Goal: Transaction & Acquisition: Complete application form

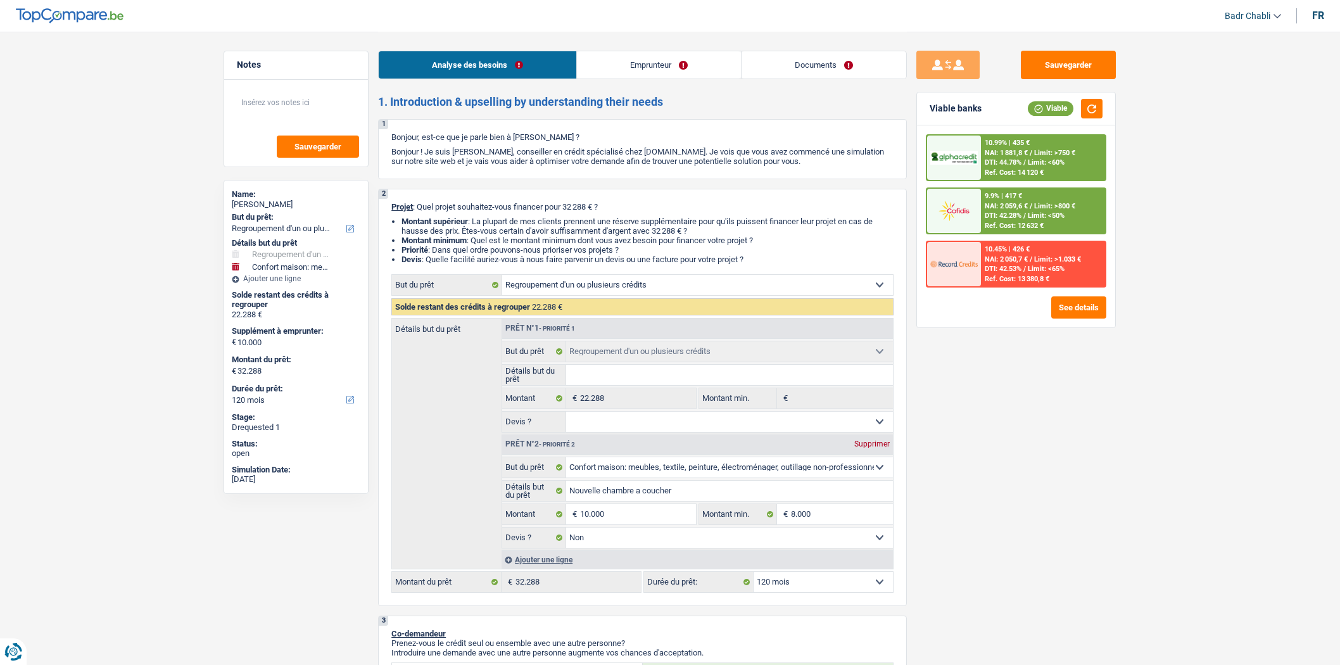
select select "refinancing"
select select "household"
select select "120"
select select "refinancing"
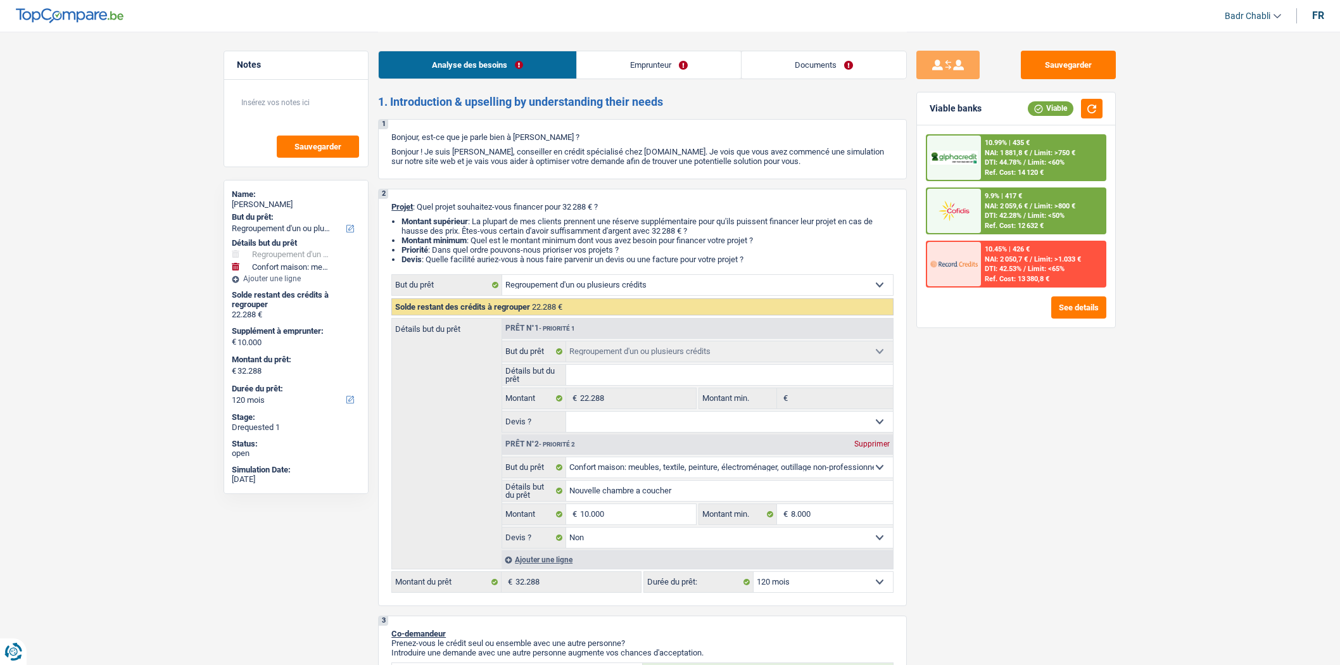
select select "refinancing"
select select "household"
select select "false"
select select "120"
select select "privateEmployee"
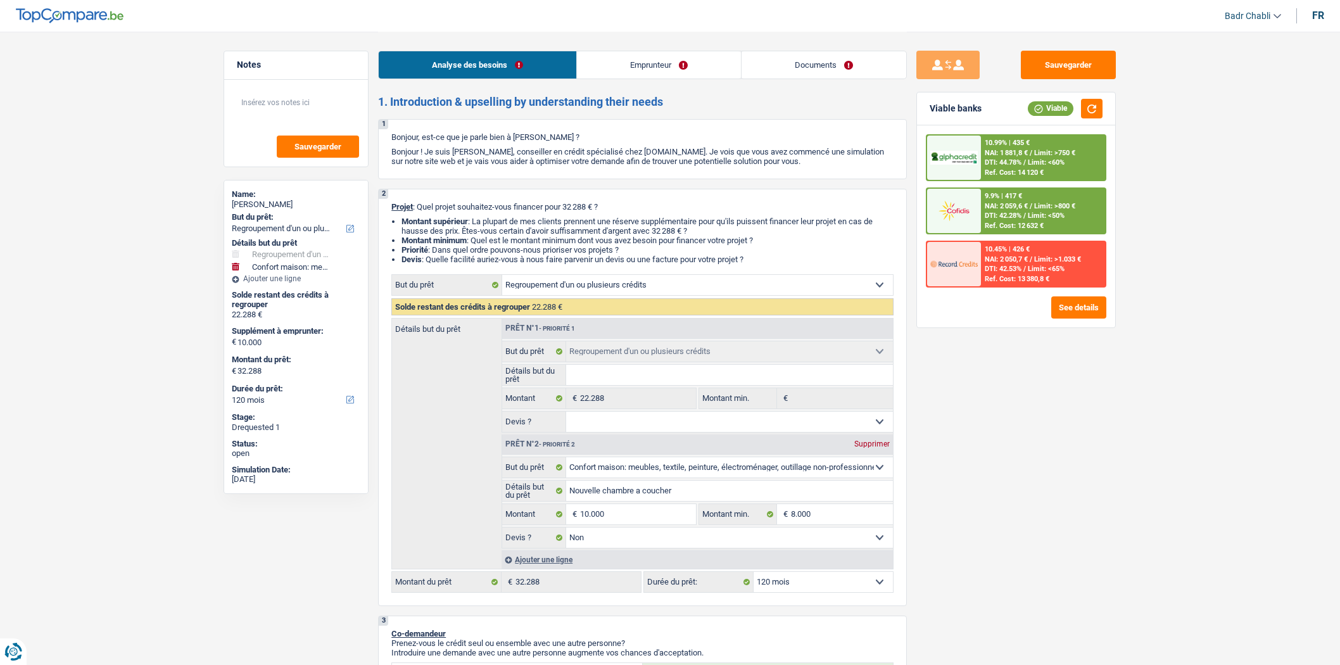
select select "netSalary"
select select "mealVouchers"
select select "other"
select select "rents"
select select "renovationLoan"
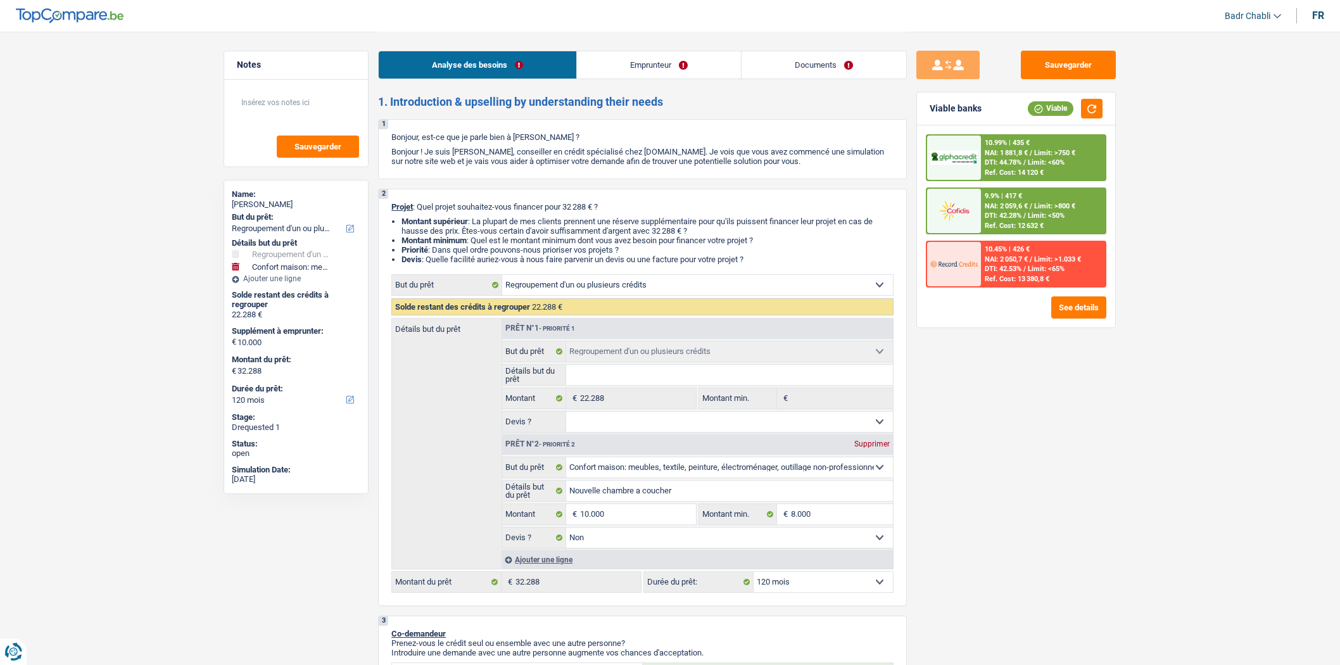
select select "84"
select select "carLoan"
select select "60"
select select "carLoan"
select select "60"
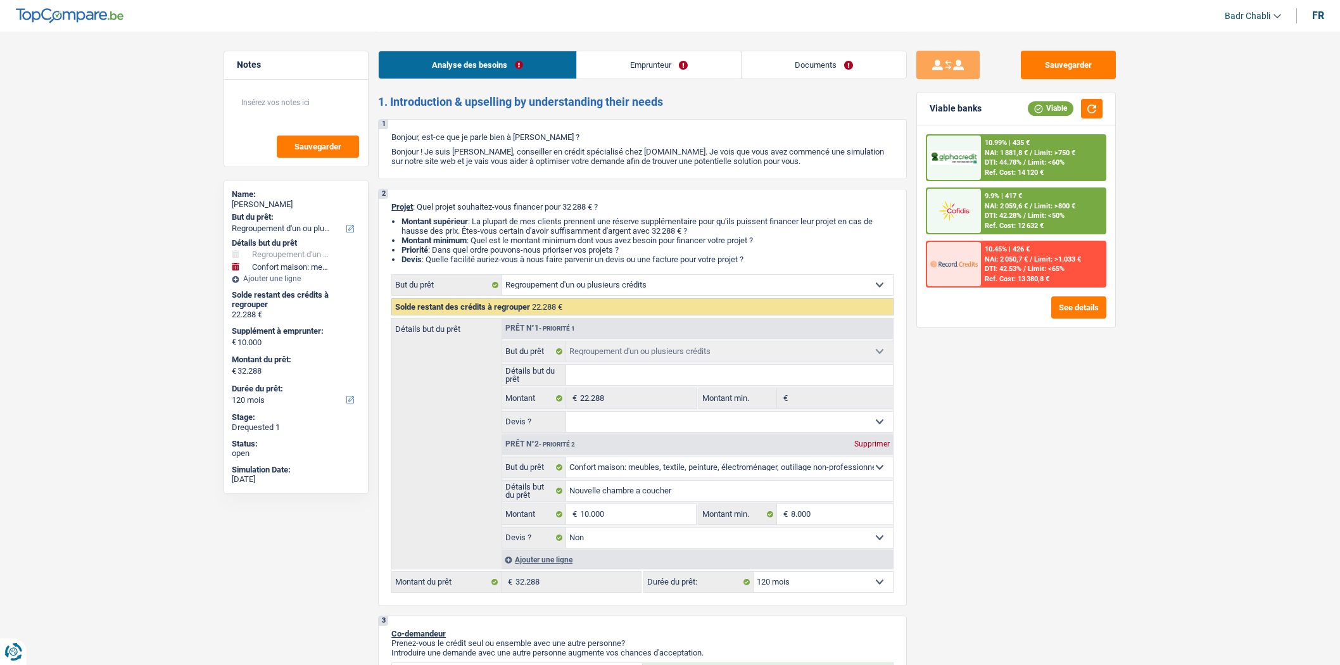
select select "cardOrCredit"
select select "refinancing"
select select "household"
select select "false"
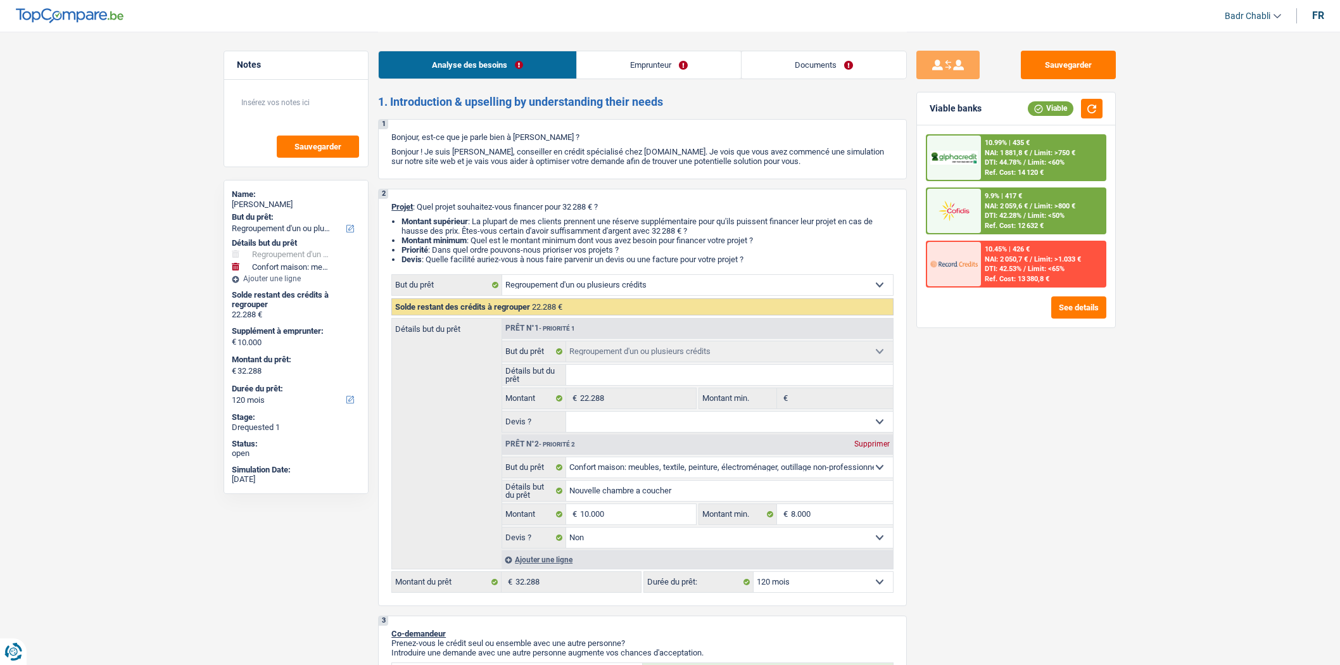
select select "120"
click at [649, 71] on link "Emprunteur" at bounding box center [659, 64] width 164 height 27
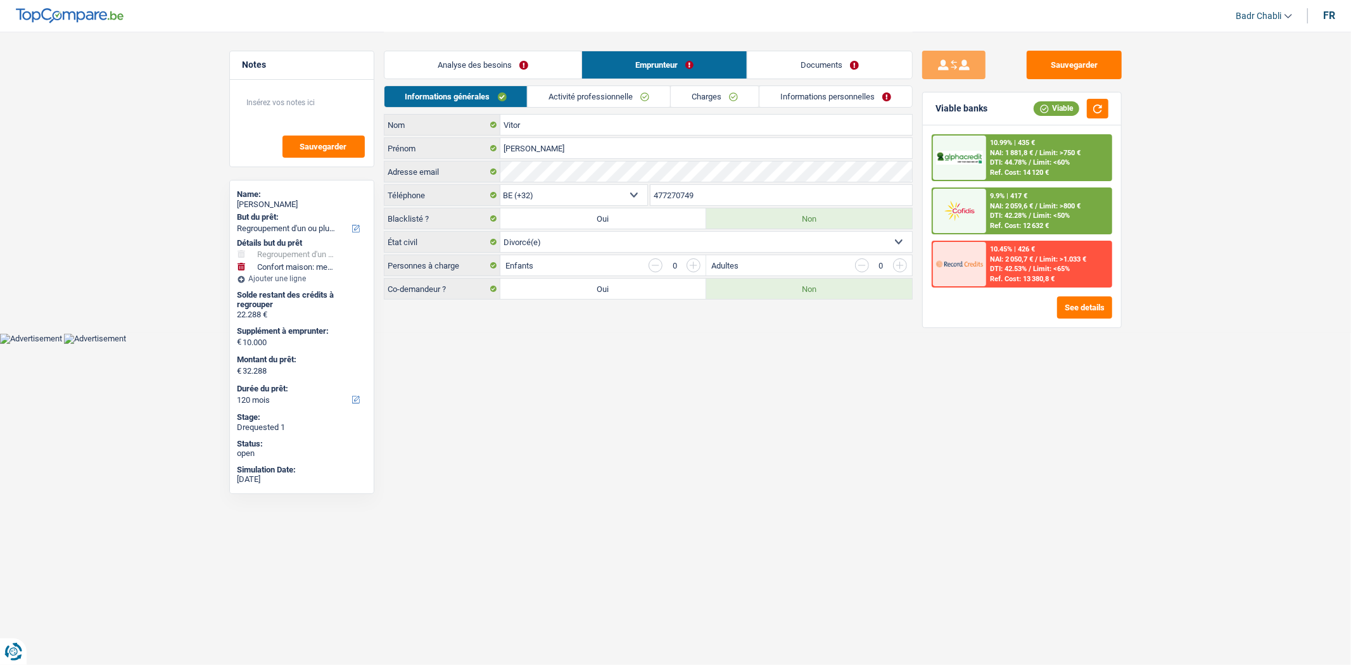
click at [579, 99] on link "Activité professionnelle" at bounding box center [599, 96] width 142 height 21
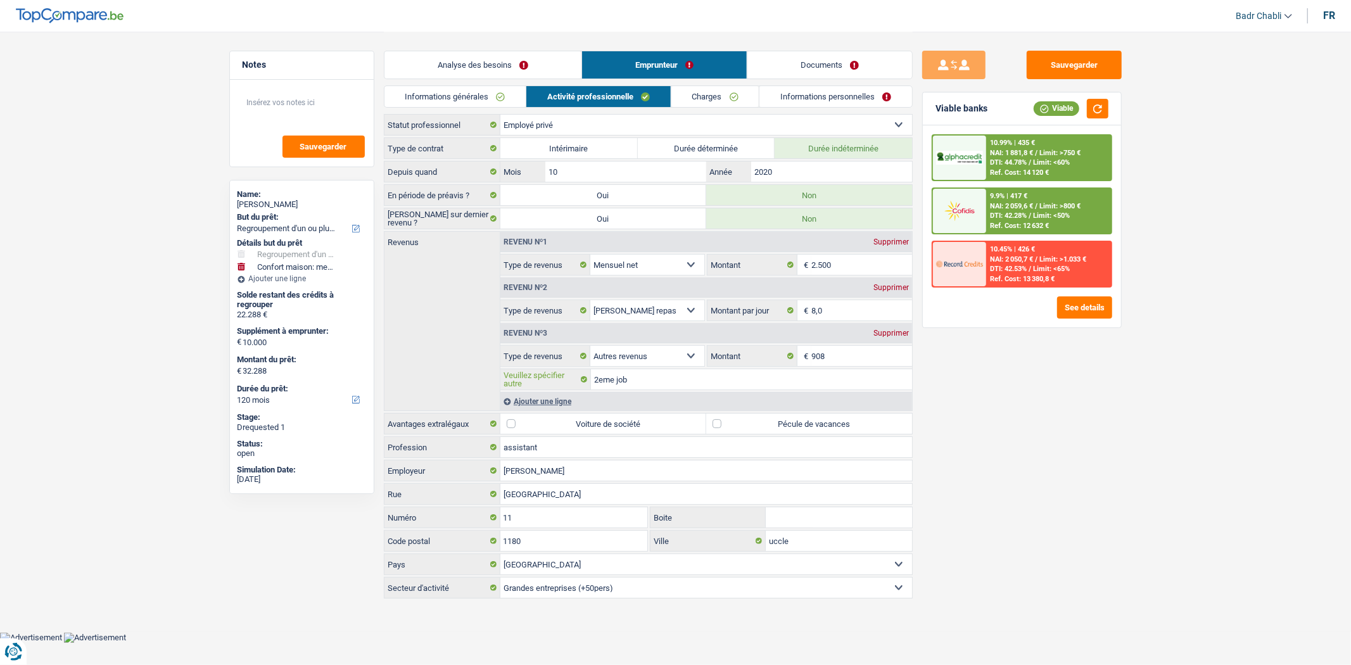
click at [700, 379] on input "2eme job" at bounding box center [751, 379] width 321 height 20
click at [825, 56] on link "Documents" at bounding box center [829, 64] width 165 height 27
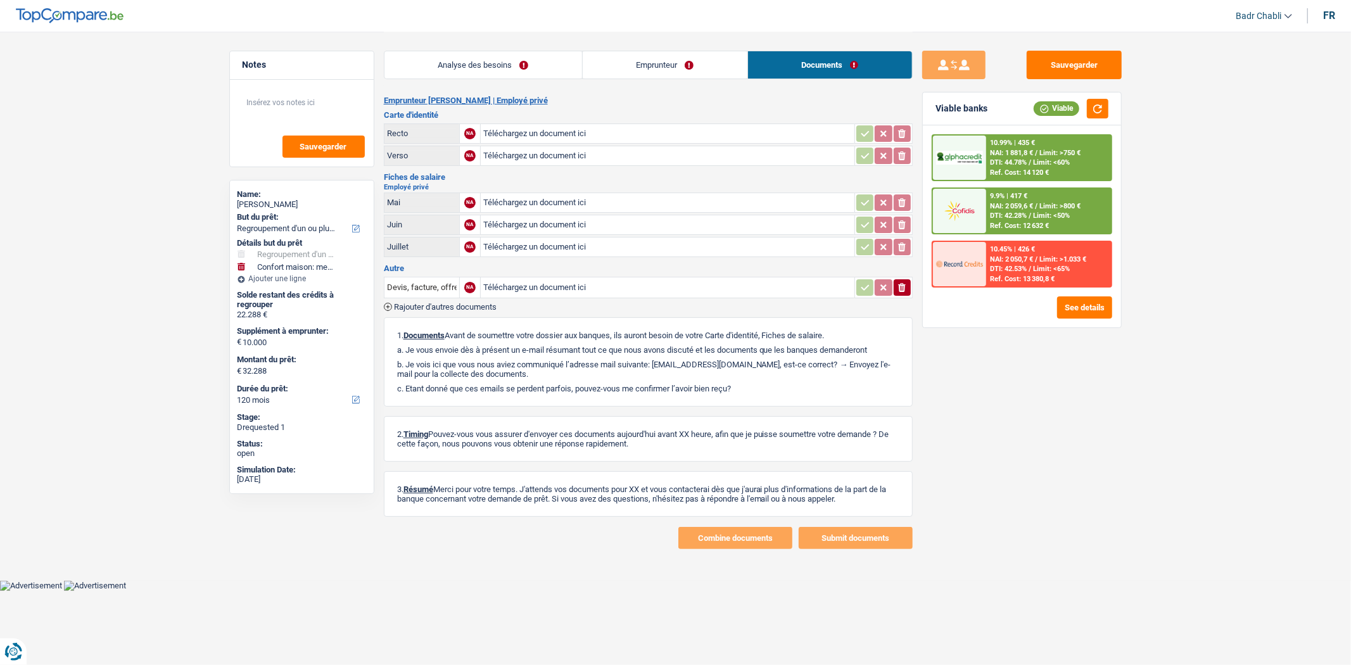
click at [676, 61] on link "Emprunteur" at bounding box center [665, 64] width 165 height 27
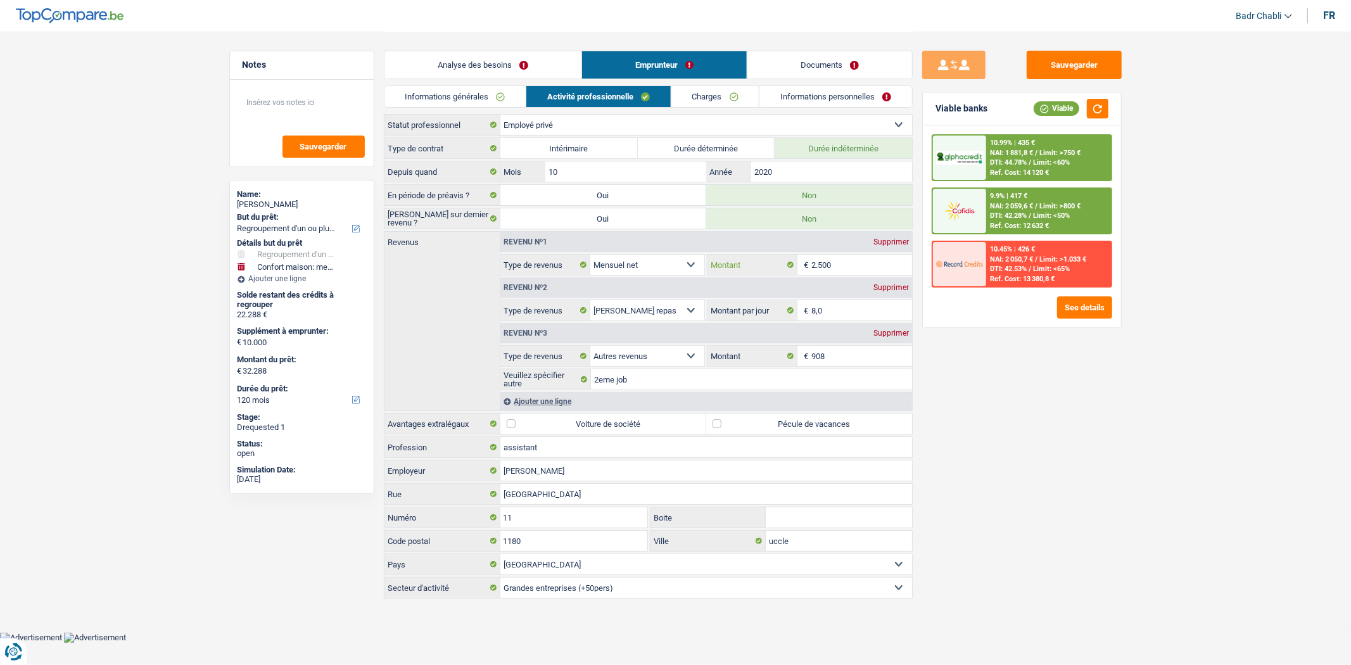
click at [830, 267] on input "2.500" at bounding box center [861, 265] width 101 height 20
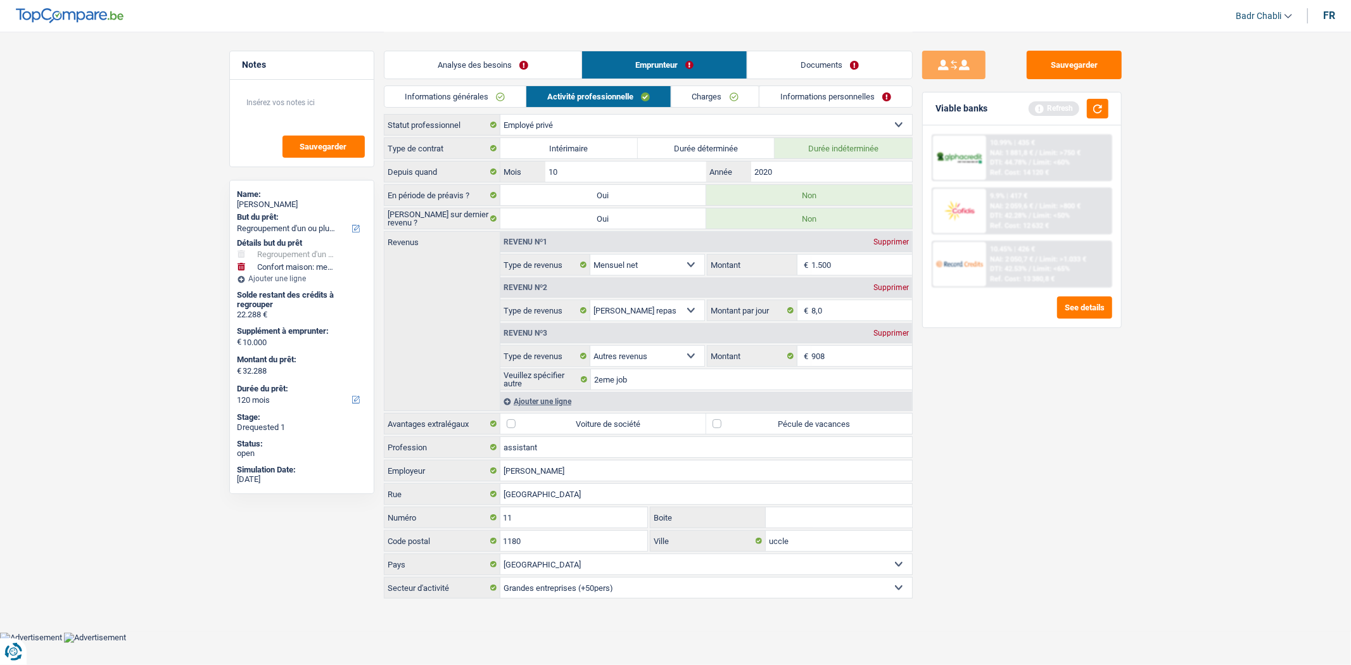
type input "1.500"
click at [861, 353] on input "908" at bounding box center [861, 356] width 101 height 20
click at [1109, 106] on div "Viable banks Refresh" at bounding box center [1022, 108] width 198 height 33
click at [1103, 106] on button "button" at bounding box center [1098, 109] width 22 height 20
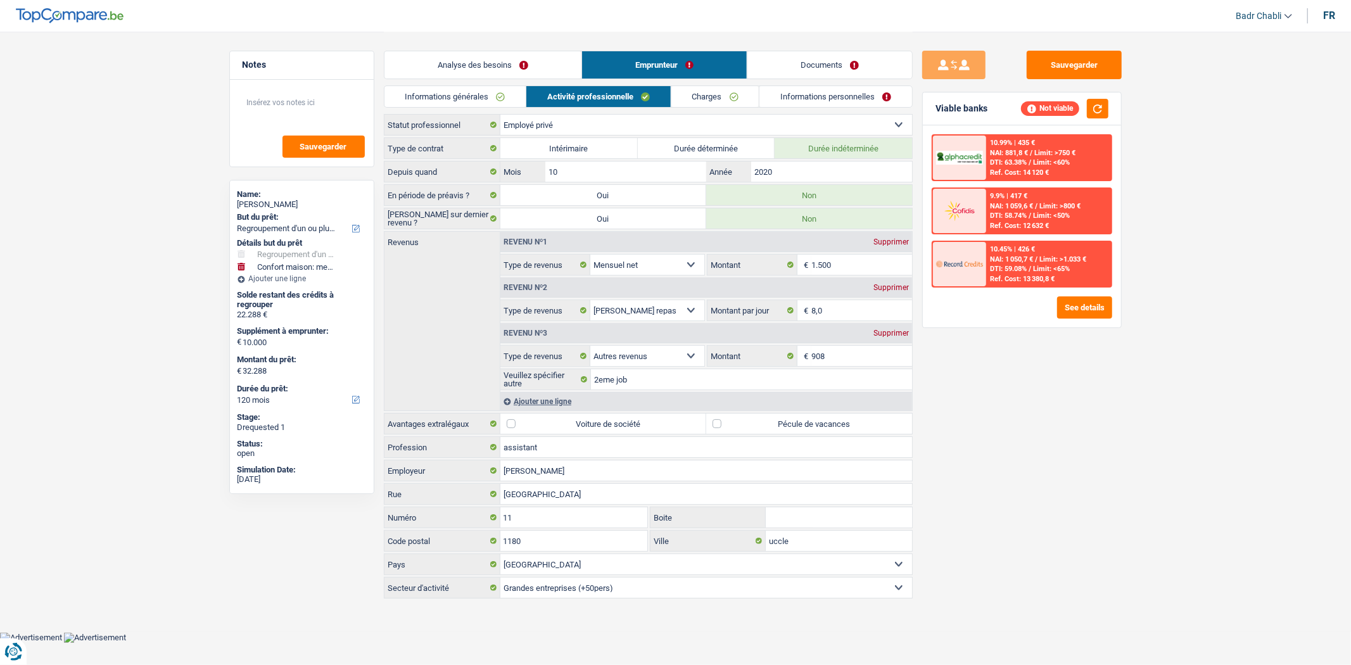
click at [505, 64] on link "Analyse des besoins" at bounding box center [482, 64] width 197 height 27
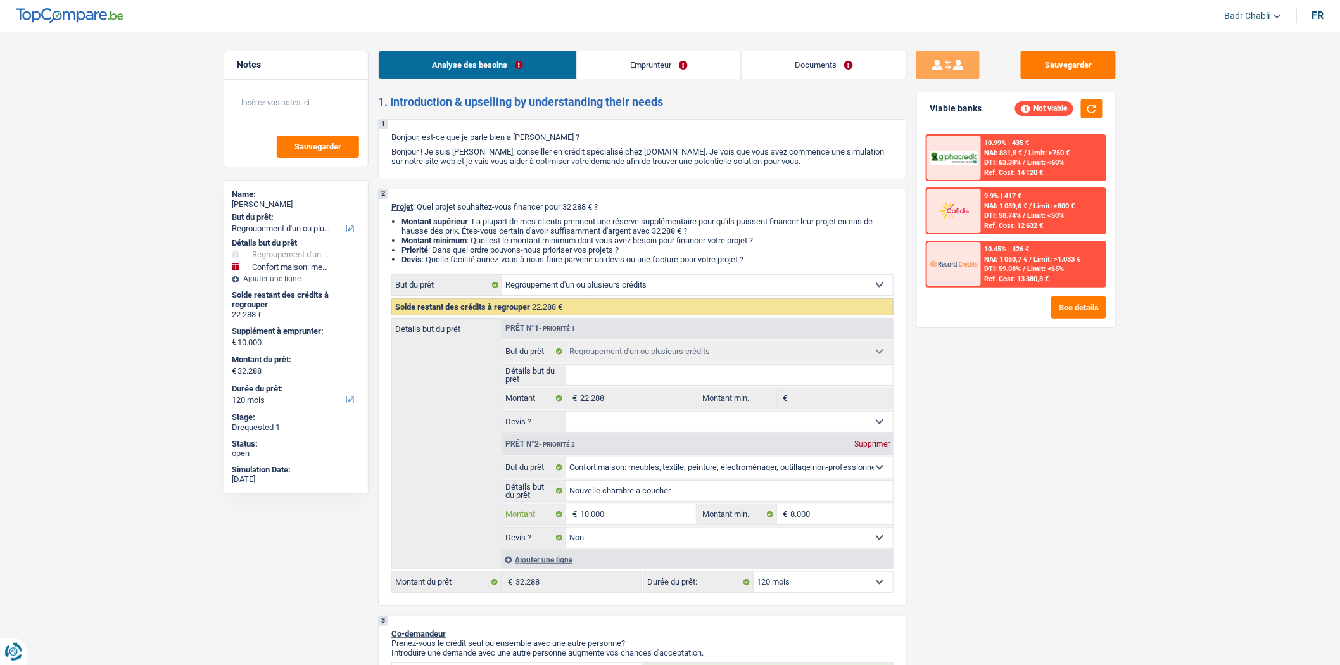
click at [657, 523] on input "10.000" at bounding box center [638, 514] width 116 height 20
type input "5"
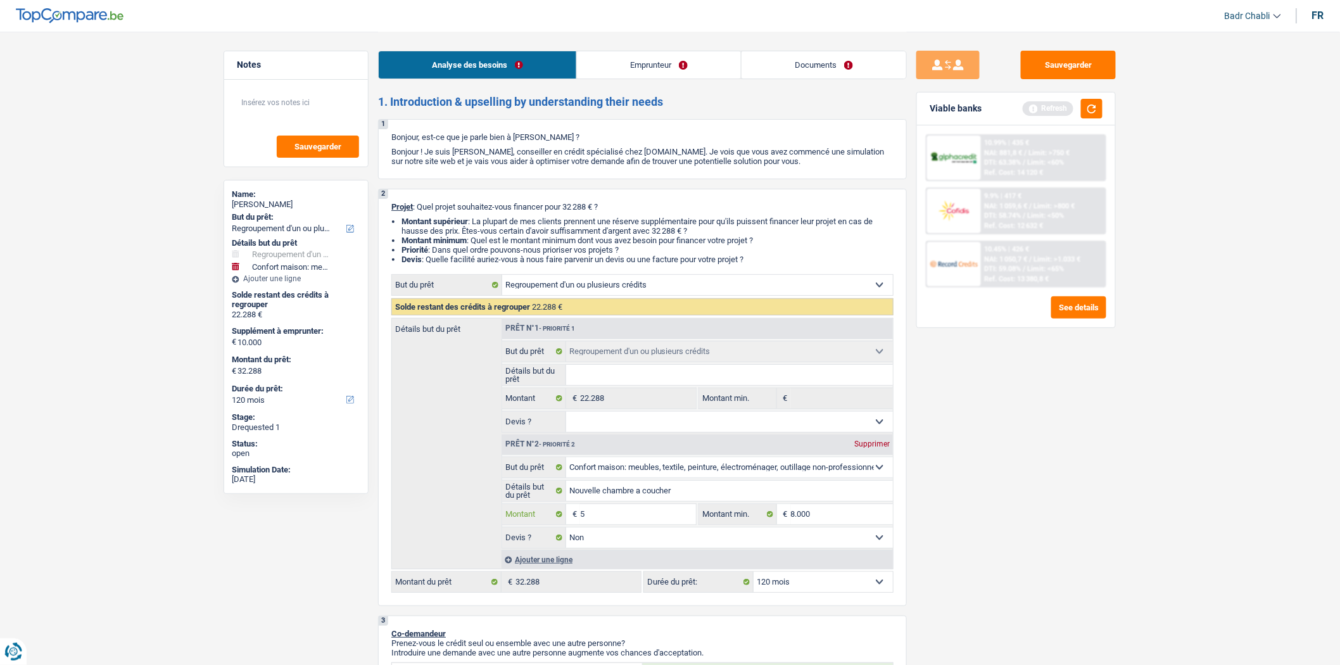
type input "50"
type input "500"
type input "5.000"
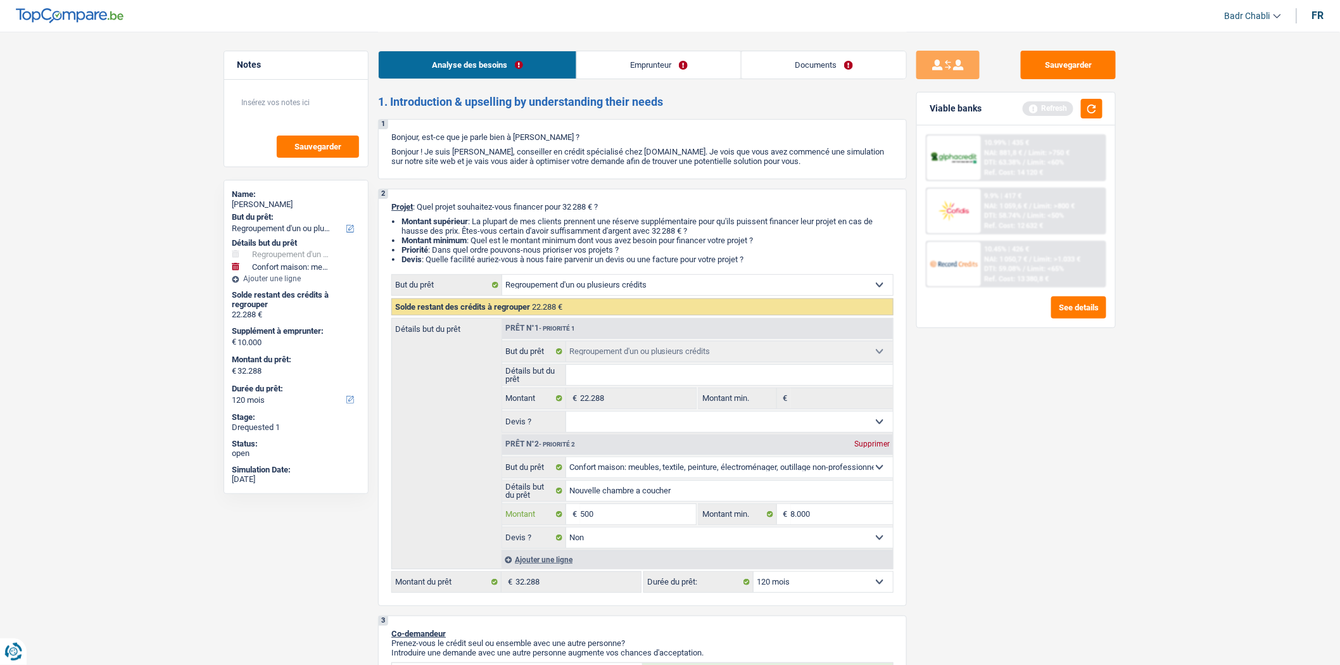
type input "5.000"
type input "27.288"
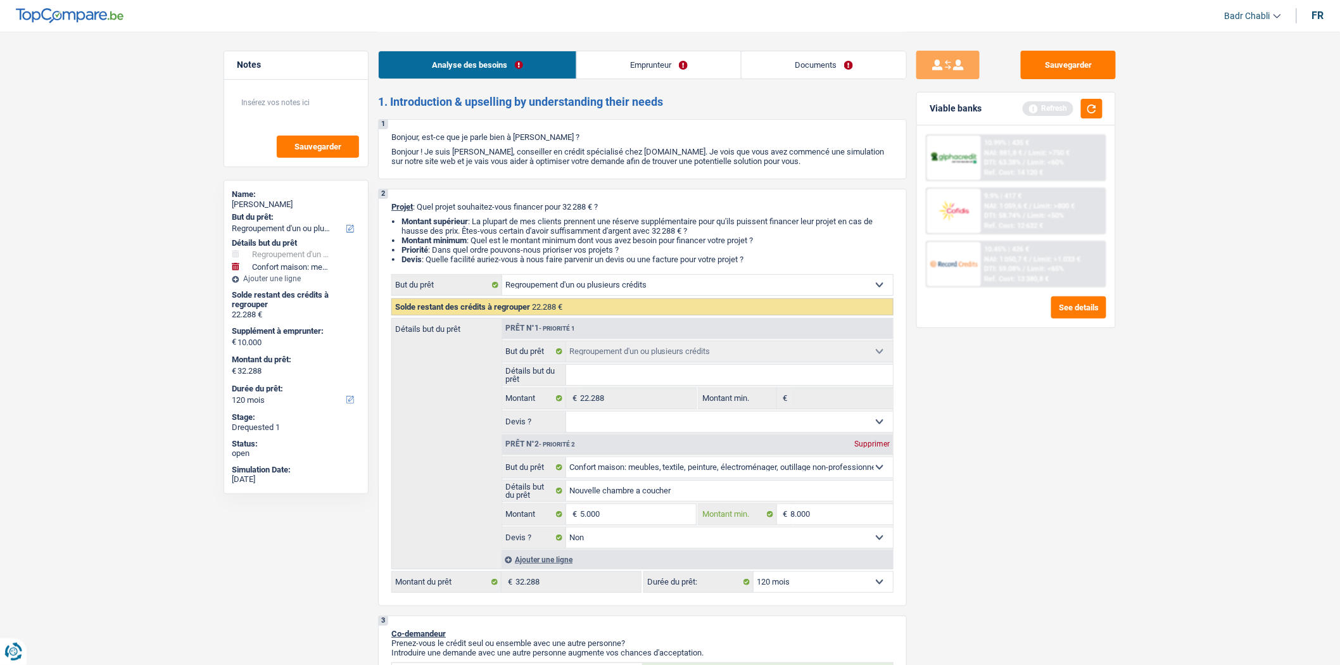
type input "27.288"
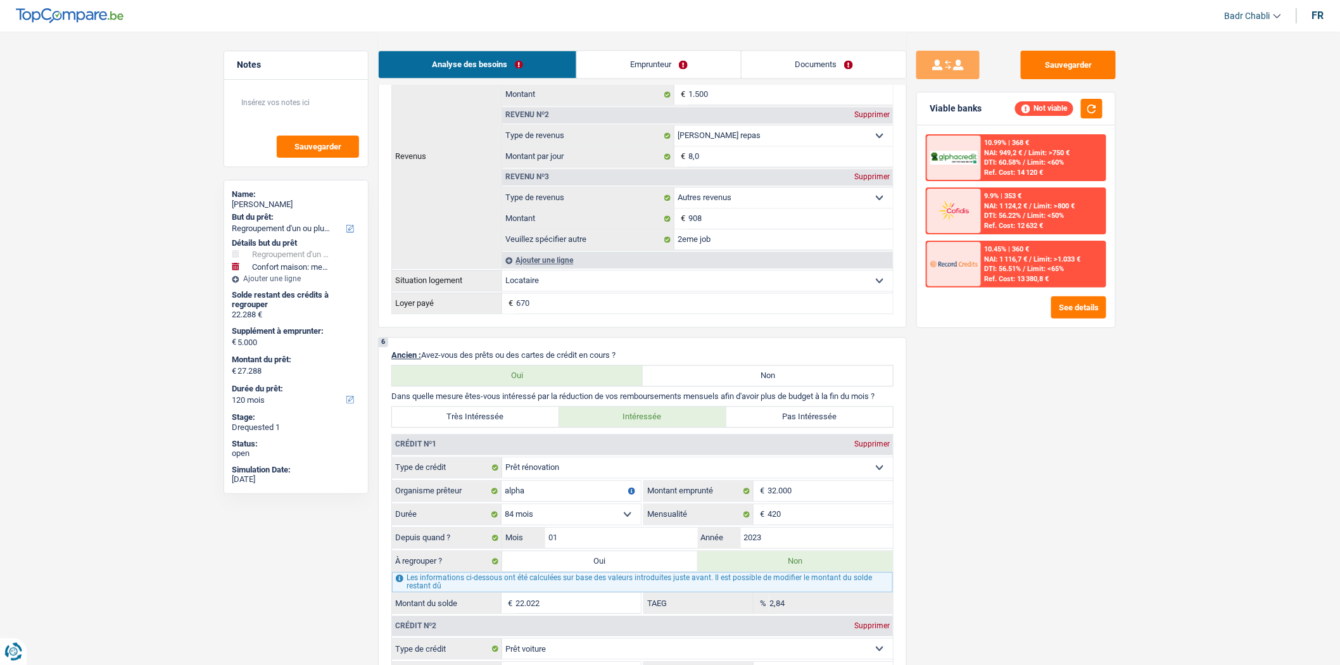
scroll to position [1055, 0]
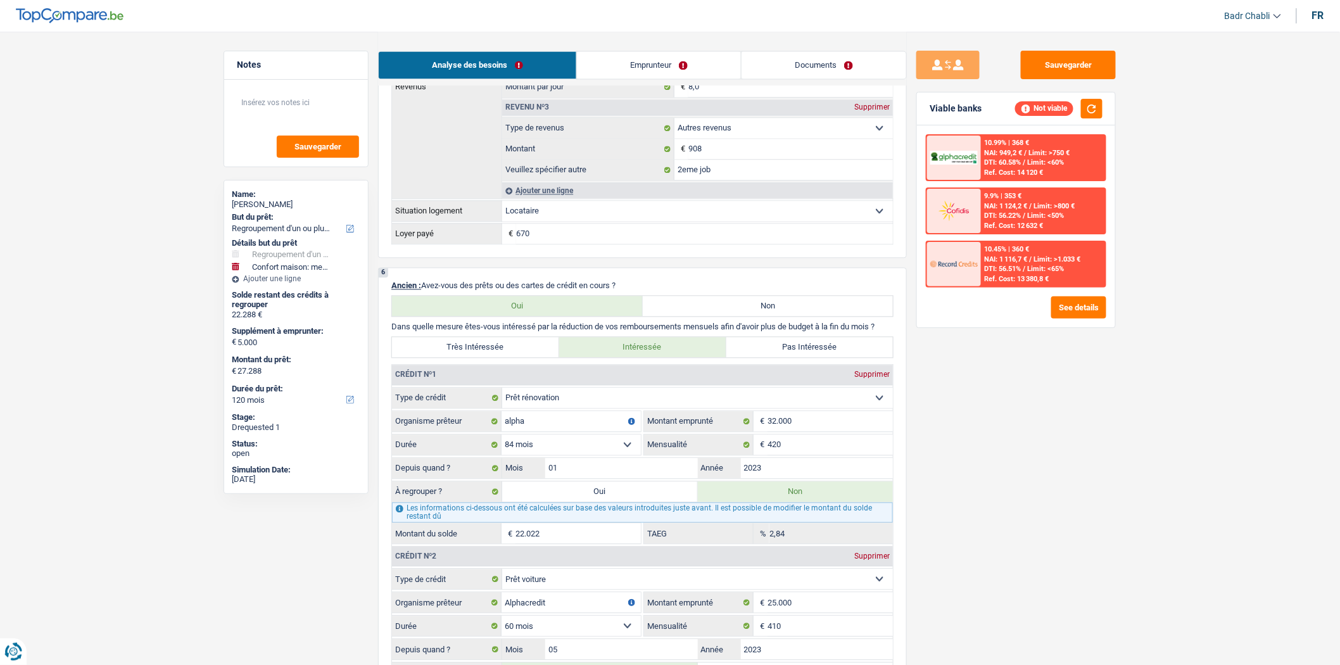
click at [537, 244] on input "670" at bounding box center [704, 234] width 377 height 20
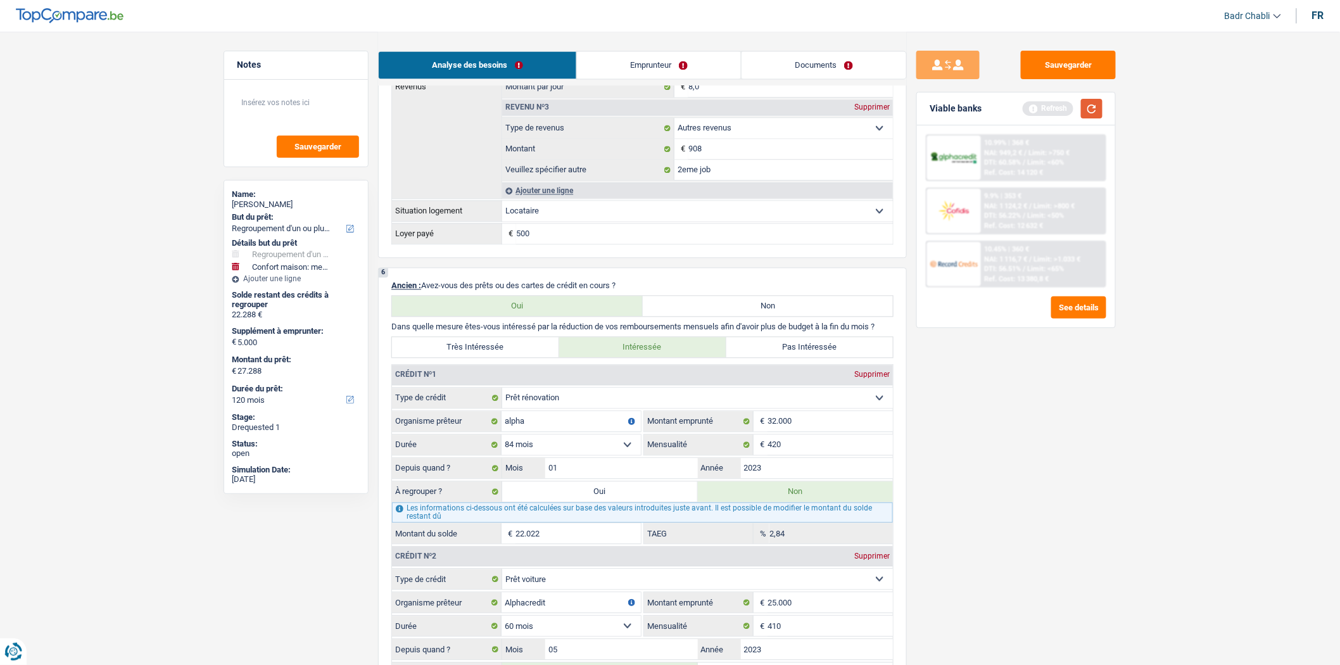
type input "500"
click at [1084, 103] on button "button" at bounding box center [1092, 109] width 22 height 20
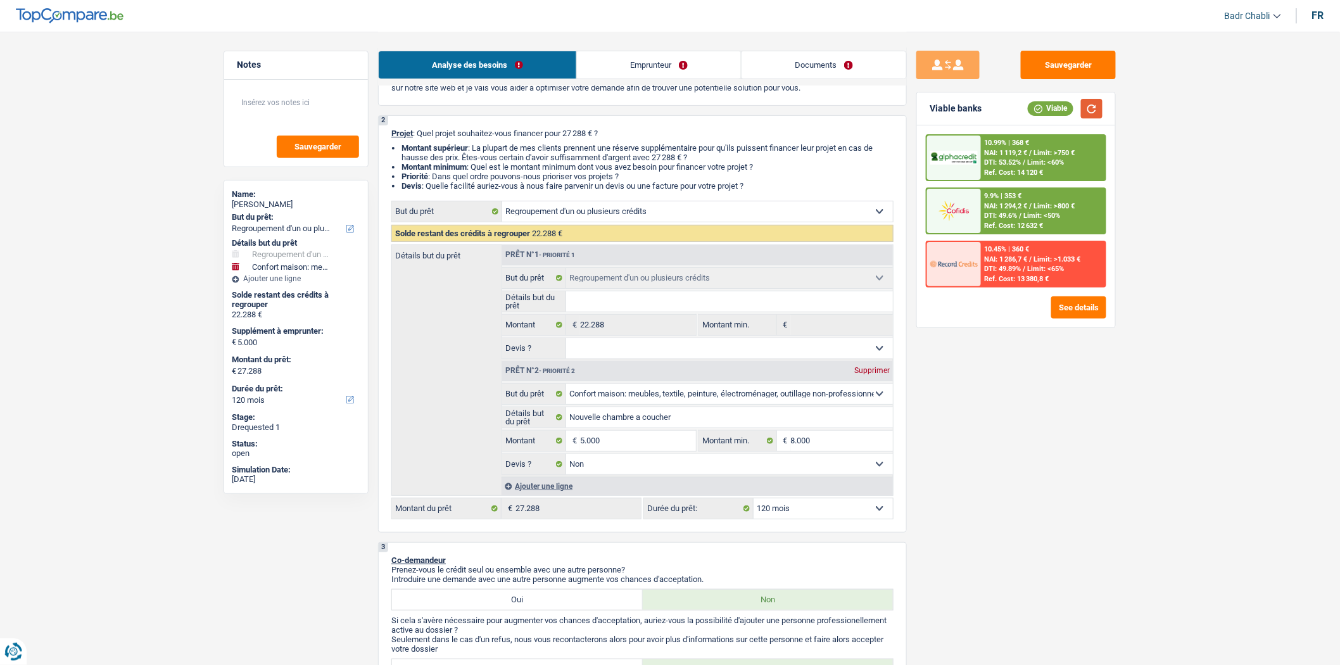
scroll to position [70, 0]
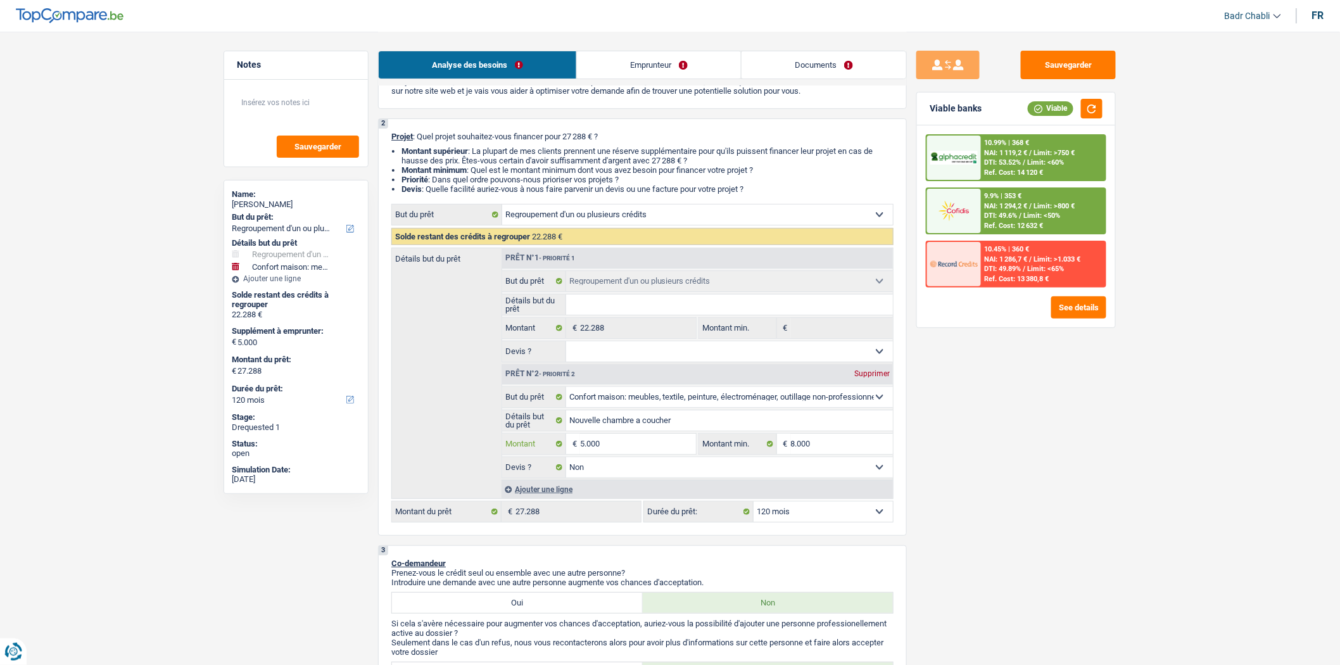
click at [614, 452] on input "5.000" at bounding box center [638, 444] width 116 height 20
type input "1"
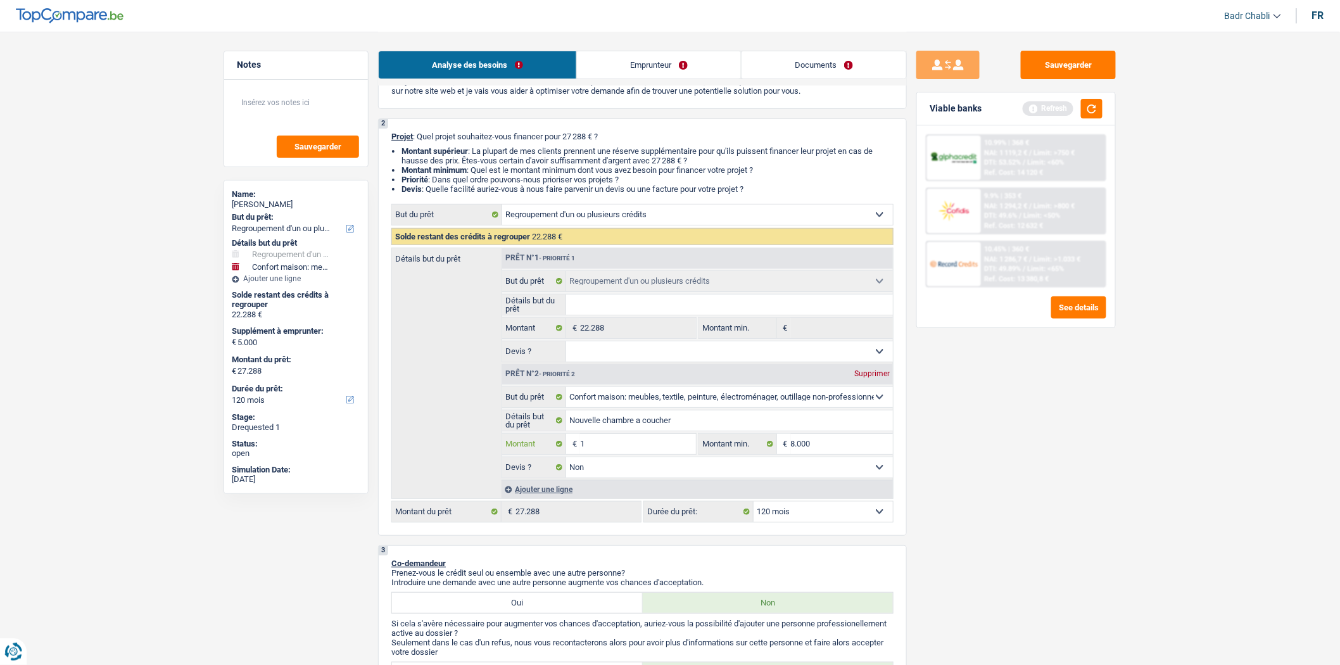
type input "10"
type input "100"
type input "1.000"
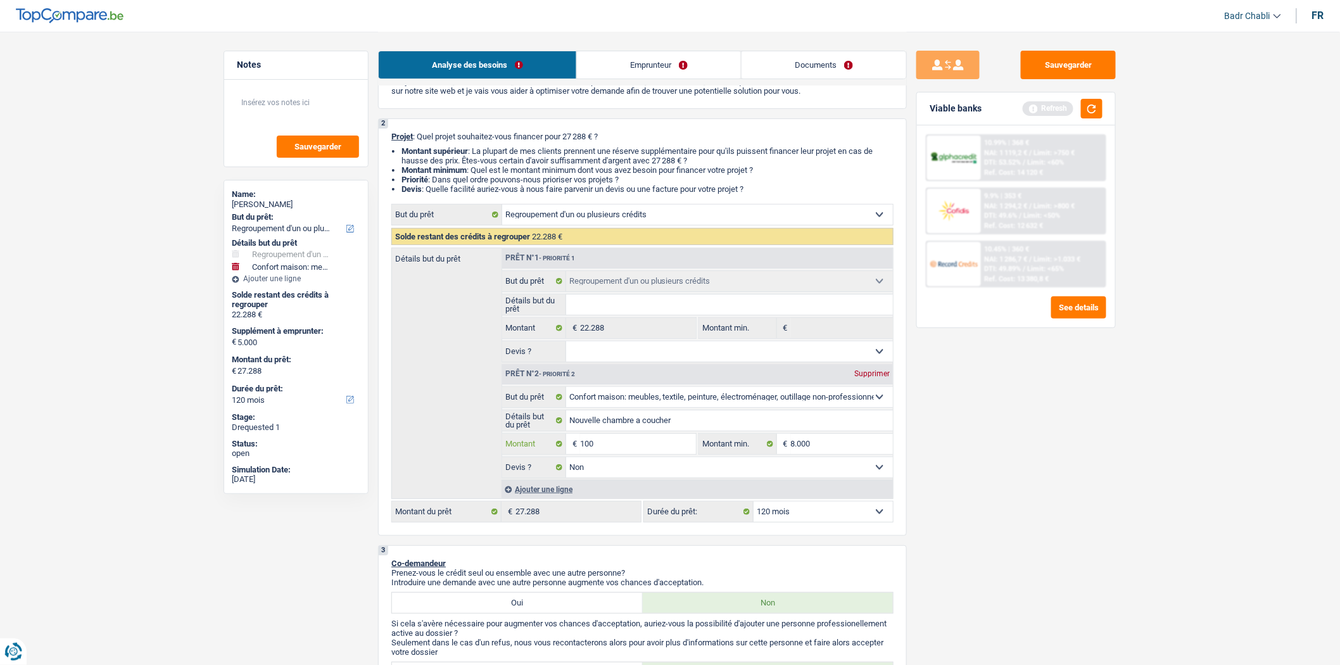
type input "1.000"
type input "10.000"
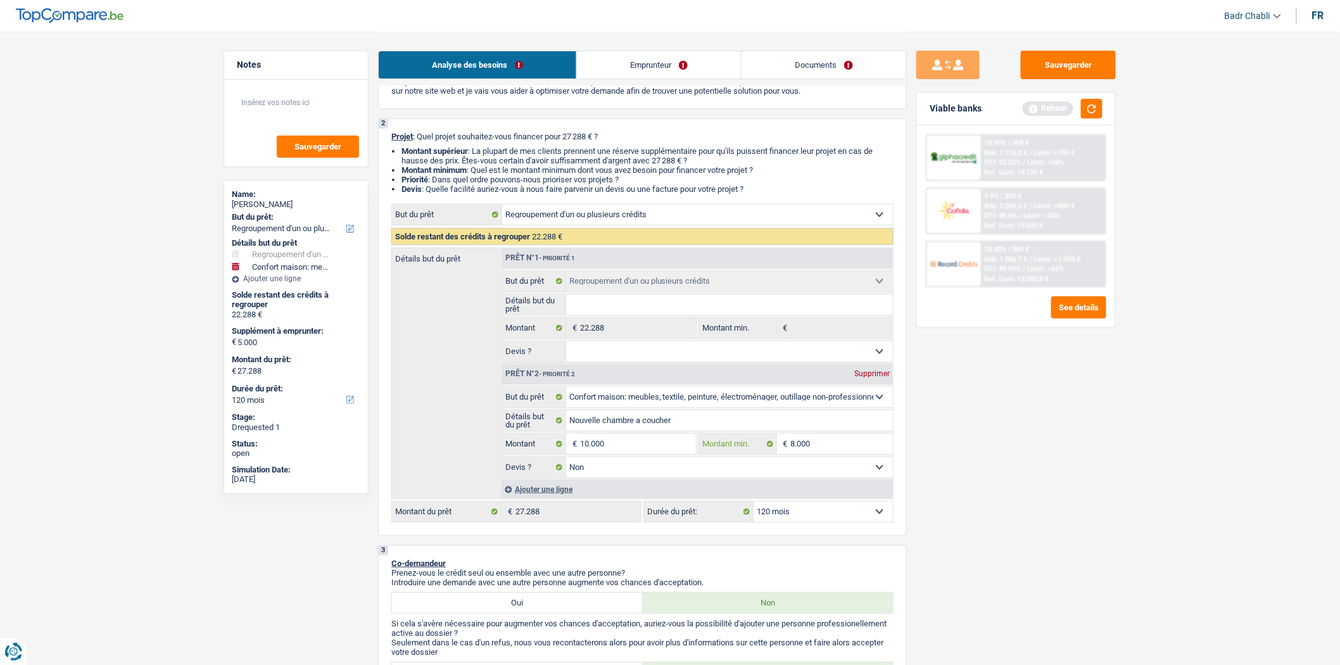
type input "32.288"
click at [1087, 110] on button "button" at bounding box center [1092, 109] width 22 height 20
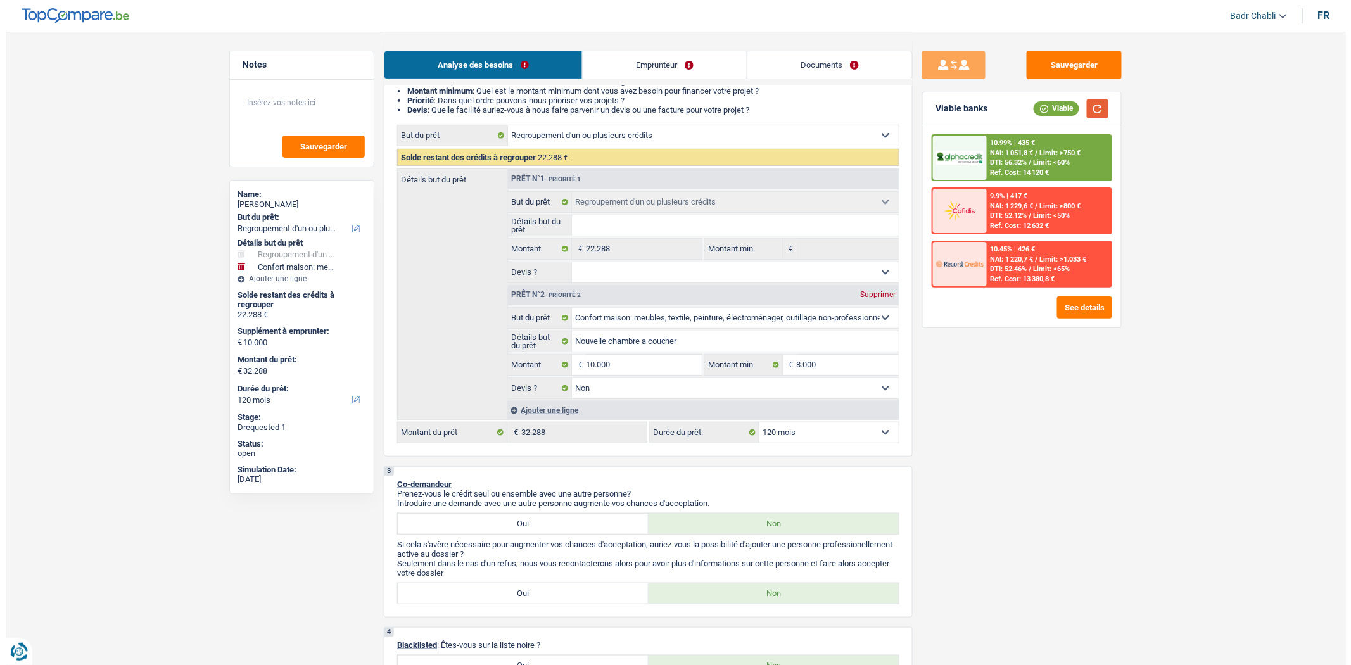
scroll to position [141, 0]
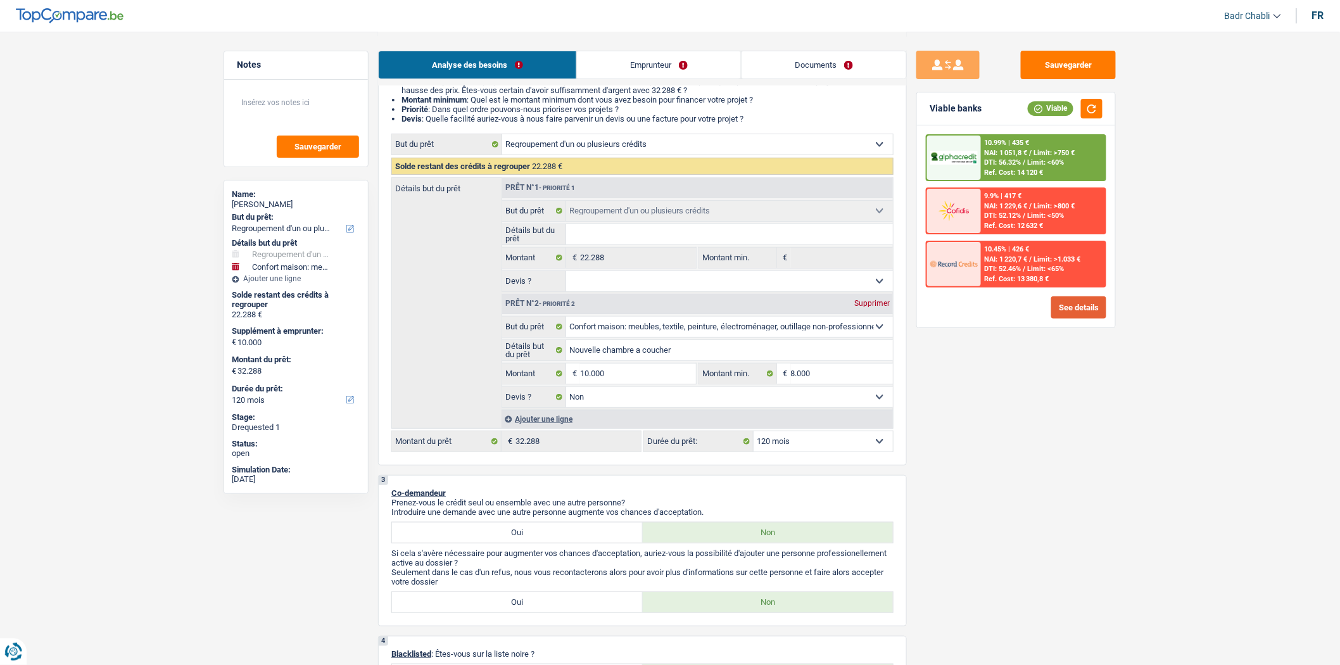
click at [1083, 305] on button "See details" at bounding box center [1078, 307] width 55 height 22
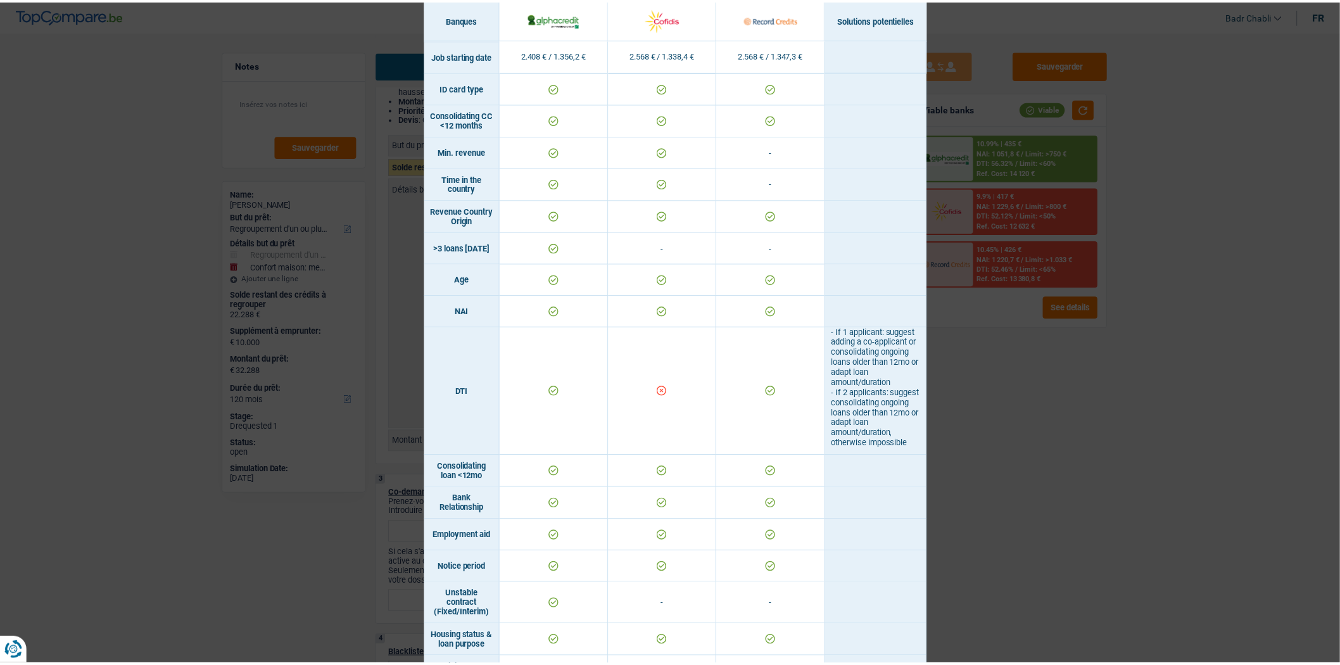
scroll to position [0, 0]
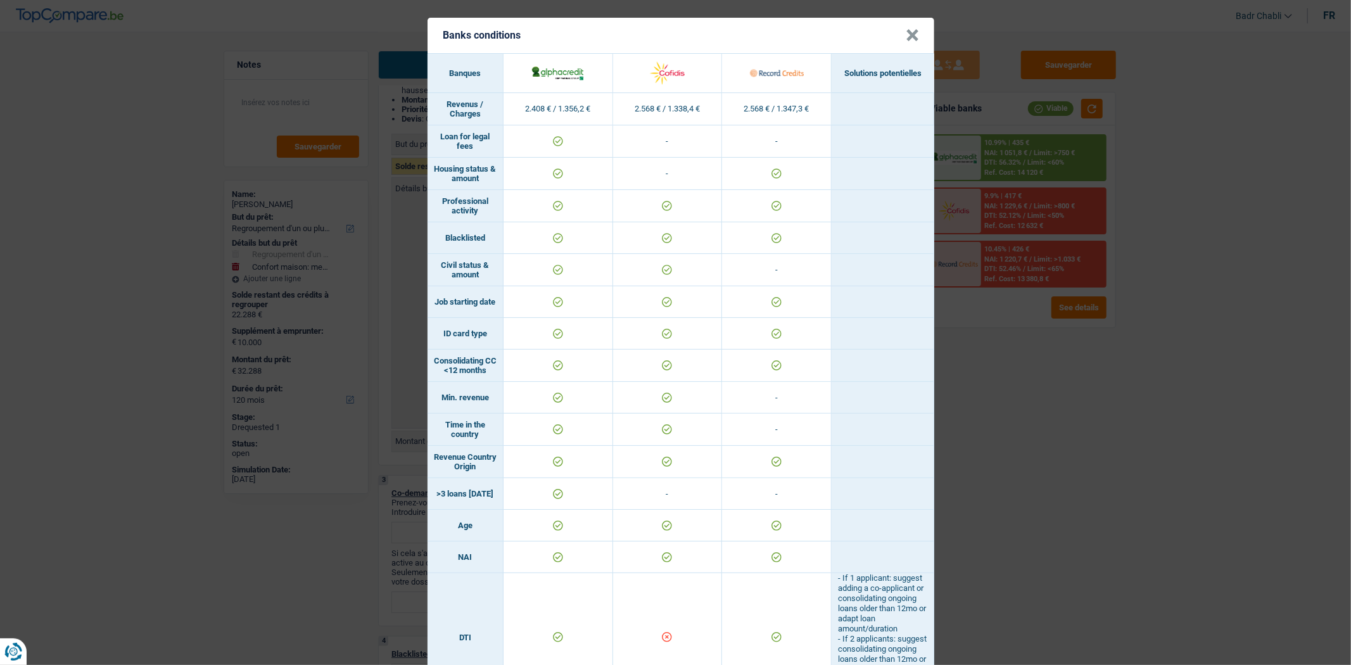
click at [914, 29] on header "Banks conditions ×" at bounding box center [680, 35] width 507 height 35
click at [906, 30] on button "×" at bounding box center [912, 35] width 13 height 13
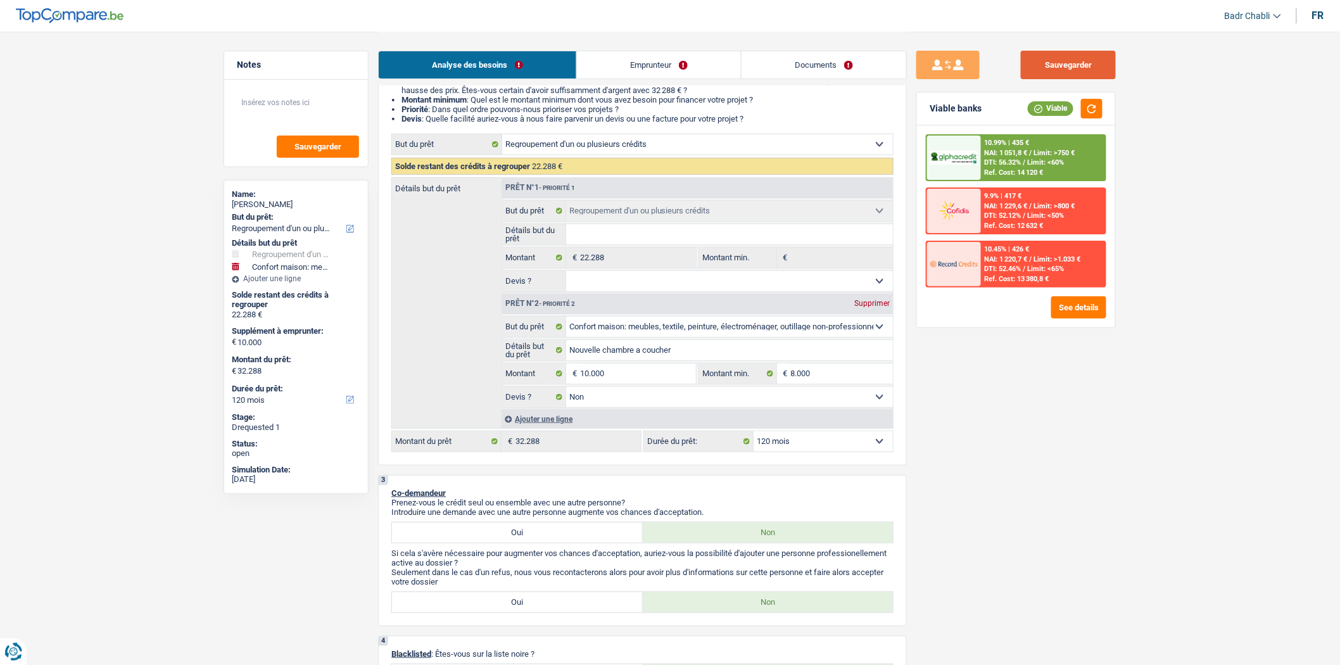
click at [1061, 71] on button "Sauvegarder" at bounding box center [1068, 65] width 95 height 28
click at [816, 460] on div "2 Projet : Quel projet souhaitez-vous financer pour 32 288 € ? Montant supérieu…" at bounding box center [642, 256] width 529 height 417
click at [815, 448] on select "12 mois 18 mois 24 mois 30 mois 36 mois 42 mois 48 mois 60 mois 72 mois 84 mois…" at bounding box center [823, 441] width 139 height 20
select select "84"
click at [754, 436] on select "12 mois 18 mois 24 mois 30 mois 36 mois 42 mois 48 mois 60 mois 72 mois 84 mois…" at bounding box center [823, 441] width 139 height 20
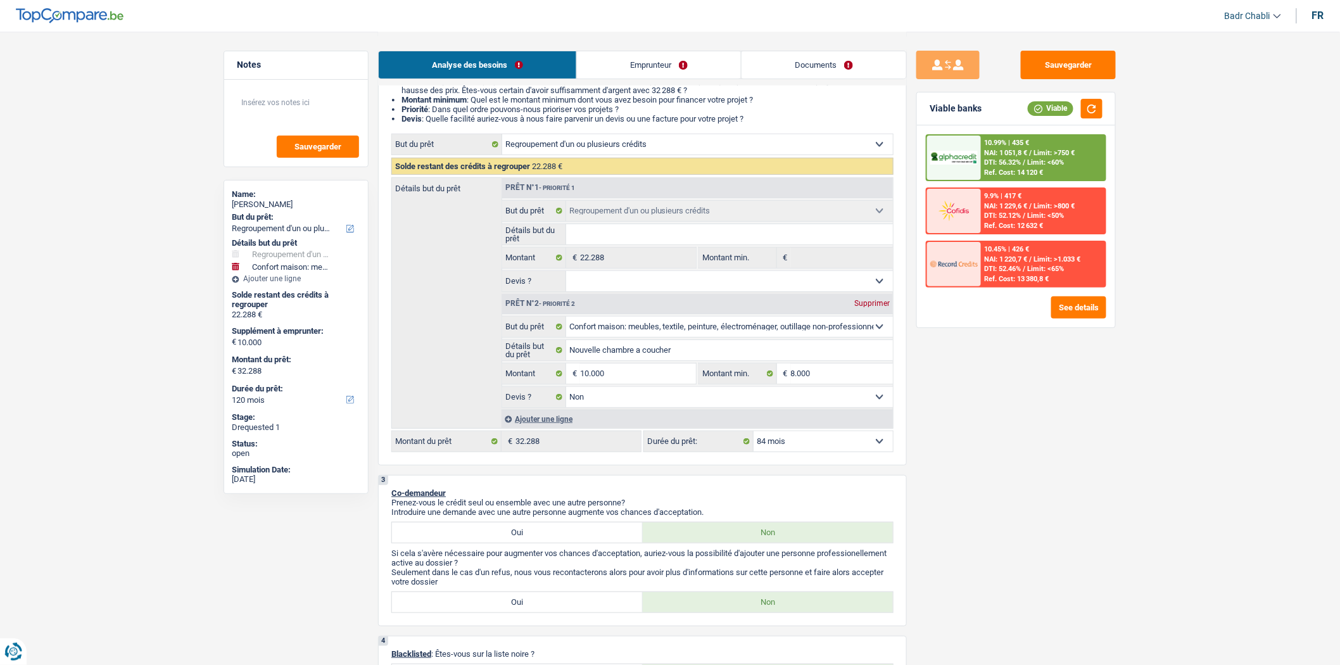
select select "84"
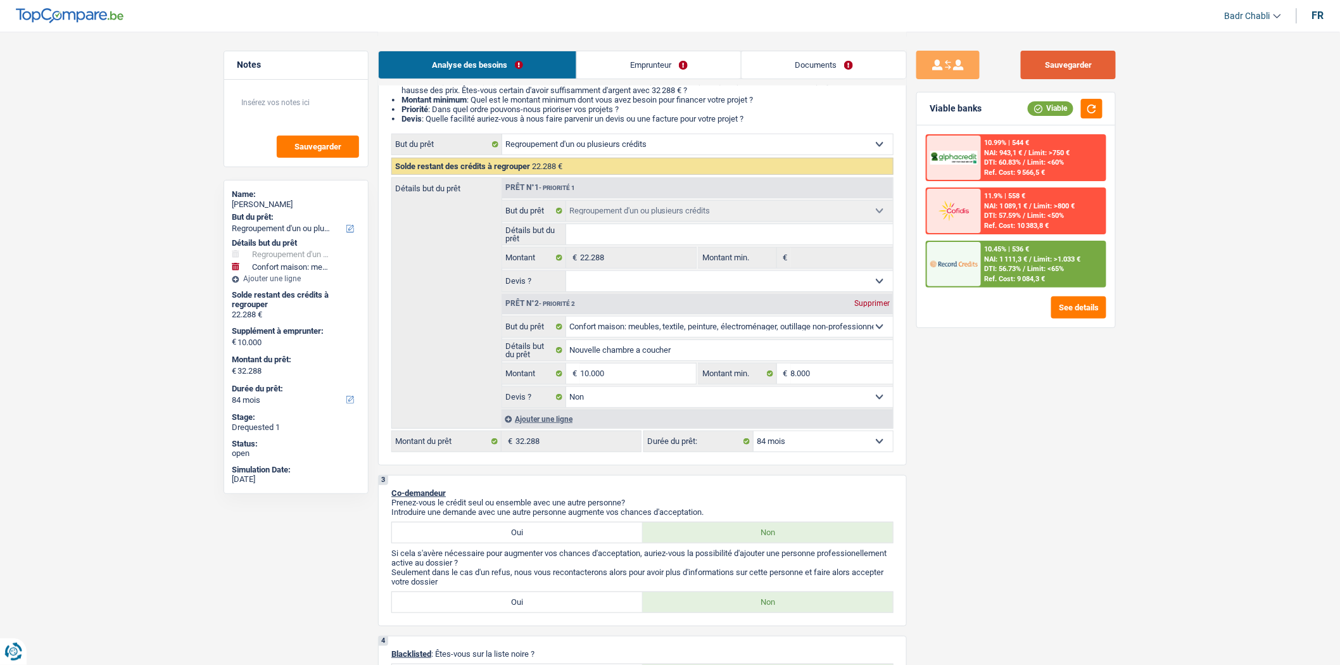
click at [1064, 71] on button "Sauvegarder" at bounding box center [1068, 65] width 95 height 28
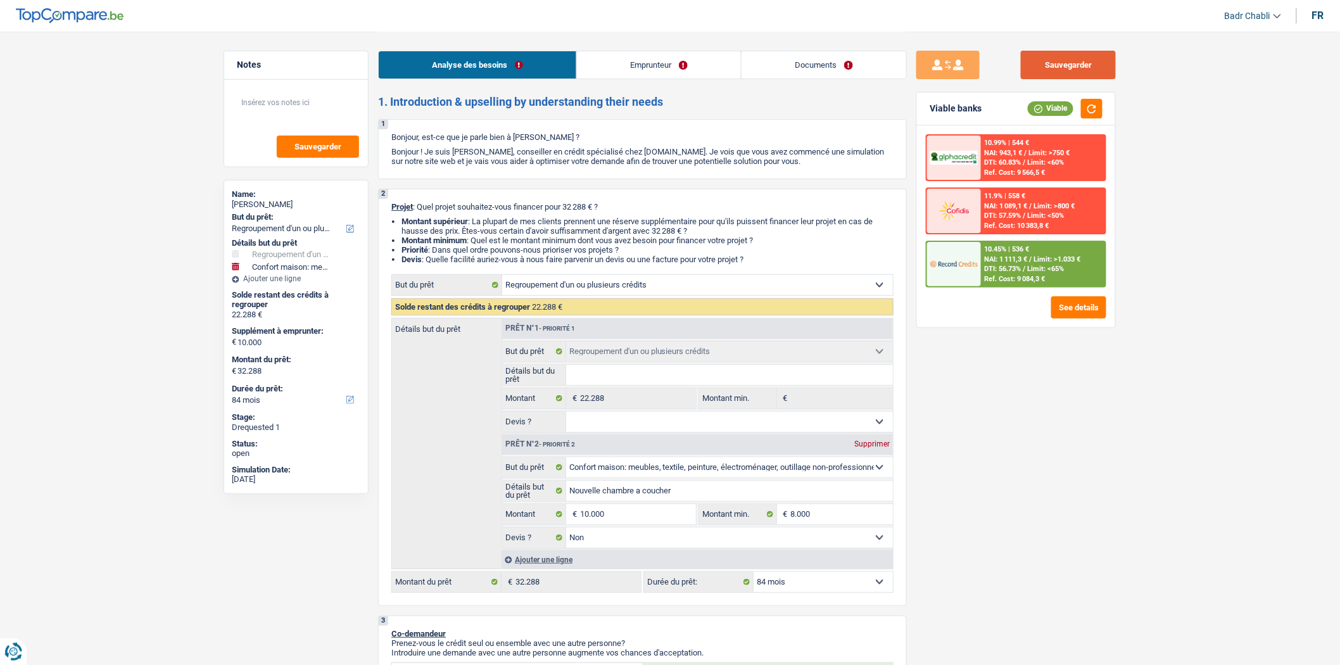
click at [1026, 59] on button "Sauvegarder" at bounding box center [1068, 65] width 95 height 28
click at [1048, 60] on button "Sauvegarder" at bounding box center [1068, 65] width 95 height 28
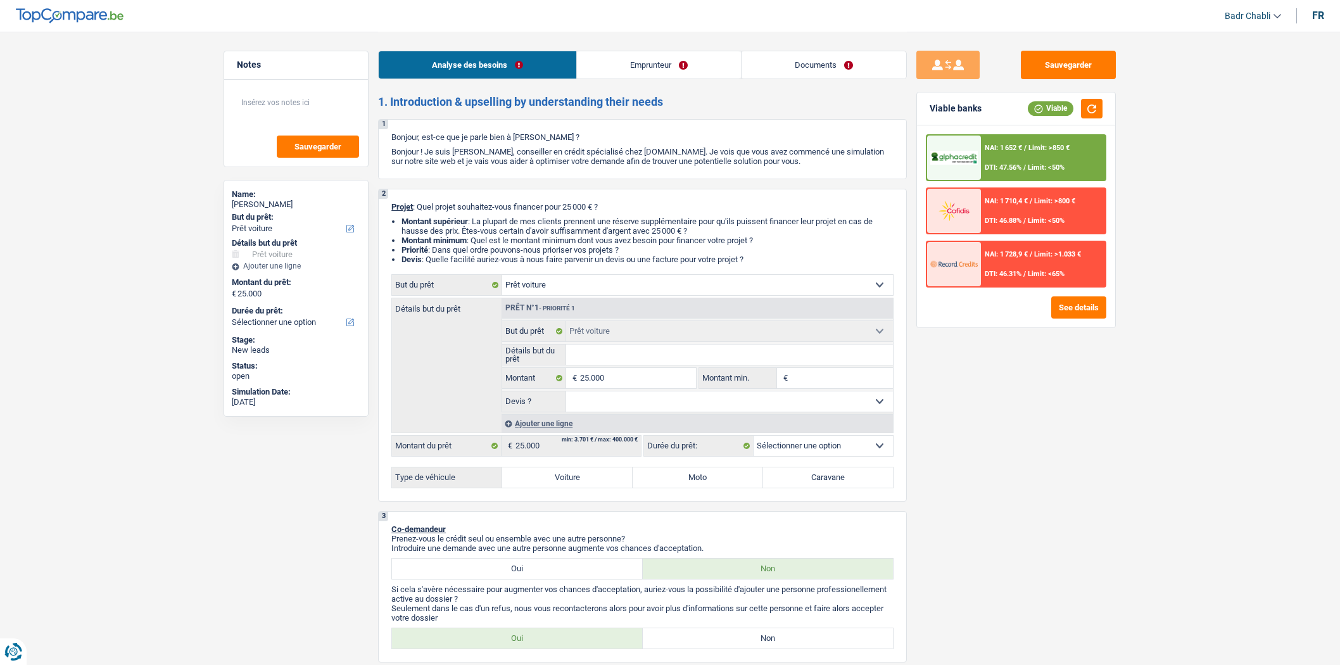
select select "car"
select select "publicEmployee"
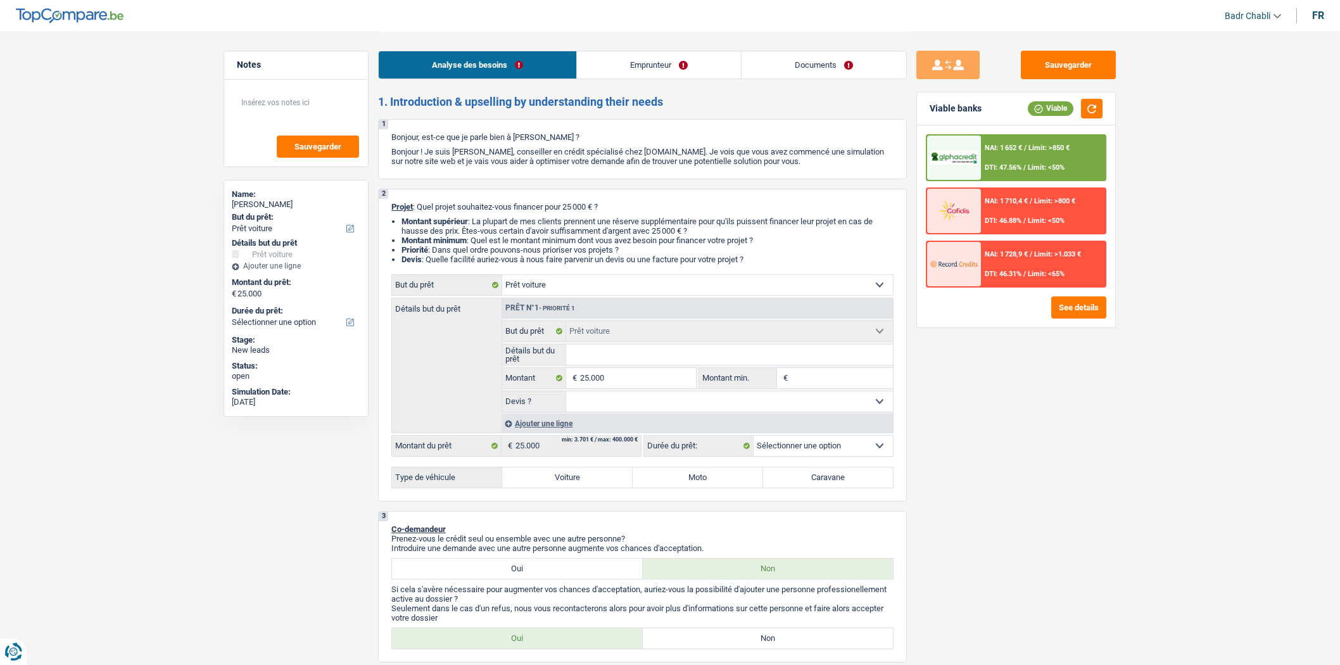
select select "netSalary"
select select "mealVouchers"
select select "netSalary"
select select "rents"
select select "car"
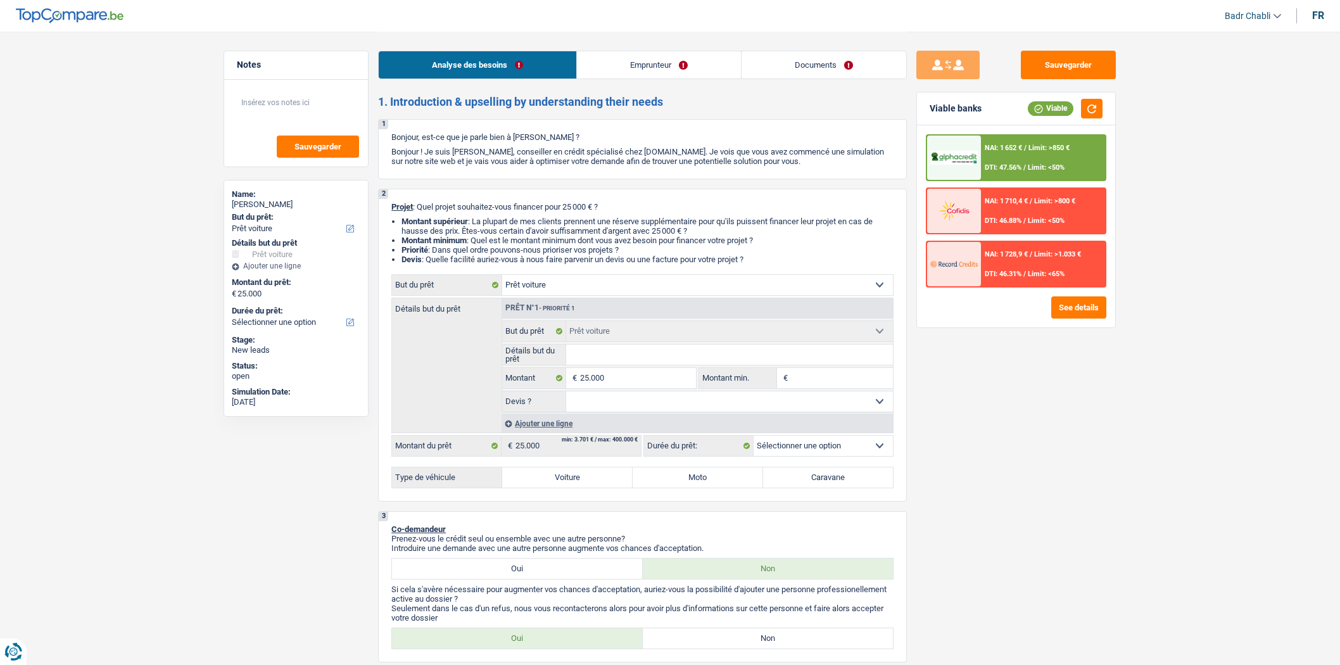
select select "car"
click at [614, 400] on select "Oui Non Non répondu Sélectionner une option" at bounding box center [729, 401] width 327 height 20
select select "false"
click at [566, 395] on select "Oui Non Non répondu Sélectionner une option" at bounding box center [729, 401] width 327 height 20
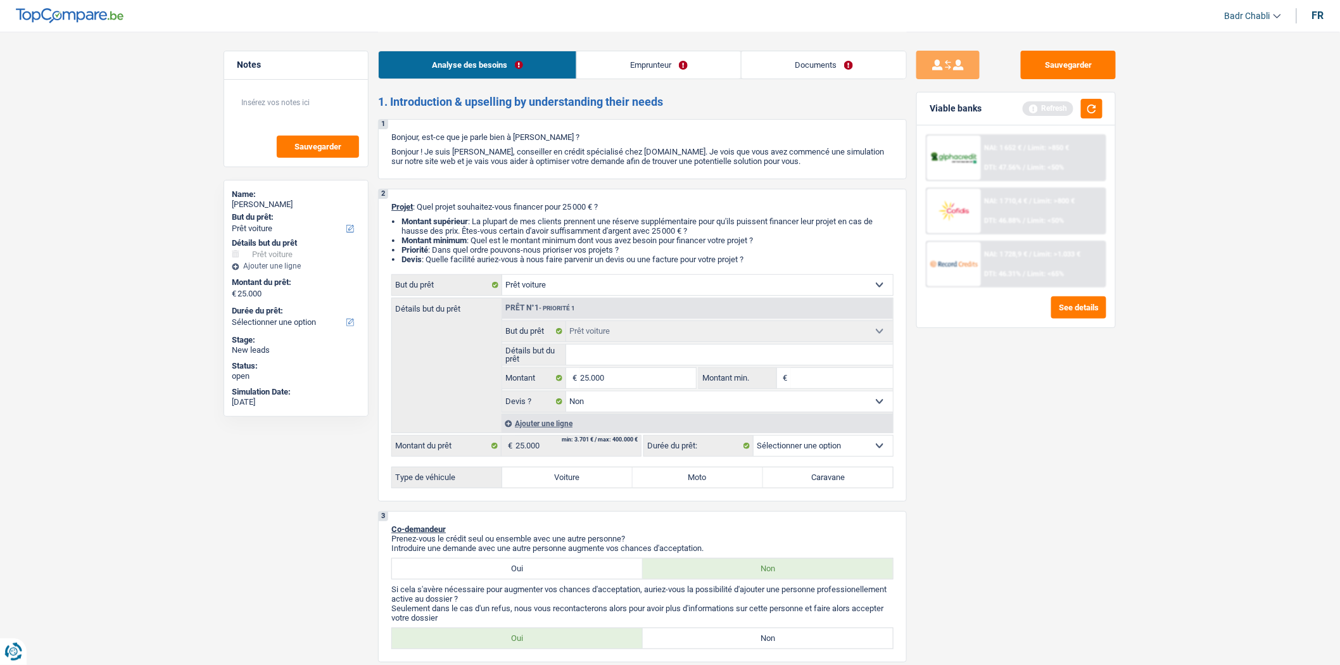
select select "false"
click at [591, 358] on input "Détails but du prêt" at bounding box center [729, 354] width 327 height 20
click at [797, 79] on div "Analyse des besoins Emprunteur Documents" at bounding box center [642, 59] width 529 height 54
click at [801, 70] on link "Documents" at bounding box center [824, 64] width 165 height 27
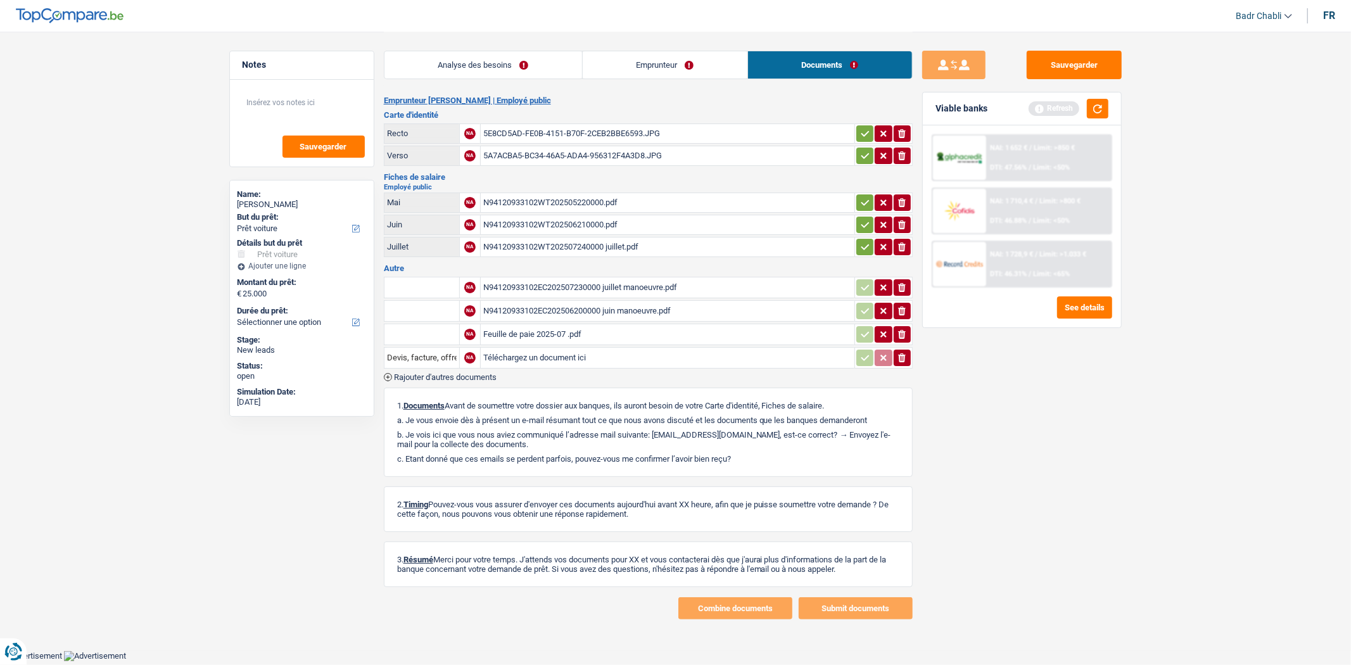
click at [534, 64] on link "Analyse des besoins" at bounding box center [483, 64] width 198 height 27
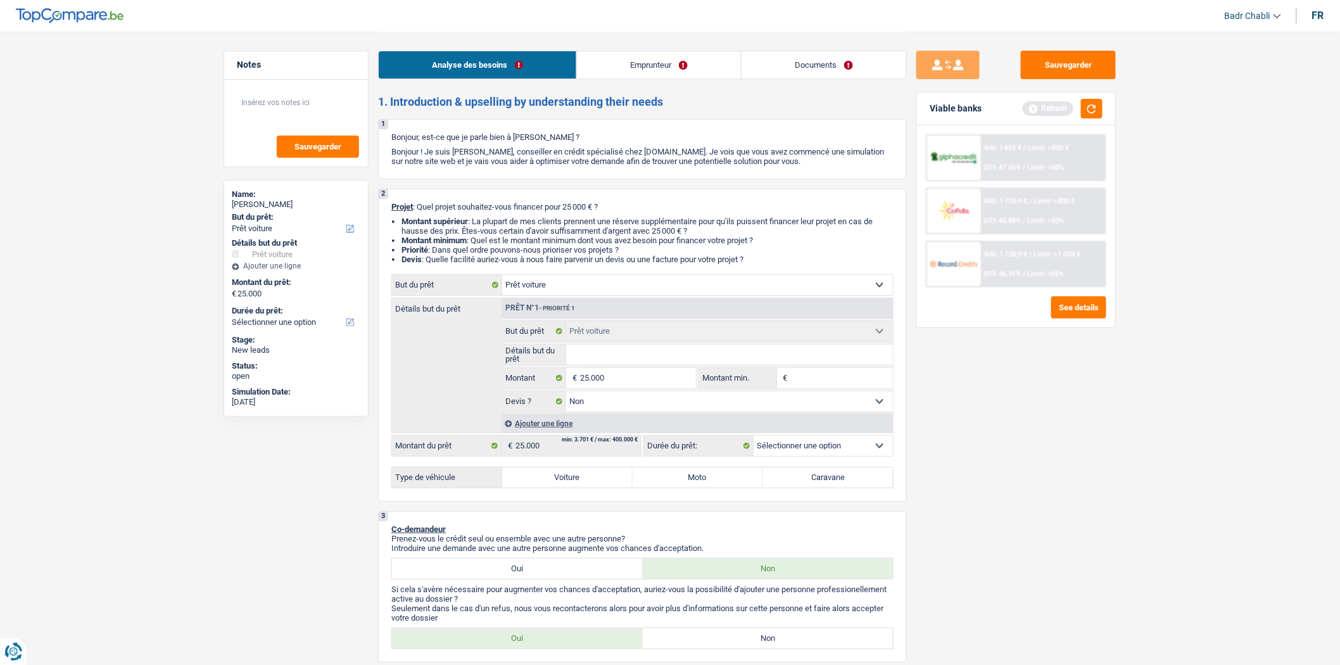
click at [636, 351] on input "Détails but du prêt" at bounding box center [729, 354] width 327 height 20
click at [644, 350] on input "Détails but du prêt" at bounding box center [729, 354] width 327 height 20
click at [606, 356] on input "Détails but du prêt" at bounding box center [729, 354] width 327 height 20
click at [611, 365] on input "Détails but du prêt" at bounding box center [729, 354] width 327 height 20
click at [613, 358] on input "Détails but du prêt" at bounding box center [729, 354] width 327 height 20
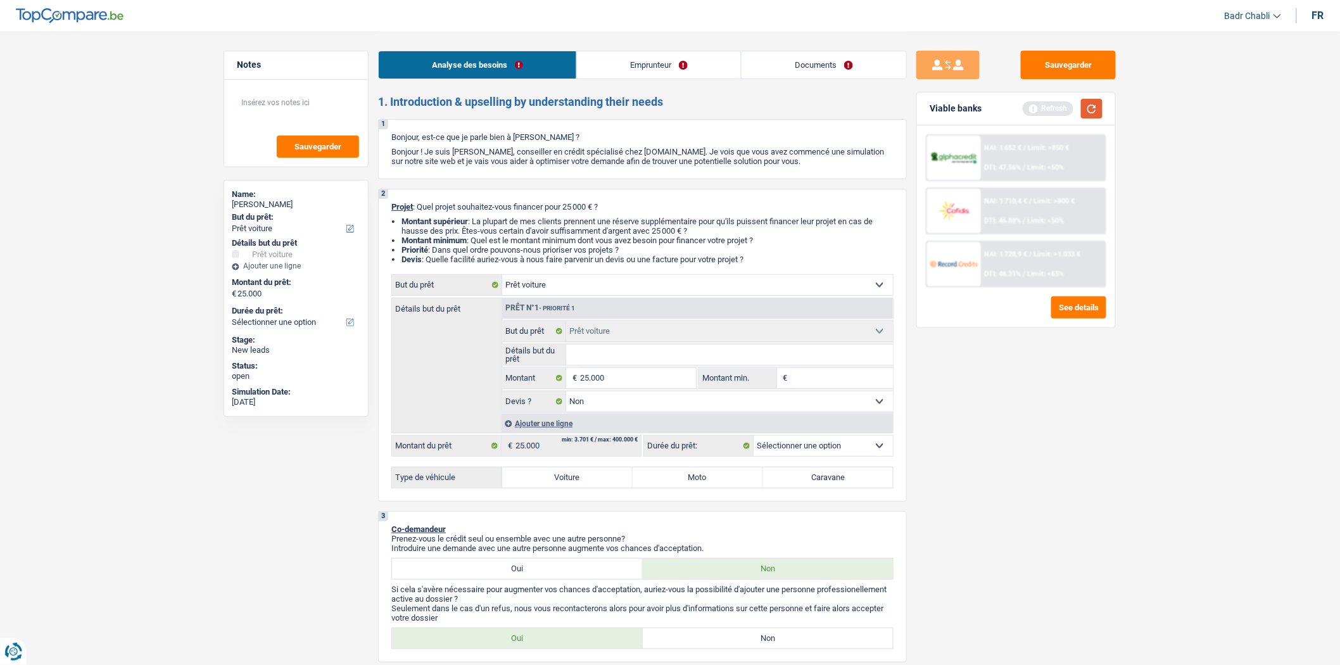
click at [1093, 111] on button "button" at bounding box center [1092, 109] width 22 height 20
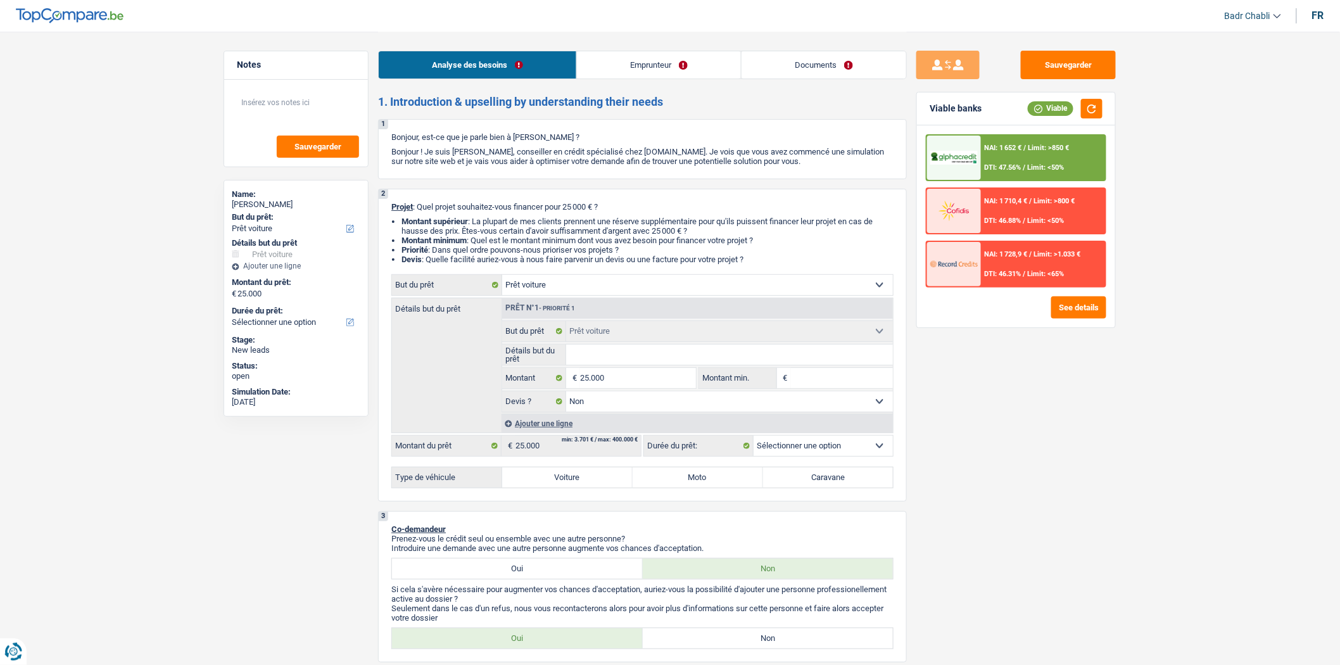
click at [621, 59] on link "Emprunteur" at bounding box center [659, 64] width 164 height 27
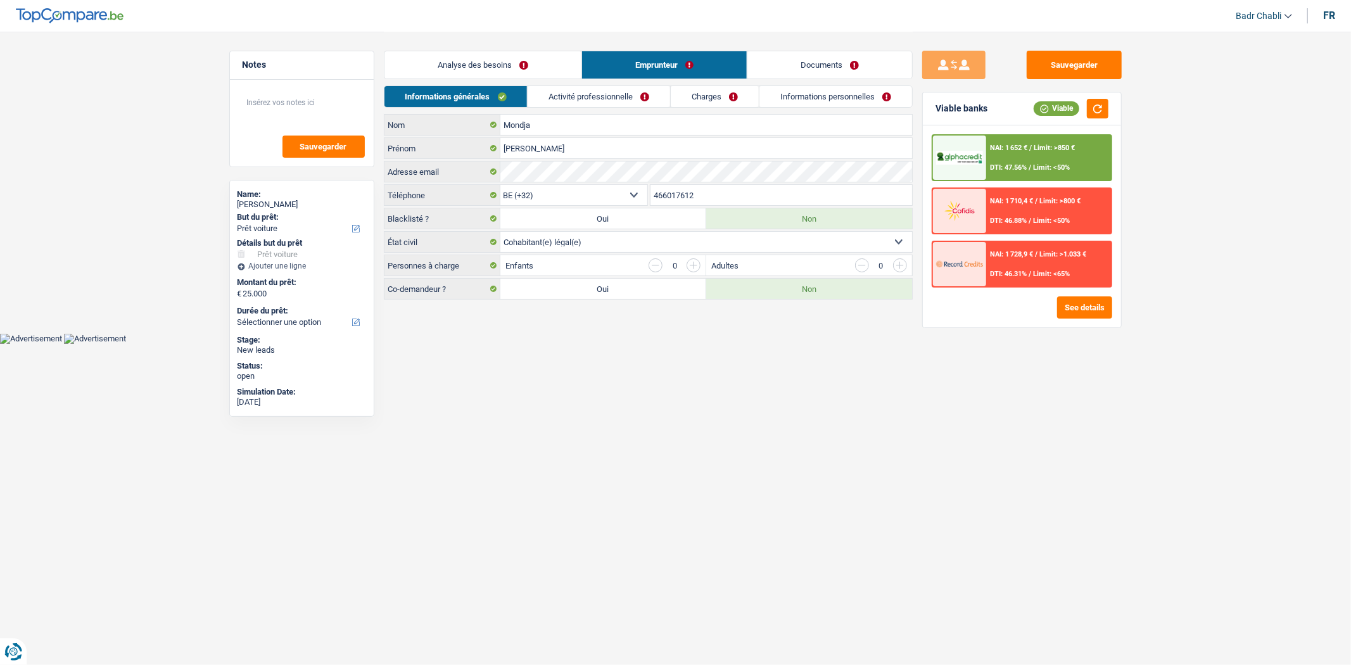
click at [612, 104] on link "Activité professionnelle" at bounding box center [599, 96] width 142 height 21
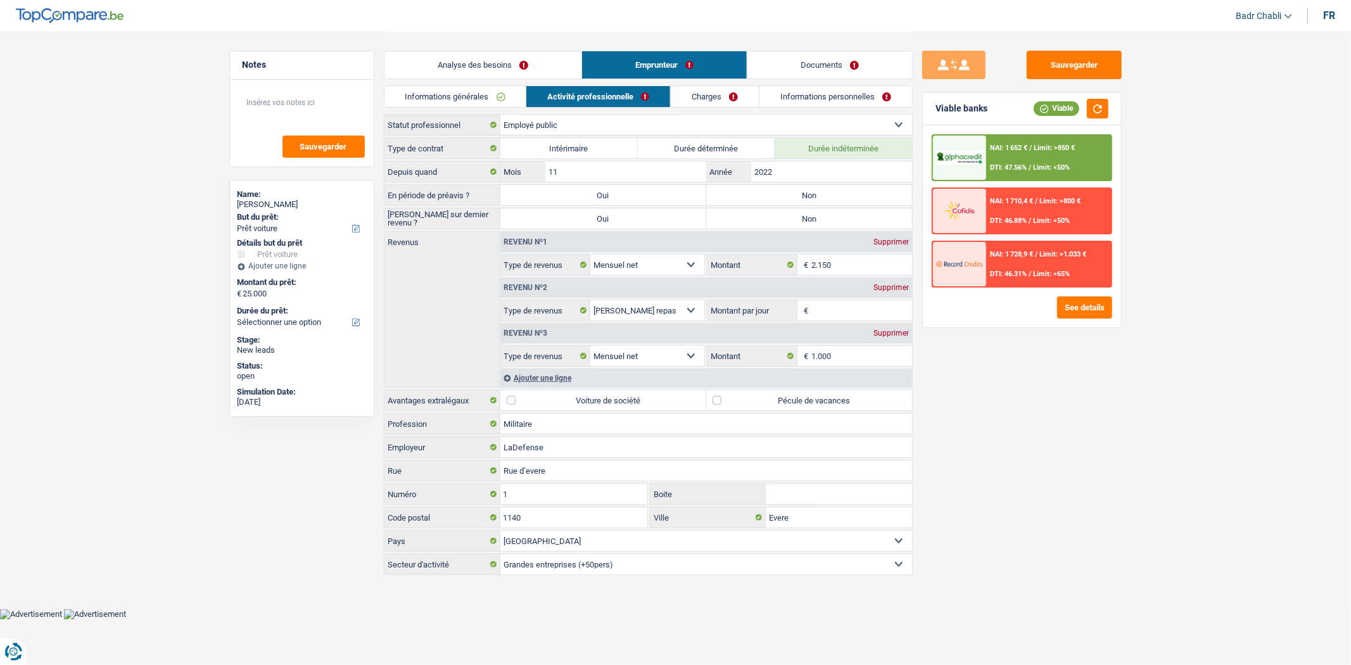
click at [764, 187] on label "Non" at bounding box center [809, 195] width 206 height 20
click at [764, 187] on input "Non" at bounding box center [809, 195] width 206 height 20
radio input "true"
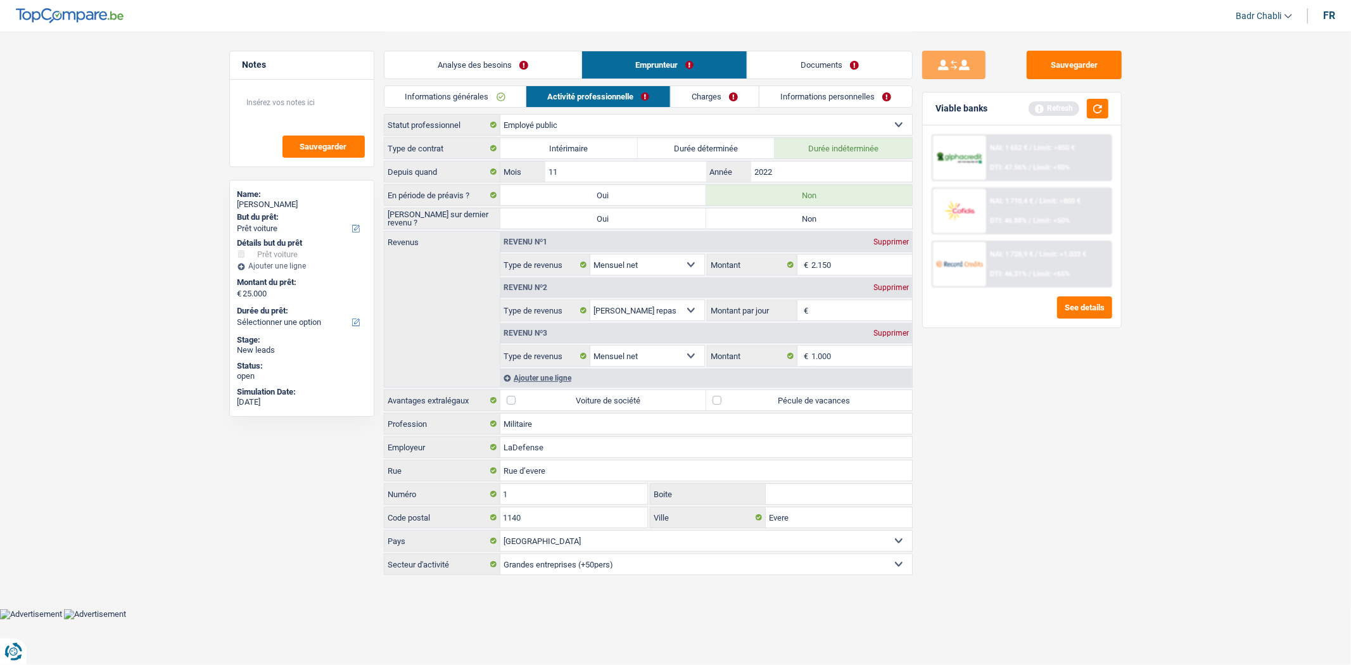
click at [779, 223] on label "Non" at bounding box center [809, 218] width 206 height 20
click at [779, 223] on input "Non" at bounding box center [809, 218] width 206 height 20
radio input "true"
click at [1104, 108] on button "button" at bounding box center [1098, 109] width 22 height 20
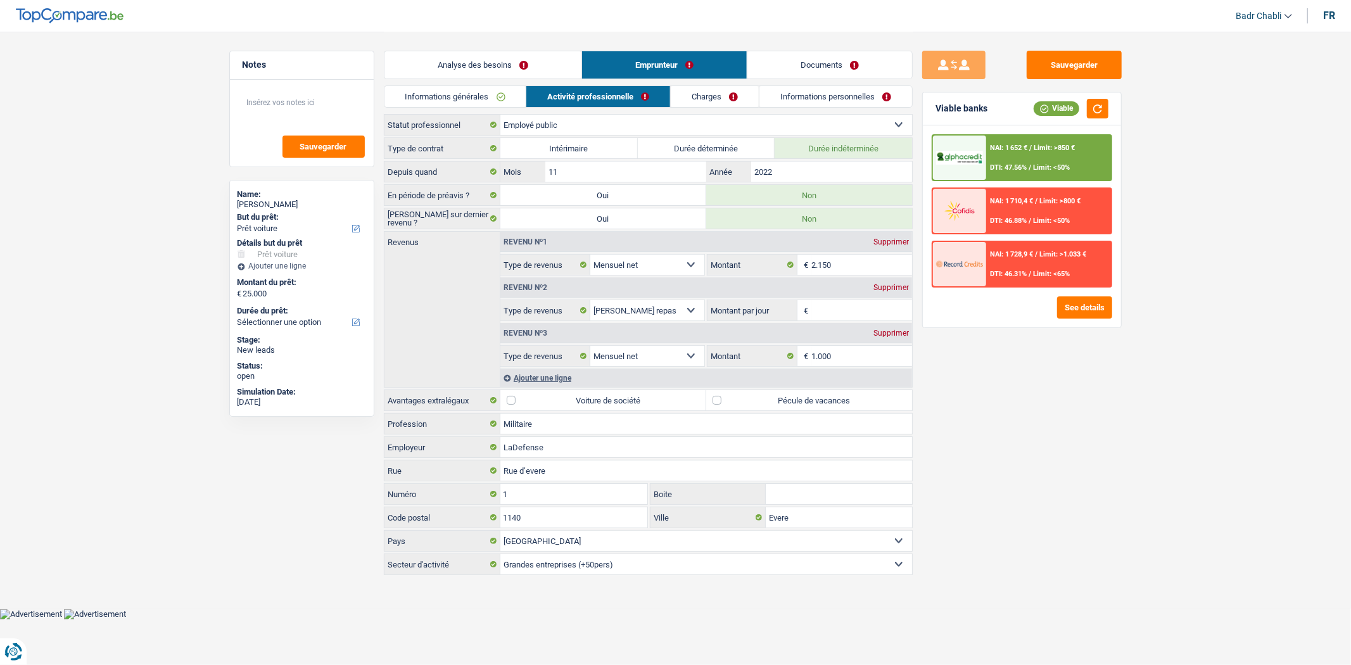
click at [1072, 156] on div "NAI: 1 652 € / Limit: >850 € DTI: 47.56% / Limit: <50%" at bounding box center [1048, 158] width 125 height 44
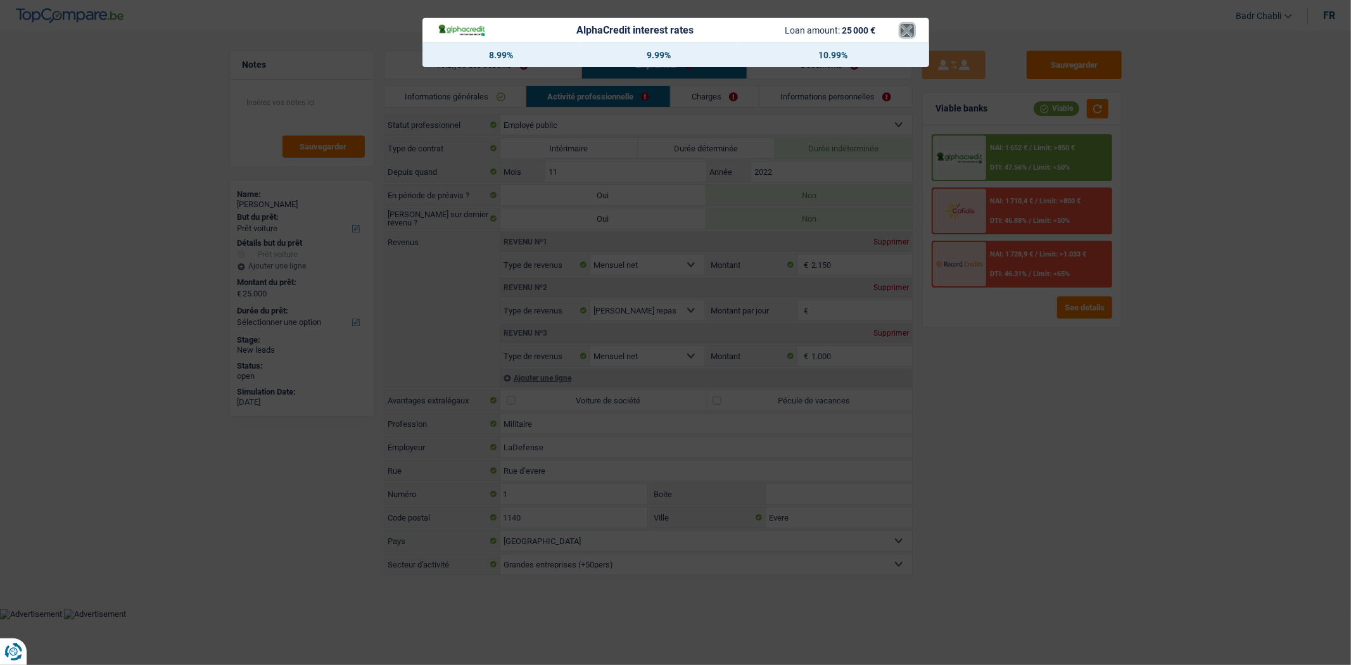
click at [907, 28] on button "×" at bounding box center [906, 30] width 13 height 13
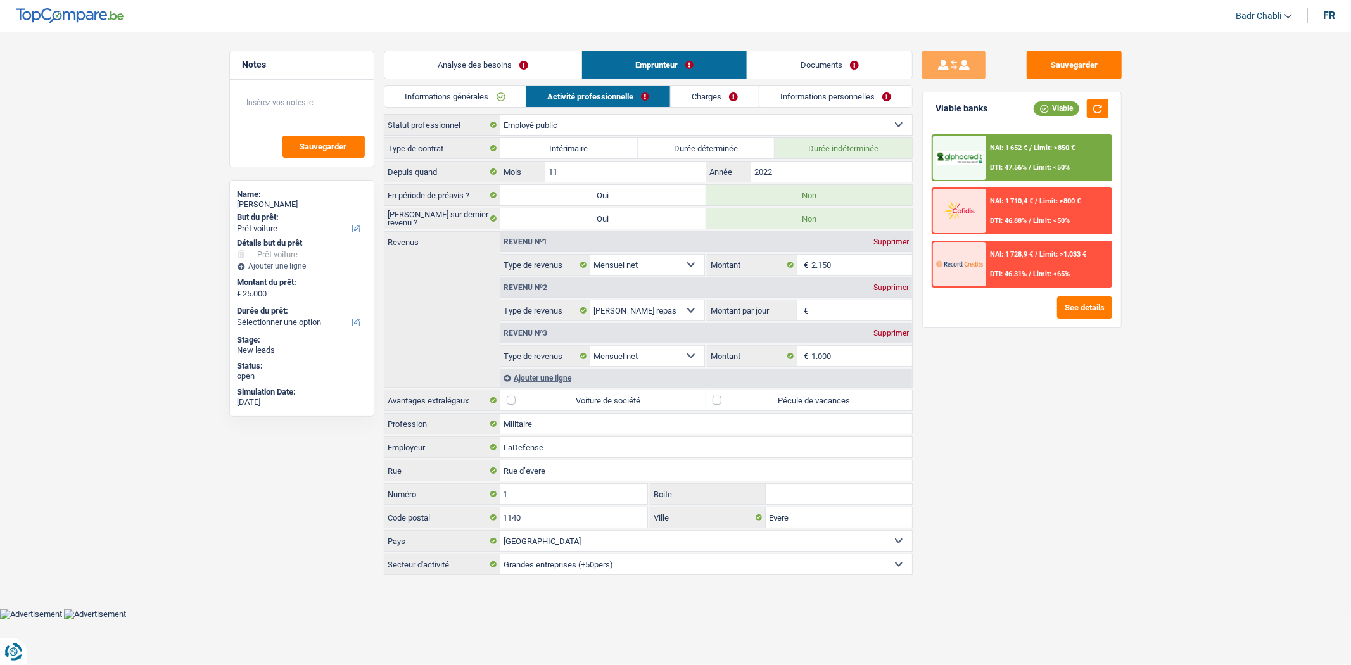
click at [419, 49] on div "Analyse des besoins Emprunteur Documents" at bounding box center [648, 59] width 529 height 54
click at [429, 52] on link "Analyse des besoins" at bounding box center [482, 64] width 197 height 27
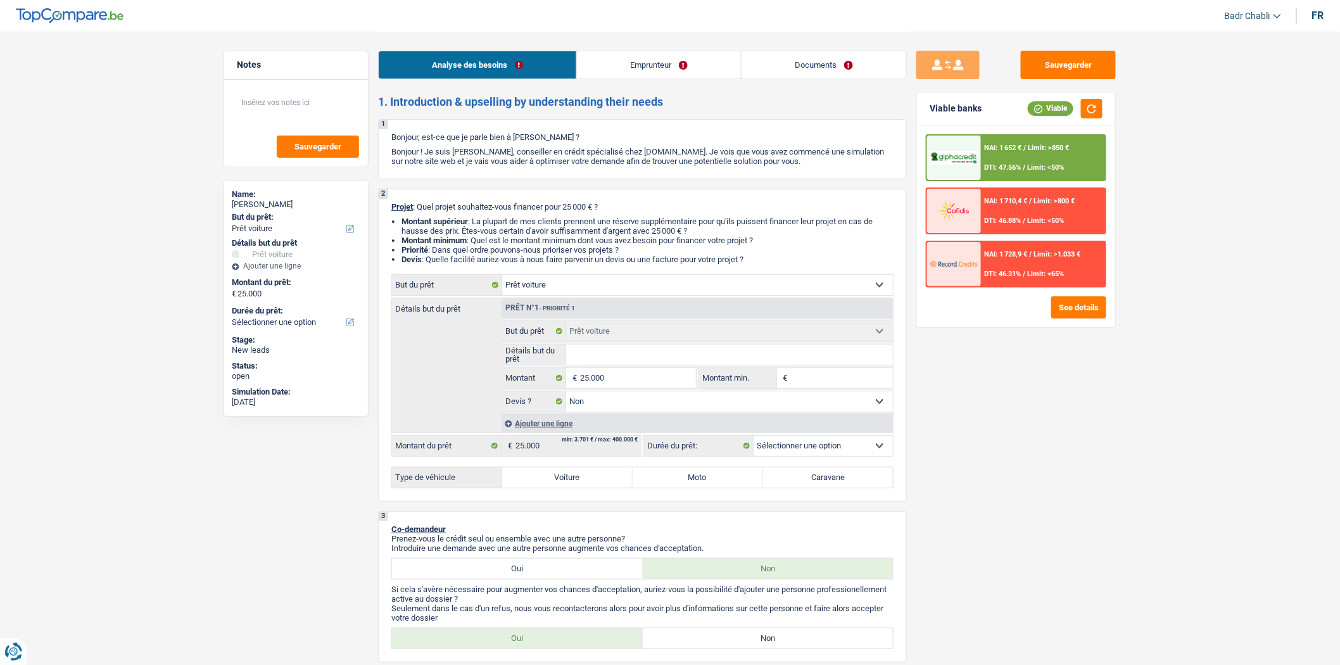
click at [831, 452] on select "12 mois 18 mois 24 mois 30 mois 36 mois 42 mois 48 mois 60 mois Sélectionner un…" at bounding box center [823, 446] width 139 height 20
select select "60"
click at [754, 439] on select "12 mois 18 mois 24 mois 30 mois 36 mois 42 mois 48 mois 60 mois Sélectionner un…" at bounding box center [823, 446] width 139 height 20
select select "60"
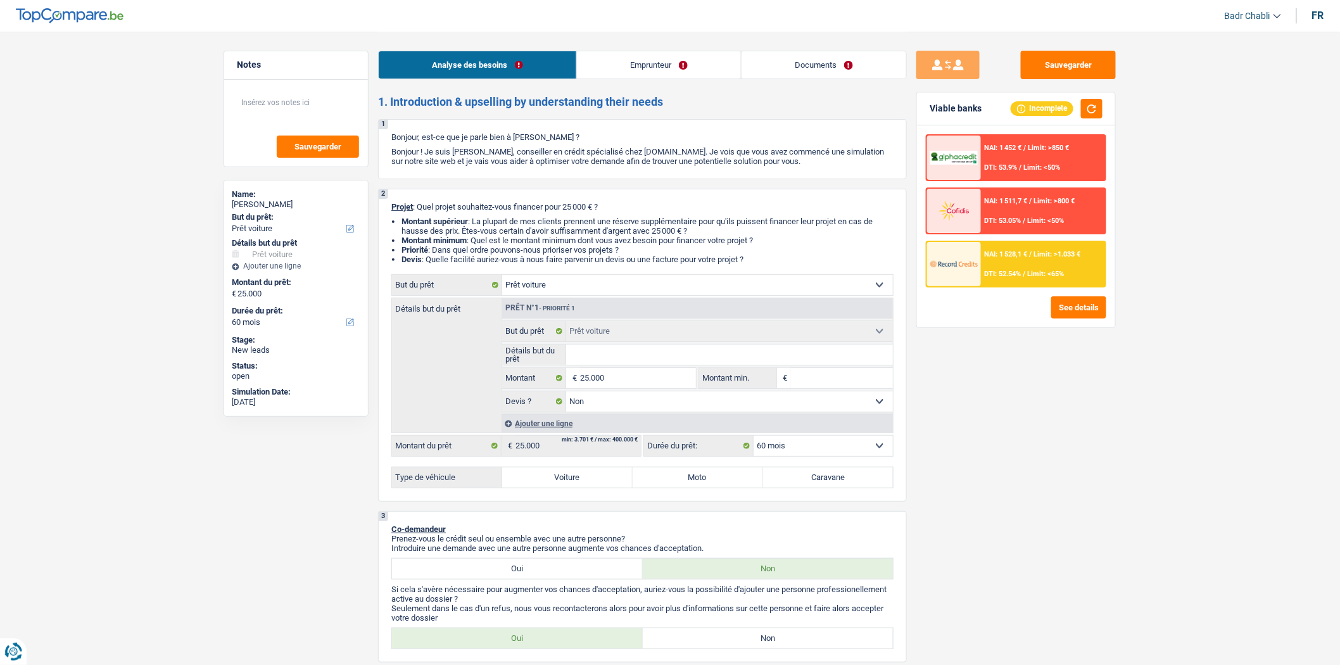
click at [1032, 244] on div "NAI: 1 528,1 € / Limit: >1.033 € DTI: 52.54% / Limit: <65%" at bounding box center [1043, 264] width 125 height 44
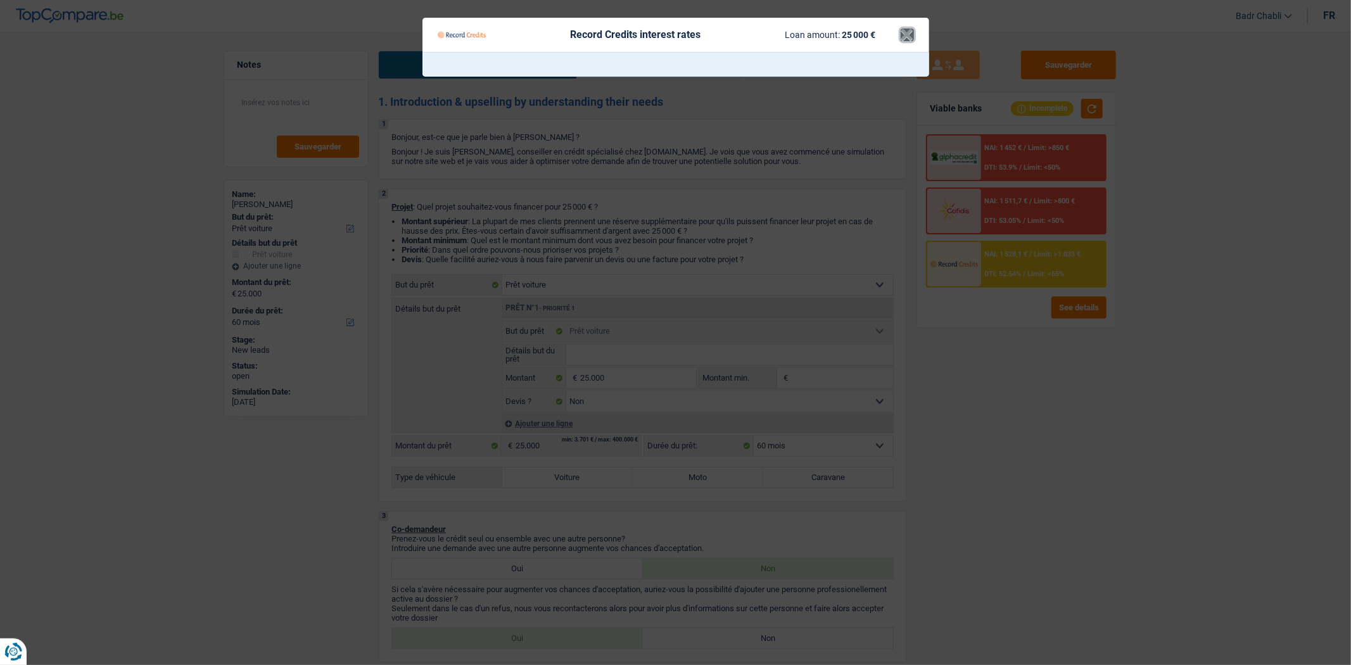
click at [906, 30] on button "×" at bounding box center [906, 34] width 13 height 13
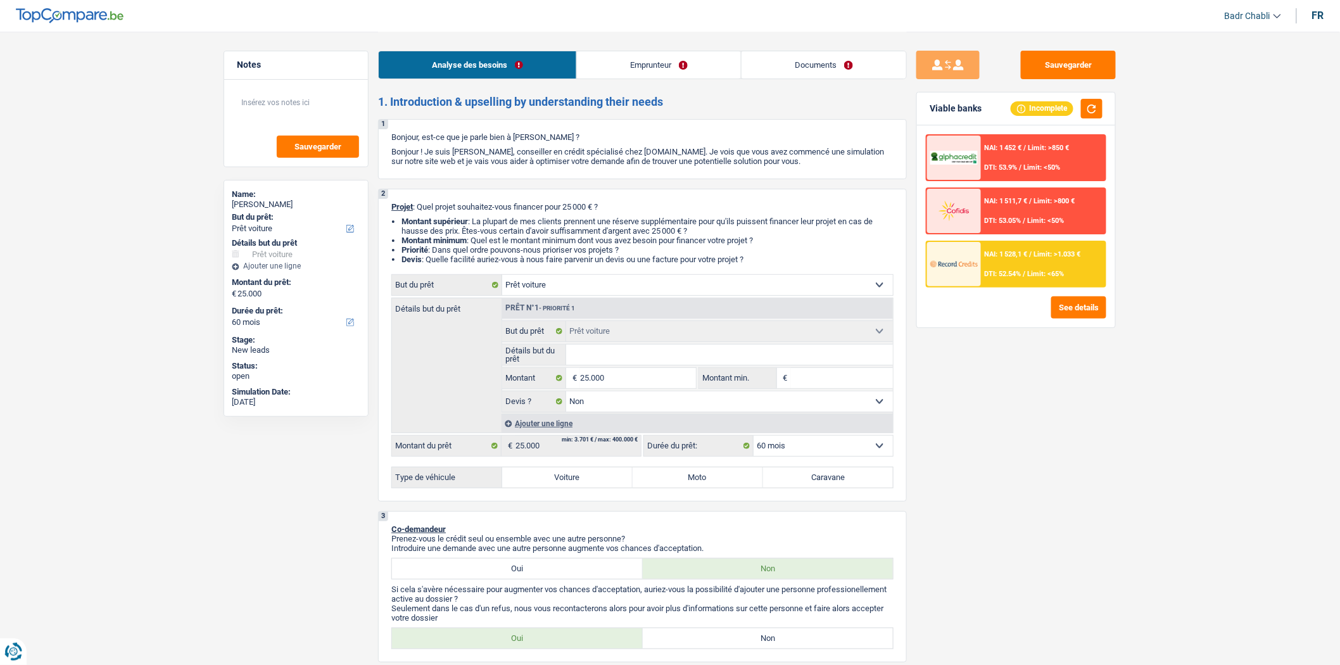
click at [561, 484] on label "Voiture" at bounding box center [567, 477] width 130 height 20
click at [561, 484] on input "Voiture" at bounding box center [567, 477] width 130 height 20
radio input "true"
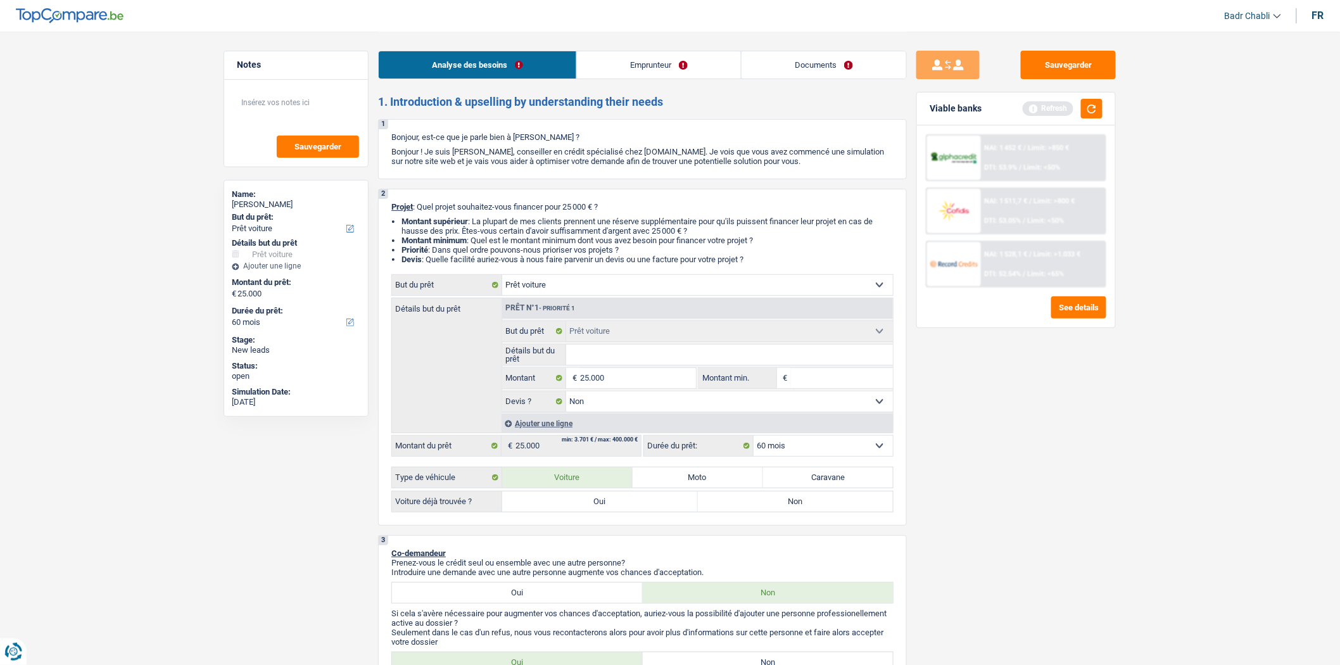
click at [756, 512] on label "Non" at bounding box center [796, 501] width 196 height 20
click at [756, 512] on input "Non" at bounding box center [796, 501] width 196 height 20
radio input "true"
click at [1097, 111] on button "button" at bounding box center [1092, 109] width 22 height 20
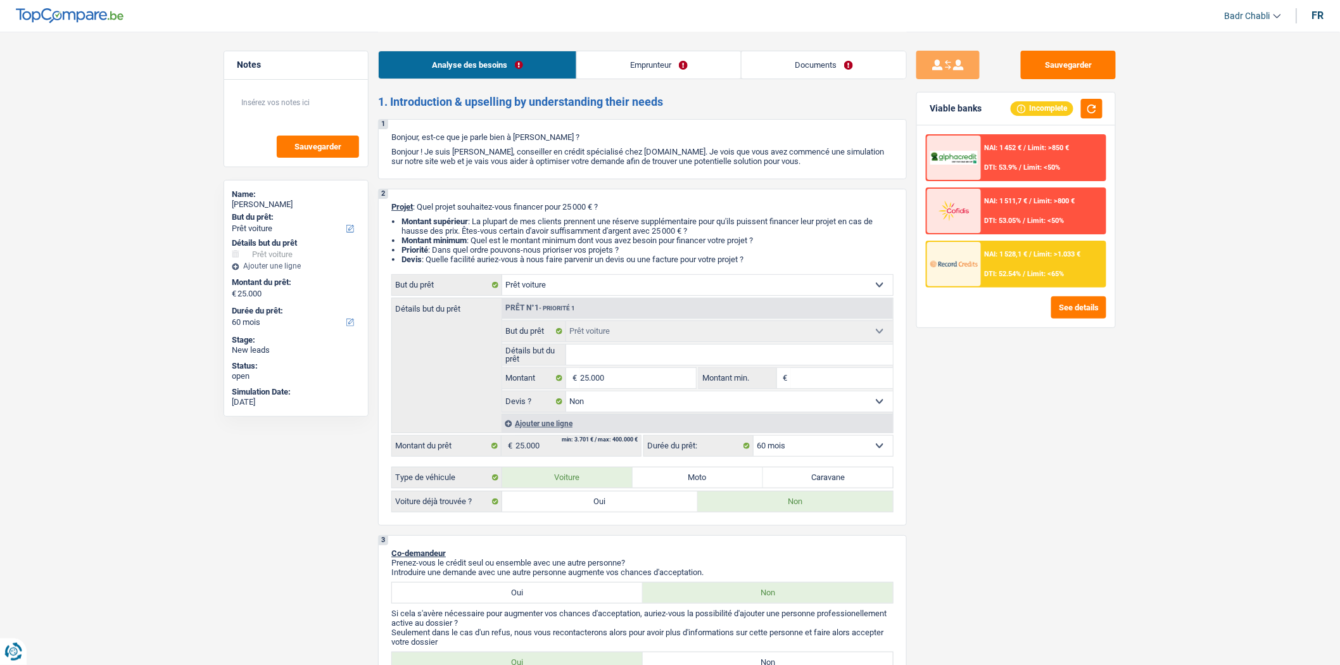
click at [1018, 266] on div "NAI: 1 528,1 € / Limit: >1.033 € DTI: 52.54% / Limit: <65%" at bounding box center [1043, 264] width 125 height 44
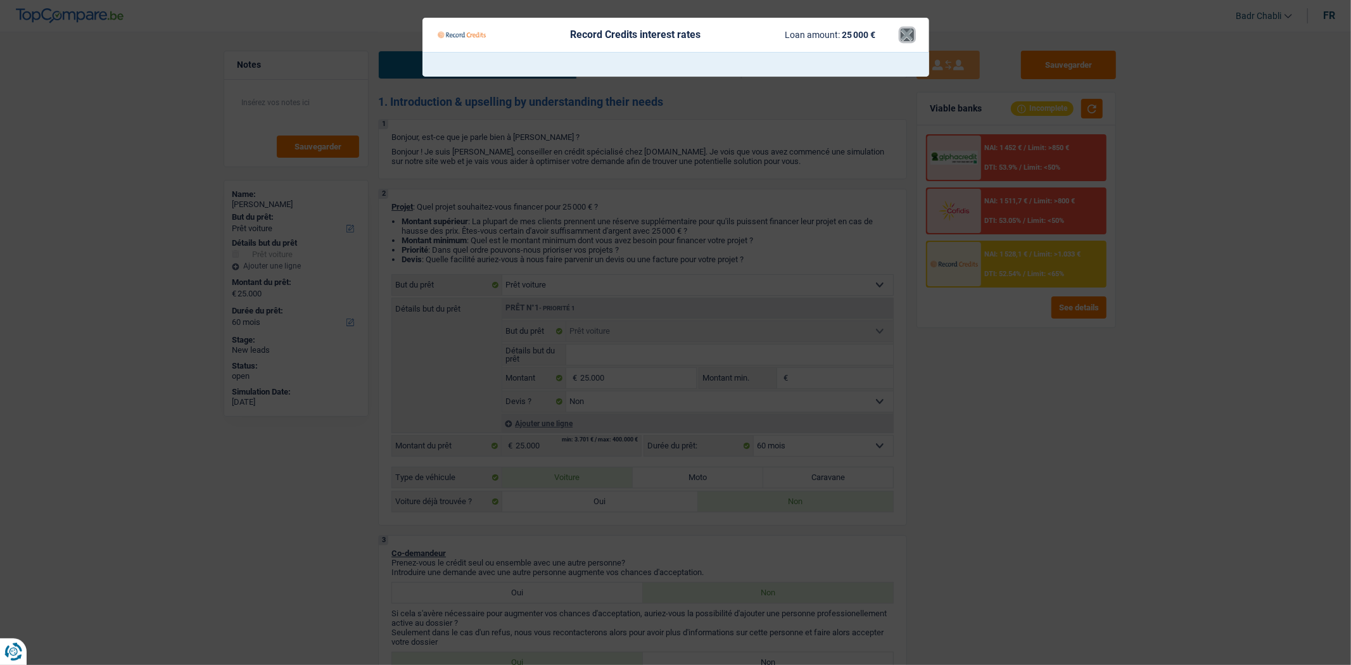
click at [901, 36] on button "×" at bounding box center [906, 34] width 13 height 13
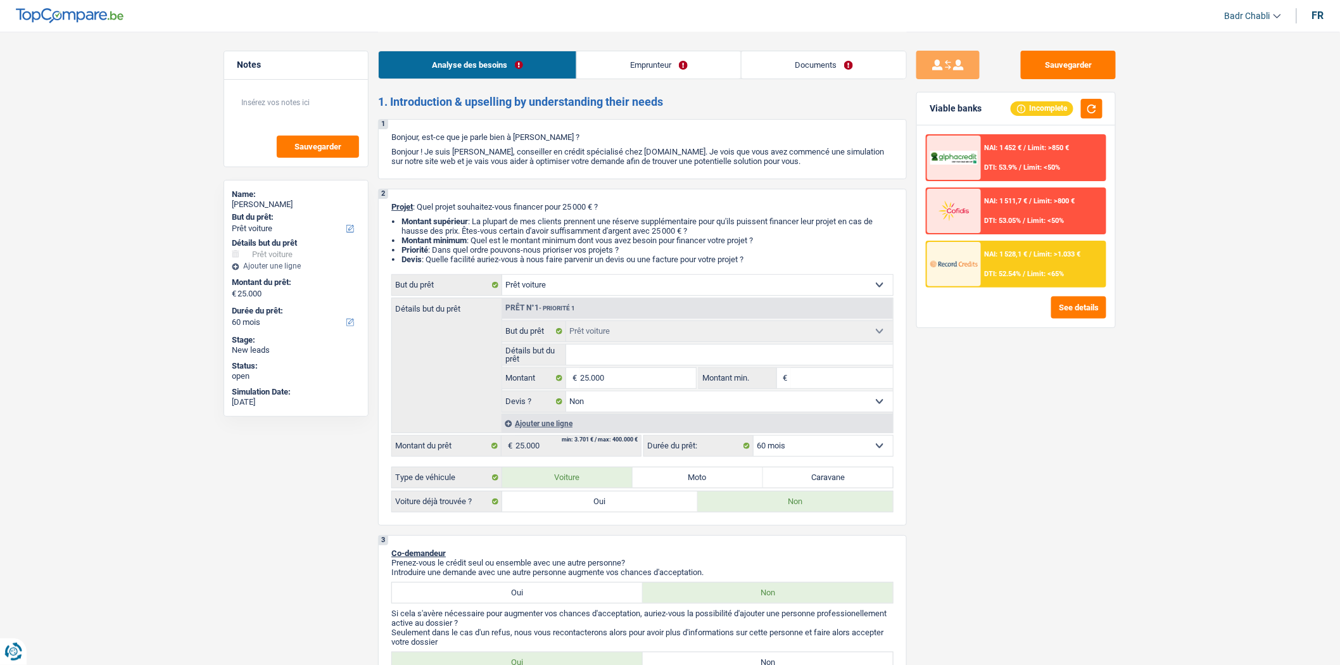
click at [716, 398] on select "Oui Non Non répondu Sélectionner une option" at bounding box center [729, 401] width 327 height 20
click at [717, 399] on select "Oui Non Non répondu Sélectionner une option" at bounding box center [729, 401] width 327 height 20
click at [798, 451] on select "12 mois 18 mois 24 mois 30 mois 36 mois 42 mois 48 mois 60 mois Sélectionner un…" at bounding box center [823, 446] width 139 height 20
click at [612, 369] on fieldset "Confort maison: meubles, textile, peinture, électroménager, outillage non-profe…" at bounding box center [697, 366] width 391 height 92
click at [617, 372] on input "25.000" at bounding box center [638, 378] width 116 height 20
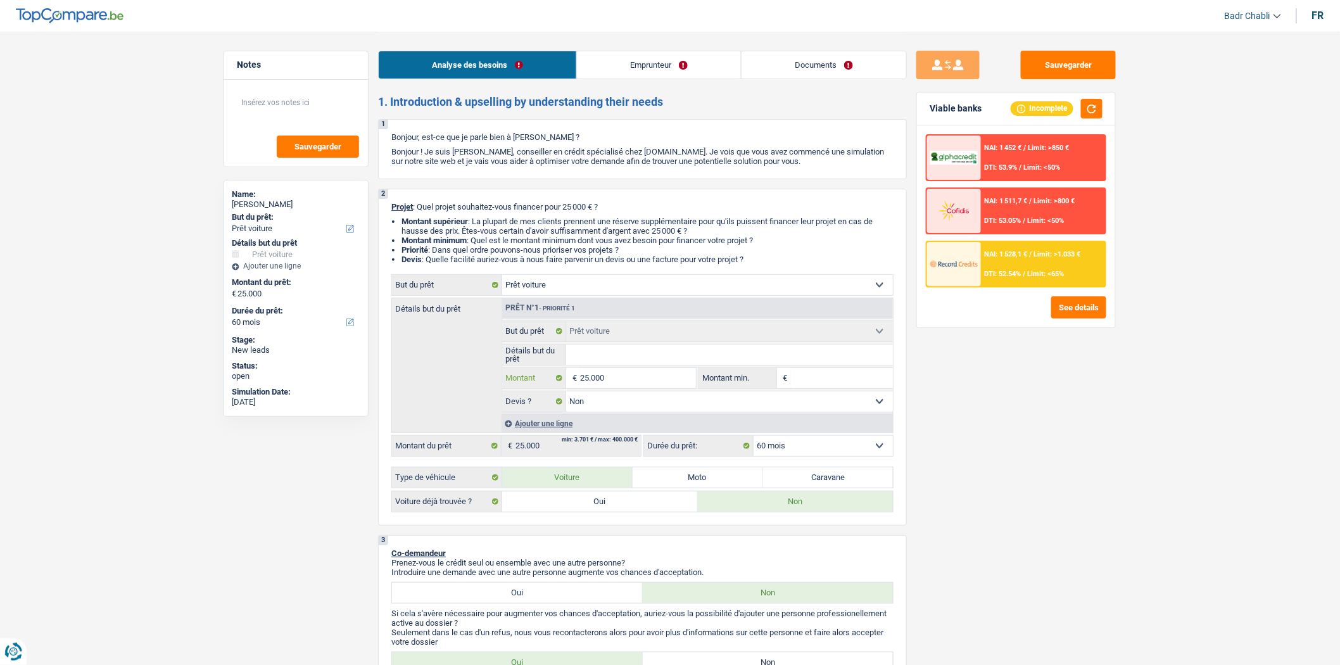
type input "2.500"
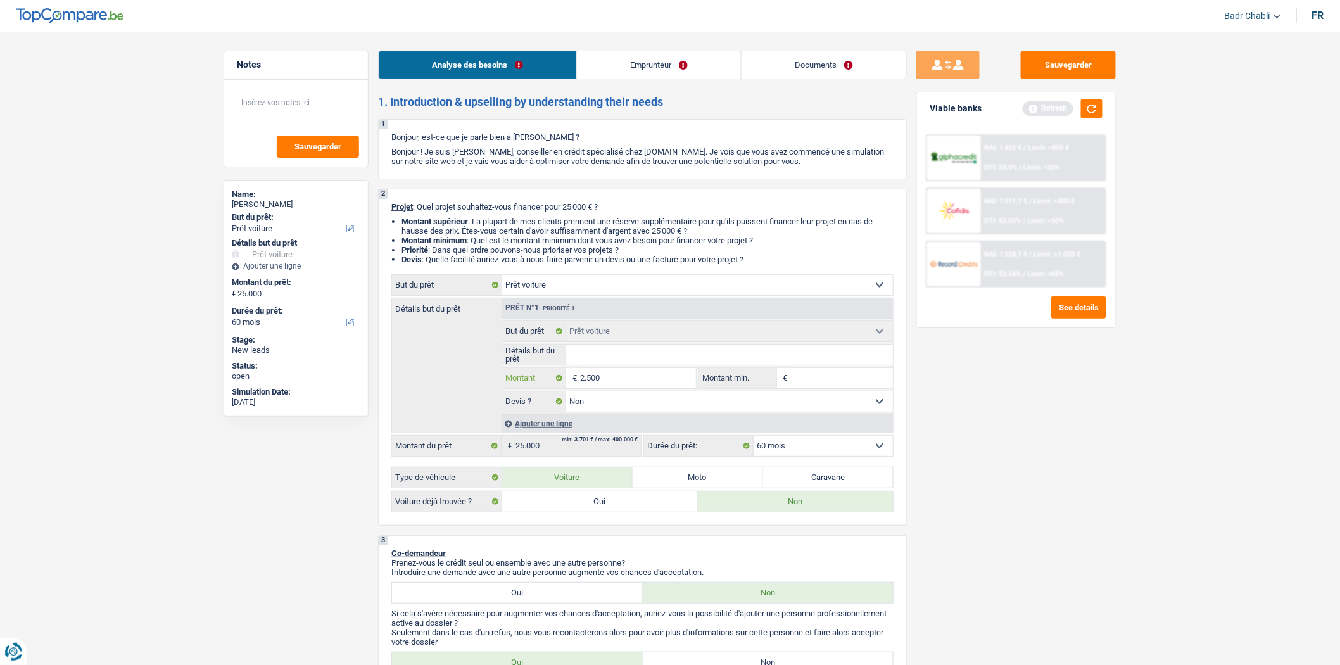
type input "25.001"
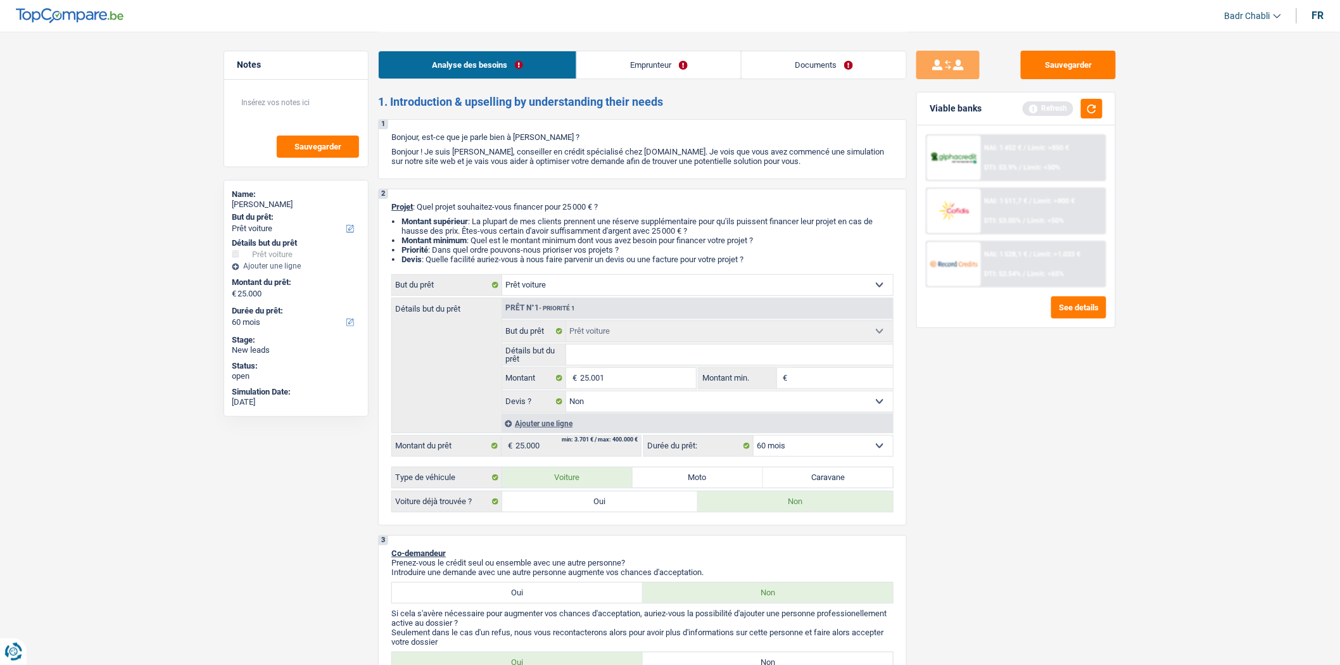
type input "25.001"
drag, startPoint x: 760, startPoint y: 438, endPoint x: 766, endPoint y: 446, distance: 10.4
click at [760, 438] on div "Confort maison: meubles, textile, peinture, électroménager, outillage non-profe…" at bounding box center [642, 393] width 502 height 238
click at [769, 447] on select "12 mois 18 mois 24 mois 30 mois 36 mois 42 mois 48 mois 60 mois Sélectionner un…" at bounding box center [823, 446] width 139 height 20
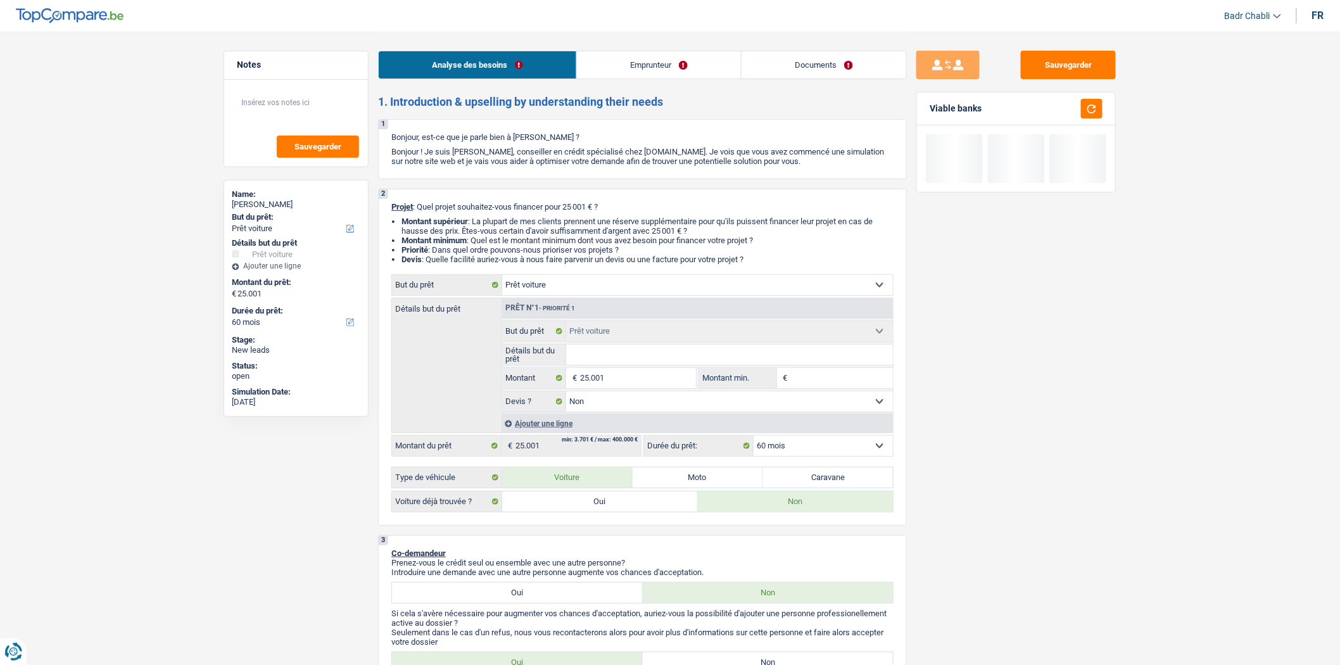
click at [769, 447] on select "12 mois 18 mois 24 mois 30 mois 36 mois 42 mois 48 mois 60 mois Sélectionner un…" at bounding box center [823, 446] width 139 height 20
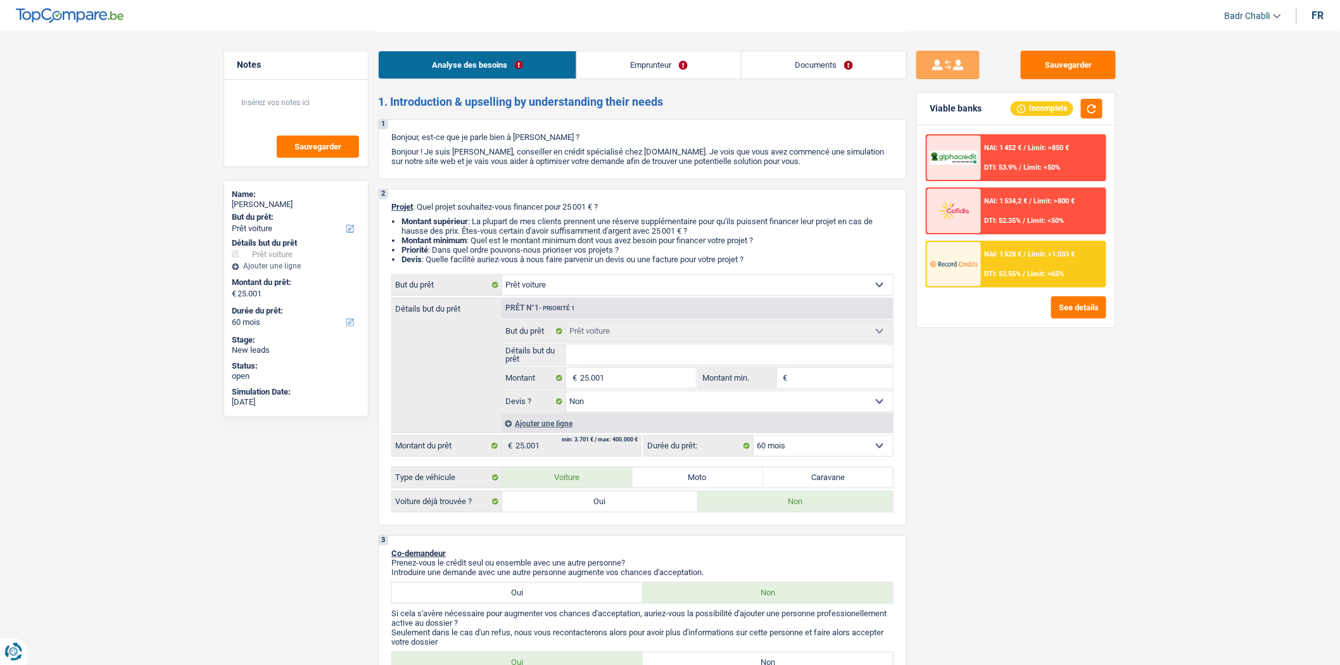
click at [1020, 275] on div "NAI: 1 528 € / Limit: >1.033 € DTI: 52.55% / Limit: <65%" at bounding box center [1043, 264] width 125 height 44
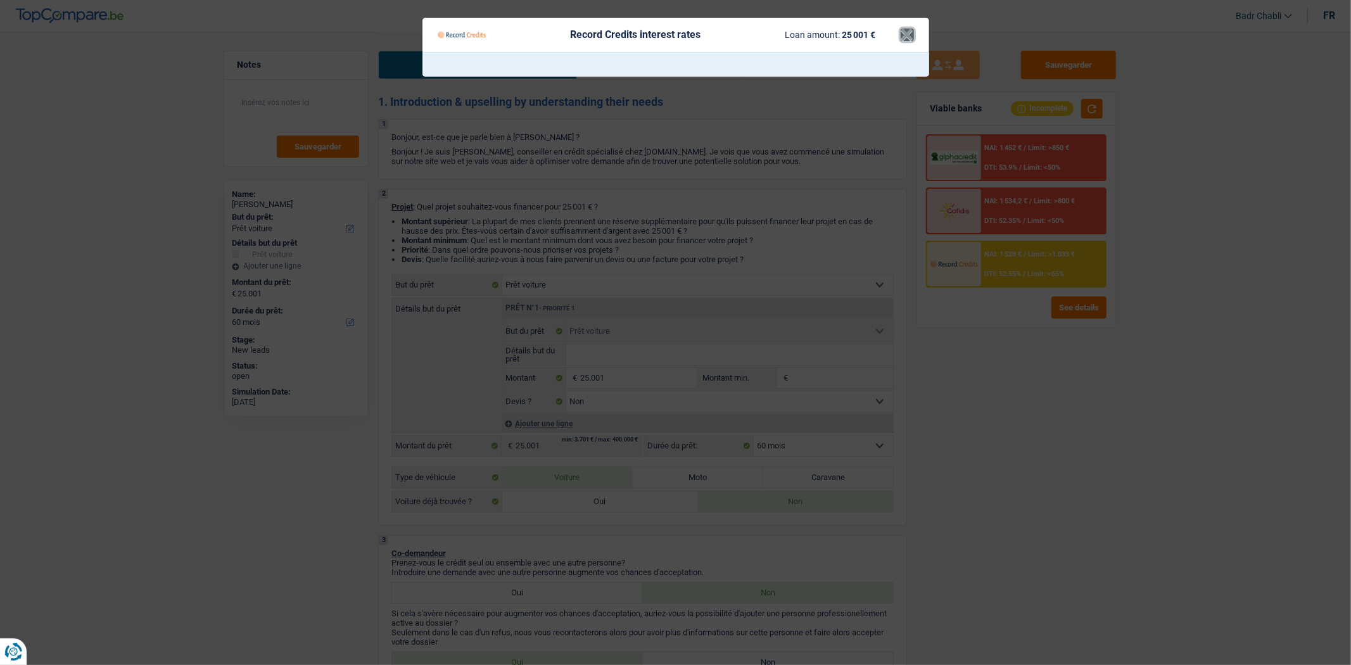
click at [904, 36] on button "×" at bounding box center [906, 34] width 13 height 13
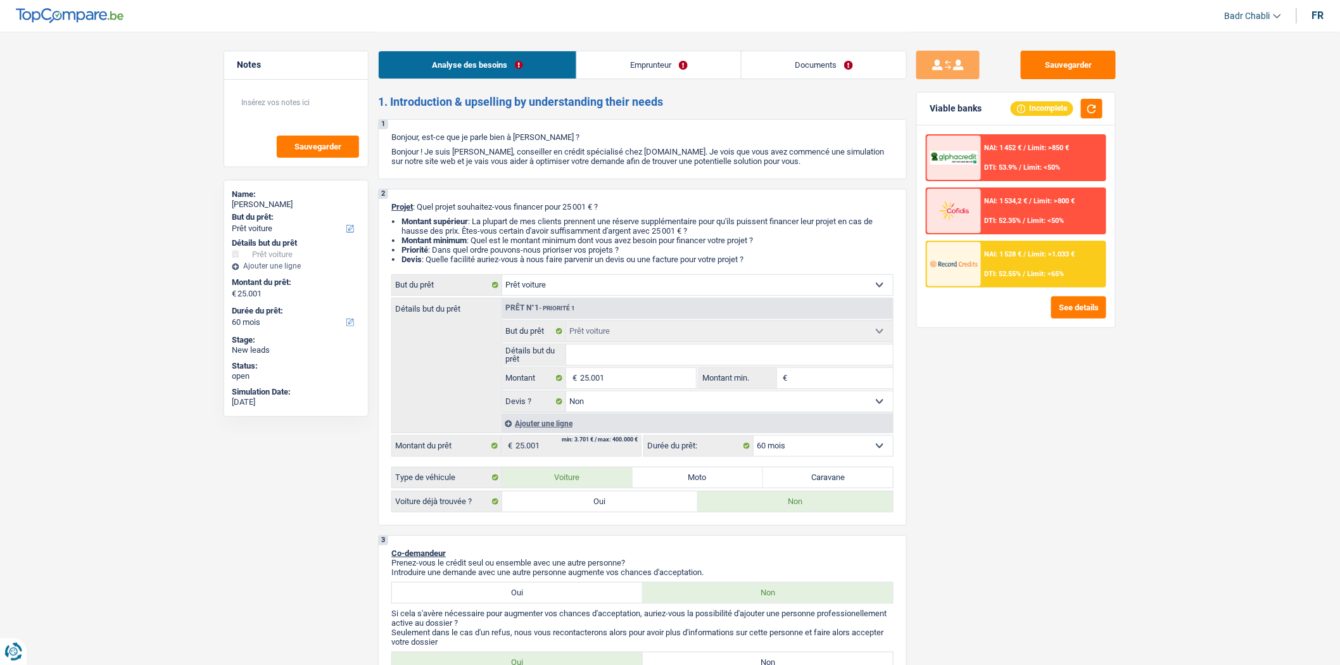
click at [1067, 256] on div "NAI: 1 528 € / Limit: >1.033 € DTI: 52.55% / Limit: <65%" at bounding box center [1043, 264] width 125 height 44
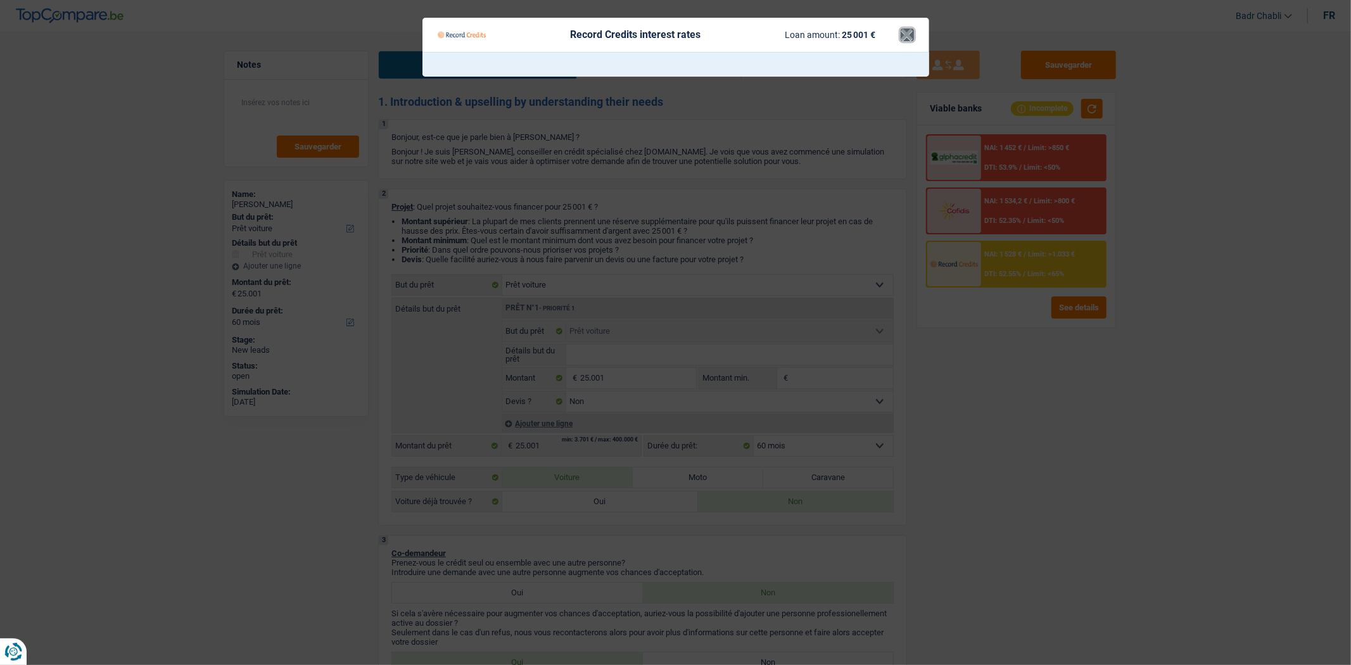
click at [909, 33] on button "×" at bounding box center [906, 34] width 13 height 13
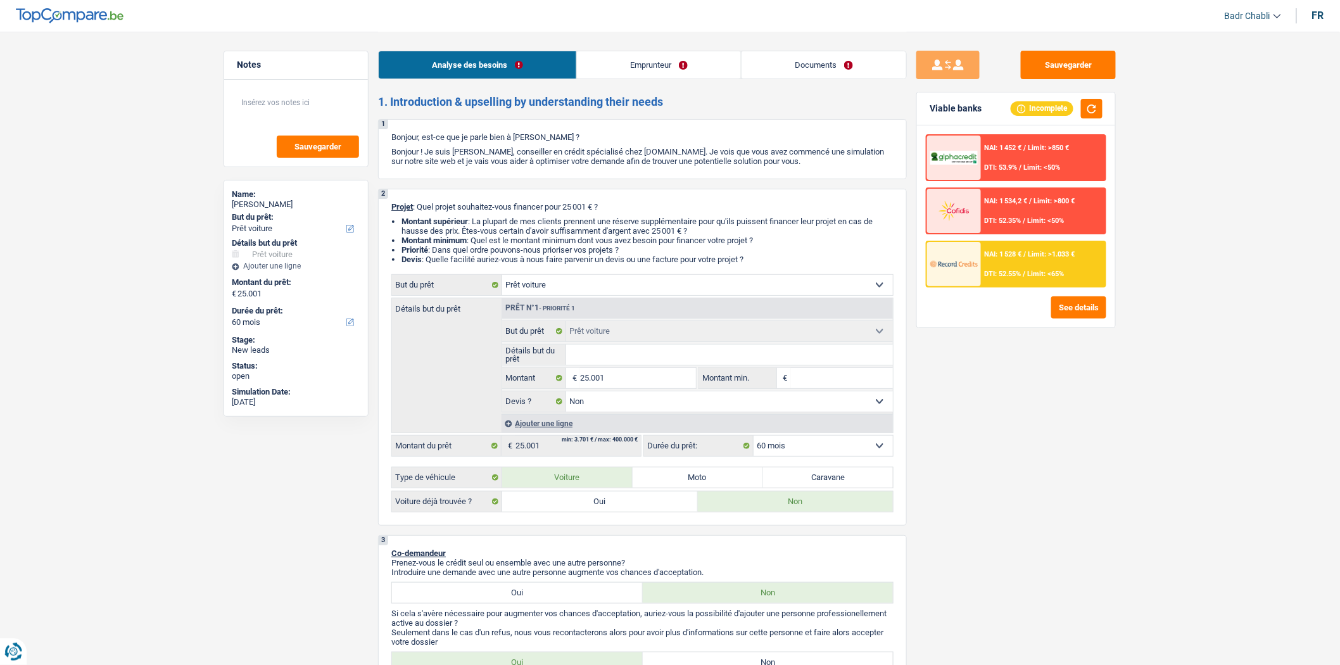
drag, startPoint x: 798, startPoint y: 450, endPoint x: 817, endPoint y: 452, distance: 19.1
click at [798, 450] on select "12 mois 18 mois 24 mois 30 mois 36 mois 42 mois 48 mois 60 mois Sélectionner un…" at bounding box center [823, 446] width 139 height 20
click at [599, 285] on select "Confort maison: meubles, textile, peinture, électroménager, outillage non-profe…" at bounding box center [697, 285] width 391 height 20
select select "other"
click at [502, 277] on select "Confort maison: meubles, textile, peinture, électroménager, outillage non-profe…" at bounding box center [697, 285] width 391 height 20
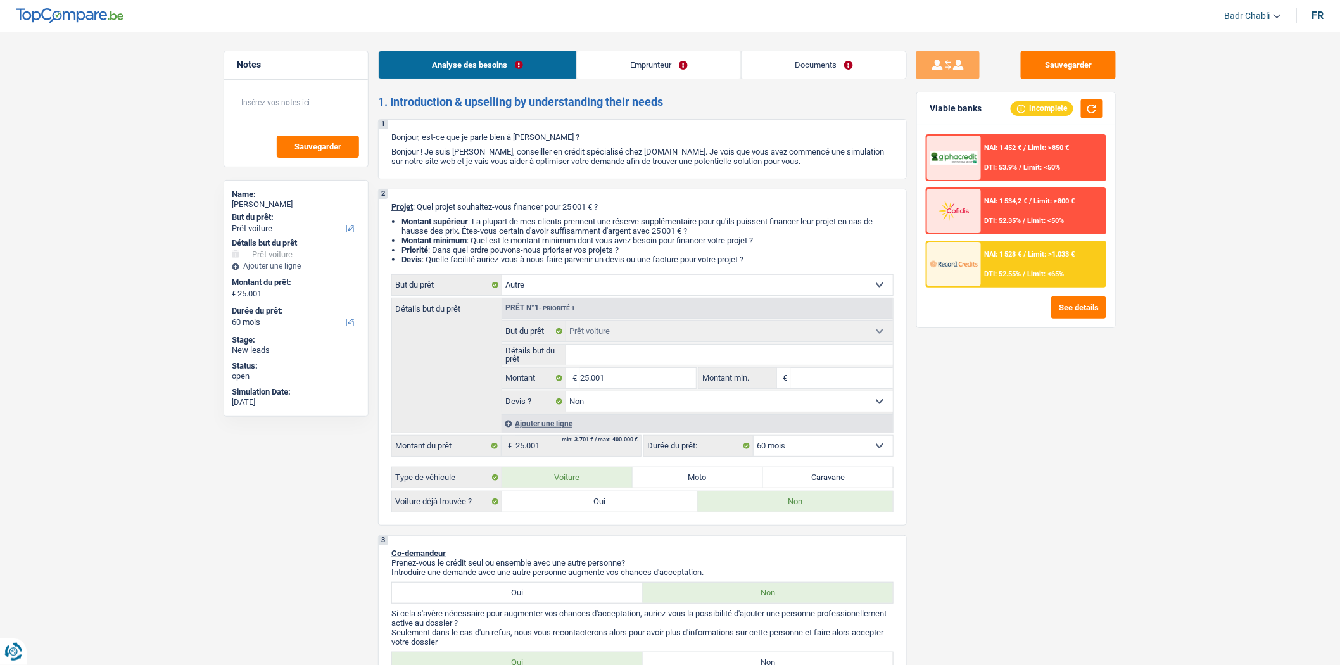
select select "other"
select select
select select "other"
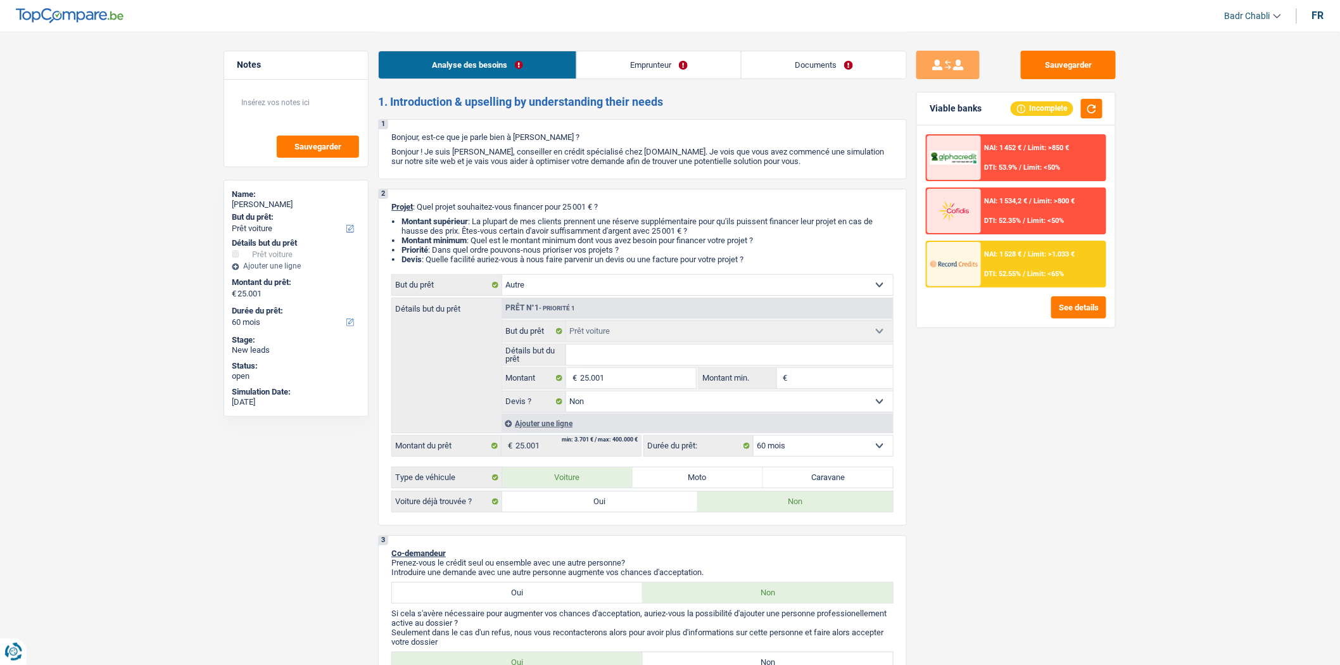
select select "other"
select select
select select "120"
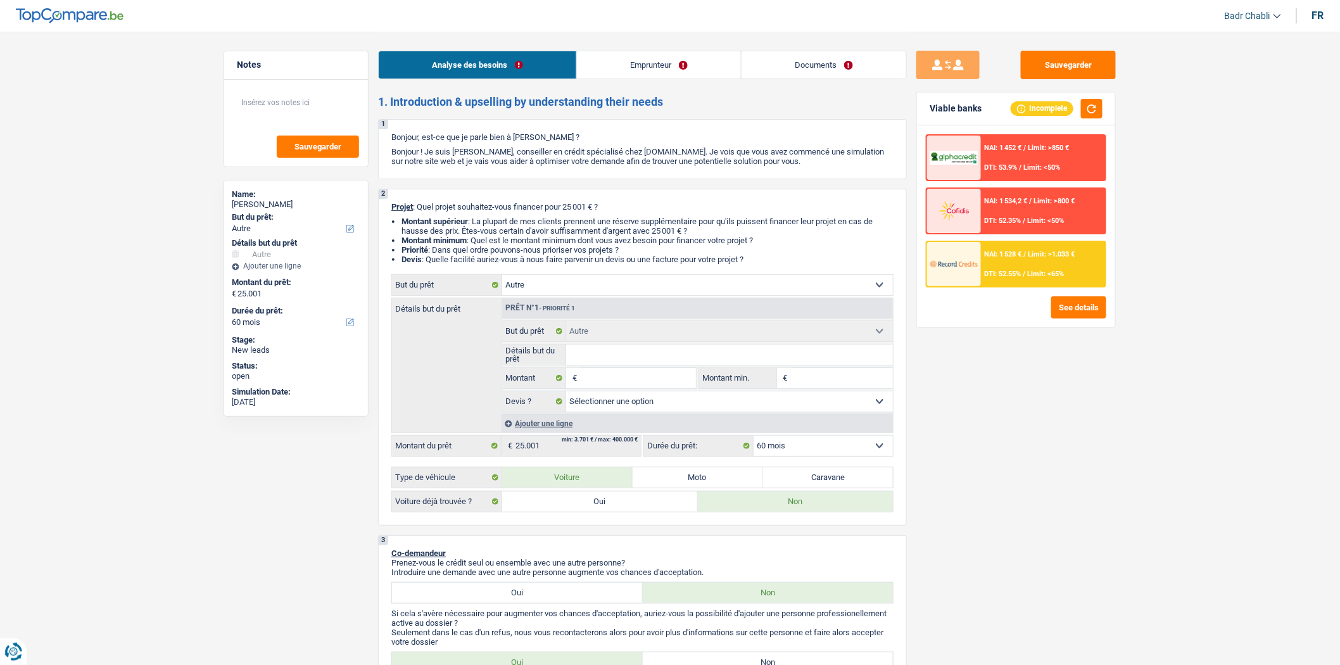
select select "car"
select select "false"
select select "car"
select select "false"
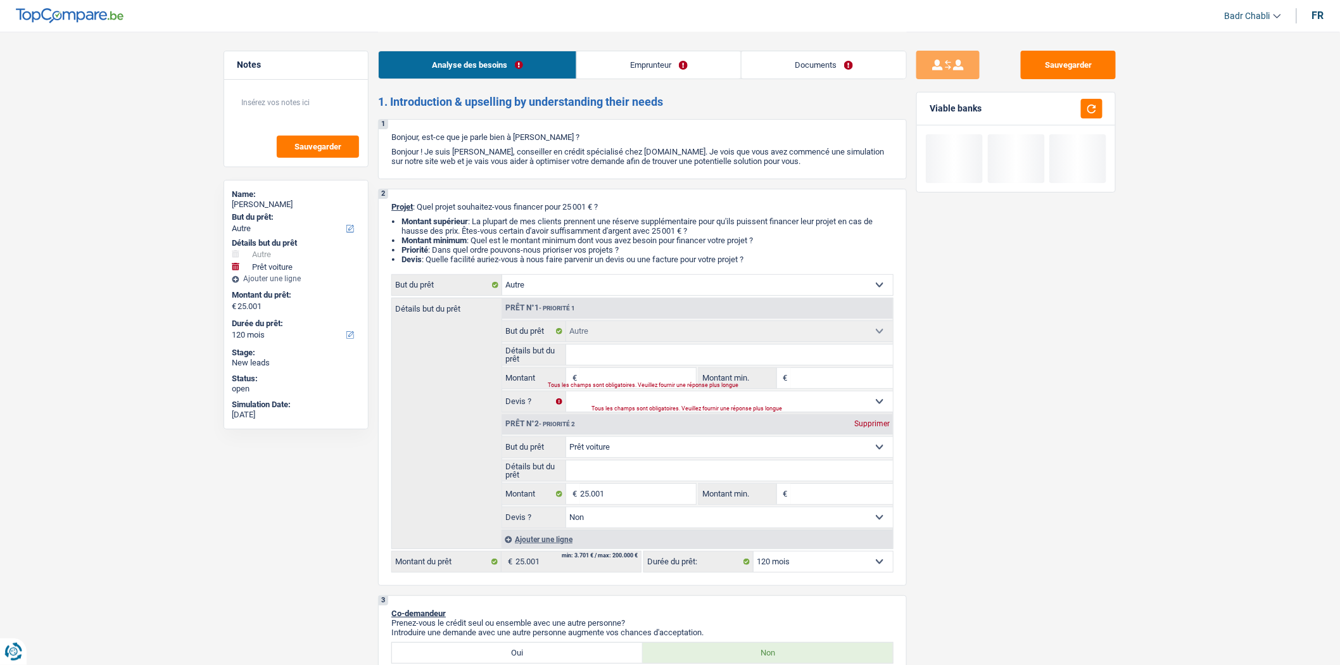
click at [822, 566] on select "12 mois 18 mois 24 mois 30 mois 36 mois 42 mois 48 mois 60 mois 72 mois 84 mois…" at bounding box center [823, 562] width 139 height 20
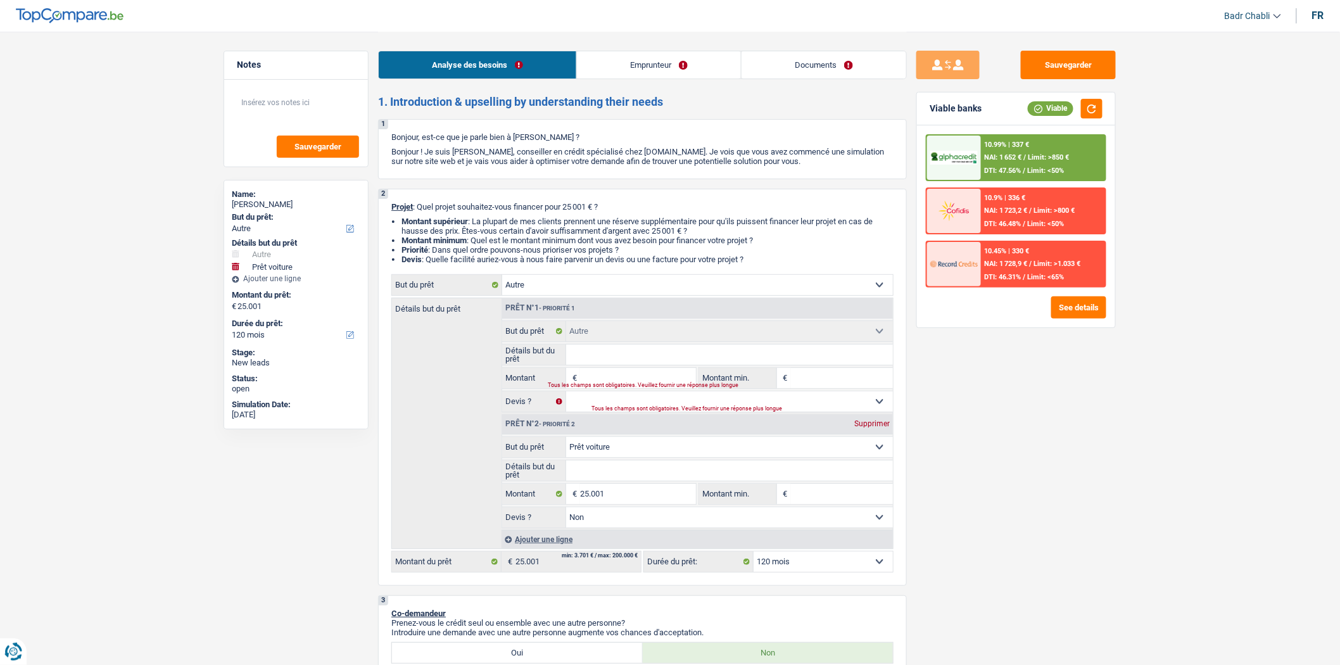
select select "84"
click at [754, 556] on select "12 mois 18 mois 24 mois 30 mois 36 mois 42 mois 48 mois 60 mois 72 mois 84 mois…" at bounding box center [823, 562] width 139 height 20
select select "84"
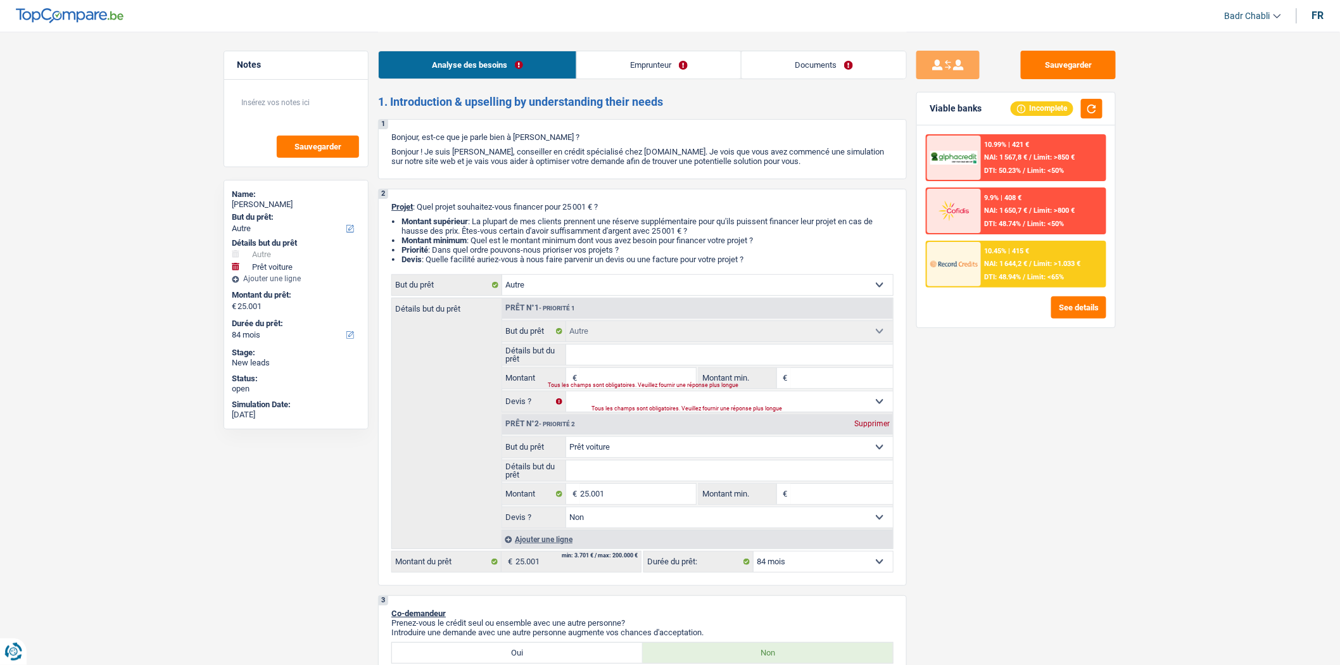
click at [1012, 254] on div "10.45% | 415 € NAI: 1 644,2 € / Limit: >1.033 € DTI: 48.94% / Limit: <65%" at bounding box center [1043, 264] width 125 height 44
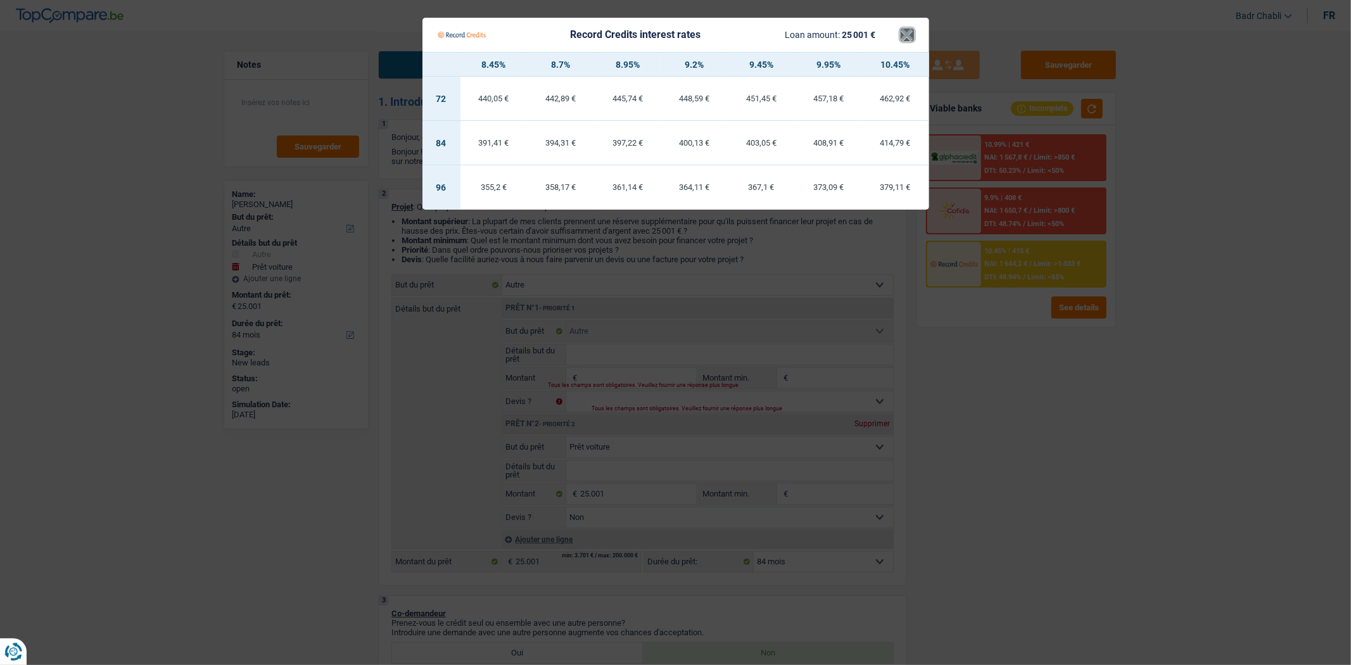
click at [908, 35] on button "×" at bounding box center [906, 34] width 13 height 13
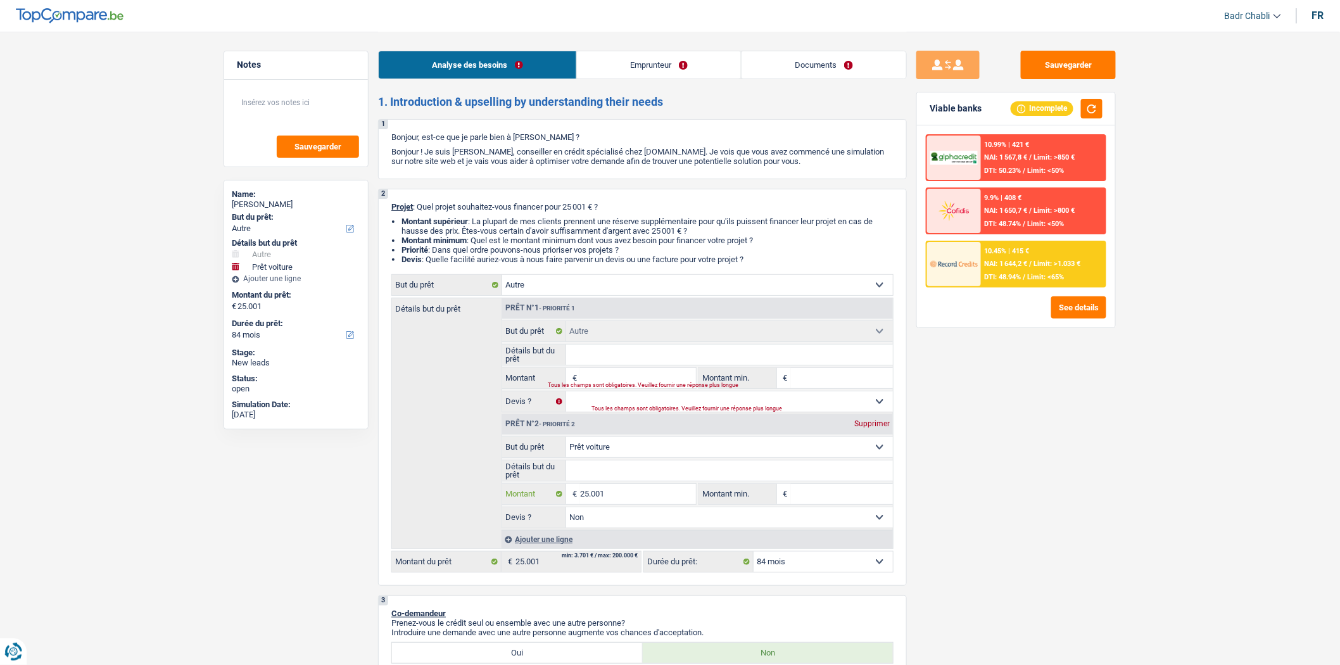
click at [608, 498] on input "25.001" at bounding box center [638, 494] width 116 height 20
click at [631, 374] on input "Montant" at bounding box center [638, 378] width 116 height 20
paste input "25.001"
type input "25.001"
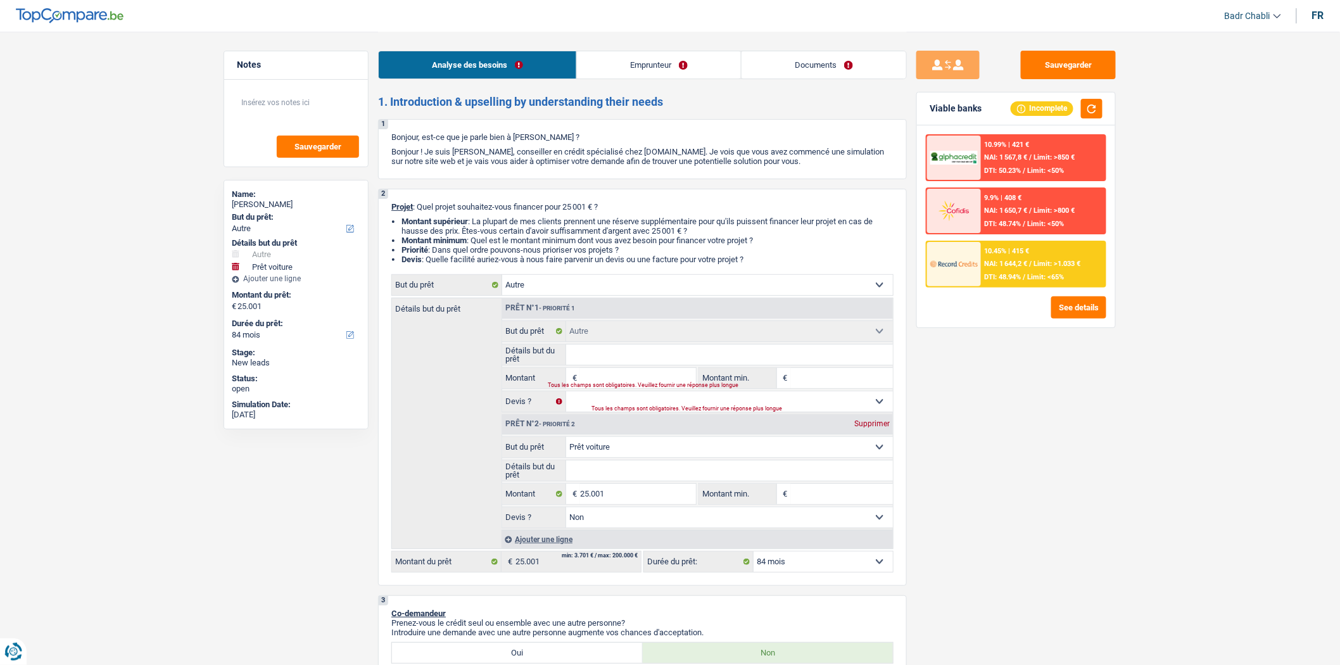
type input "25.001"
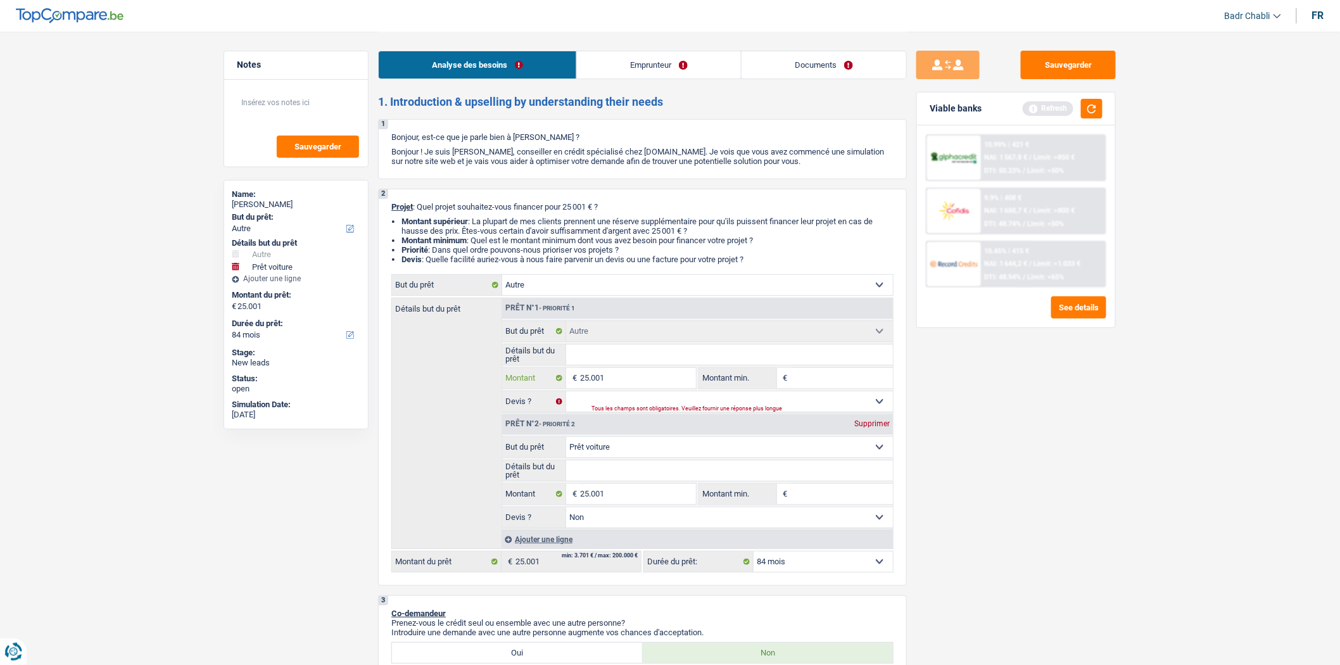
type input "2.500"
type input "25.000"
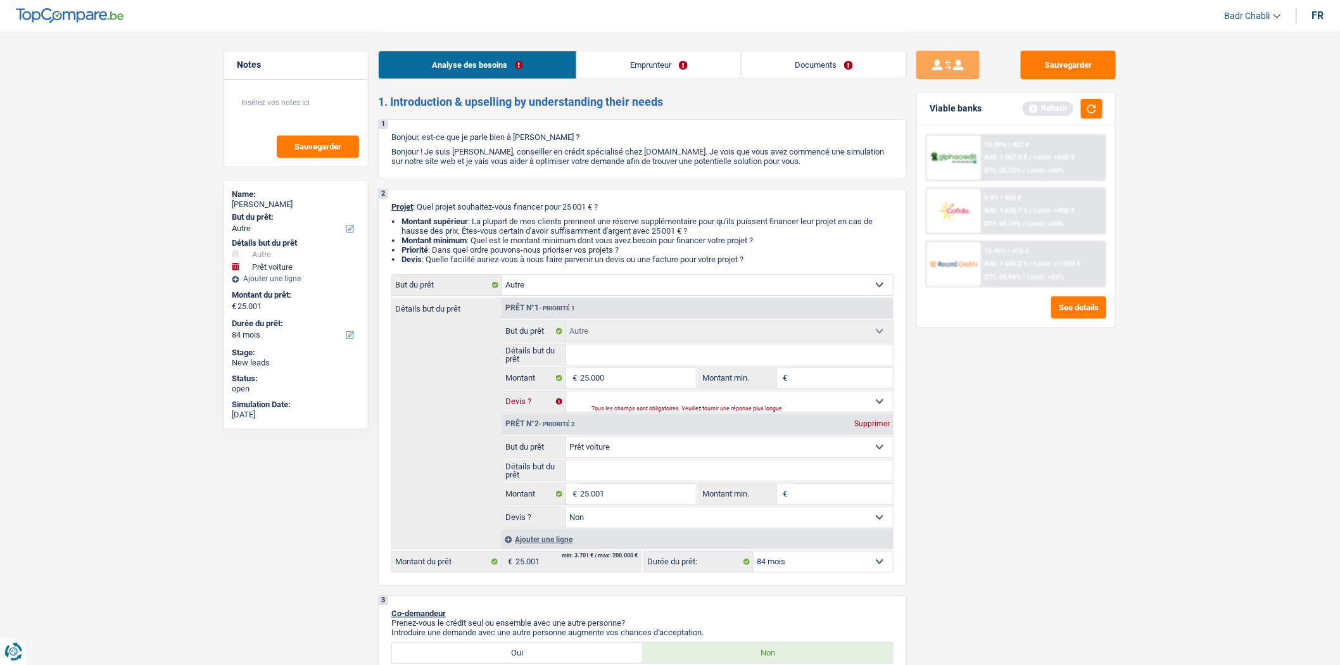
type input "50.001"
click at [739, 403] on select "Oui Non Non répondu Sélectionner une option" at bounding box center [729, 401] width 327 height 20
select select "144"
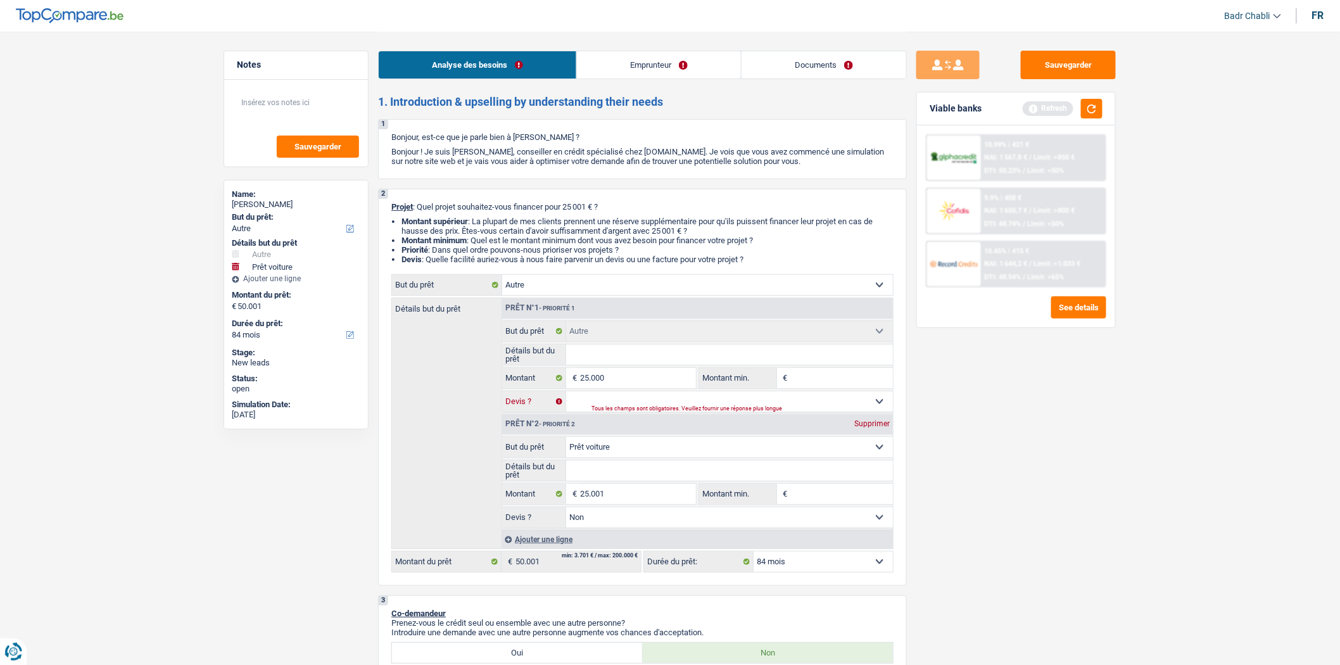
select select "144"
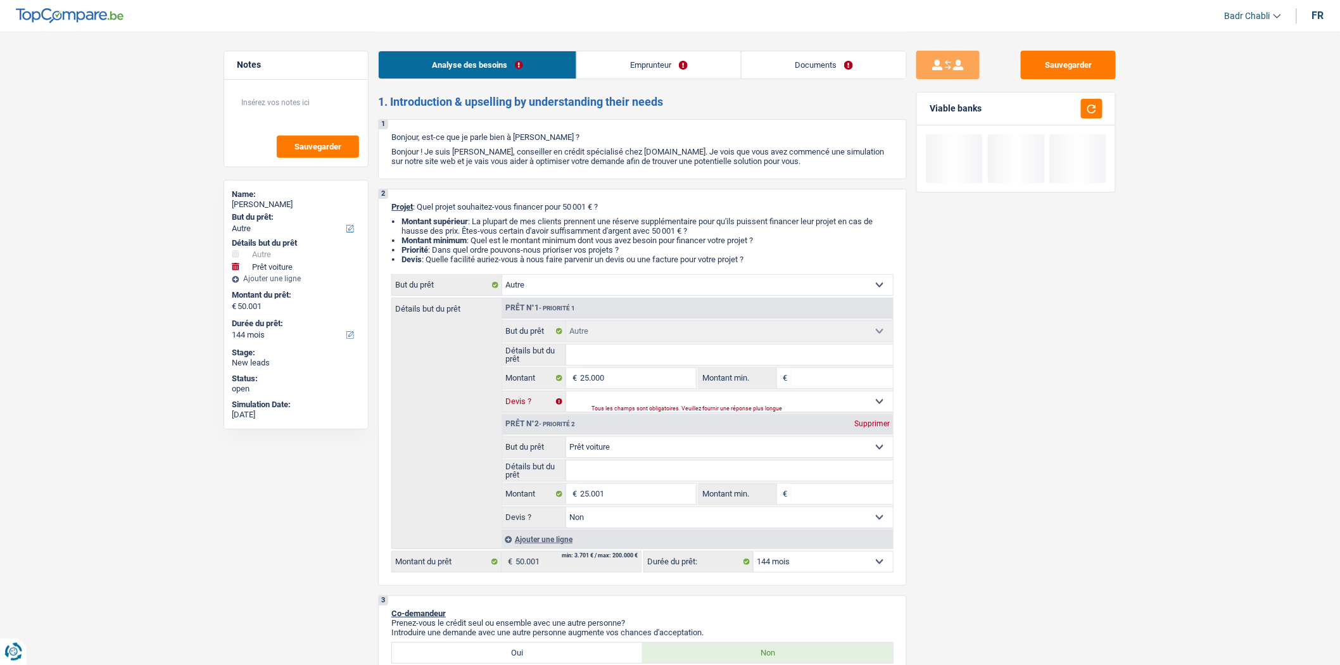
select select "false"
click at [566, 395] on select "Oui Non Non répondu Sélectionner une option" at bounding box center [729, 401] width 327 height 20
select select "false"
click at [869, 433] on div "Prêt n°2 - Priorité 2 Supprimer" at bounding box center [697, 424] width 391 height 20
click at [883, 427] on div "Supprimer" at bounding box center [872, 424] width 42 height 8
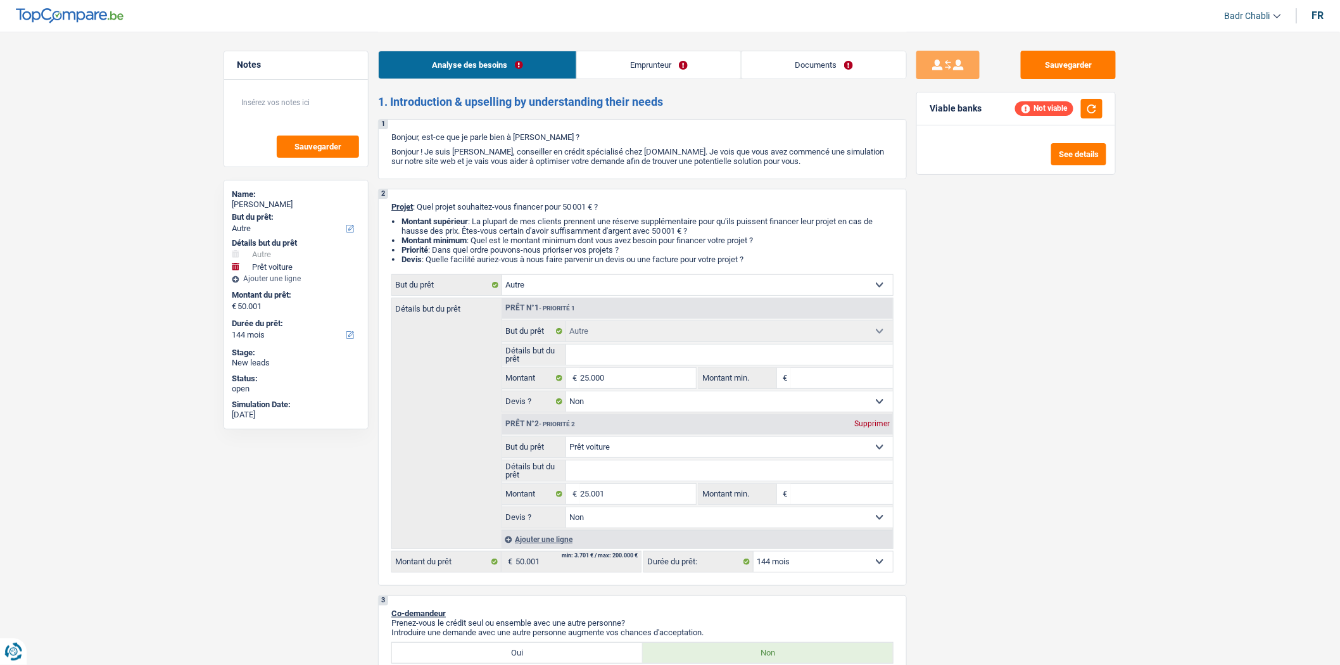
type input "25.000"
select select "120"
type input "25.000"
select select "120"
type input "25.000"
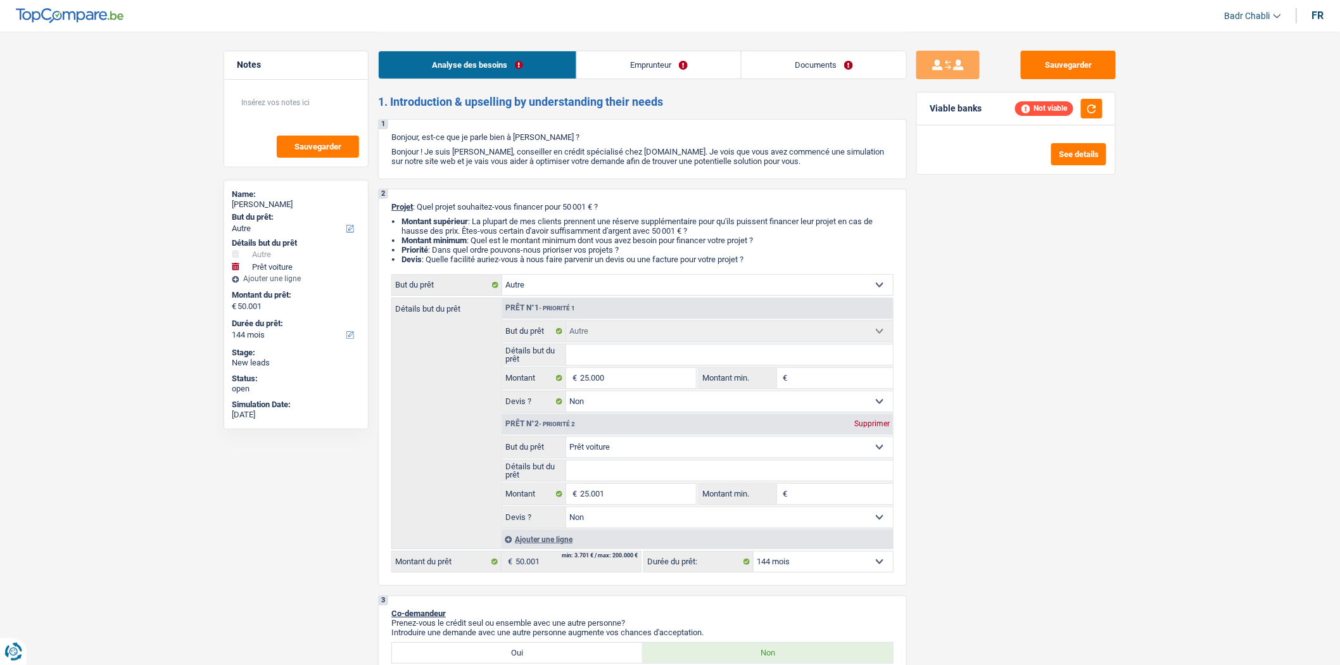
select select "120"
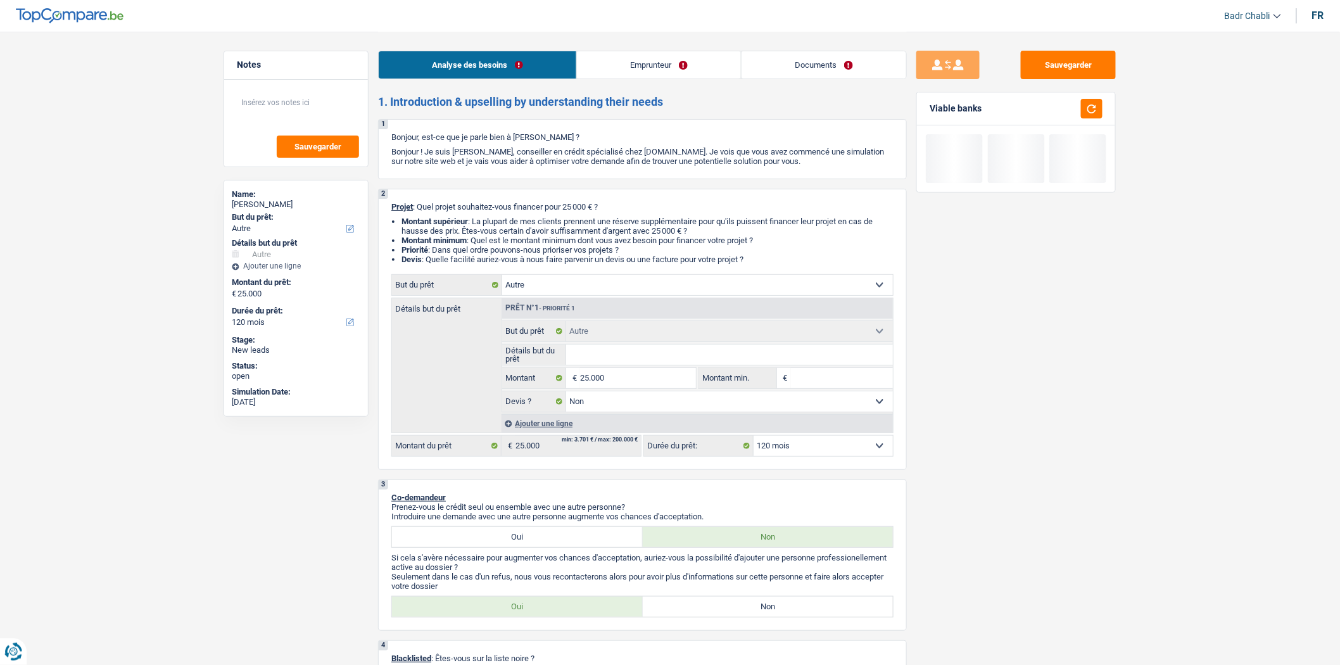
click at [647, 363] on input "Détails but du prêt" at bounding box center [729, 354] width 327 height 20
type input "V"
type input "Vio"
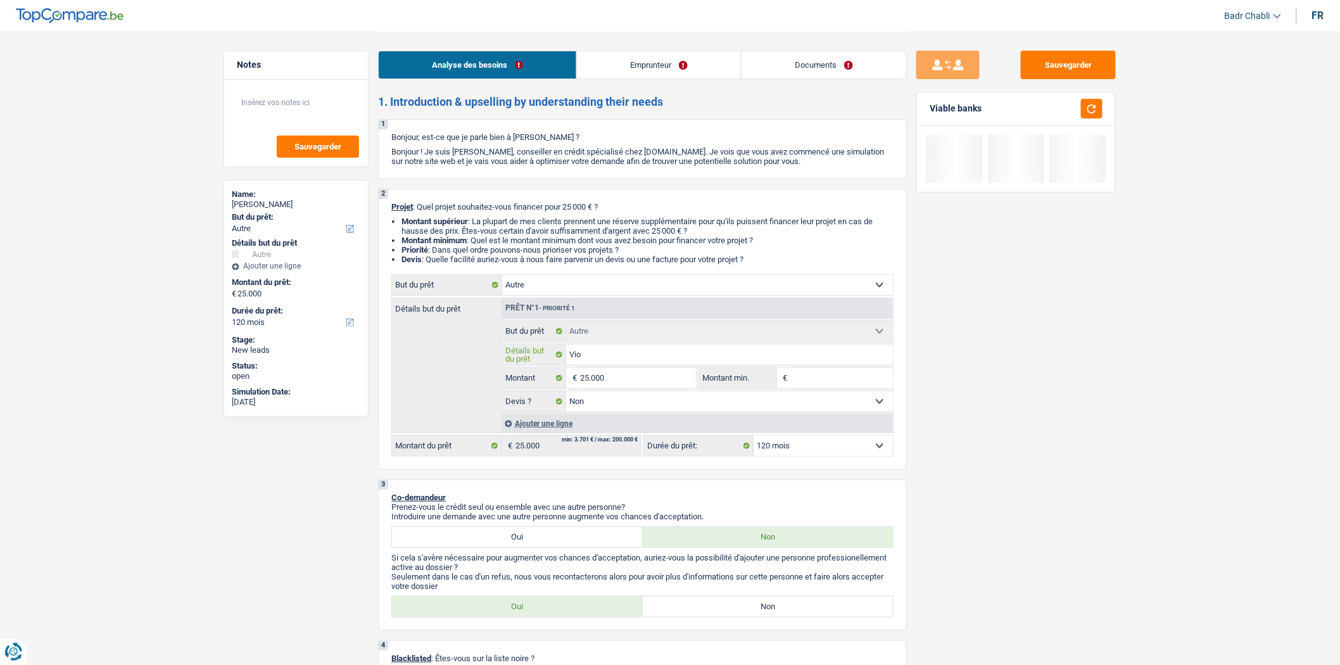
type input "Vioi"
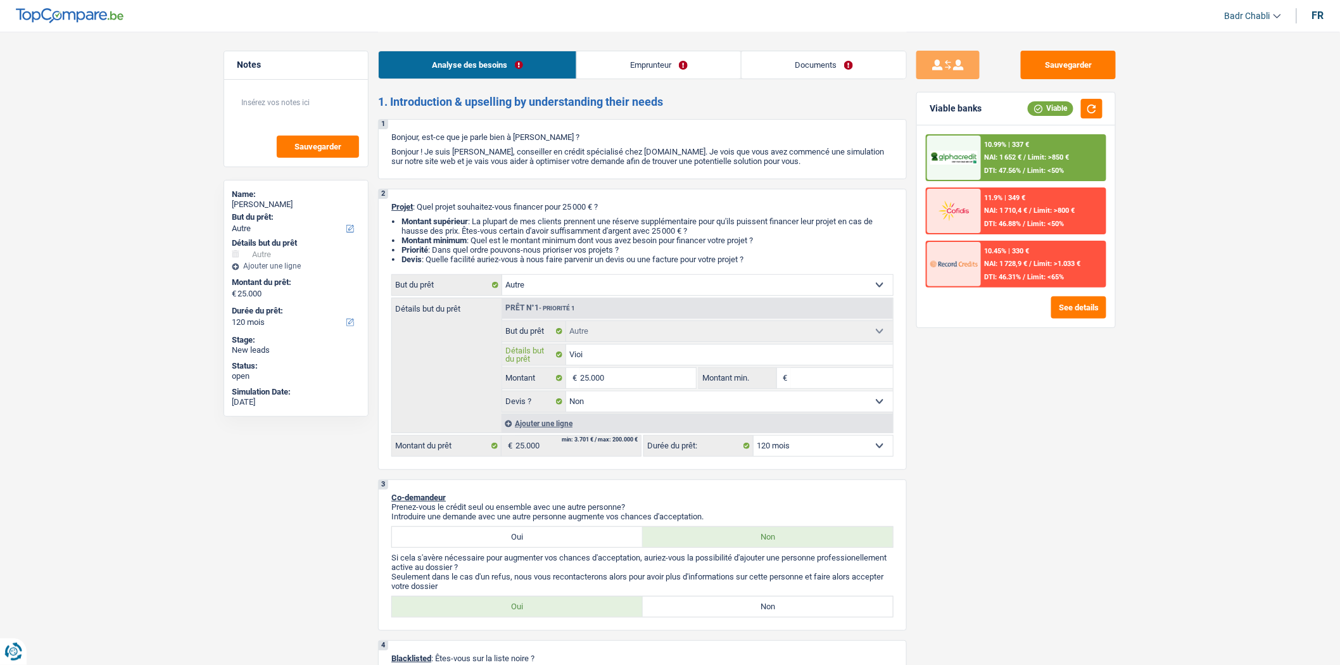
type input "Vioit"
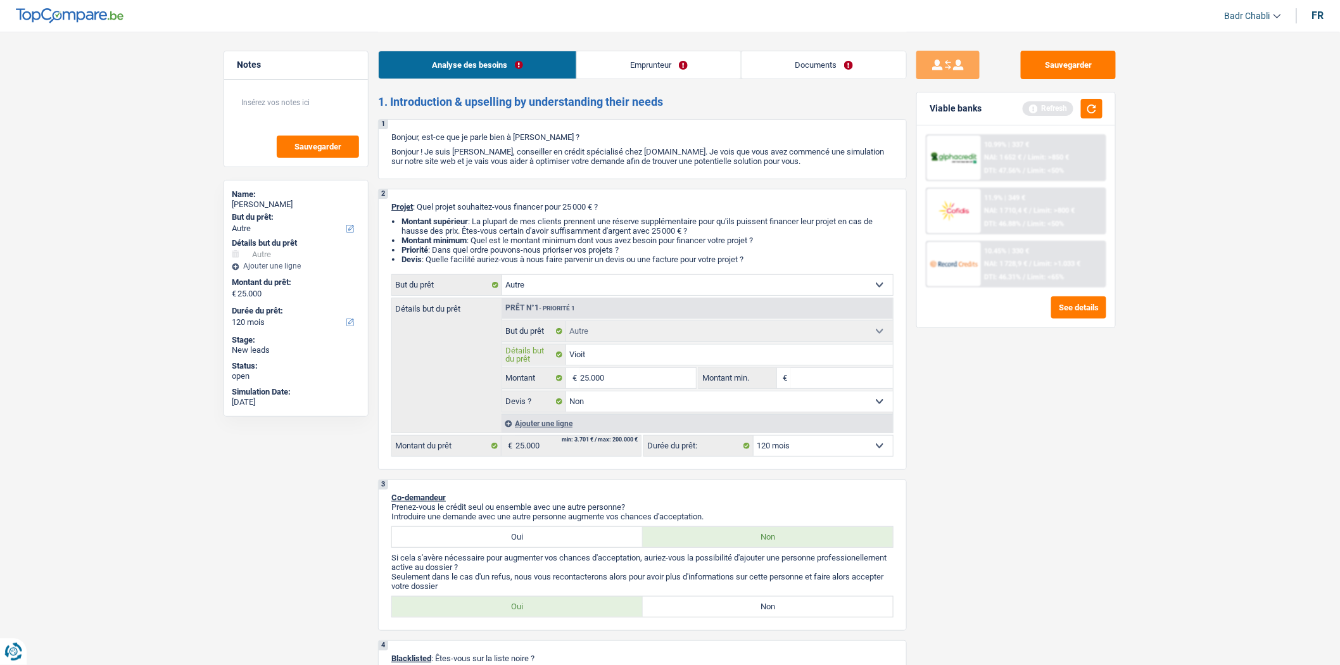
type input "Vioi"
type input "Vio"
type input "Vi"
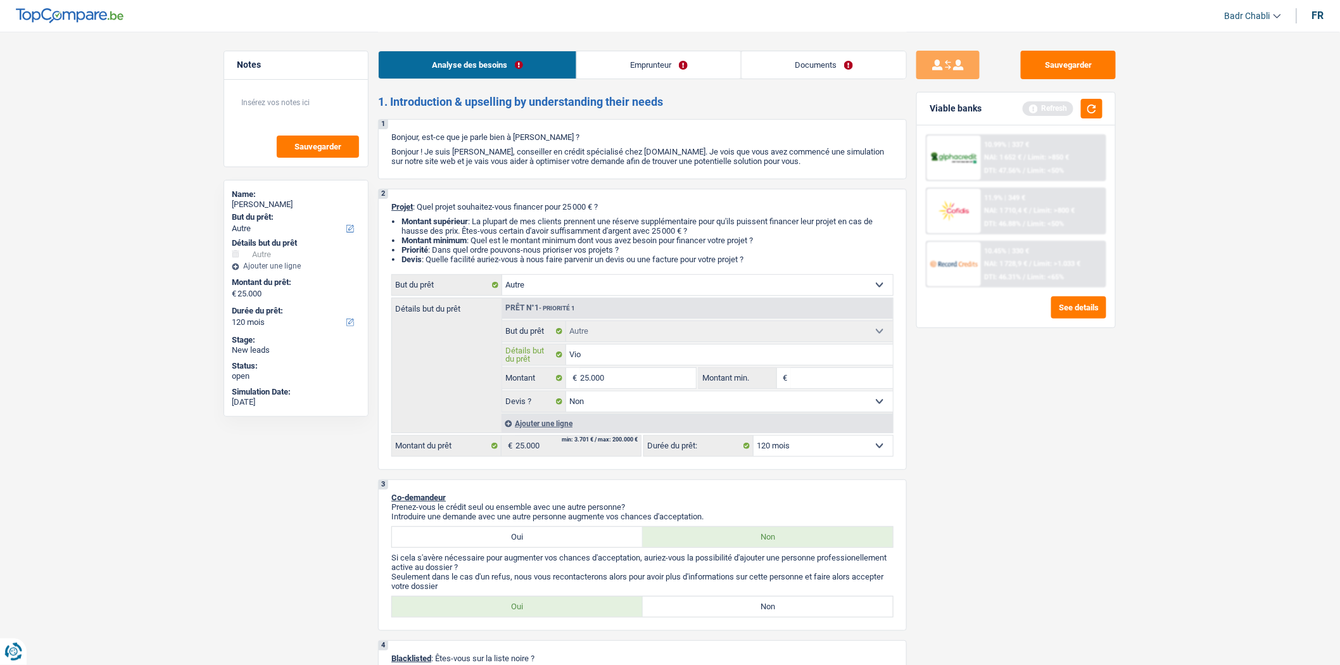
type input "Vi"
type input "V"
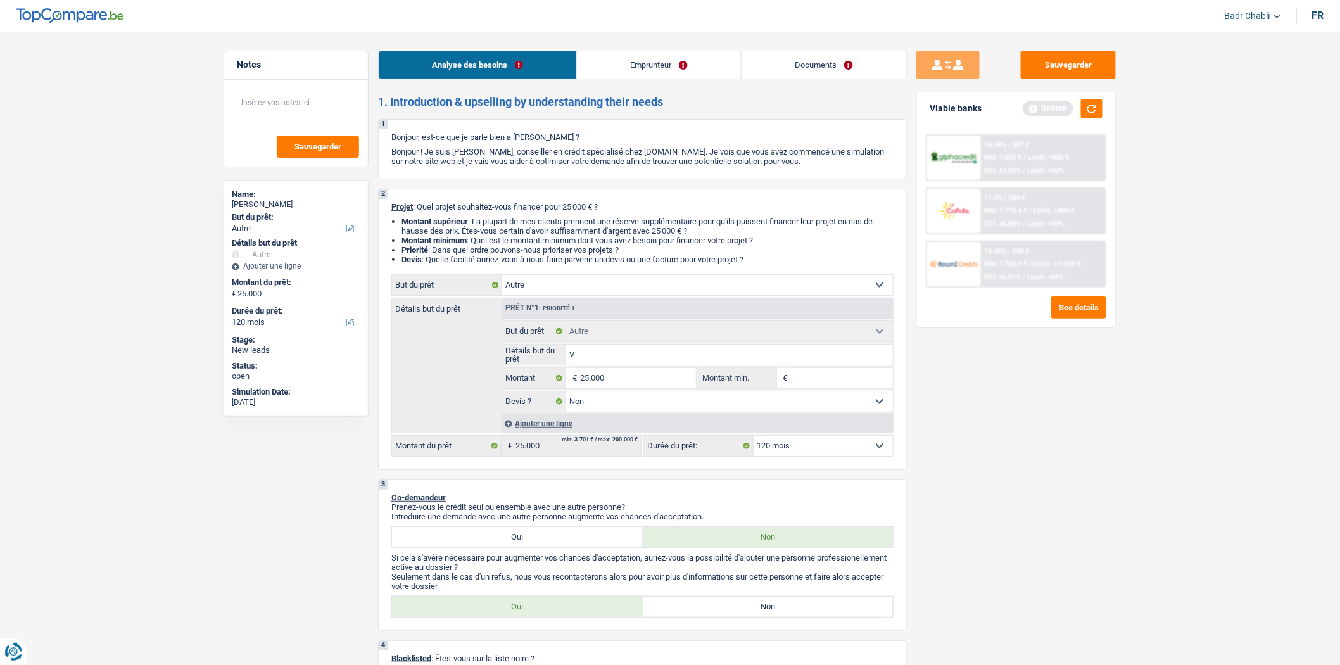
type input "Vo"
type input "Voi"
type input "Voit"
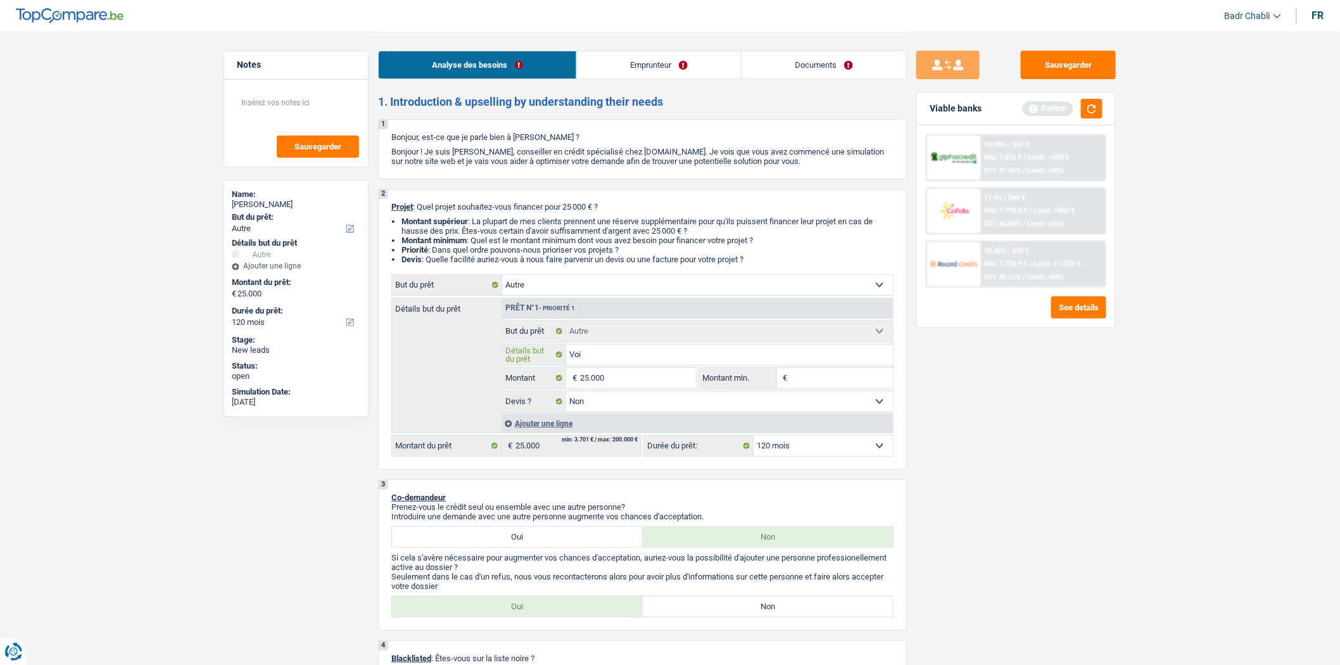
type input "Voit"
type input "Voitu"
type input "Voitur"
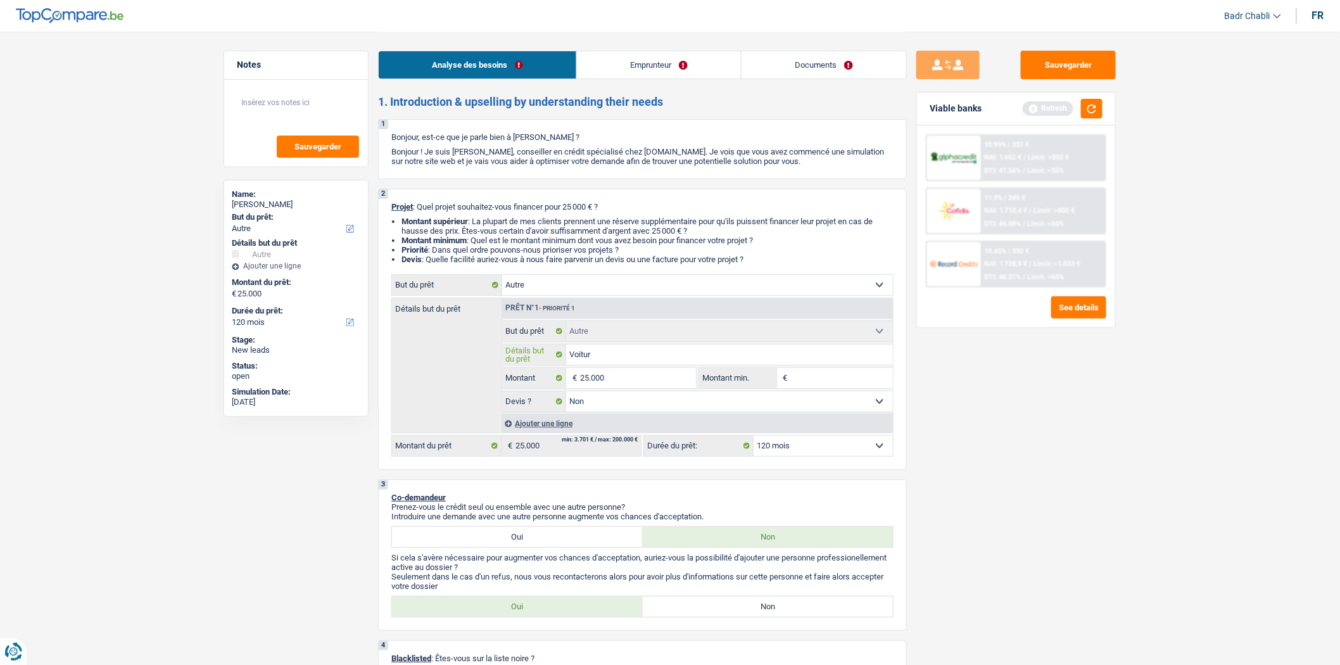
type input "Voiture"
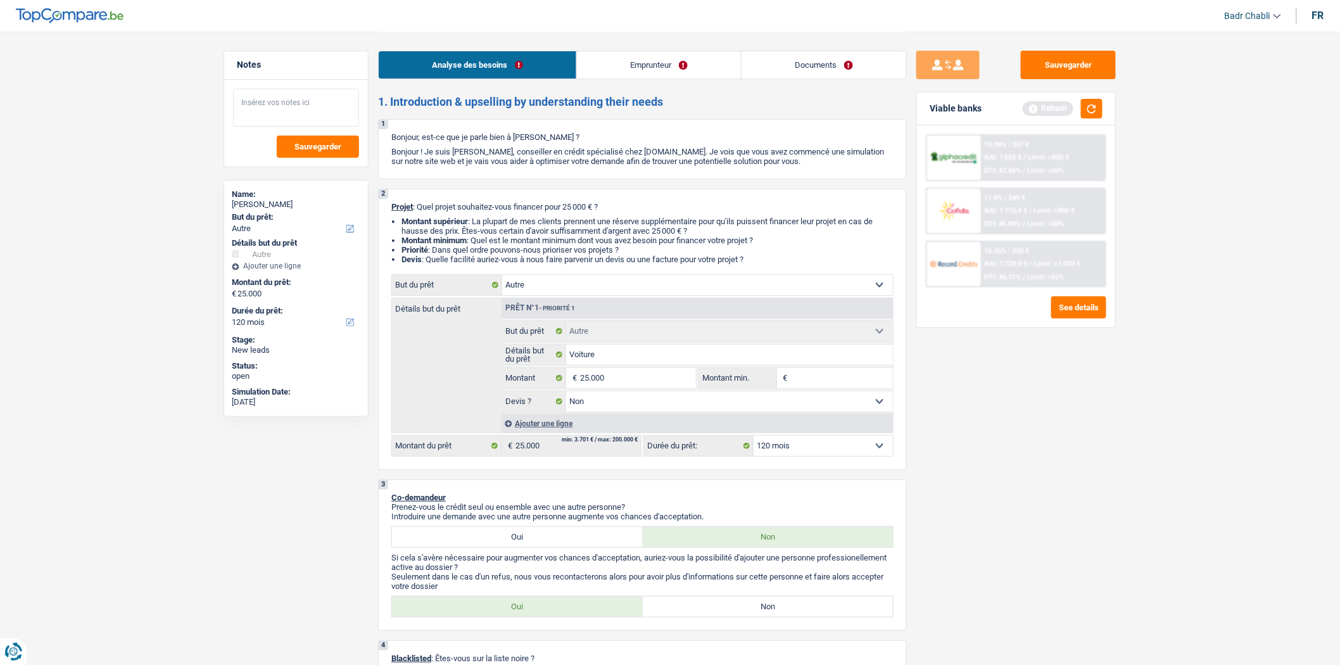
click at [294, 111] on textarea at bounding box center [296, 108] width 126 height 38
type textarea "faire BS chez Record a 8,45% max"
click at [327, 142] on span "Sauvegarder" at bounding box center [317, 146] width 47 height 8
click at [631, 381] on input "25.000" at bounding box center [638, 378] width 116 height 20
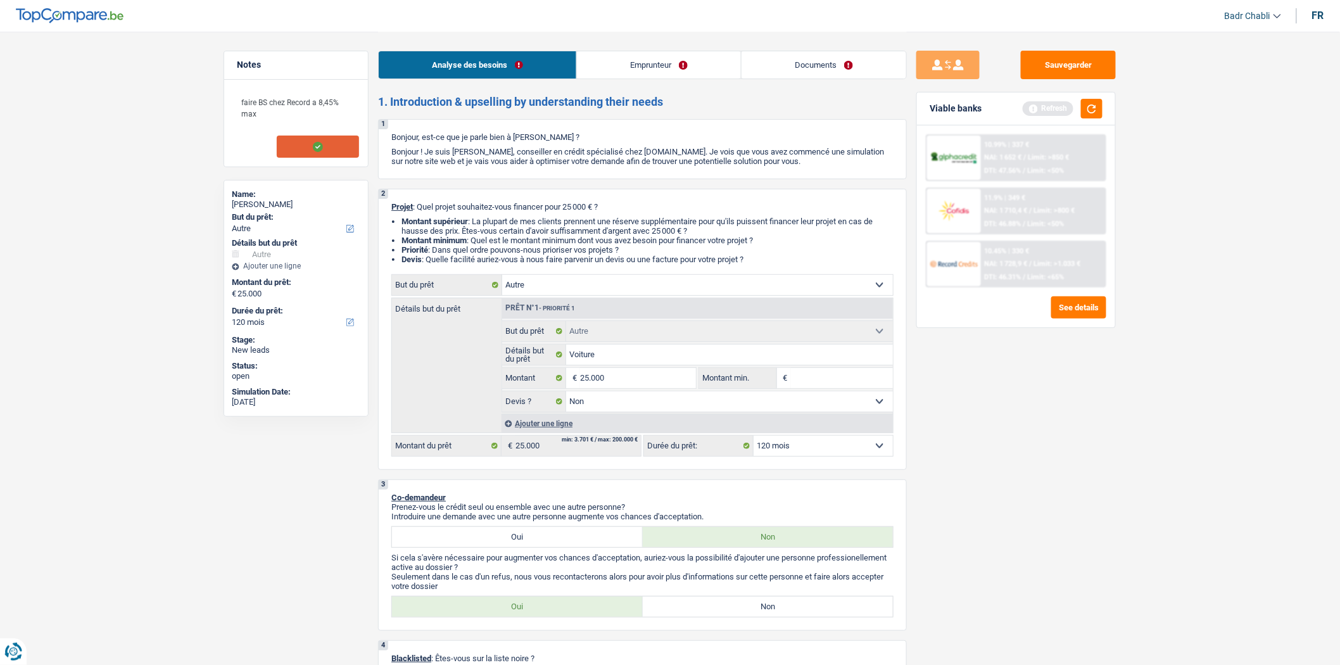
click at [793, 382] on input "Montant min." at bounding box center [842, 378] width 103 height 20
paste input "25.000"
type input "25.000"
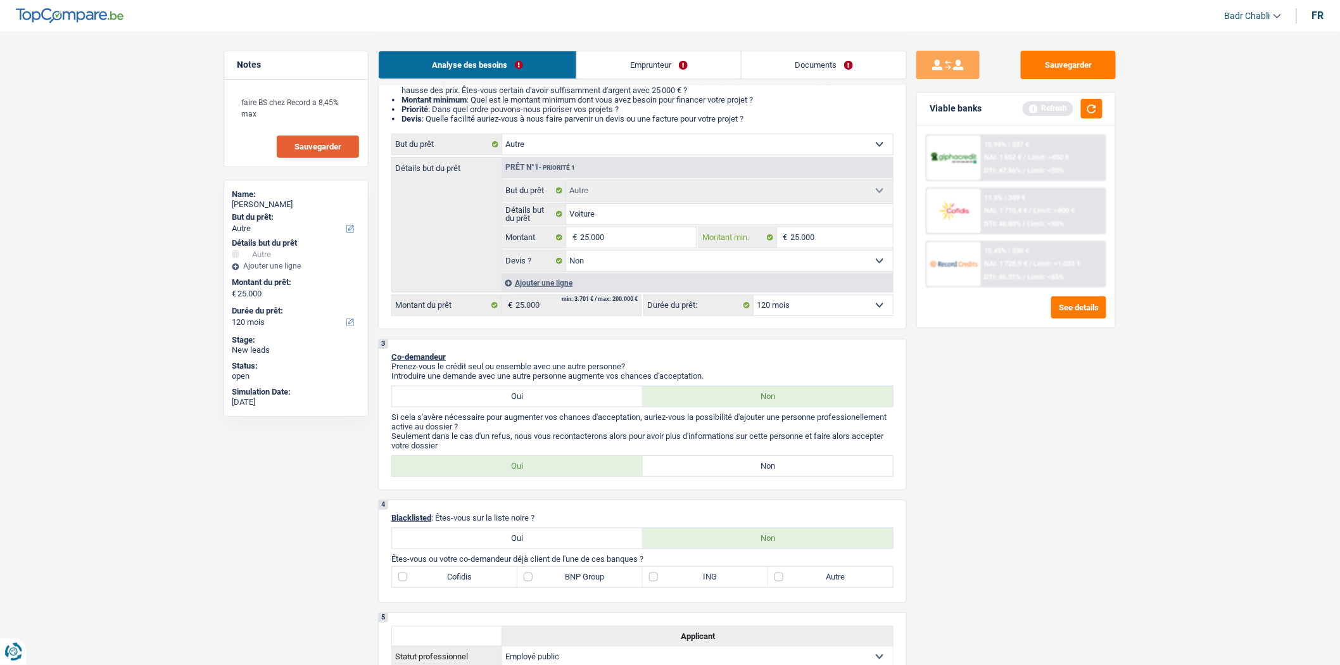
type input "25.000"
click at [782, 476] on label "Non" at bounding box center [768, 466] width 251 height 20
click at [782, 476] on input "Non" at bounding box center [768, 466] width 251 height 20
radio input "true"
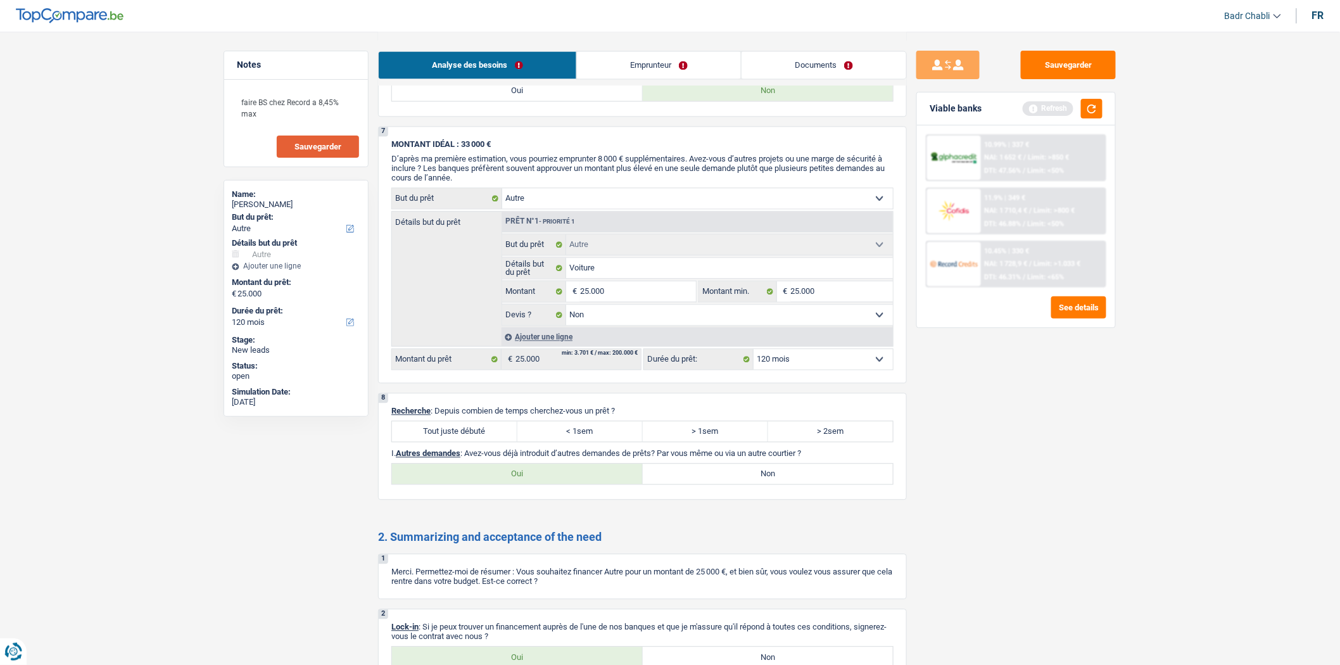
scroll to position [1196, 0]
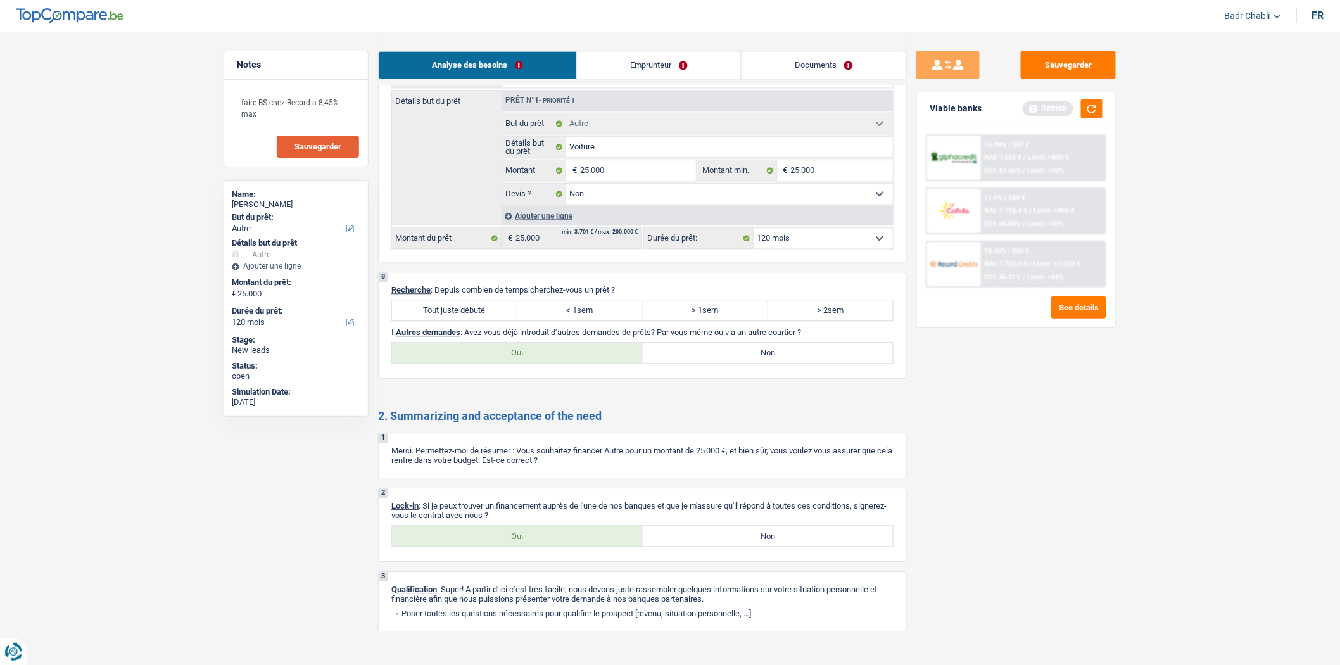
click at [490, 320] on label "Tout juste débuté" at bounding box center [454, 310] width 125 height 20
click at [490, 320] on input "Tout juste débuté" at bounding box center [454, 310] width 125 height 20
radio input "true"
click at [707, 359] on label "Non" at bounding box center [768, 353] width 251 height 20
click at [707, 359] on input "Non" at bounding box center [768, 353] width 251 height 20
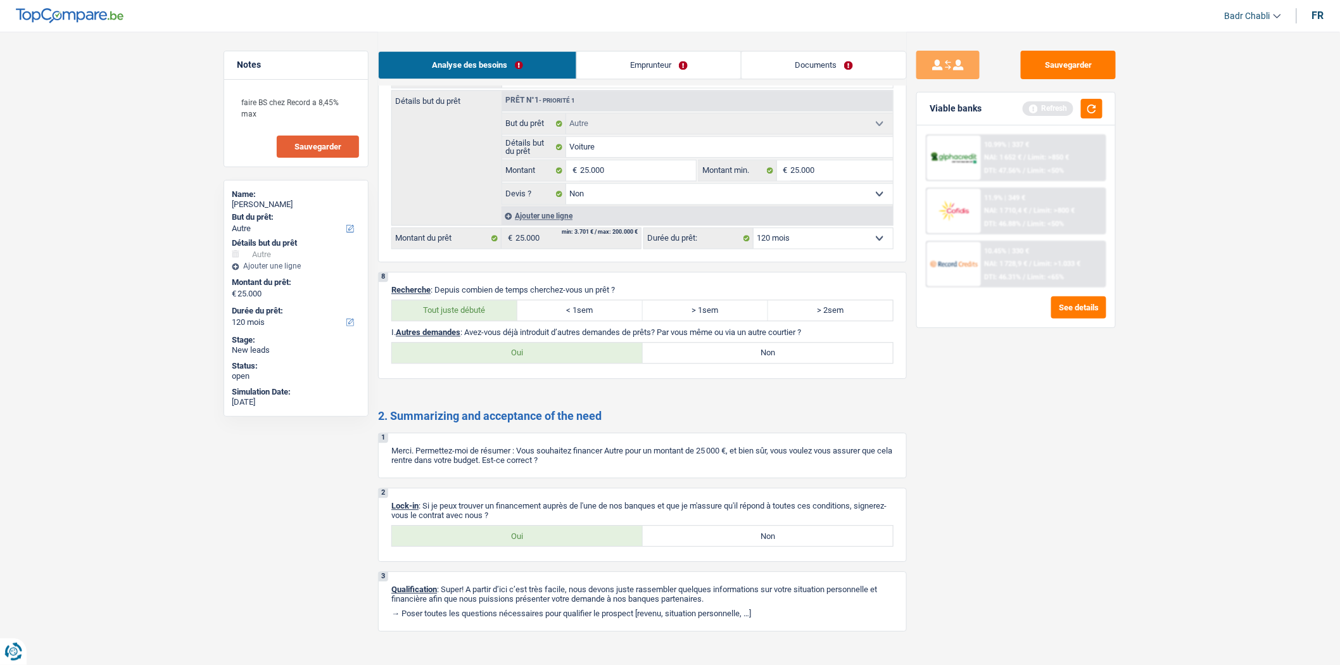
radio input "true"
click at [539, 546] on label "Oui" at bounding box center [517, 536] width 251 height 20
click at [539, 546] on input "Oui" at bounding box center [517, 536] width 251 height 20
radio input "true"
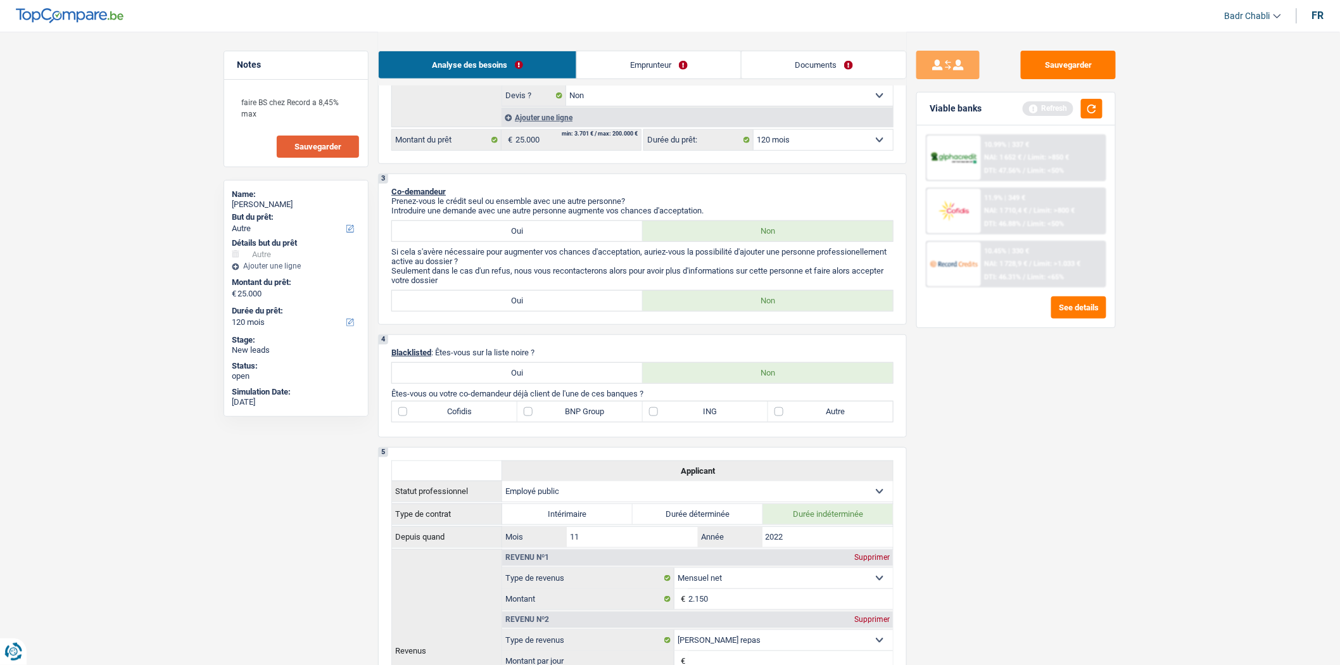
scroll to position [422, 0]
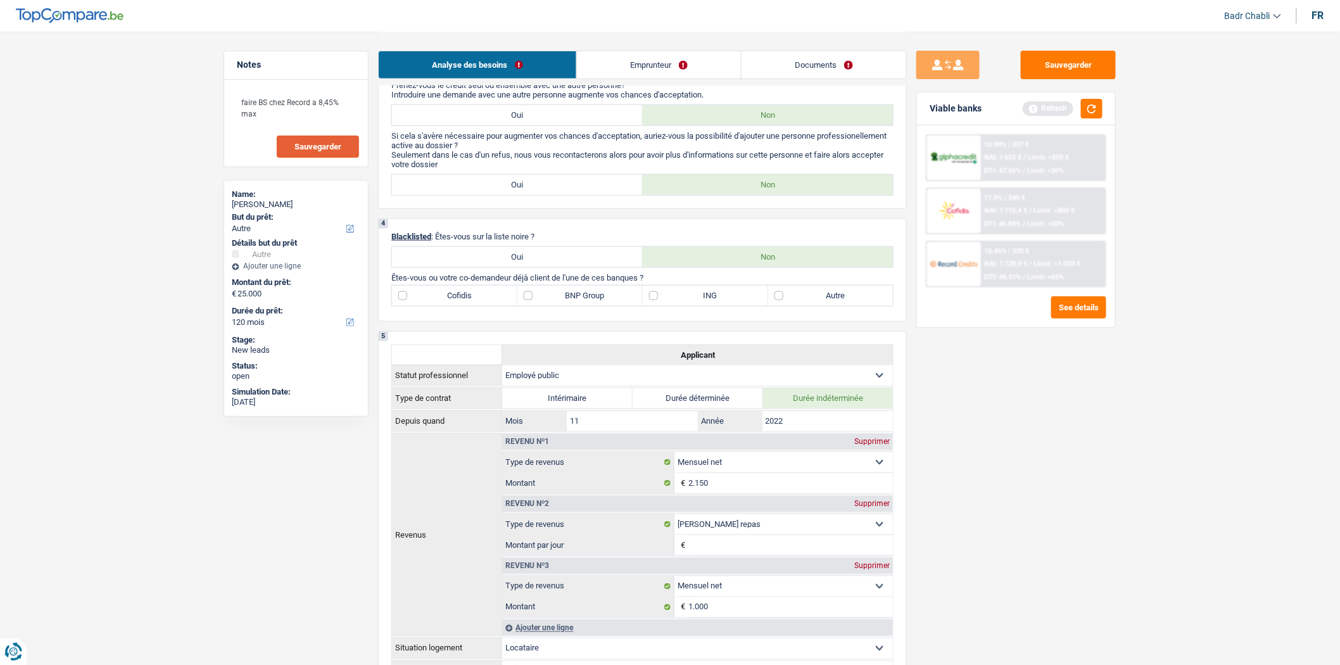
click at [780, 304] on label "Autre" at bounding box center [830, 296] width 125 height 20
click at [780, 304] on input "Autre" at bounding box center [830, 296] width 125 height 20
checkbox input "true"
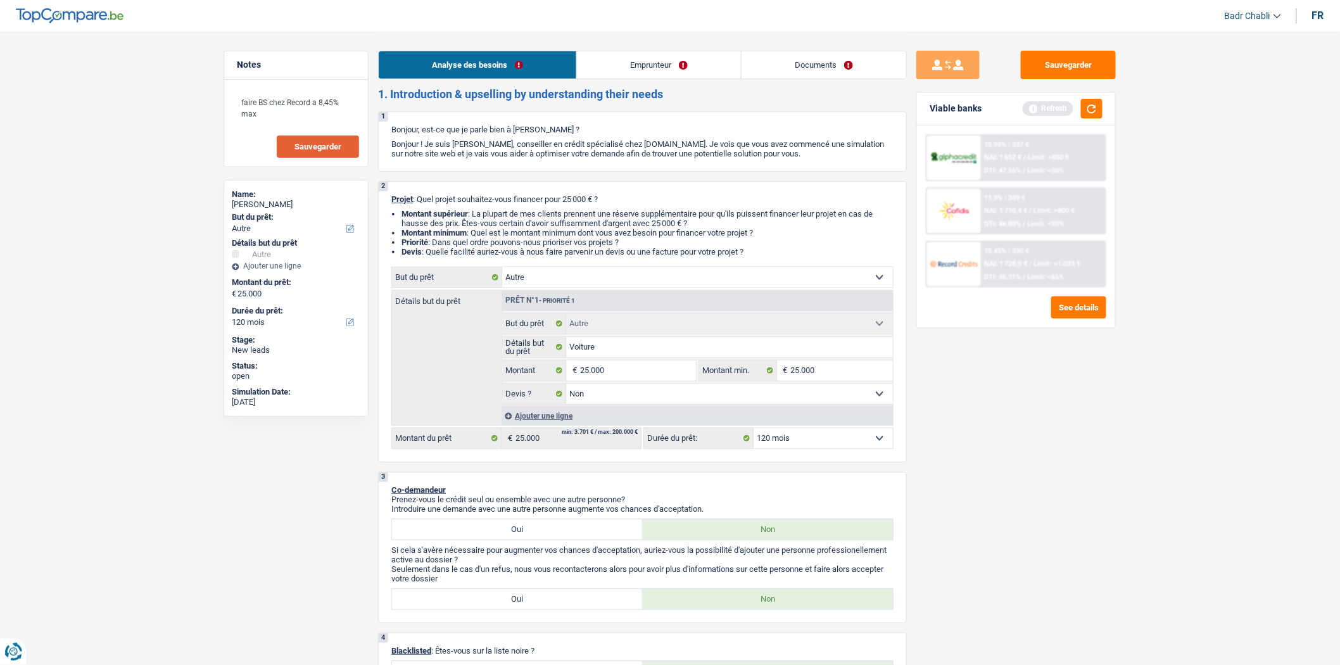
scroll to position [0, 0]
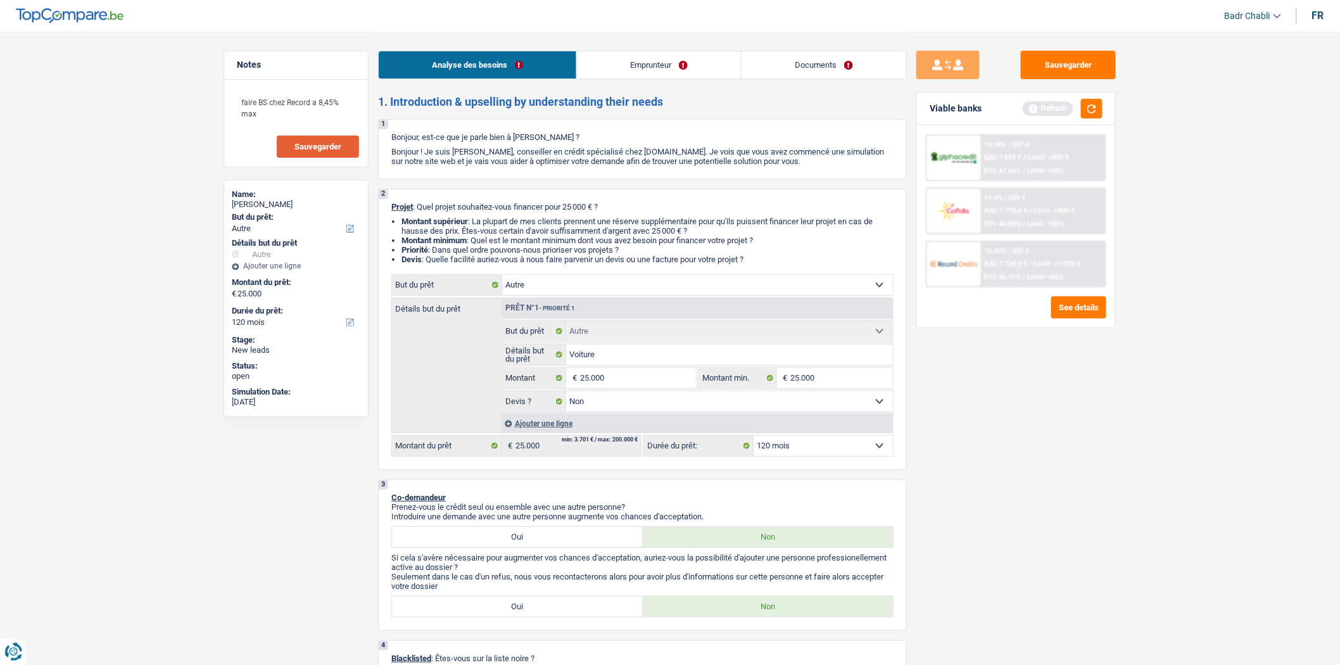
click at [616, 67] on link "Emprunteur" at bounding box center [659, 64] width 164 height 27
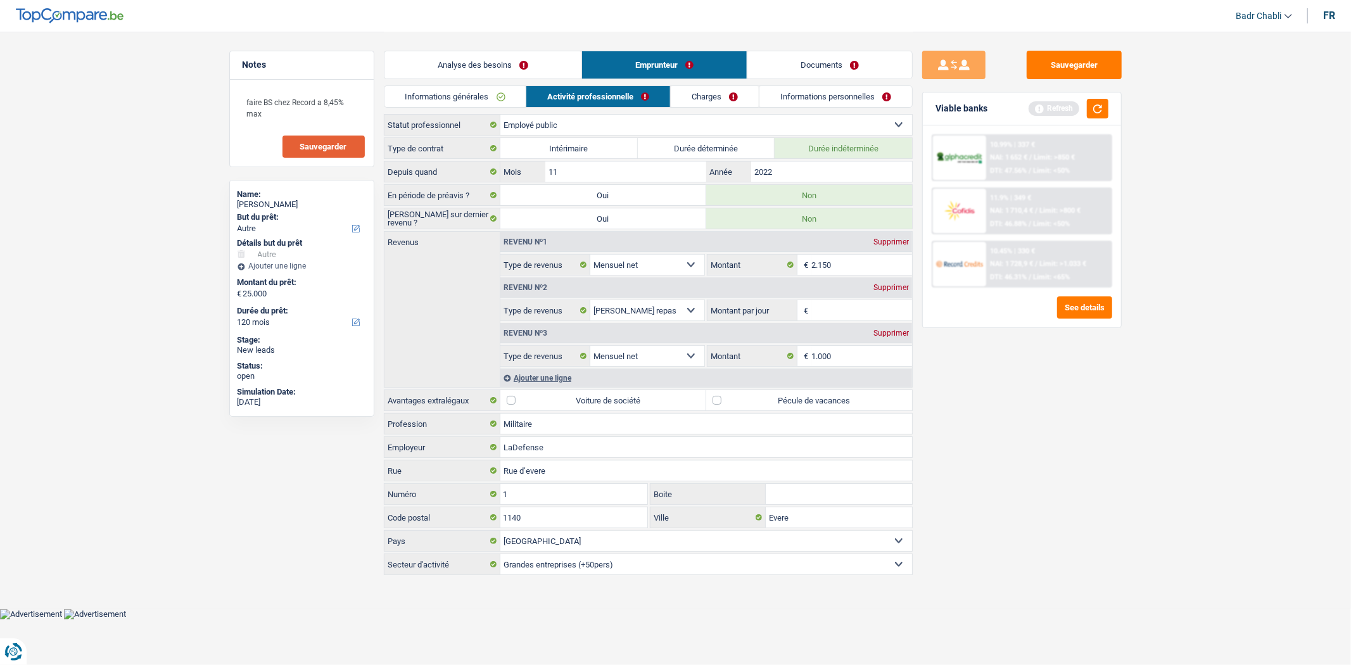
click at [477, 89] on link "Informations générales" at bounding box center [455, 96] width 142 height 21
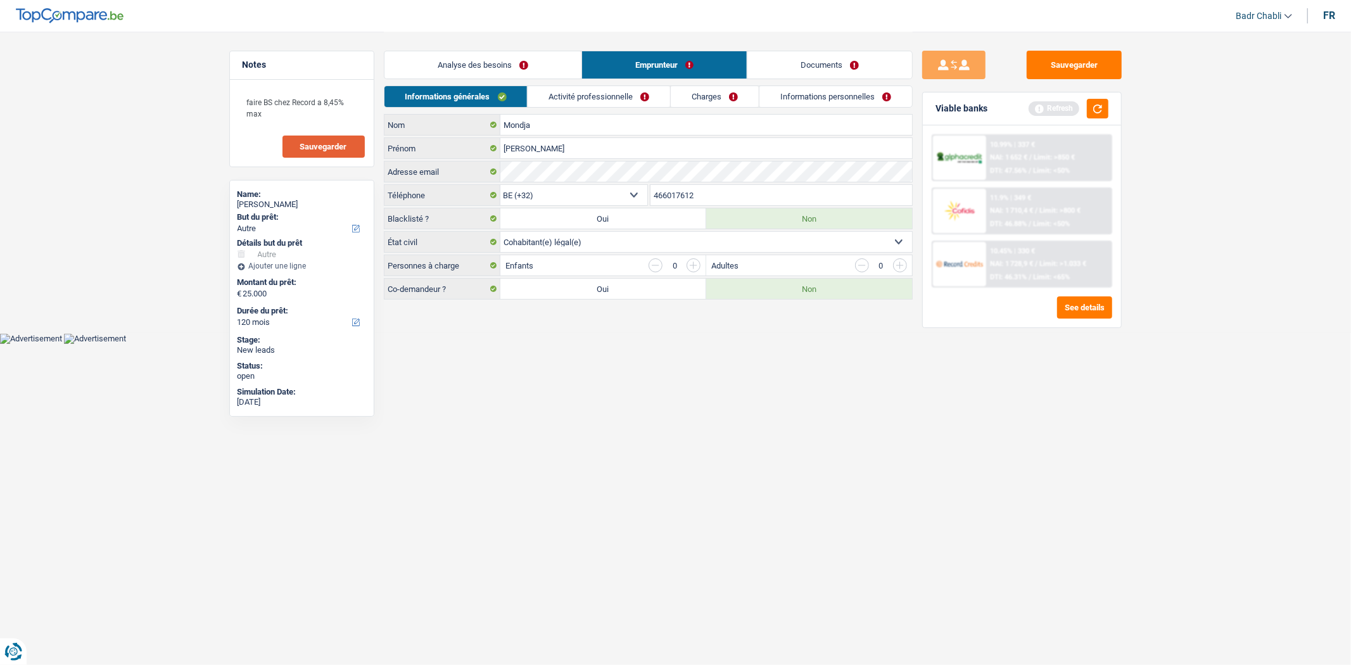
click at [494, 64] on link "Analyse des besoins" at bounding box center [482, 64] width 197 height 27
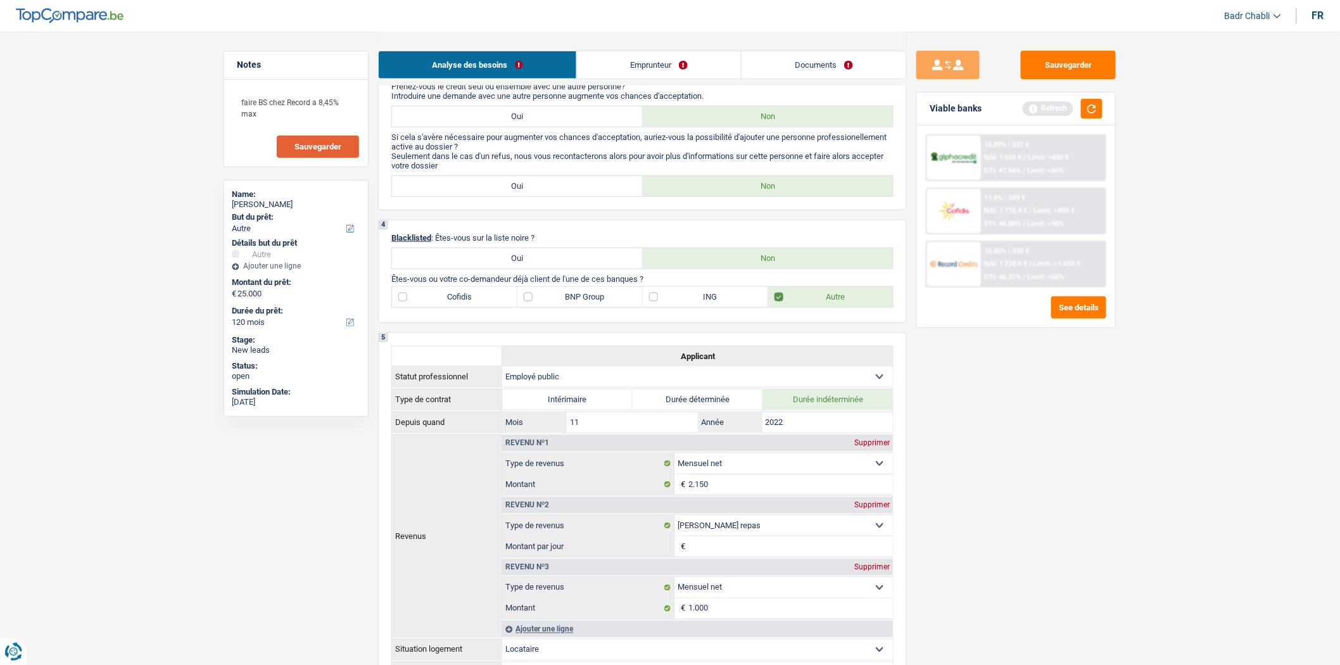
scroll to position [422, 0]
click at [659, 306] on label "ING" at bounding box center [705, 296] width 125 height 20
click at [659, 306] on input "ING" at bounding box center [705, 296] width 125 height 20
checkbox input "true"
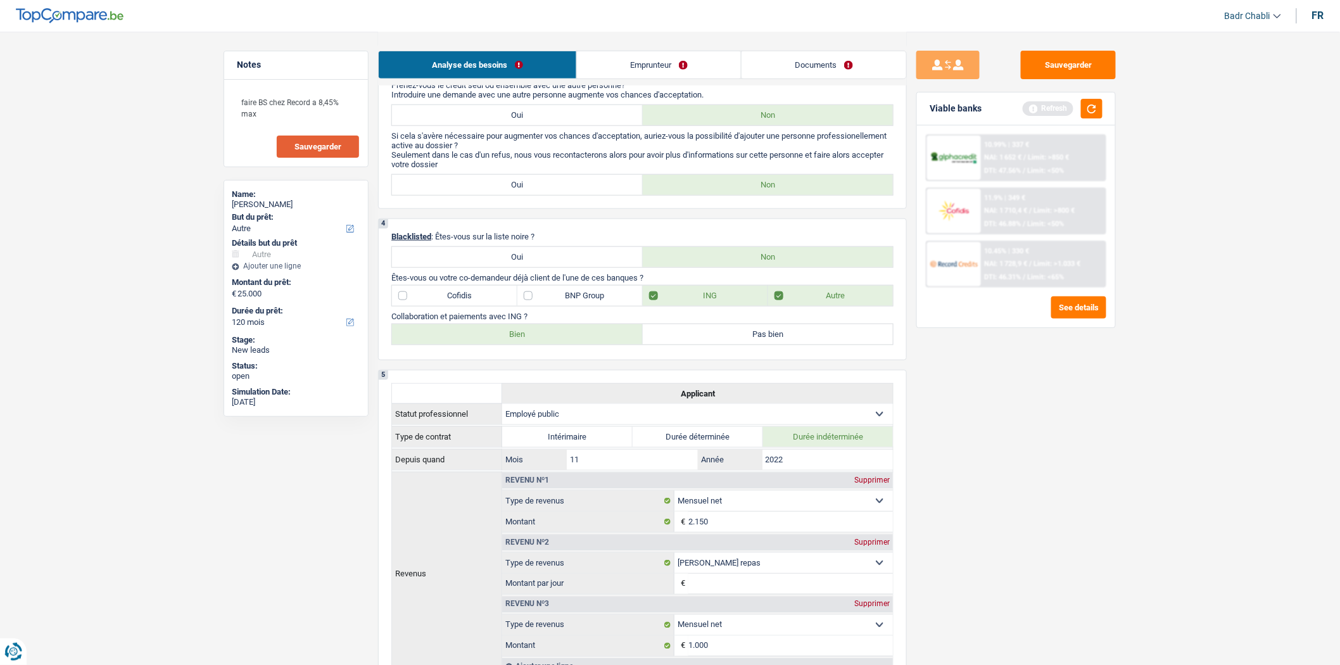
click at [515, 344] on label "Bien" at bounding box center [517, 334] width 251 height 20
click at [515, 344] on input "Bien" at bounding box center [517, 334] width 251 height 20
radio input "true"
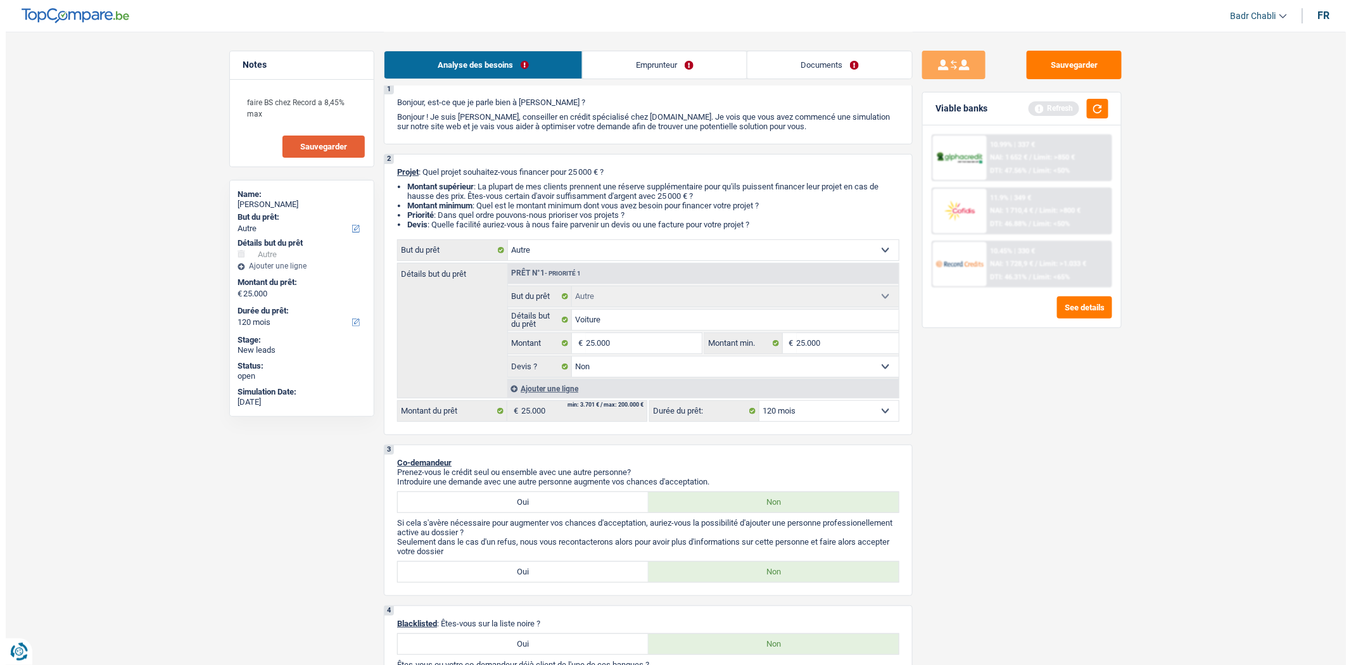
scroll to position [0, 0]
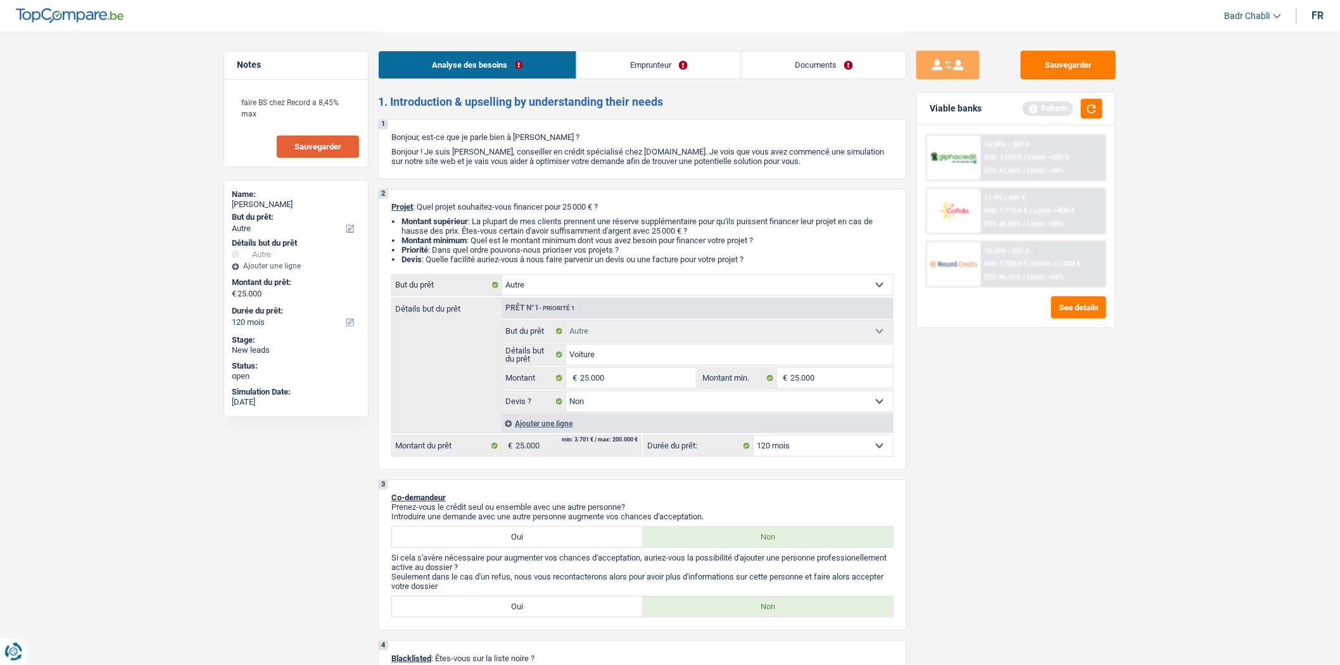
click at [611, 67] on link "Emprunteur" at bounding box center [659, 64] width 164 height 27
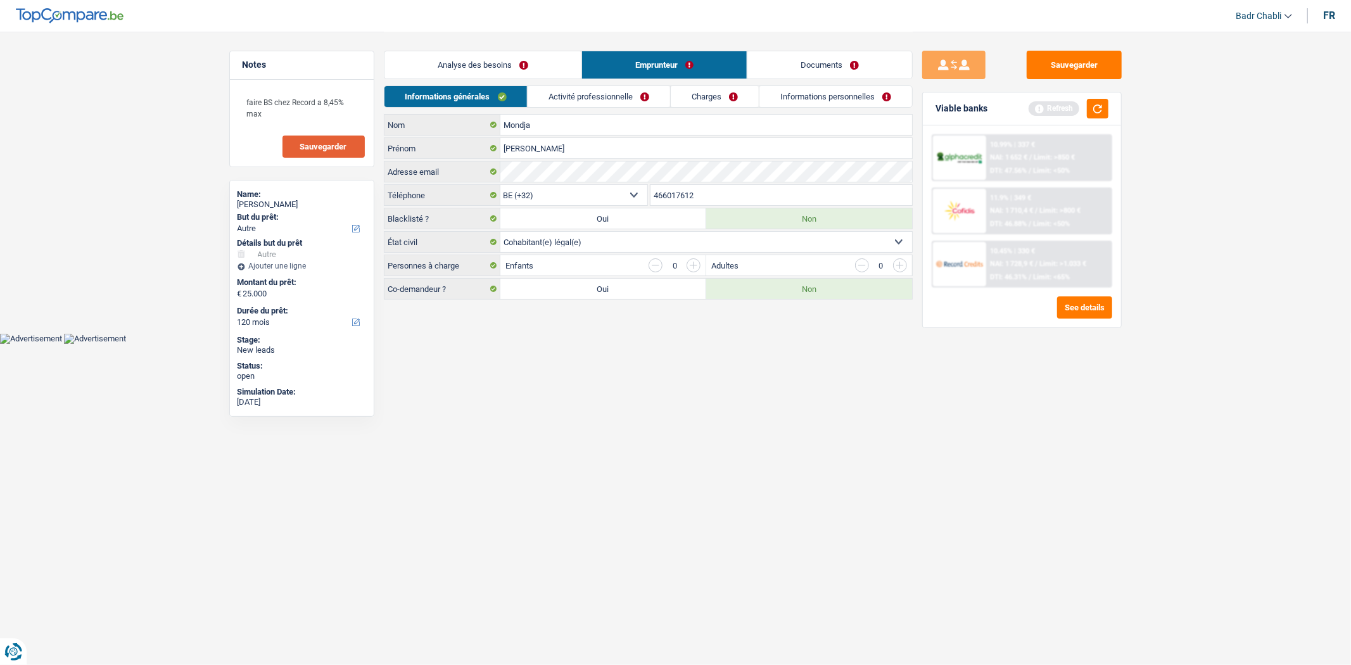
click at [576, 105] on link "Activité professionnelle" at bounding box center [599, 96] width 142 height 21
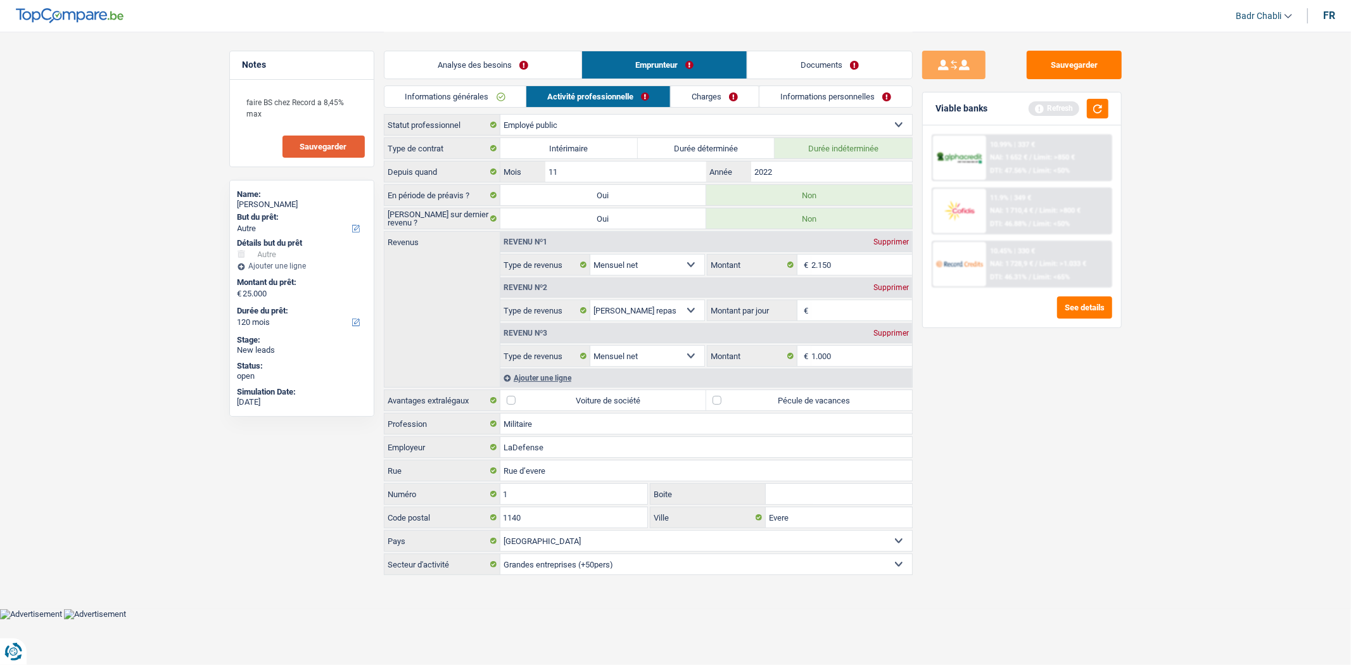
click at [719, 103] on link "Charges" at bounding box center [715, 96] width 88 height 21
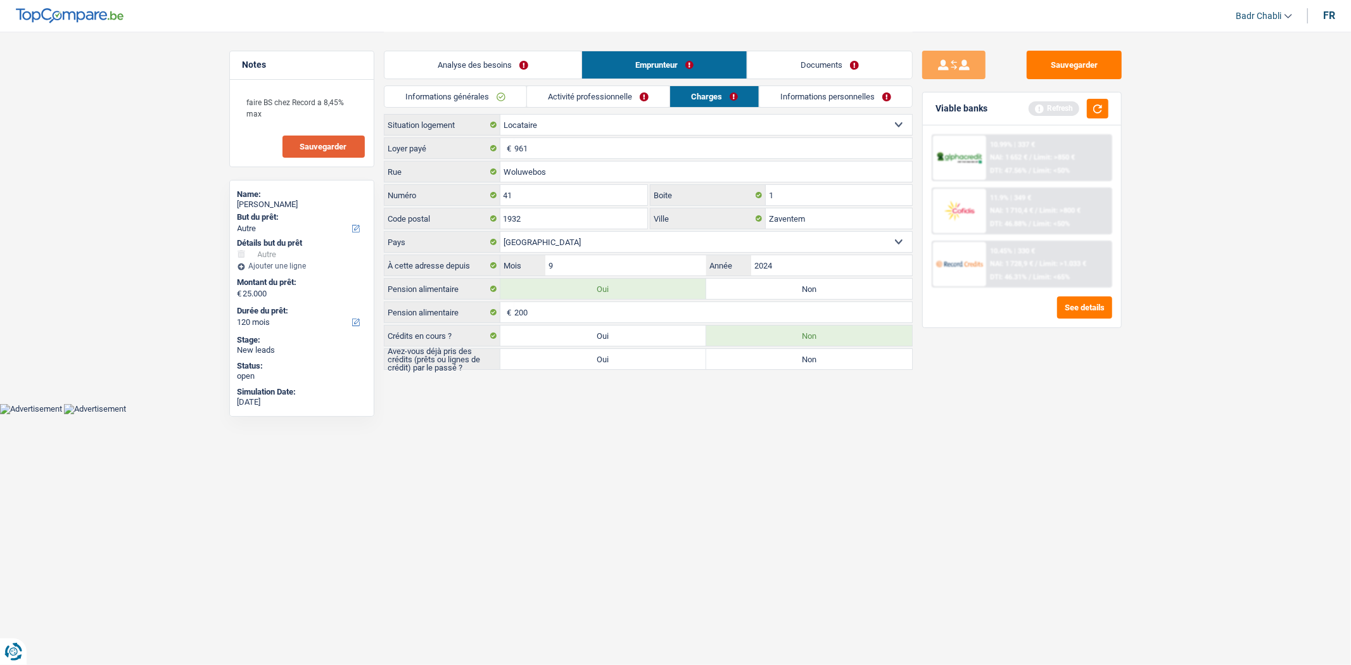
click at [603, 103] on link "Activité professionnelle" at bounding box center [598, 96] width 142 height 21
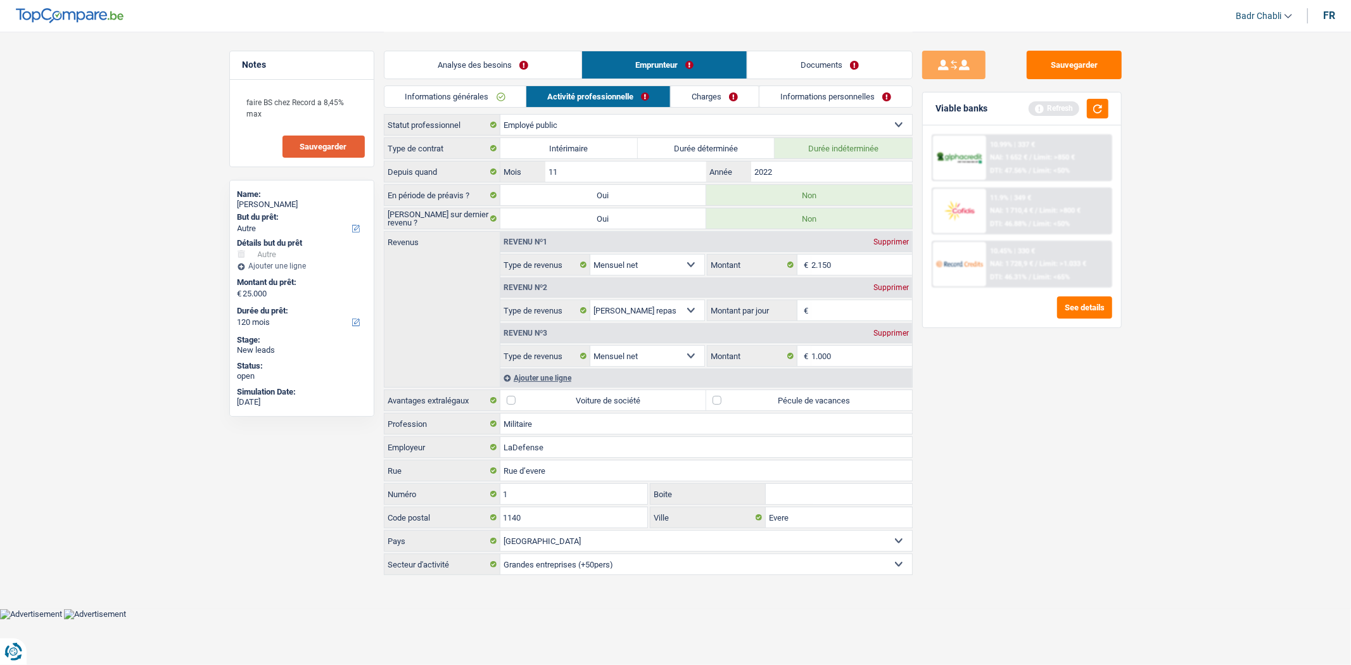
click at [472, 104] on link "Informations générales" at bounding box center [455, 96] width 142 height 21
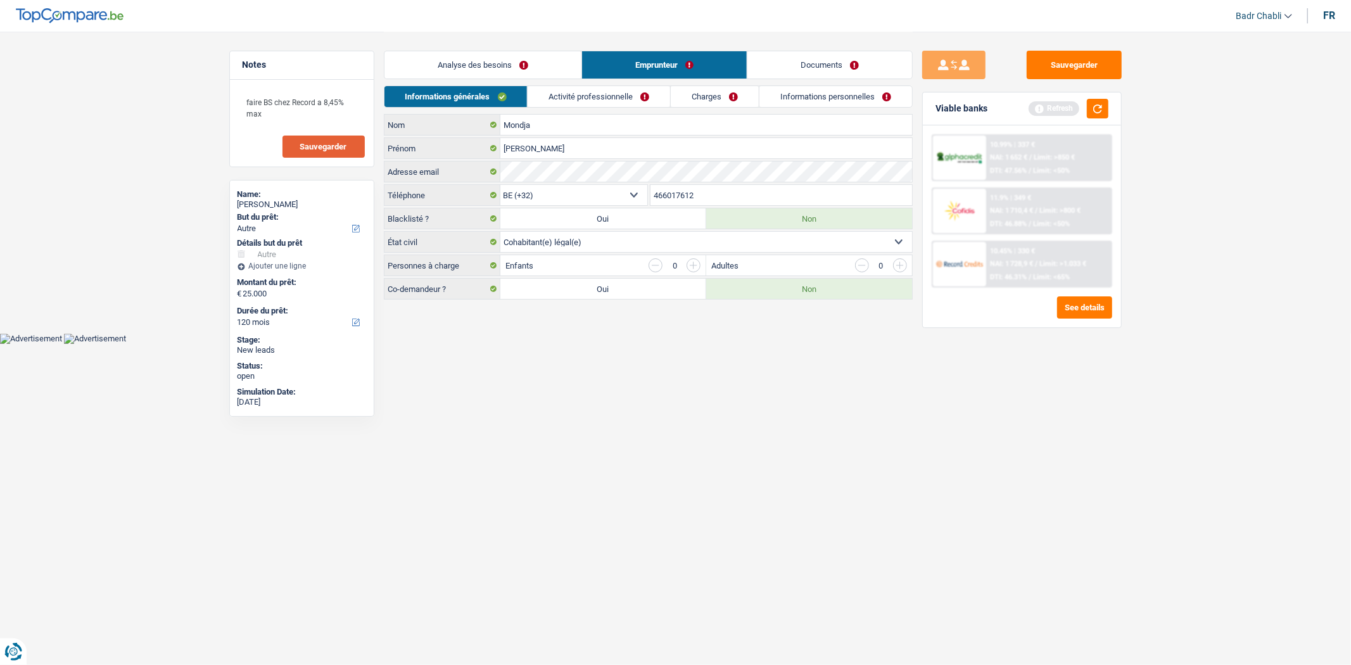
click at [590, 110] on div "Informations générales Activité professionnelle Charges Informations personnell…" at bounding box center [648, 99] width 529 height 28
click at [591, 104] on link "Activité professionnelle" at bounding box center [599, 96] width 142 height 21
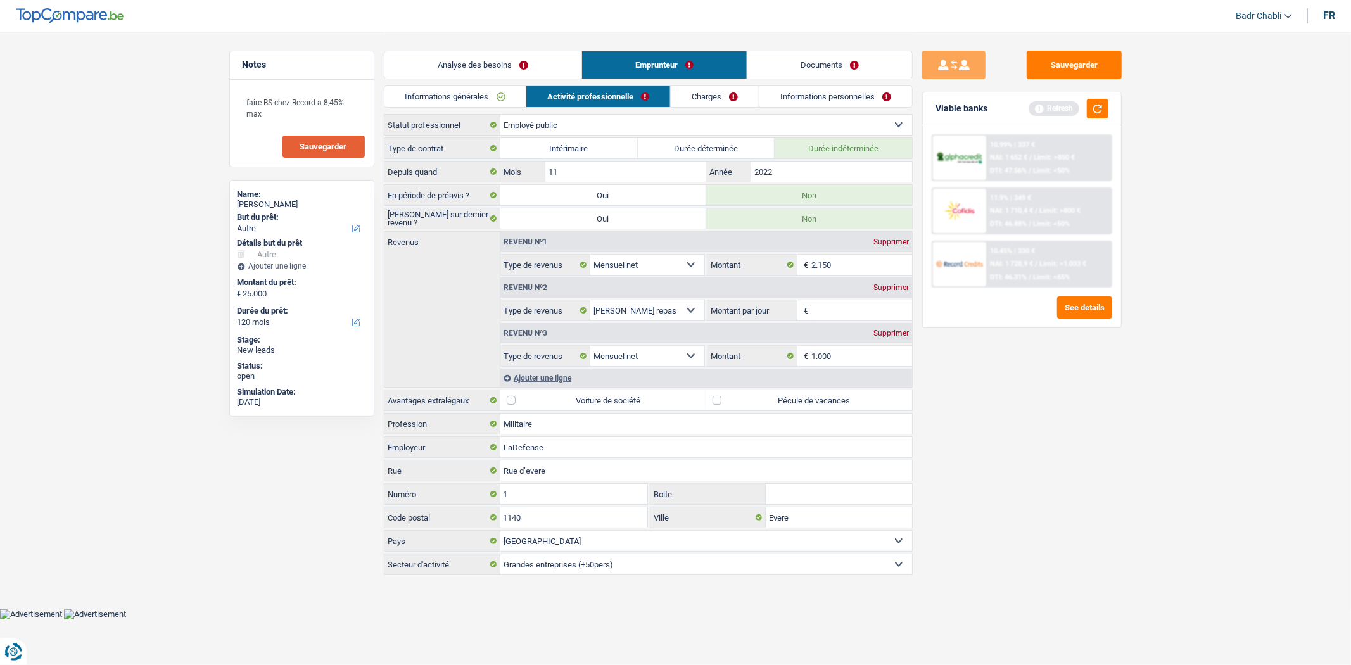
click at [709, 405] on label "Pécule de vacances" at bounding box center [809, 400] width 206 height 20
click at [709, 405] on input "Pécule de vacances" at bounding box center [809, 400] width 206 height 20
checkbox input "true"
click at [885, 287] on div "Supprimer" at bounding box center [891, 288] width 42 height 8
select select "netSalary"
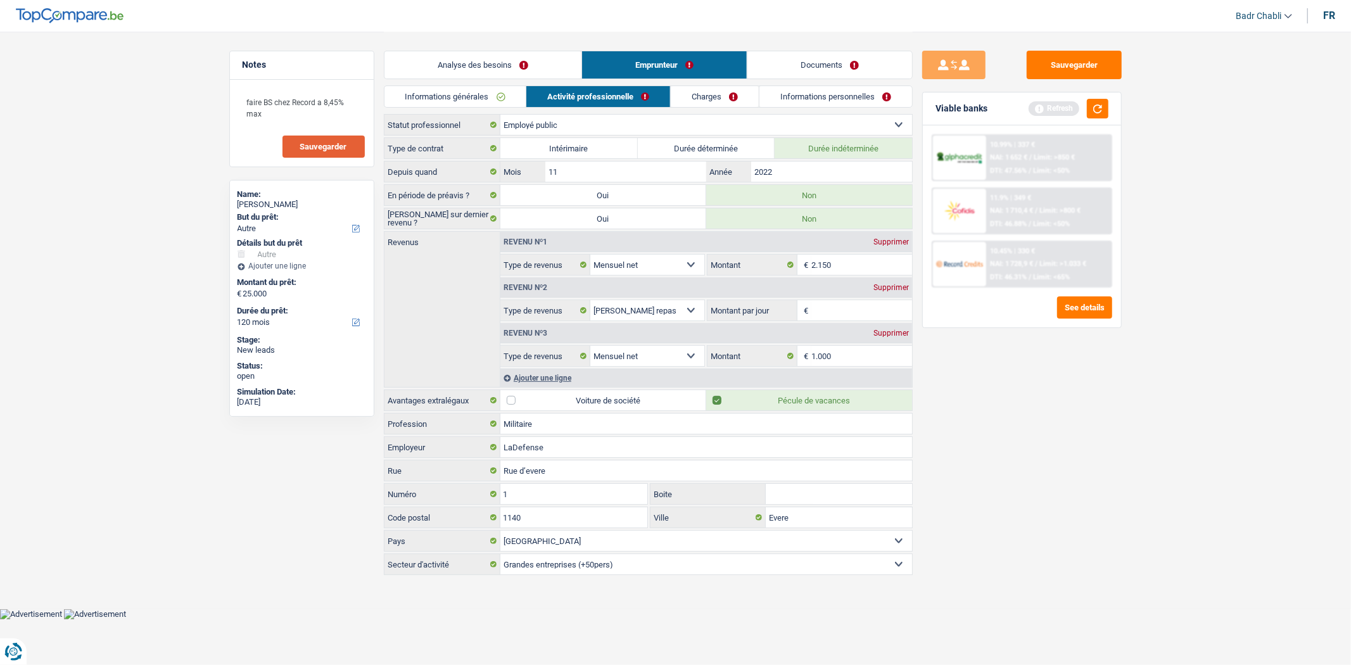
type input "8"
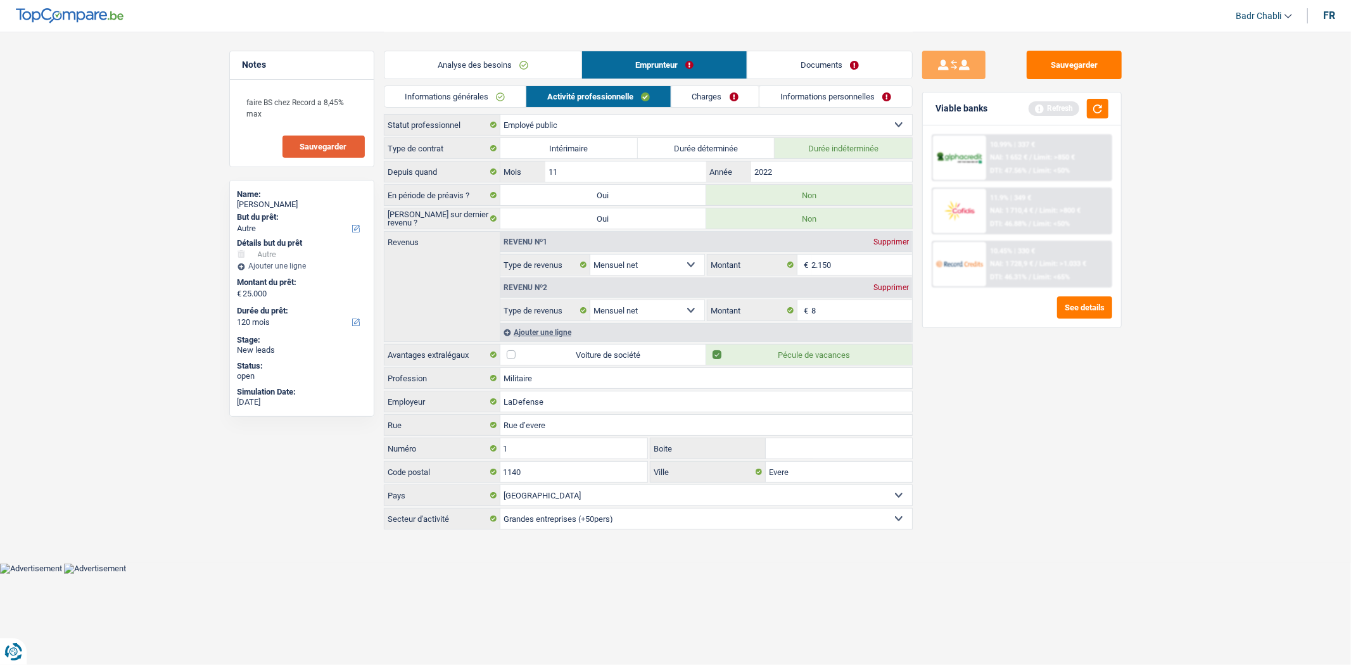
click at [557, 339] on div "Ajouter une ligne" at bounding box center [706, 332] width 412 height 18
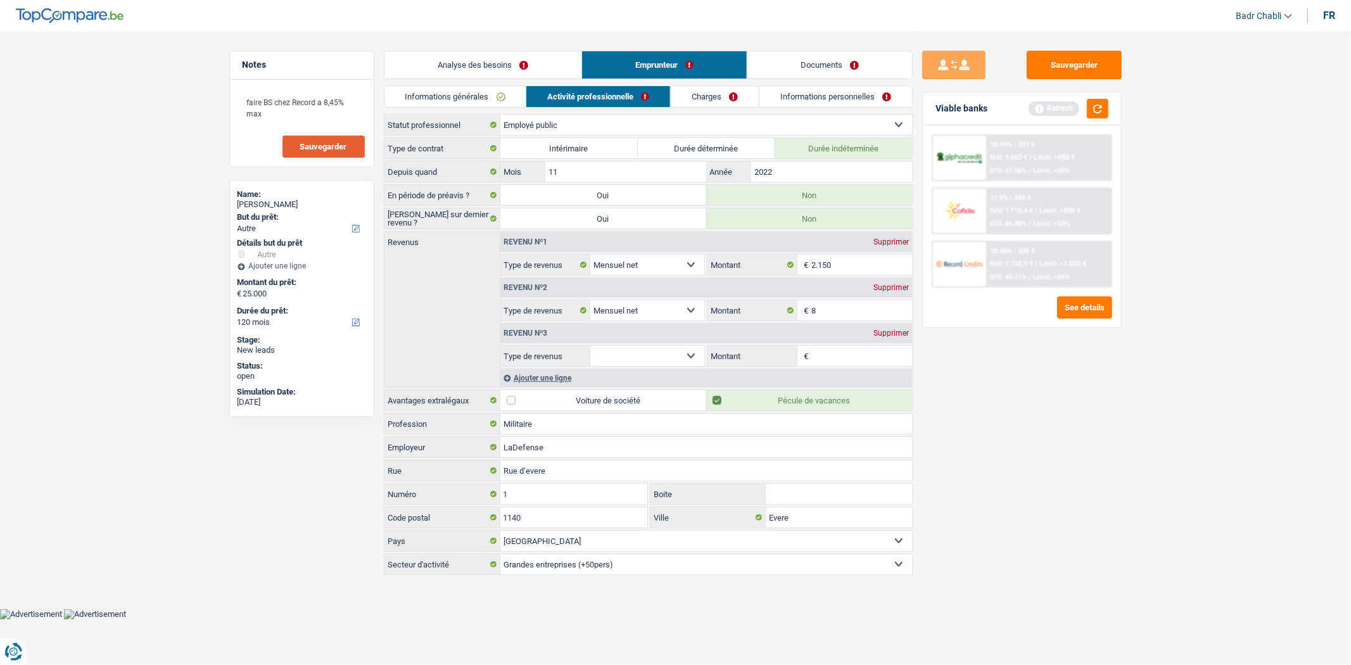
click at [679, 355] on select "Allocation d'handicap Allocations chômage Allocations familiales Chèques repas …" at bounding box center [647, 356] width 115 height 20
select select "other"
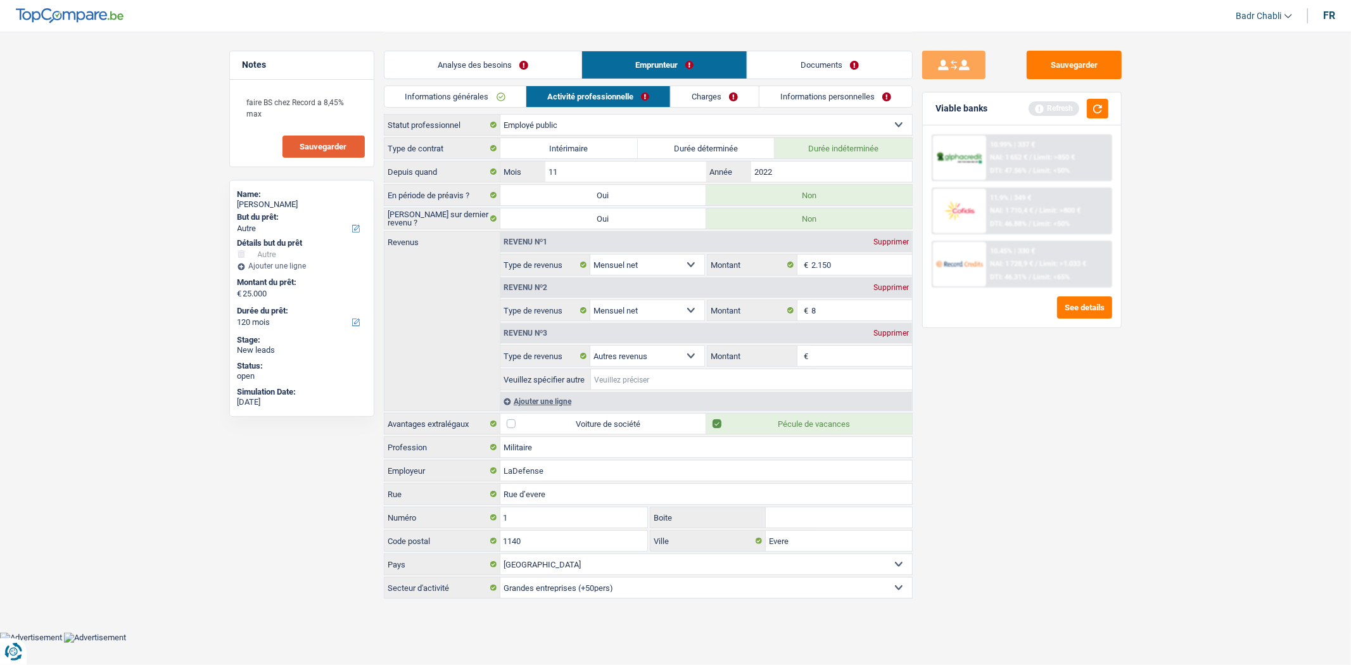
click at [663, 382] on input "Veuillez spécifier autre" at bounding box center [751, 379] width 321 height 20
type input "Revenus supplementaires agent de sécurité"
click at [838, 362] on input "Montant" at bounding box center [861, 356] width 101 height 20
type input "1.500"
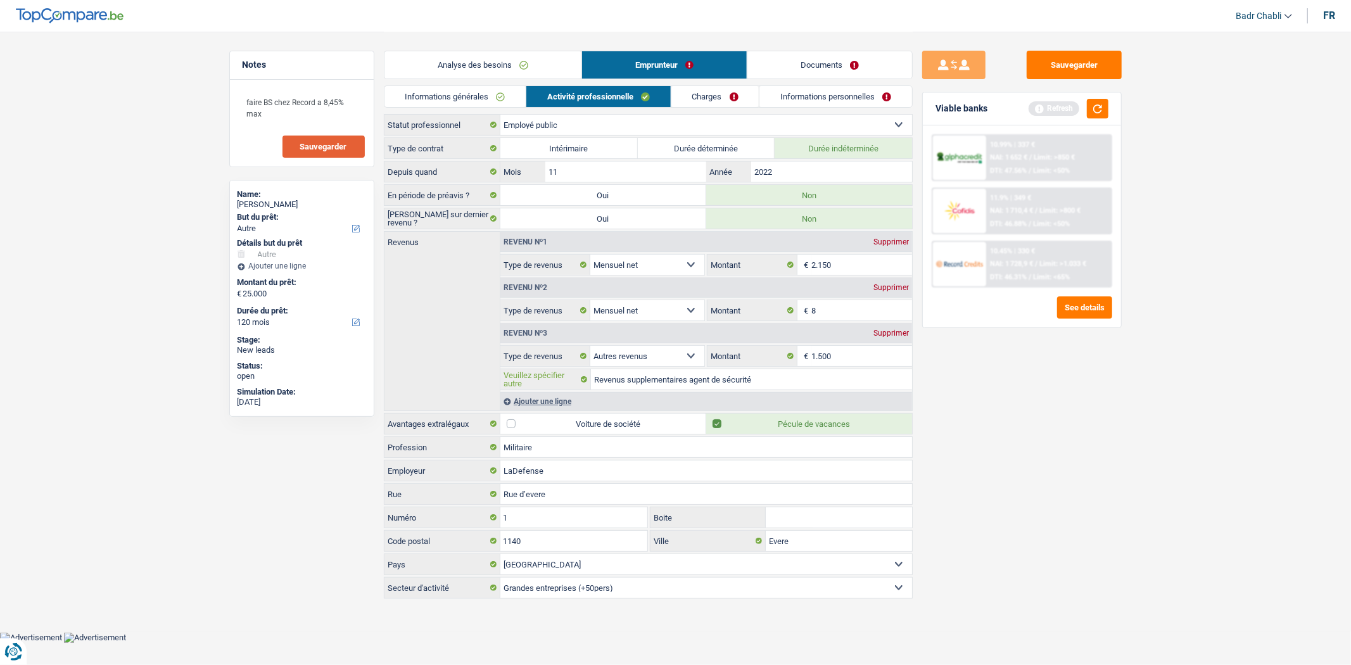
click at [785, 381] on input "Revenus supplementaires agent de sécurité" at bounding box center [751, 379] width 321 height 20
type input "Revenus supplementaires agent de sécurité en extra en CDD"
click at [1104, 106] on button "button" at bounding box center [1098, 109] width 22 height 20
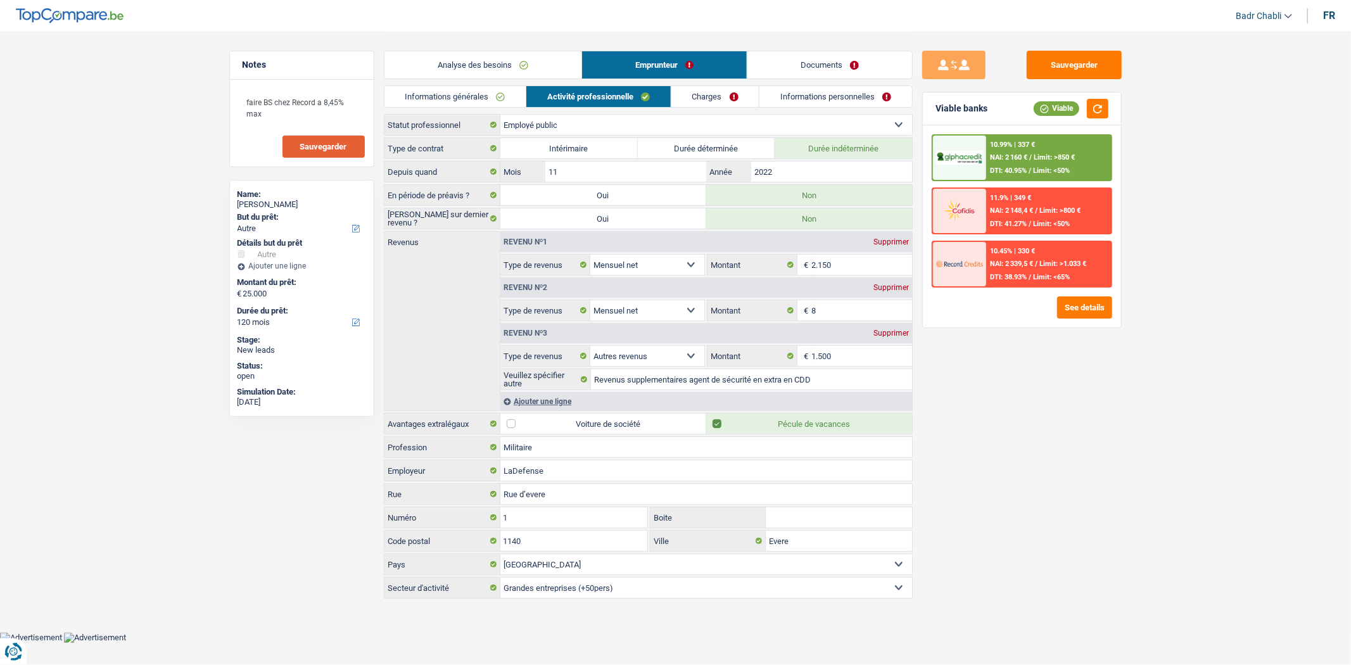
click at [719, 94] on link "Charges" at bounding box center [715, 96] width 88 height 21
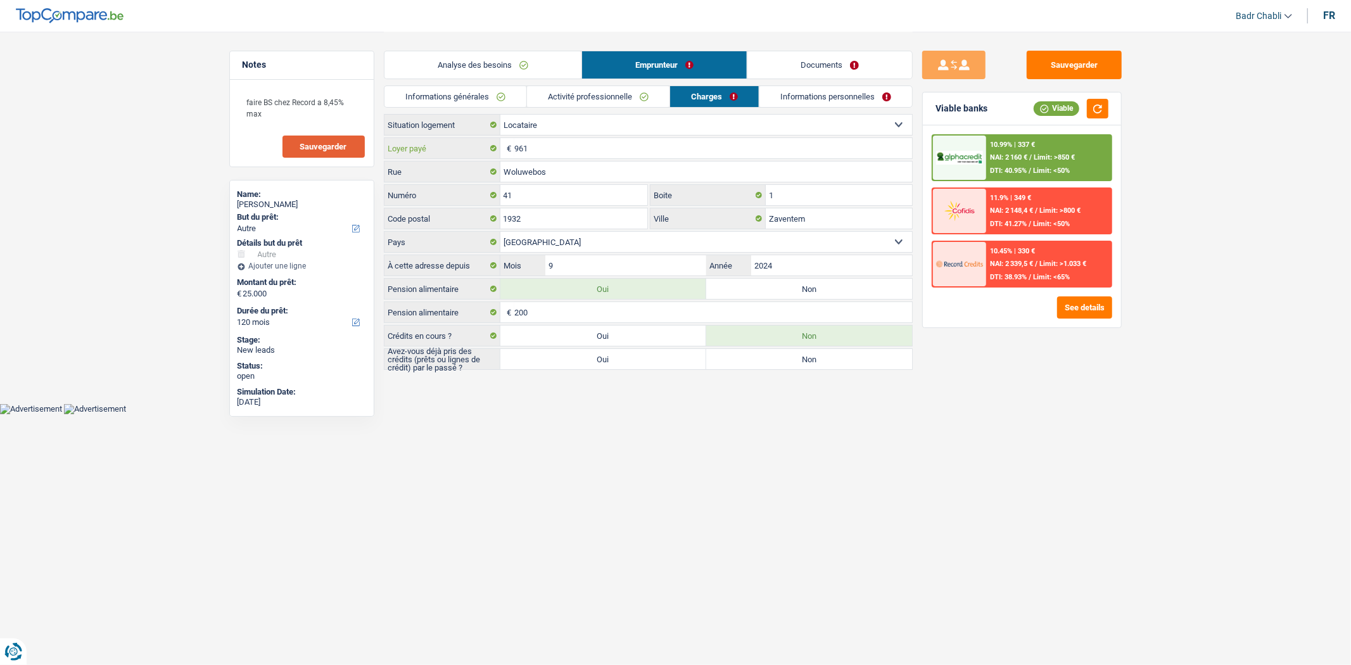
click at [560, 146] on input "961" at bounding box center [713, 148] width 398 height 20
click at [761, 414] on html "Vous avez le contrôle de vos données Nous utilisons des cookies, tout comme nos…" at bounding box center [675, 207] width 1351 height 414
click at [663, 363] on label "Oui" at bounding box center [603, 359] width 206 height 20
click at [663, 363] on input "Oui" at bounding box center [603, 359] width 206 height 20
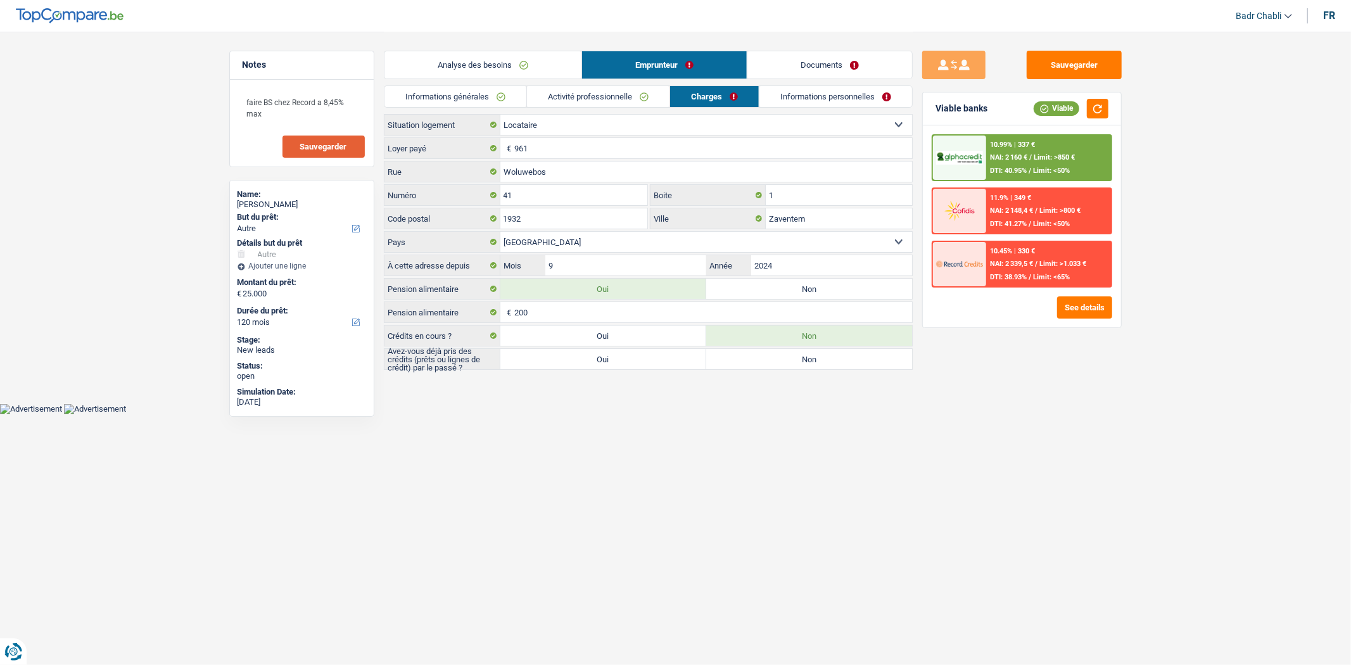
radio input "true"
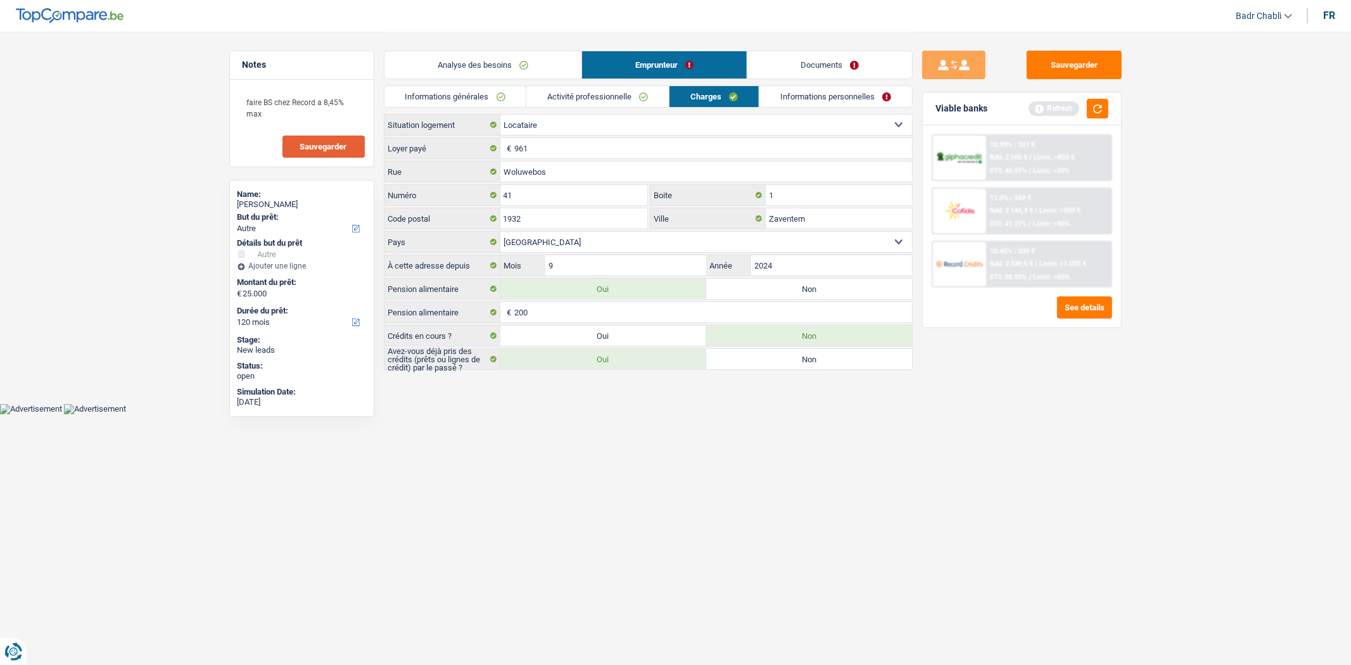
click at [826, 104] on link "Informations personnelles" at bounding box center [835, 96] width 153 height 21
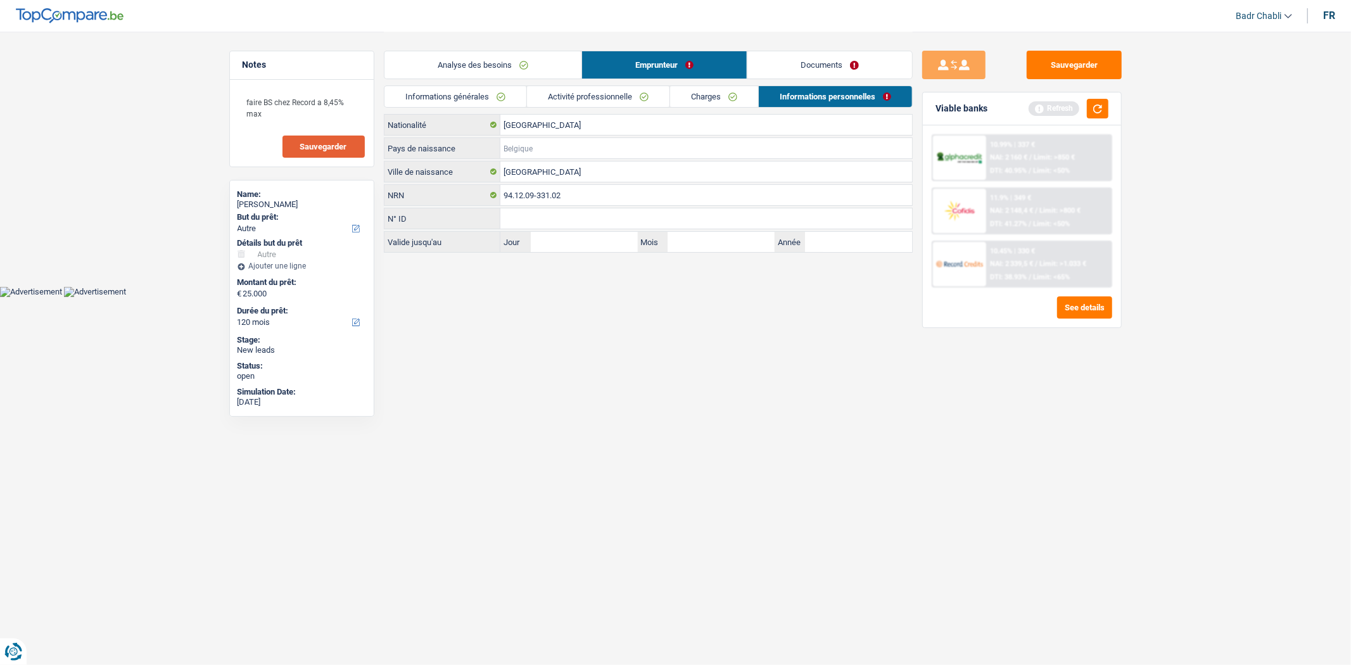
click at [538, 141] on input "Pays de naissance" at bounding box center [706, 148] width 412 height 20
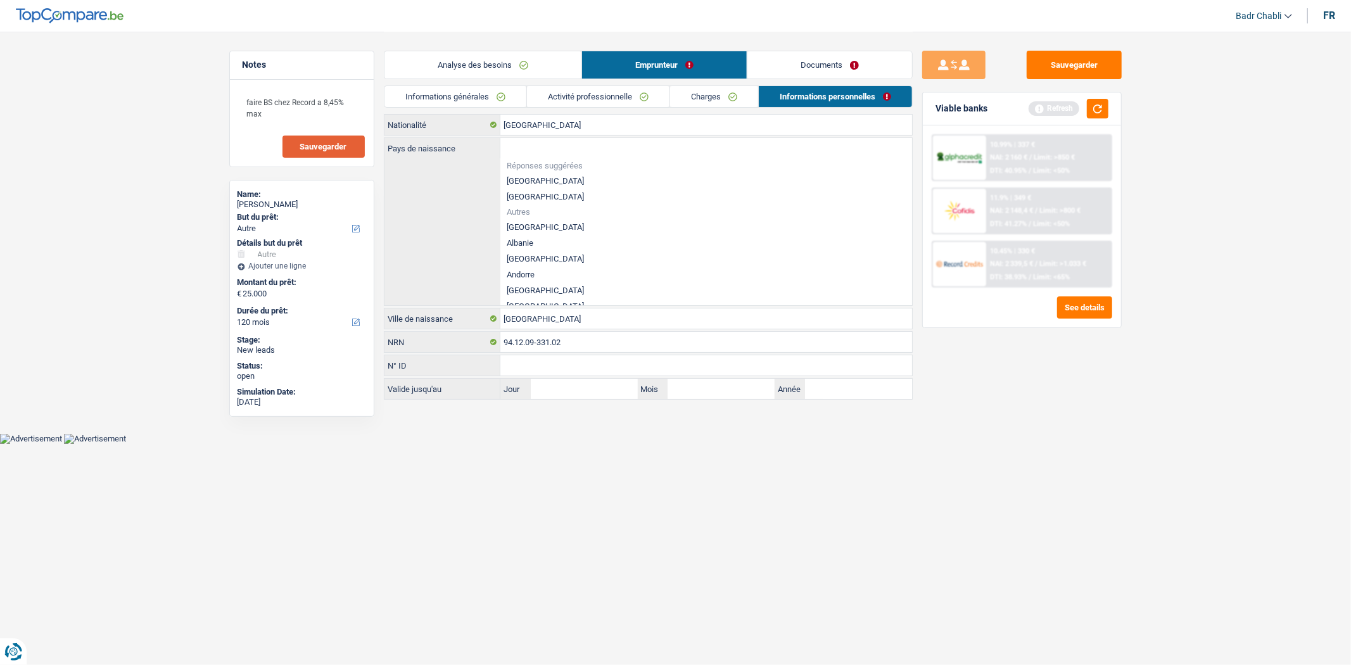
click at [524, 174] on li "[GEOGRAPHIC_DATA]" at bounding box center [706, 181] width 412 height 16
type input "[GEOGRAPHIC_DATA]"
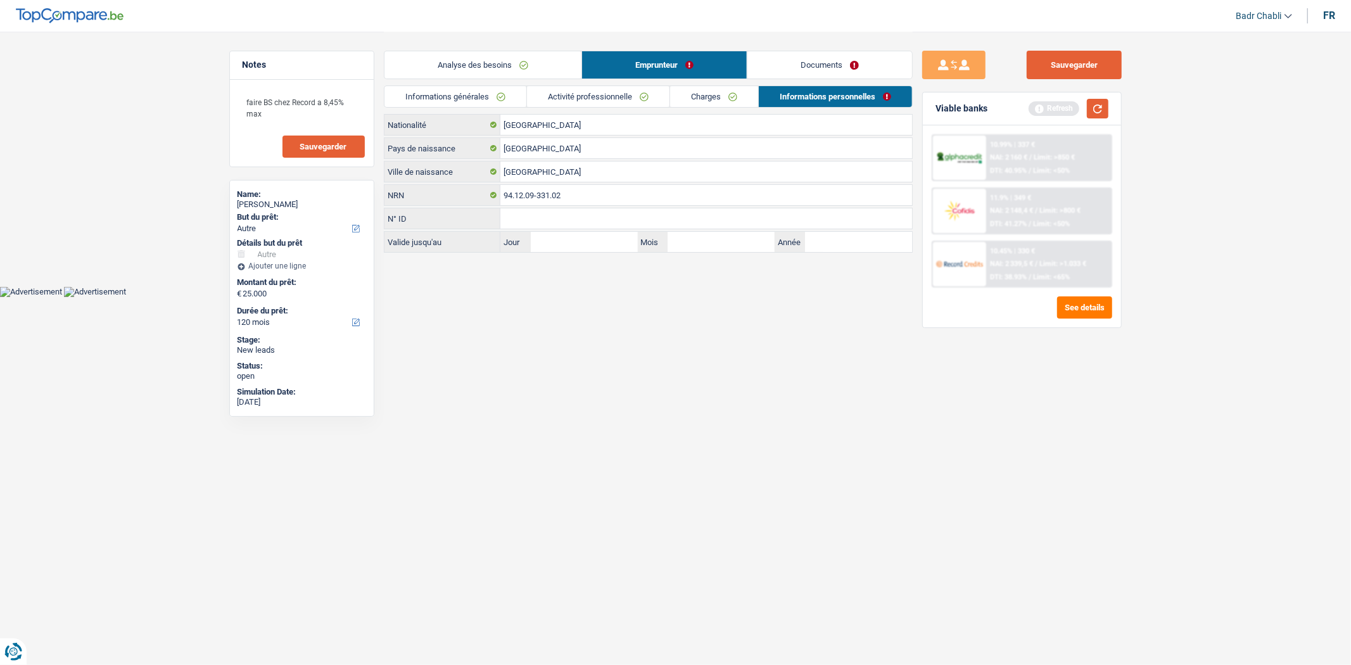
drag, startPoint x: 1099, startPoint y: 103, endPoint x: 1089, endPoint y: 77, distance: 27.3
click at [1099, 103] on button "button" at bounding box center [1098, 109] width 22 height 20
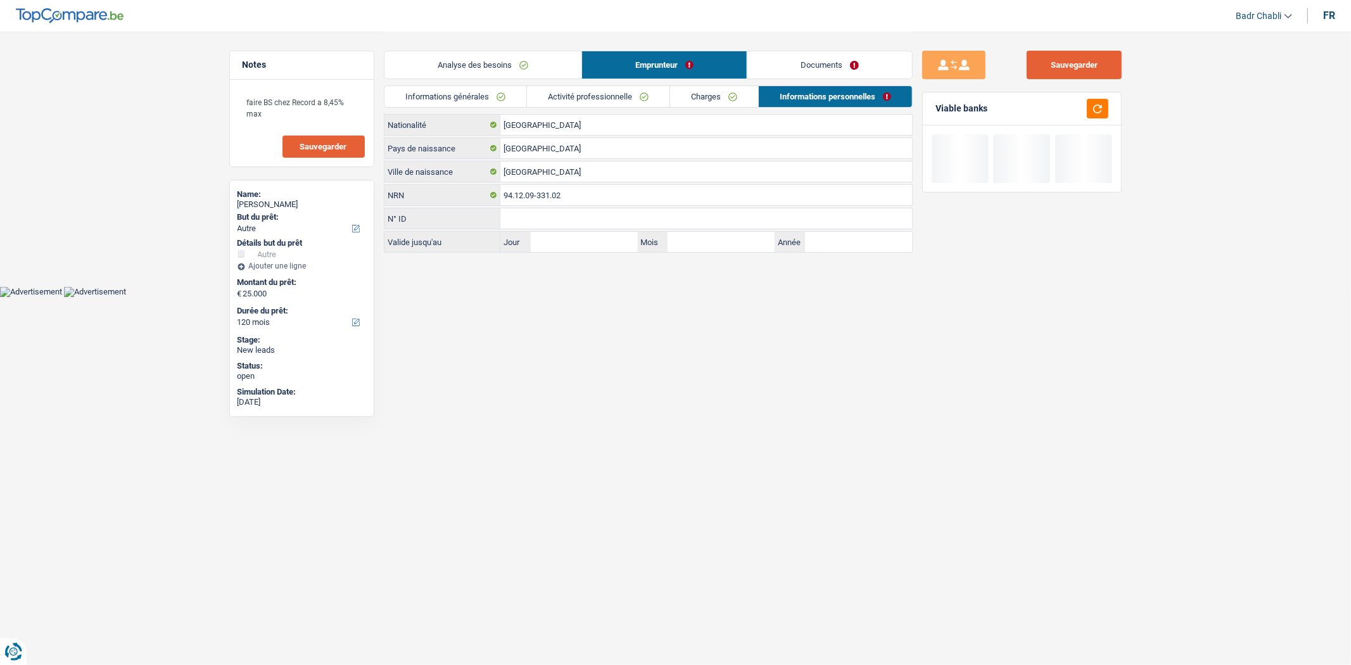
click at [1080, 66] on button "Sauvegarder" at bounding box center [1074, 65] width 95 height 28
click at [821, 72] on link "Documents" at bounding box center [829, 64] width 165 height 27
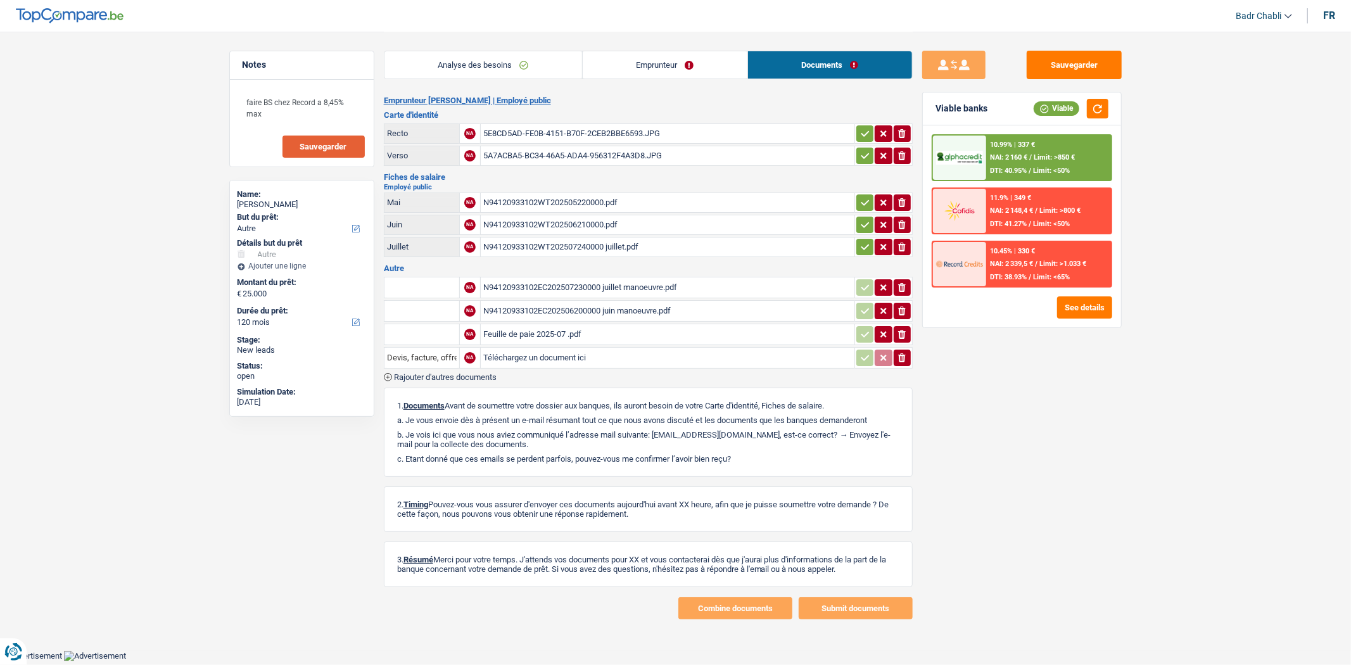
click at [556, 130] on div "5E8CD5AD-FE0B-4151-B70F-2CEB2BBE6593.JPG" at bounding box center [667, 133] width 369 height 19
click at [555, 198] on div "N94120933102WT202505220000.pdf" at bounding box center [667, 202] width 369 height 19
click at [554, 230] on div "N94120933102WT202506210000.pdf" at bounding box center [667, 224] width 369 height 19
click at [555, 239] on div "N94120933102WT202507240000 juillet.pdf" at bounding box center [667, 246] width 369 height 19
click at [572, 280] on div "N94120933102EC202507230000 juillet manoeuvre.pdf" at bounding box center [667, 287] width 369 height 19
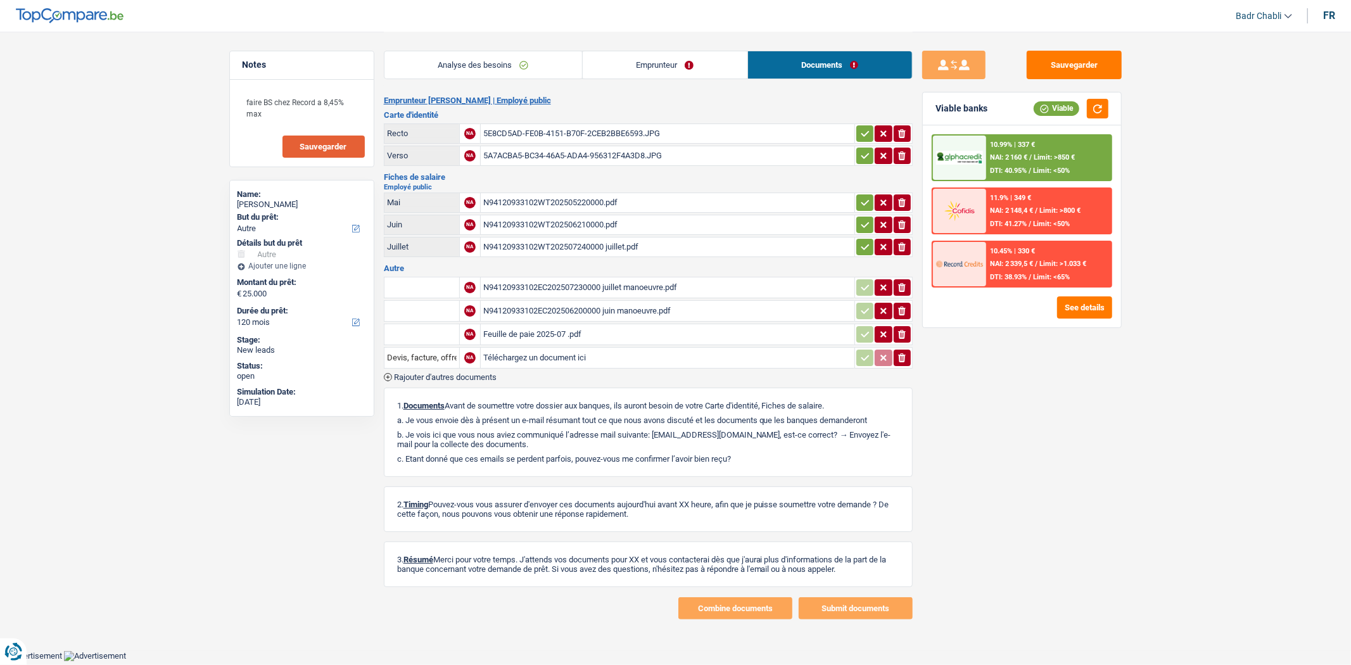
click at [592, 303] on div "N94120933102EC202506200000 juin manoeuvre.pdf" at bounding box center [667, 310] width 369 height 19
click at [532, 332] on div "Feuille de paie 2025-07 .pdf" at bounding box center [667, 334] width 369 height 19
click at [302, 110] on textarea "faire BS chez Record a 8,45% max" at bounding box center [302, 108] width 126 height 38
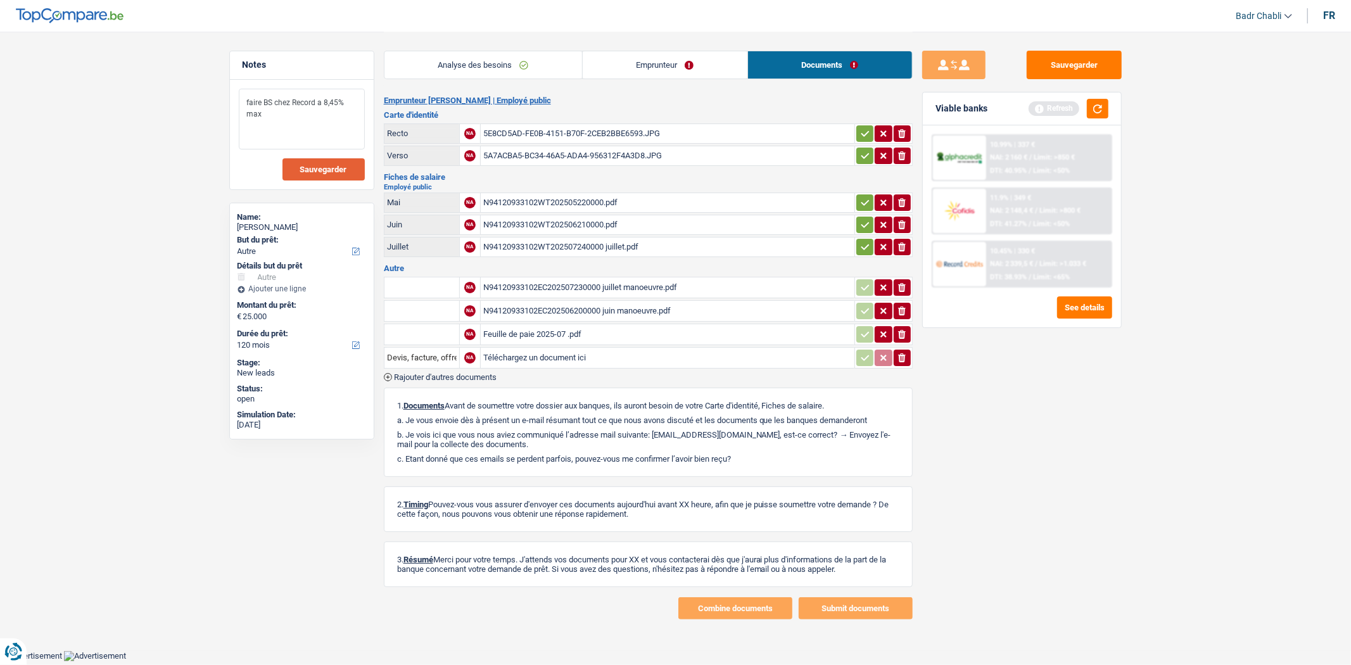
type textarea "faire BS chez Record a 8,45% max"
click at [667, 66] on link "Emprunteur" at bounding box center [665, 64] width 165 height 27
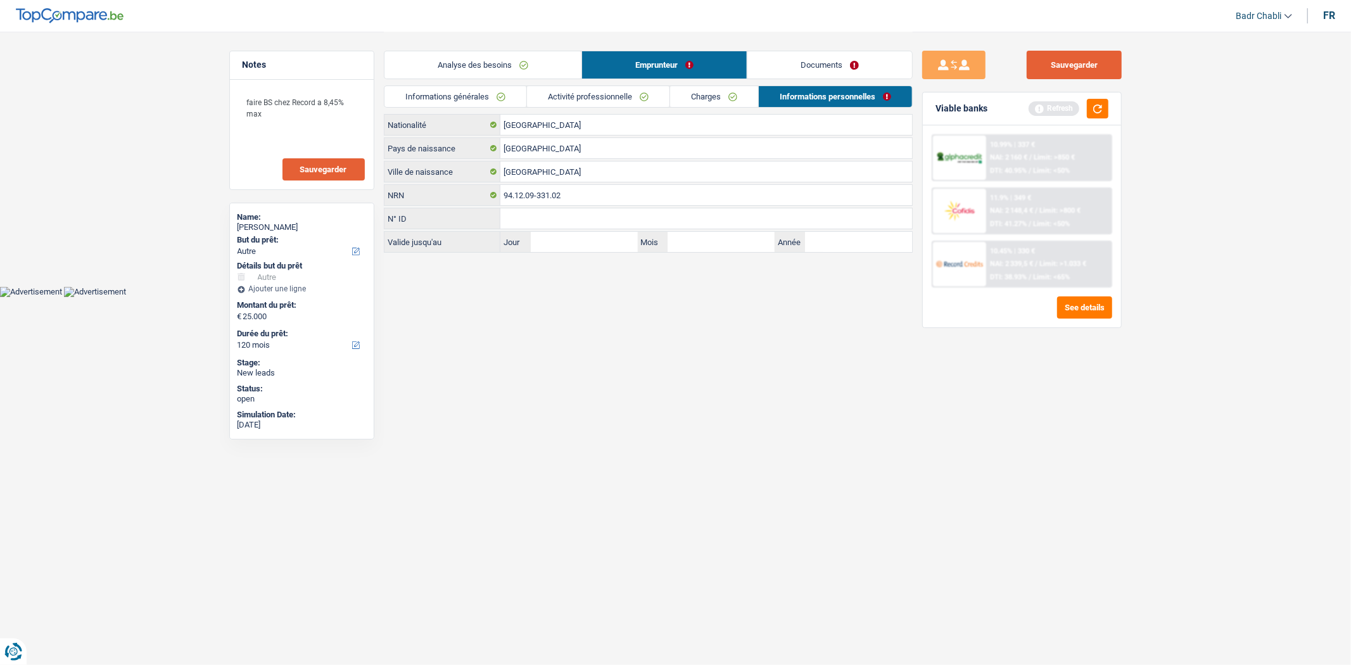
click at [1072, 58] on button "Sauvegarder" at bounding box center [1074, 65] width 95 height 28
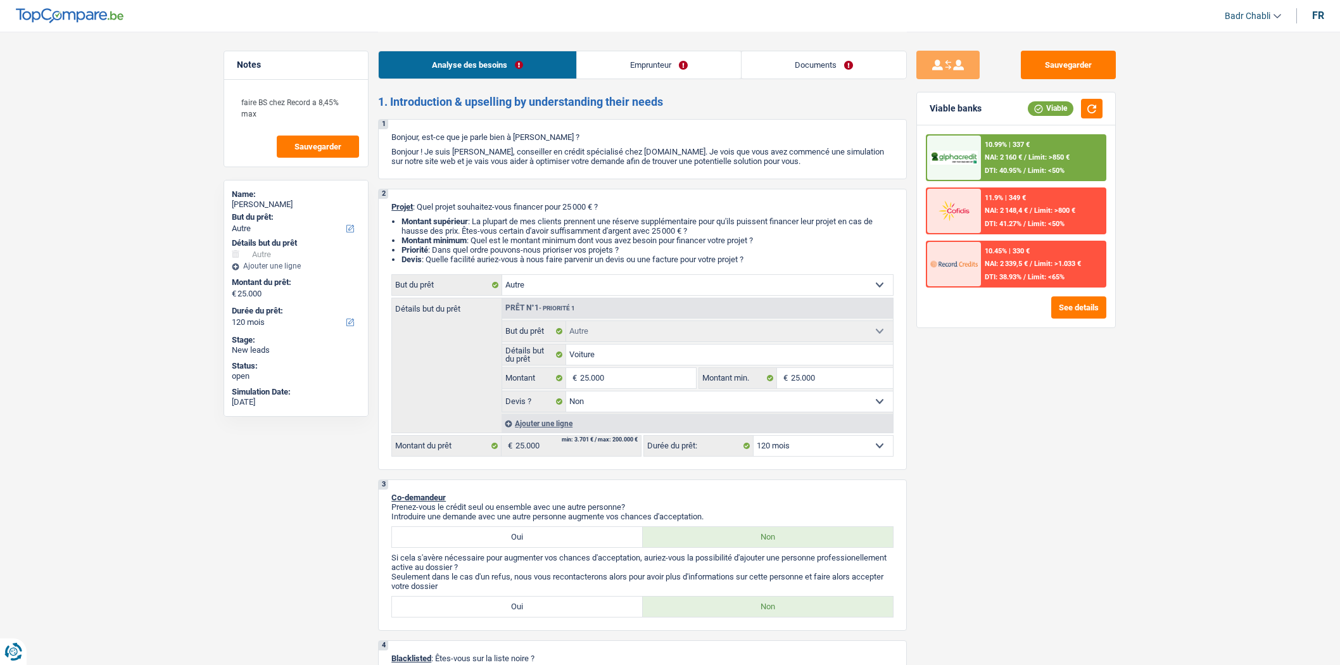
select select "other"
select select "120"
select select "other"
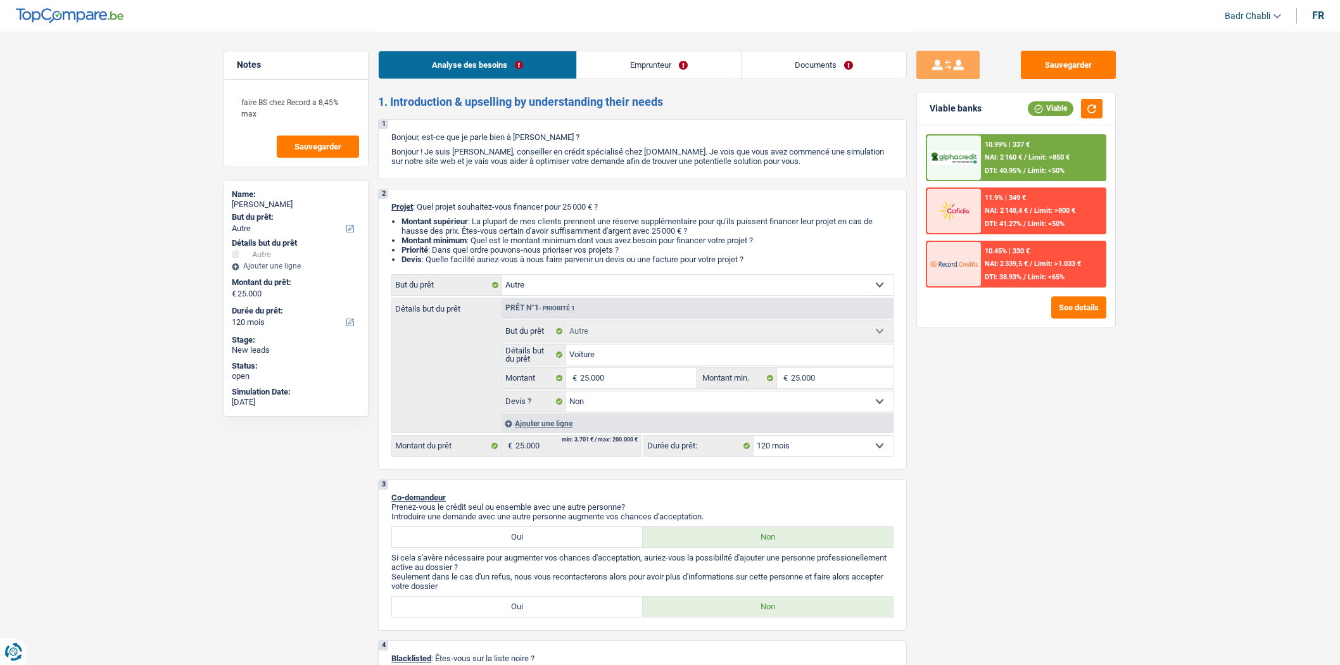
select select "false"
select select "120"
select select "publicEmployee"
select select "netSalary"
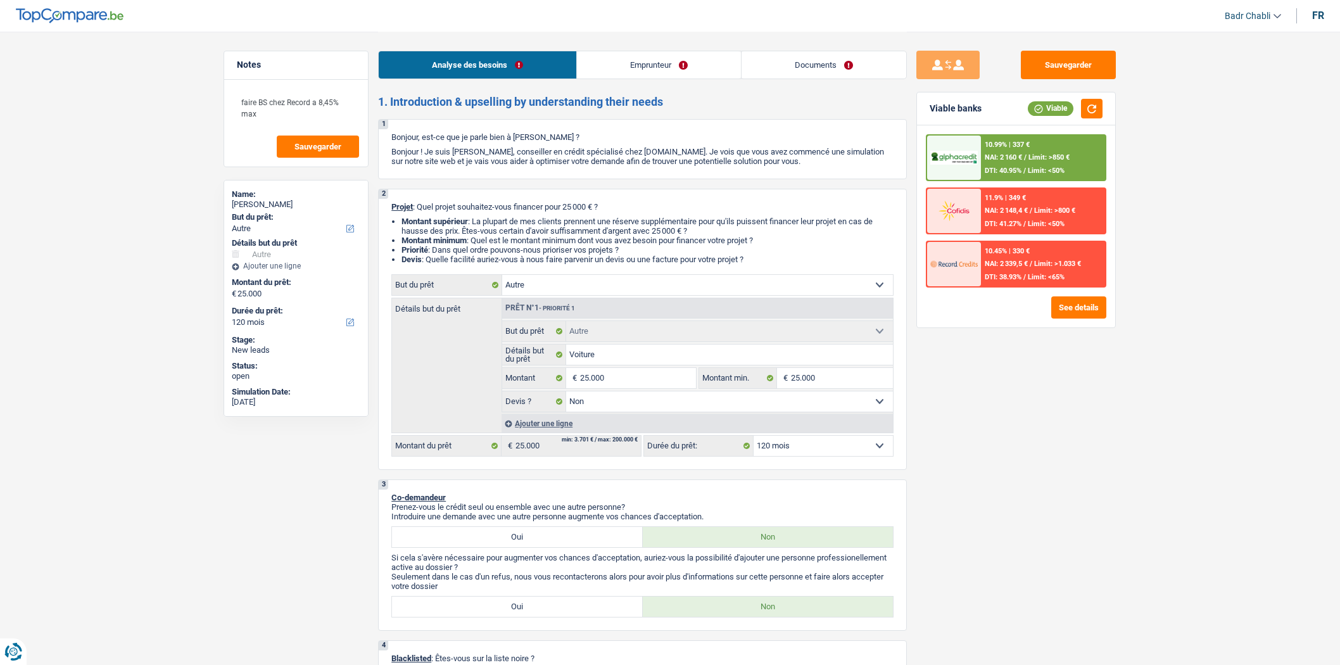
select select "other"
select select "mealVouchers"
select select "rents"
select select "other"
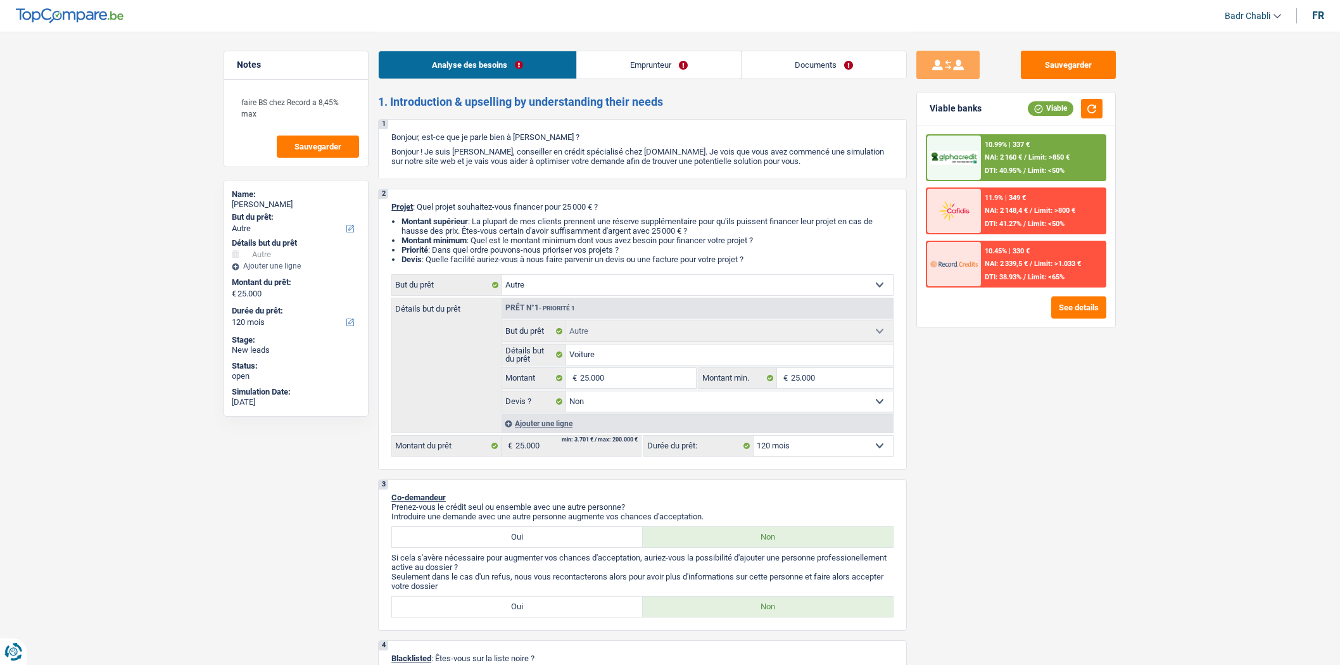
select select "false"
select select "120"
click at [267, 108] on textarea "faire BS chez Record a 8,45% max" at bounding box center [296, 108] width 126 height 38
click at [272, 109] on textarea "faire BS chez Record a 8,45% max" at bounding box center [296, 108] width 126 height 38
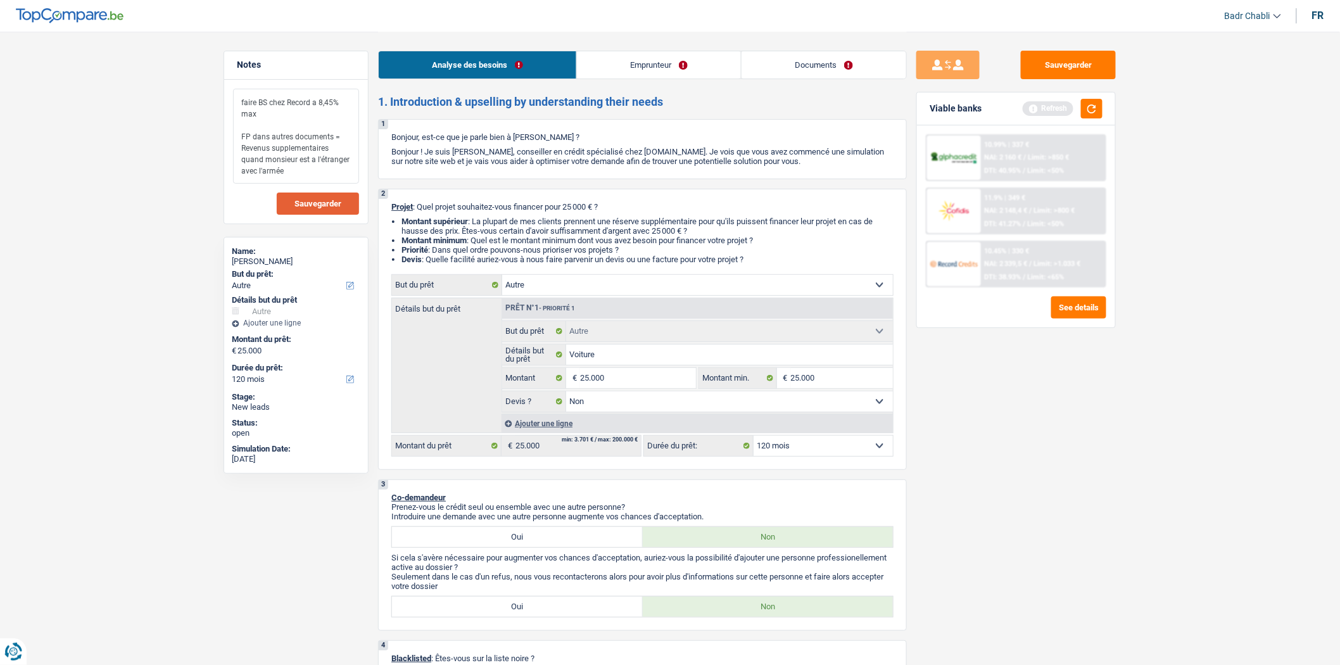
type textarea "faire BS chez Record a 8,45% max FP dans autres documents = Revenus supplementa…"
click at [339, 205] on span "Sauvegarder" at bounding box center [317, 203] width 47 height 8
click at [1073, 70] on button "Sauvegarder" at bounding box center [1068, 65] width 95 height 28
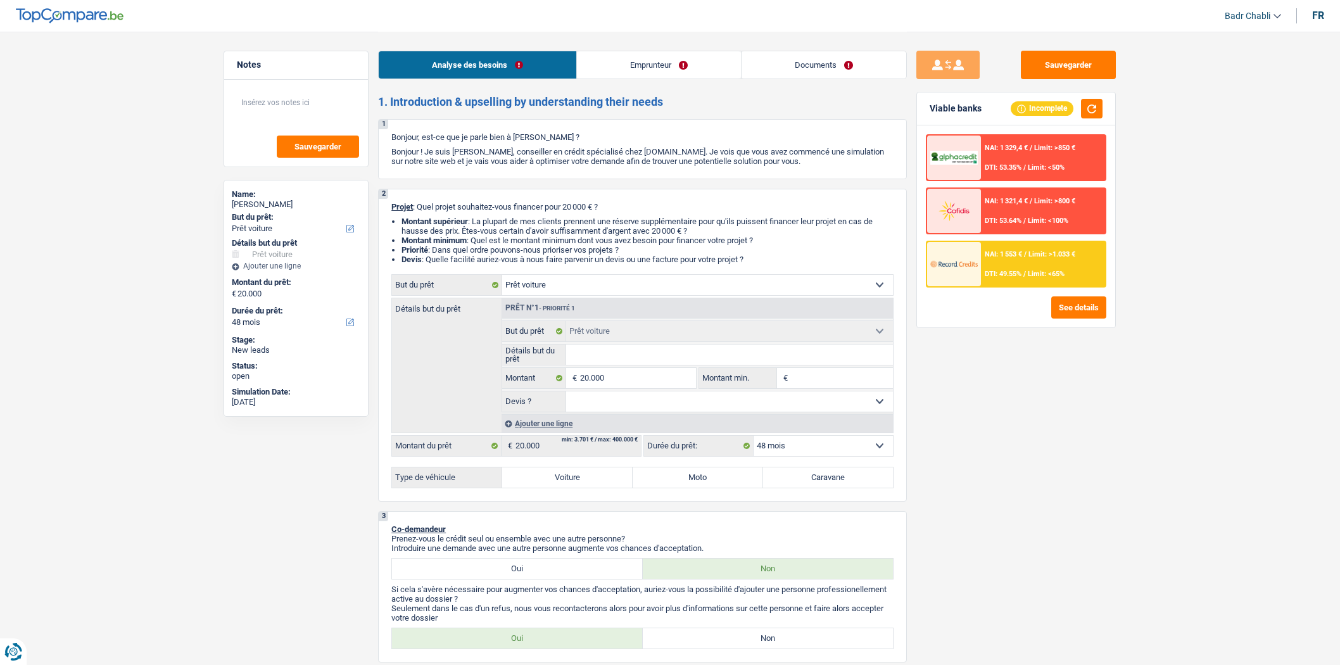
select select "car"
select select "48"
select select "car"
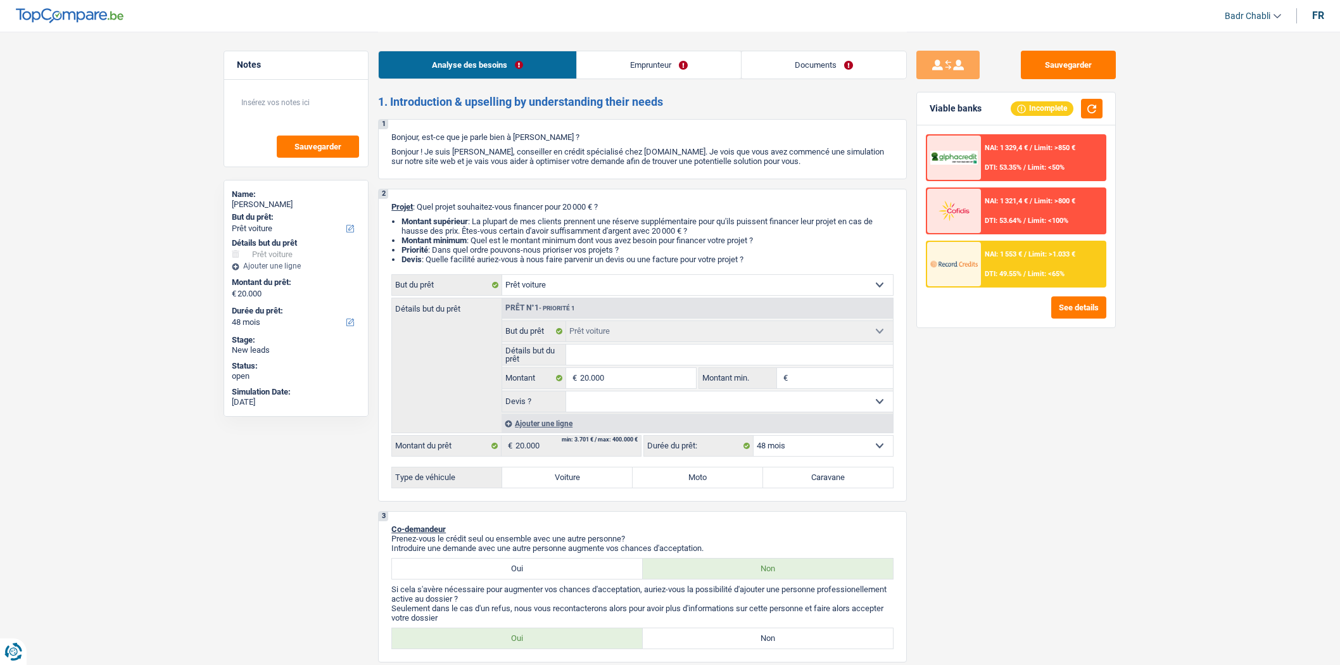
select select "48"
select select "worker"
select select "netSalary"
select select "rents"
select select "car"
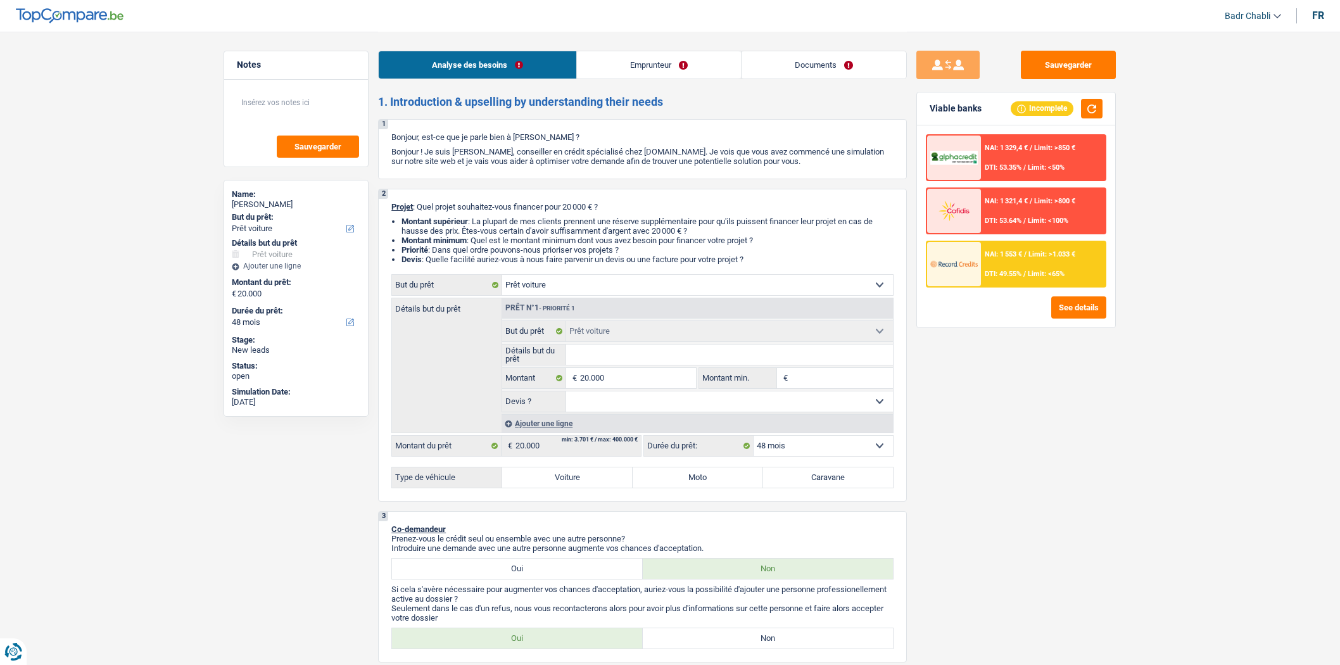
select select "car"
select select "48"
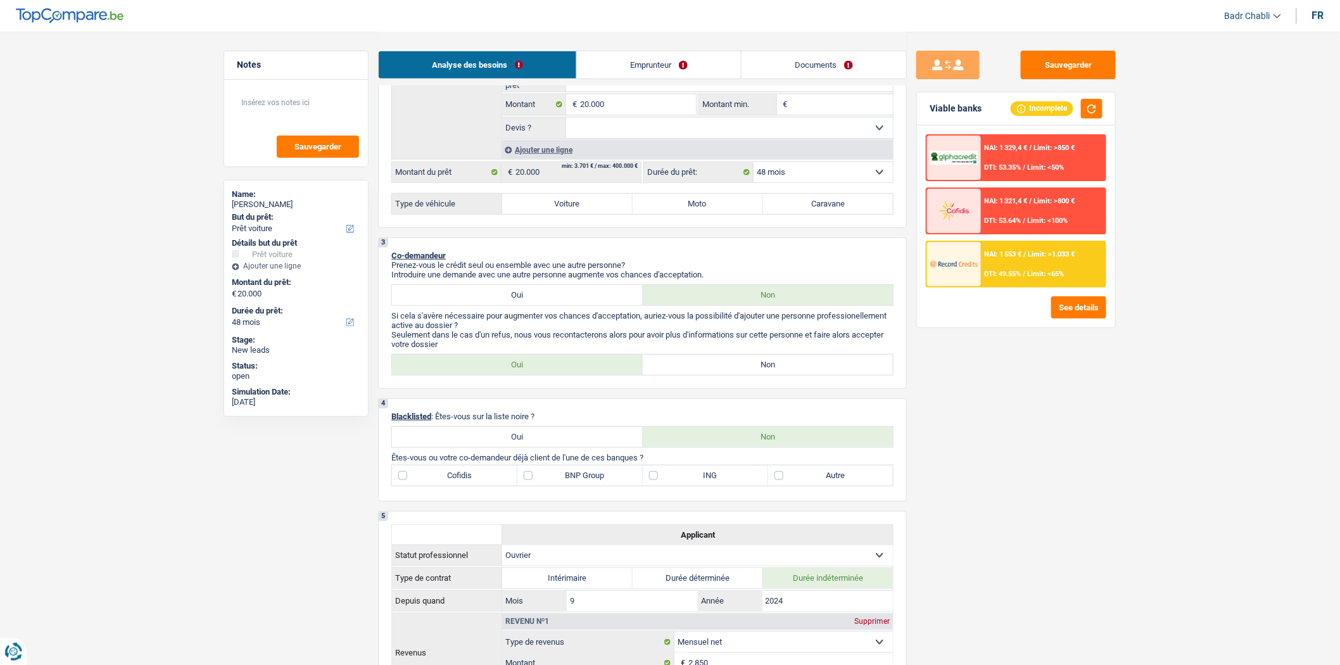
scroll to position [281, 0]
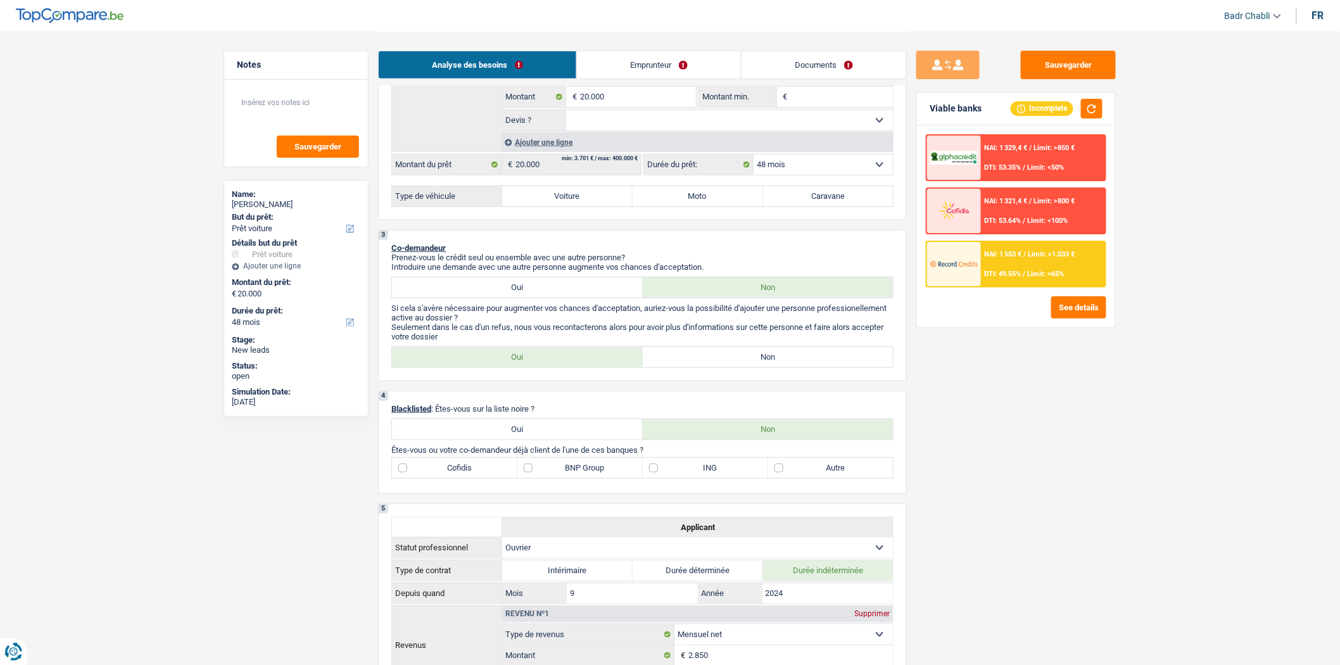
click at [759, 362] on label "Non" at bounding box center [768, 357] width 251 height 20
click at [759, 362] on input "Non" at bounding box center [768, 357] width 251 height 20
radio input "true"
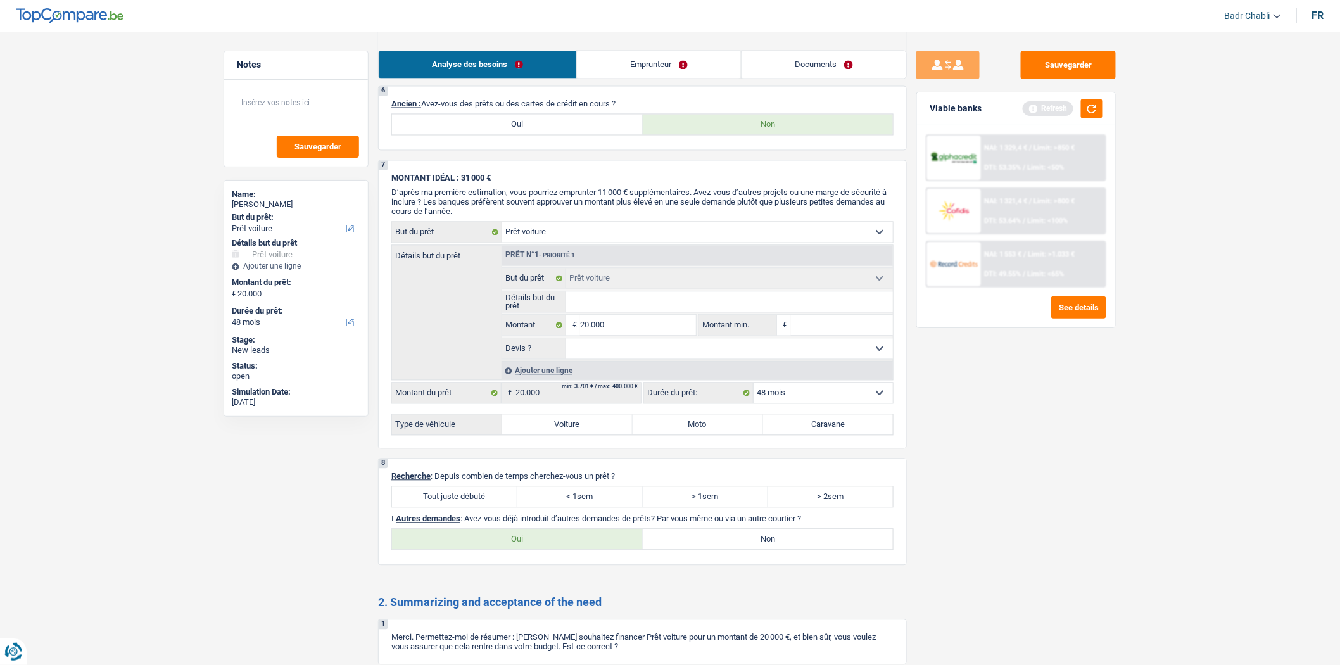
scroll to position [1125, 0]
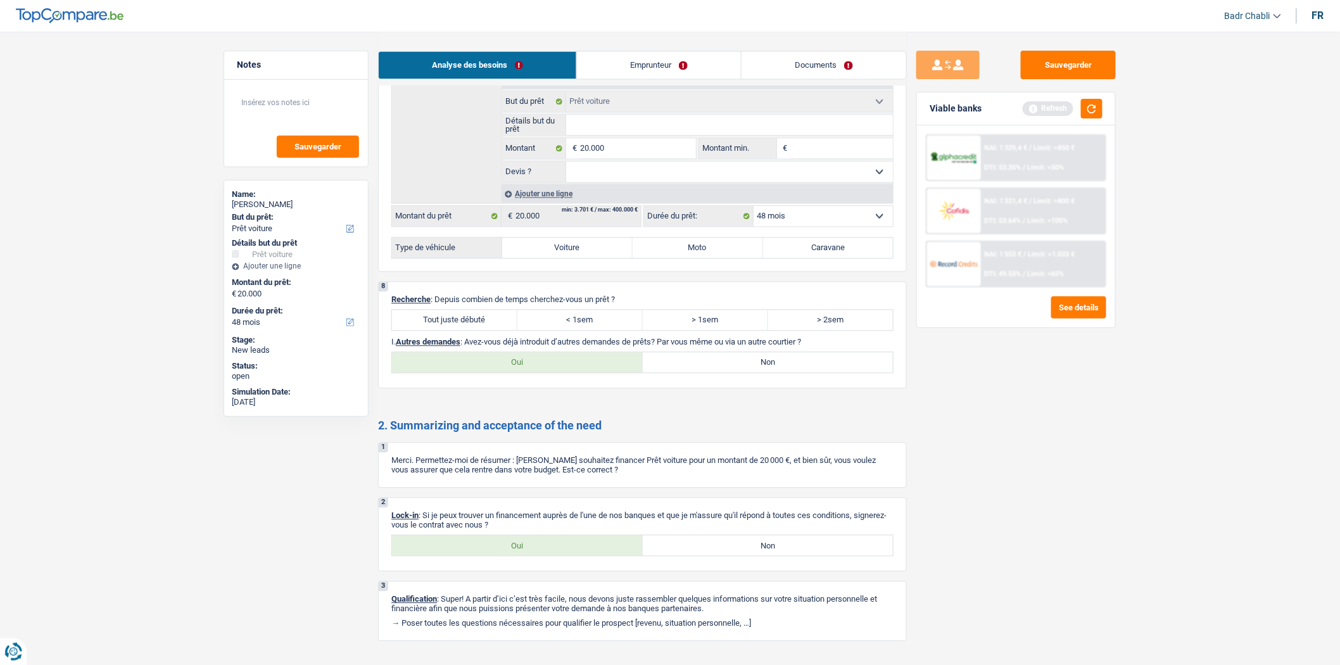
click at [476, 330] on label "Tout juste débuté" at bounding box center [454, 320] width 125 height 20
click at [476, 330] on input "Tout juste débuté" at bounding box center [454, 320] width 125 height 20
radio input "true"
click at [713, 372] on label "Non" at bounding box center [768, 362] width 251 height 20
click at [713, 372] on input "Non" at bounding box center [768, 362] width 251 height 20
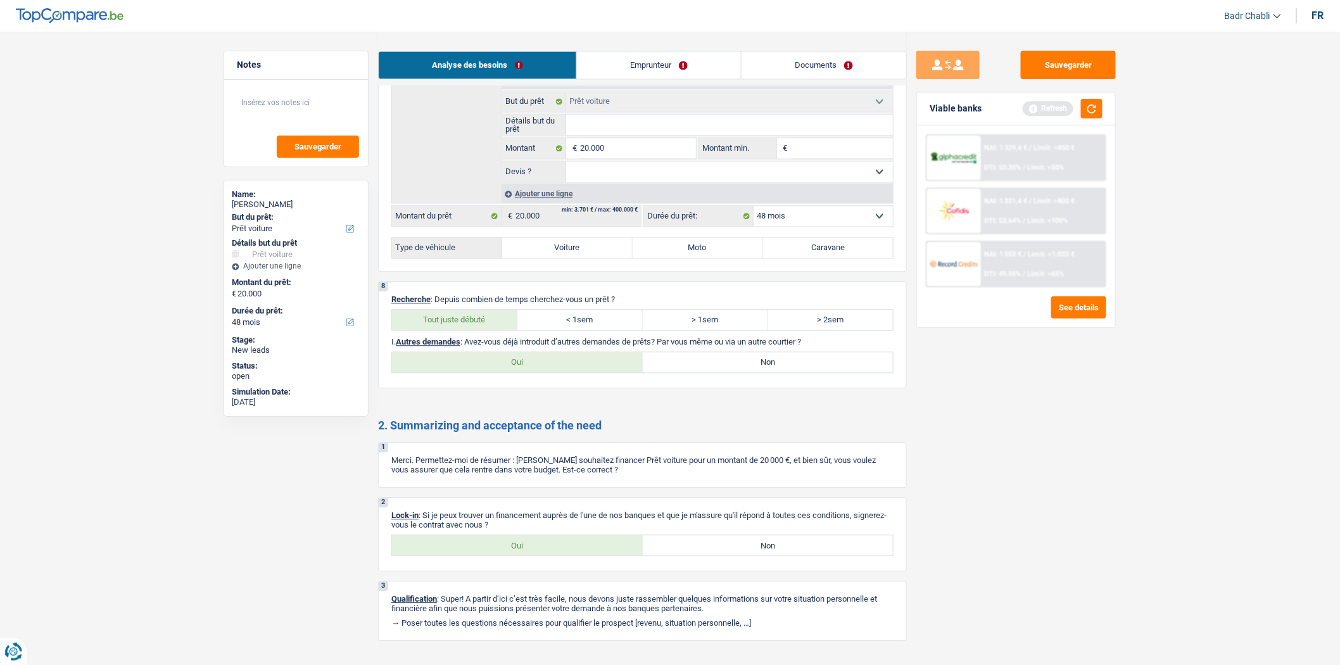
radio input "true"
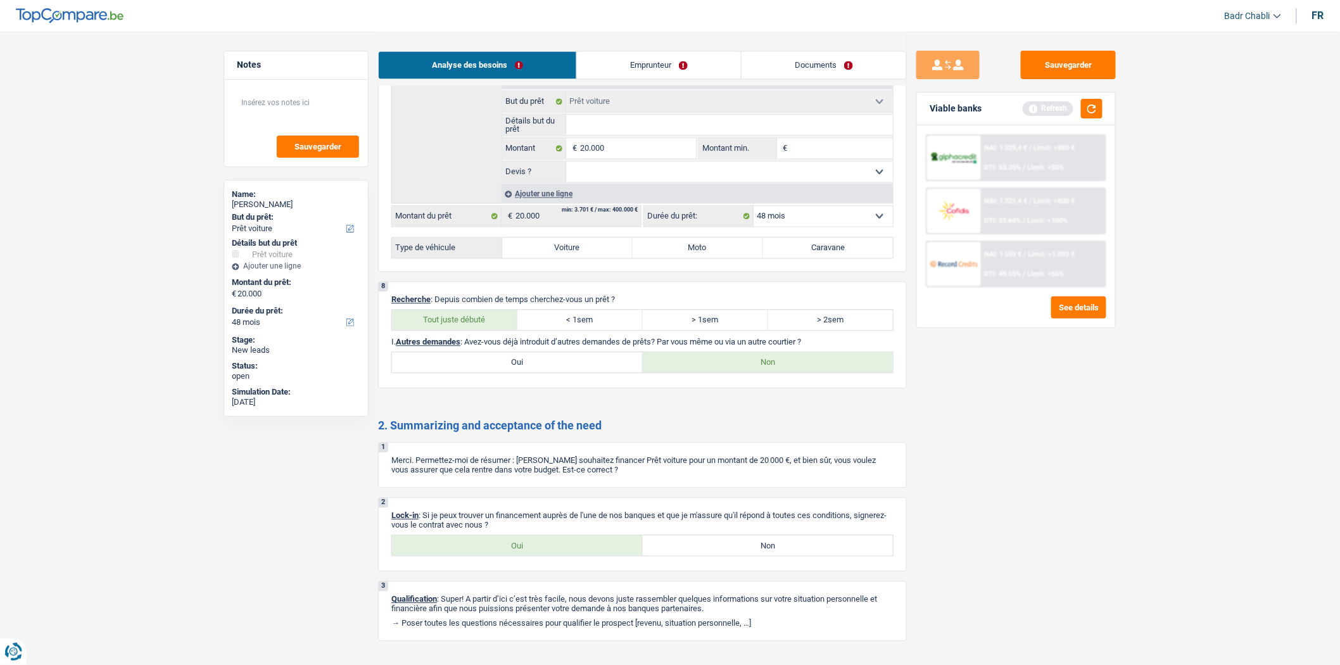
click at [517, 555] on label "Oui" at bounding box center [517, 545] width 251 height 20
click at [517, 555] on input "Oui" at bounding box center [517, 545] width 251 height 20
radio input "true"
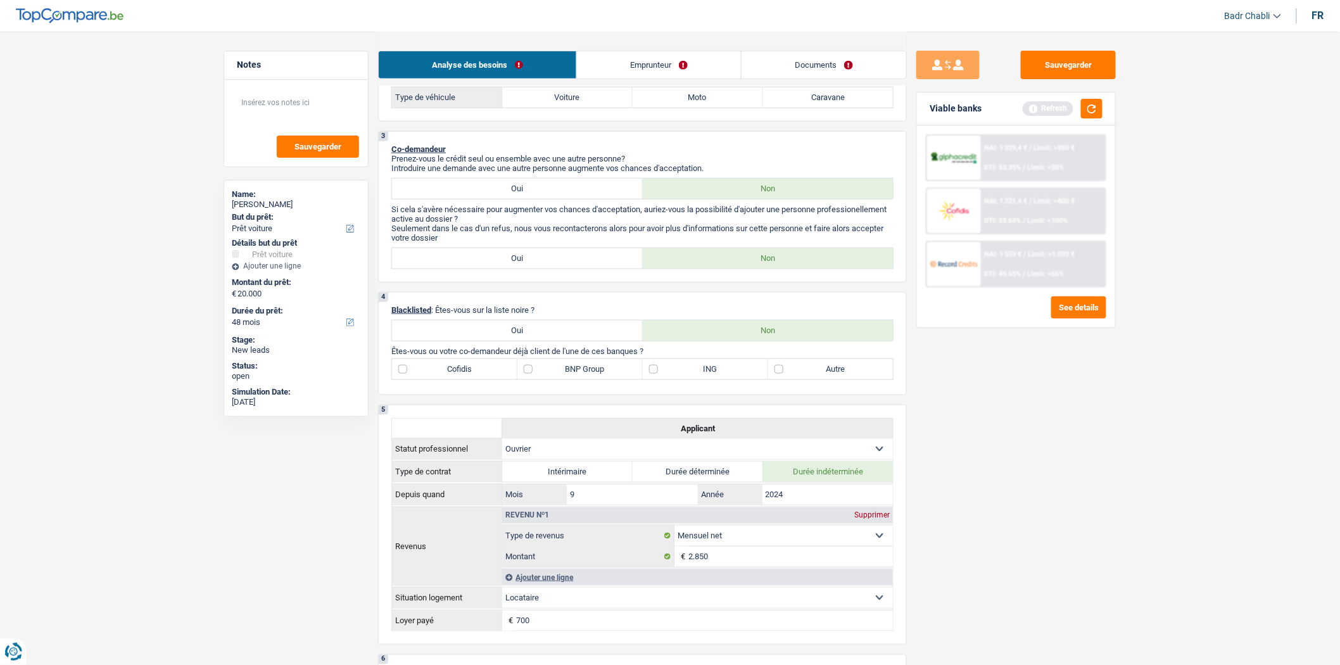
scroll to position [141, 0]
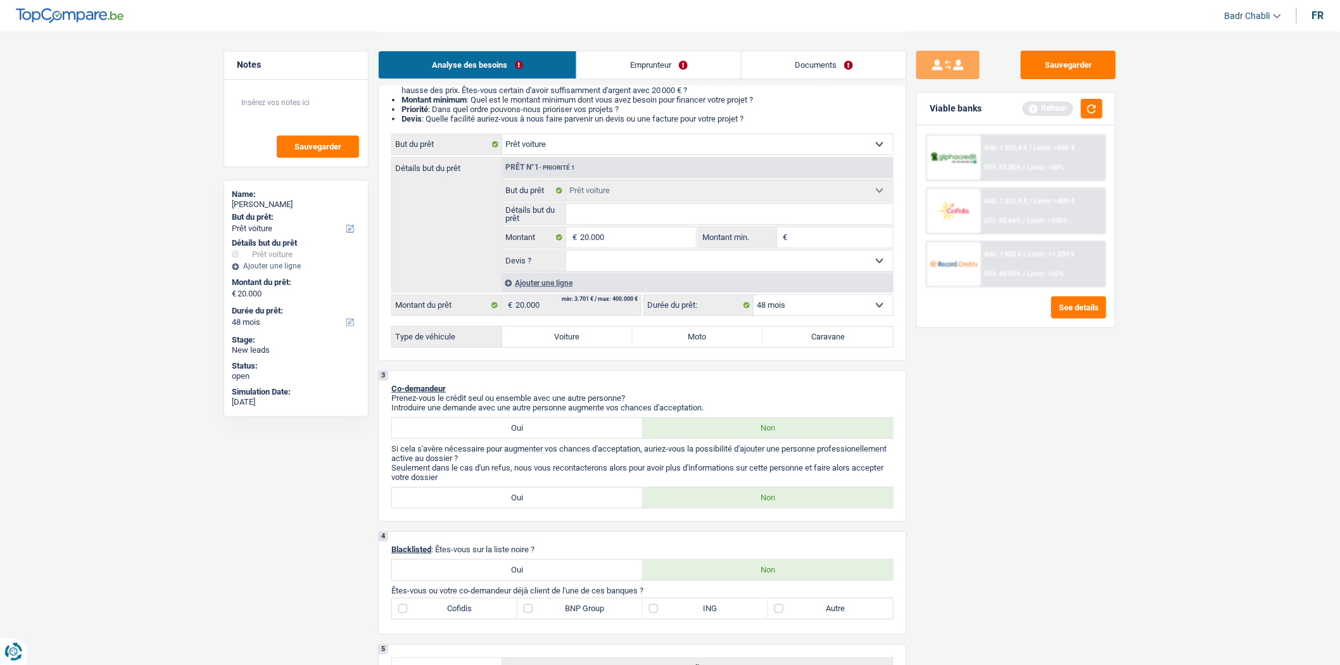
click at [583, 334] on label "Voiture" at bounding box center [567, 337] width 130 height 20
click at [583, 334] on input "Voiture" at bounding box center [567, 337] width 130 height 20
radio input "true"
select select "60"
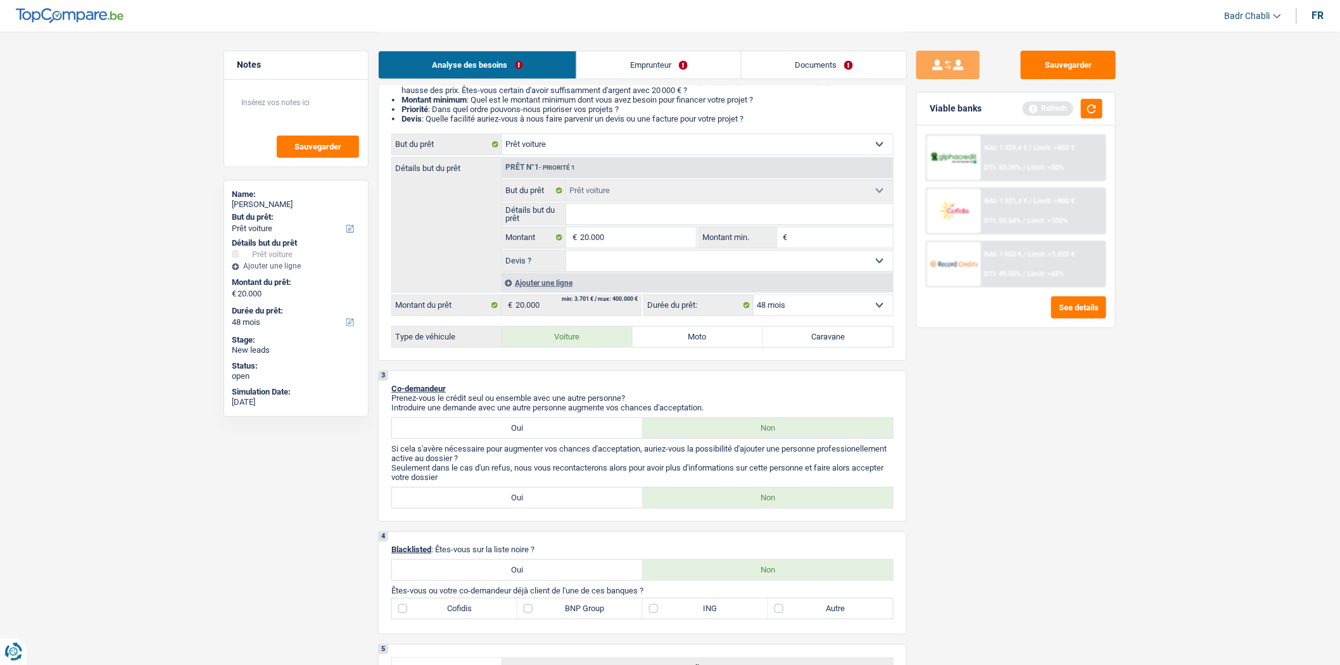
select select "60"
radio input "true"
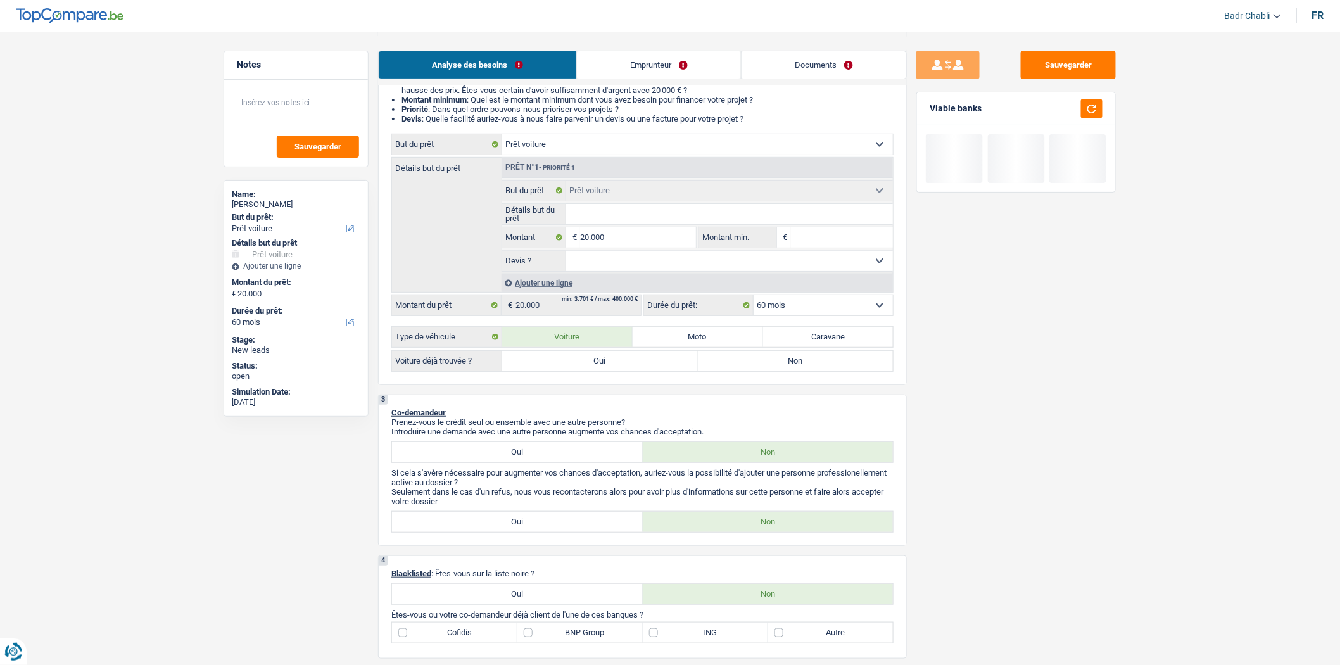
click at [746, 365] on label "Non" at bounding box center [796, 361] width 196 height 20
click at [746, 365] on input "Non" at bounding box center [796, 361] width 196 height 20
radio input "true"
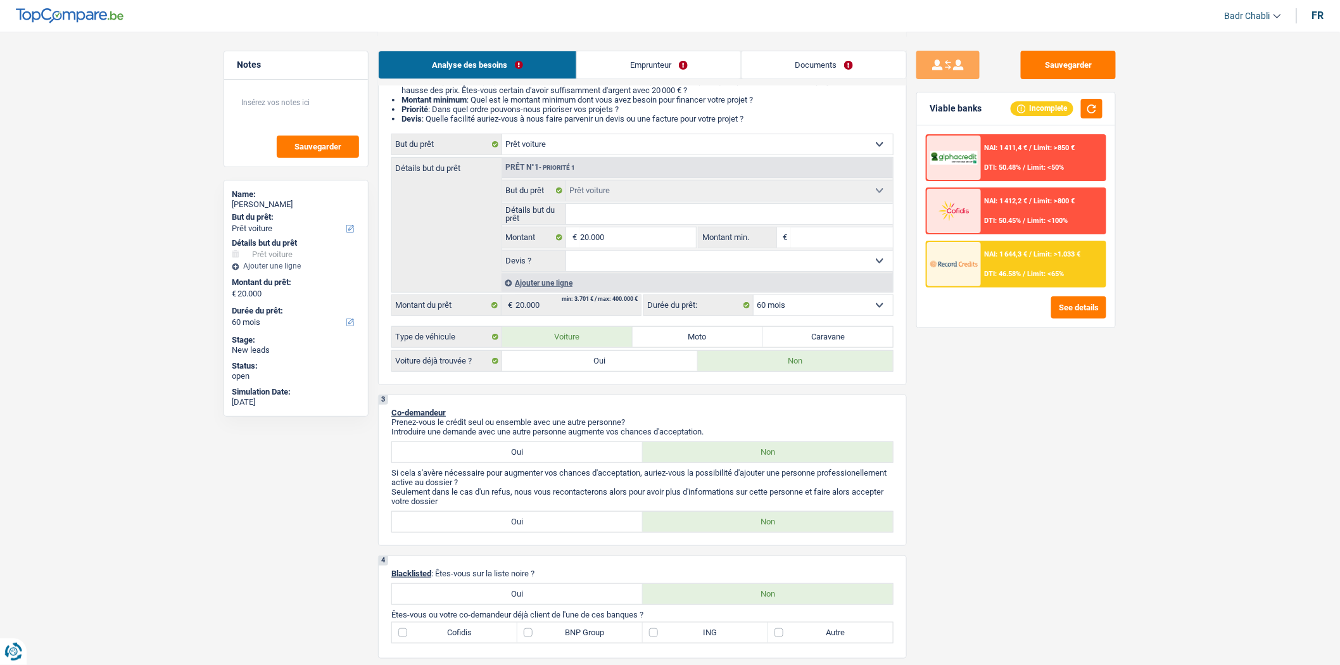
click at [662, 254] on select "Oui Non Non répondu Sélectionner une option" at bounding box center [729, 261] width 327 height 20
select select "false"
click at [566, 254] on select "Oui Non Non répondu Sélectionner une option" at bounding box center [729, 261] width 327 height 20
select select "false"
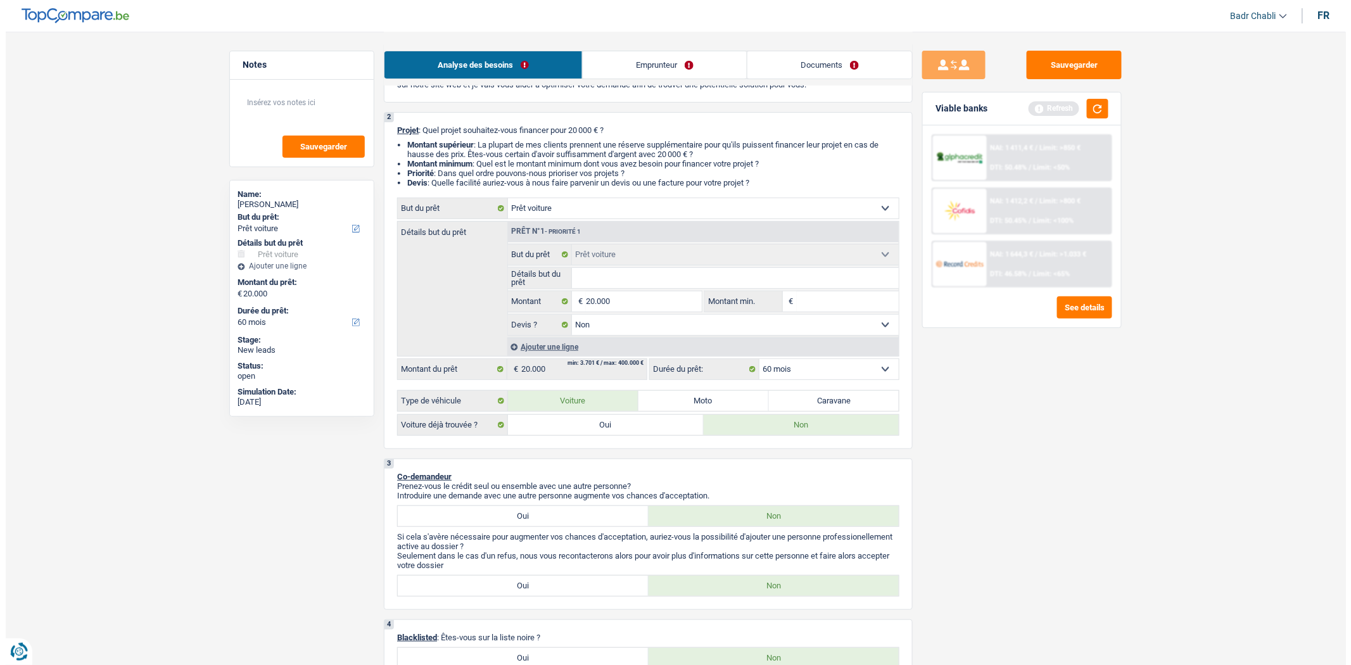
scroll to position [0, 0]
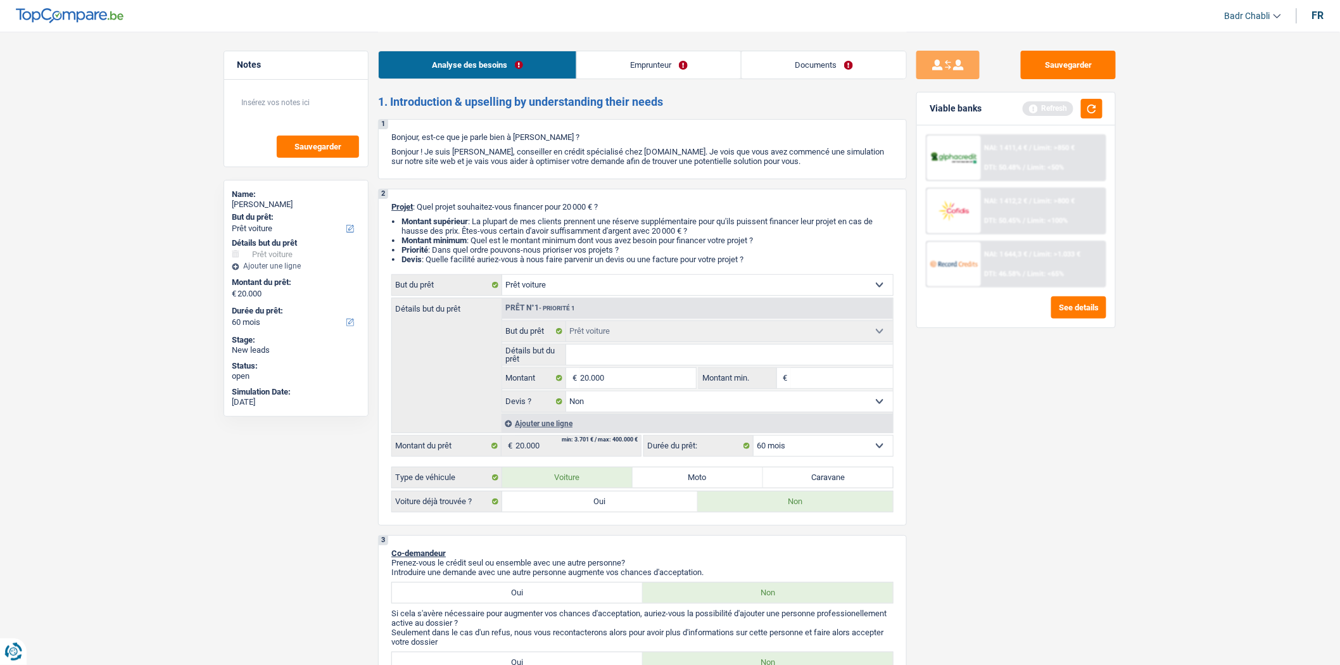
click at [616, 65] on link "Emprunteur" at bounding box center [659, 64] width 164 height 27
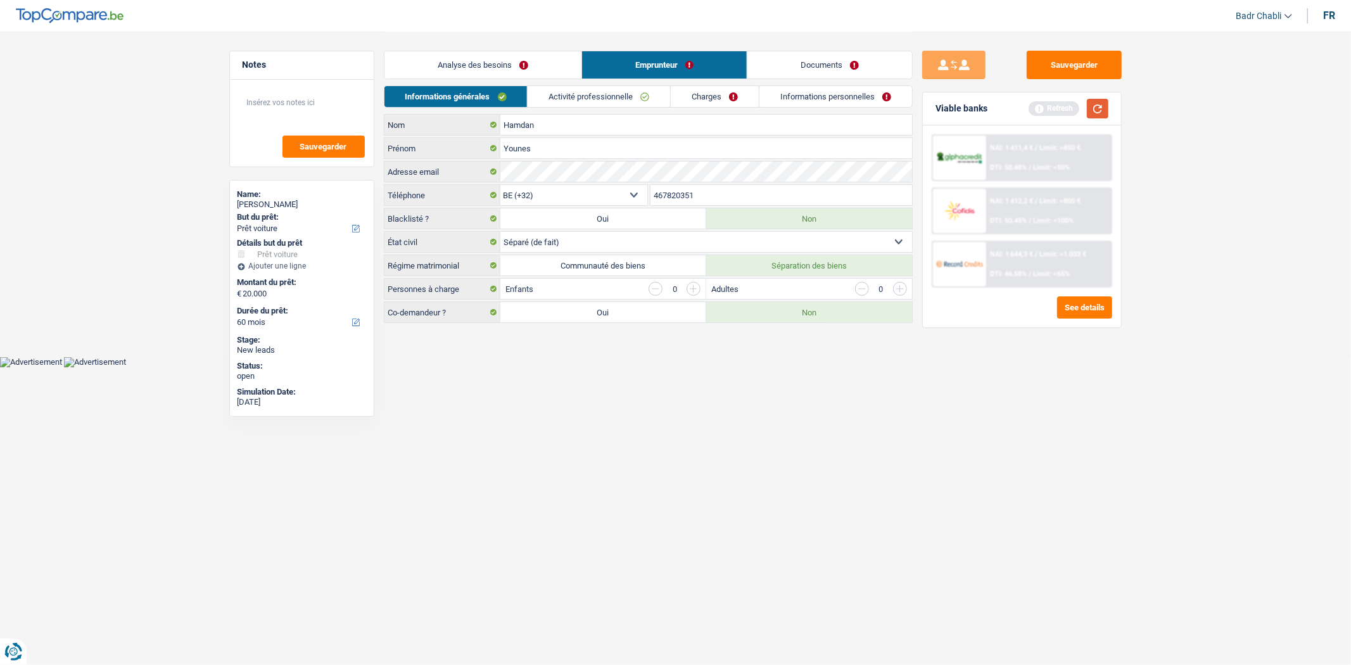
click at [1103, 110] on button "button" at bounding box center [1098, 109] width 22 height 20
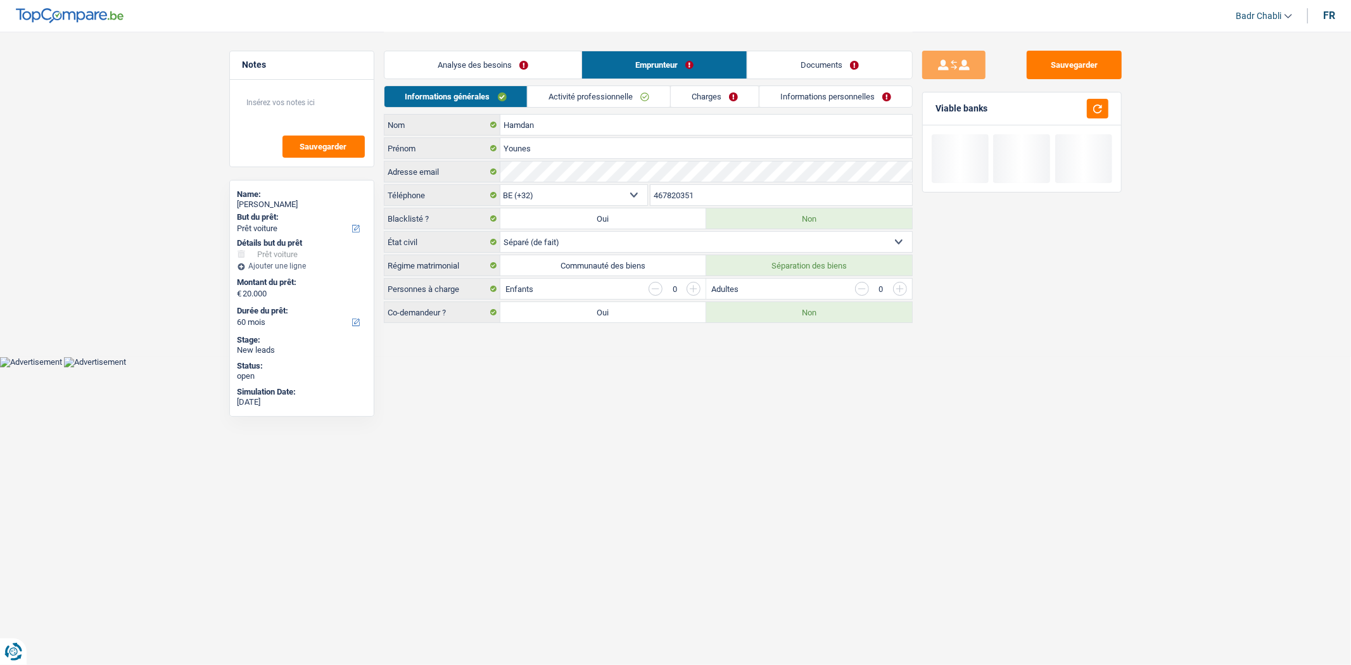
click at [448, 59] on link "Analyse des besoins" at bounding box center [482, 64] width 197 height 27
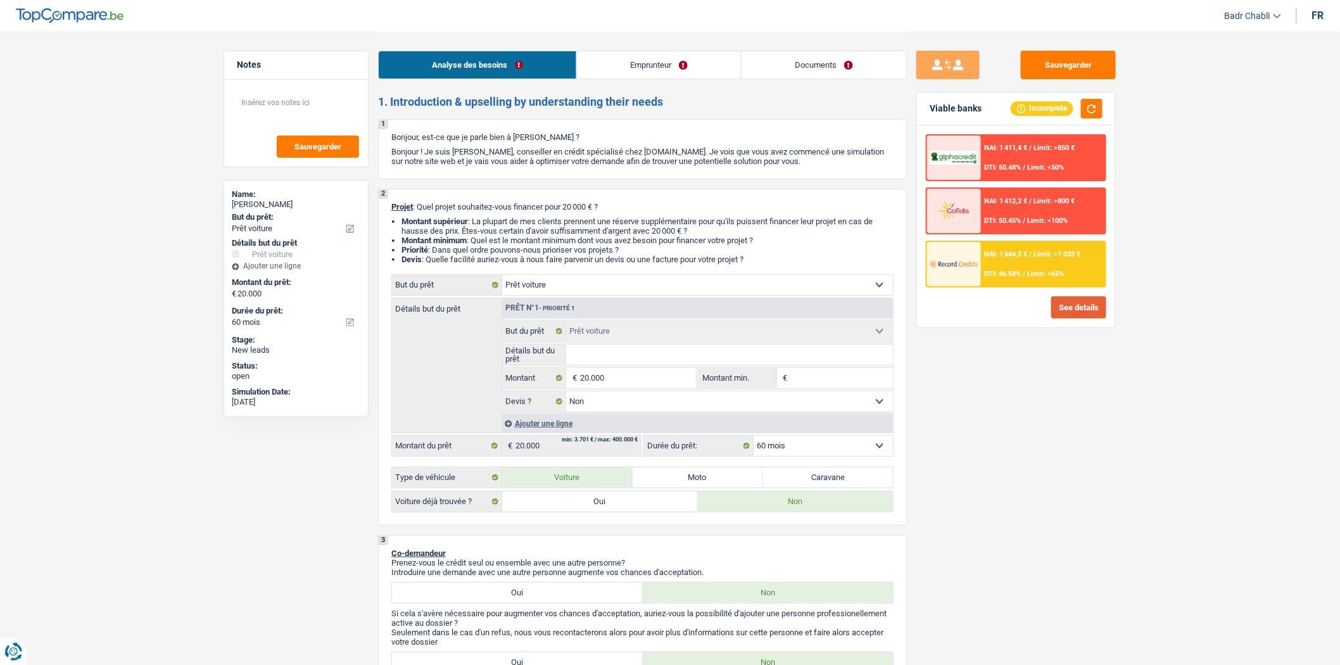
click at [1056, 296] on button "See details" at bounding box center [1078, 307] width 55 height 22
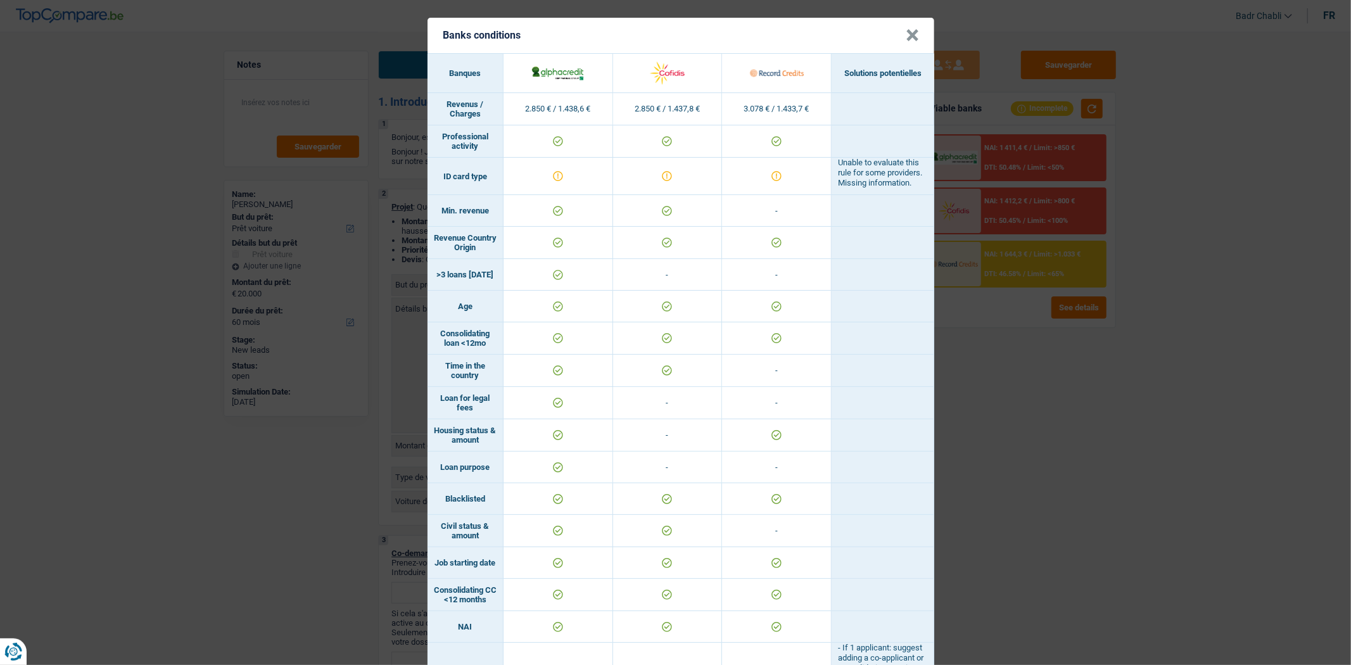
click at [906, 29] on button "×" at bounding box center [912, 35] width 13 height 13
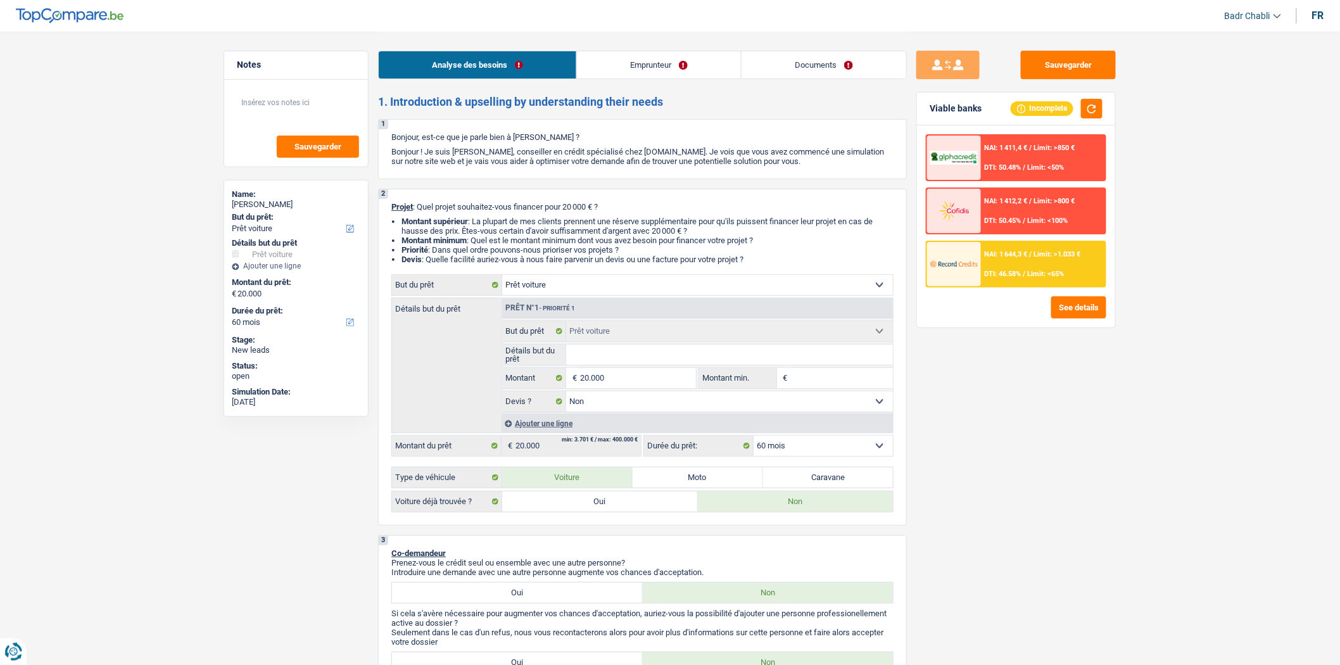
click at [663, 73] on link "Emprunteur" at bounding box center [659, 64] width 164 height 27
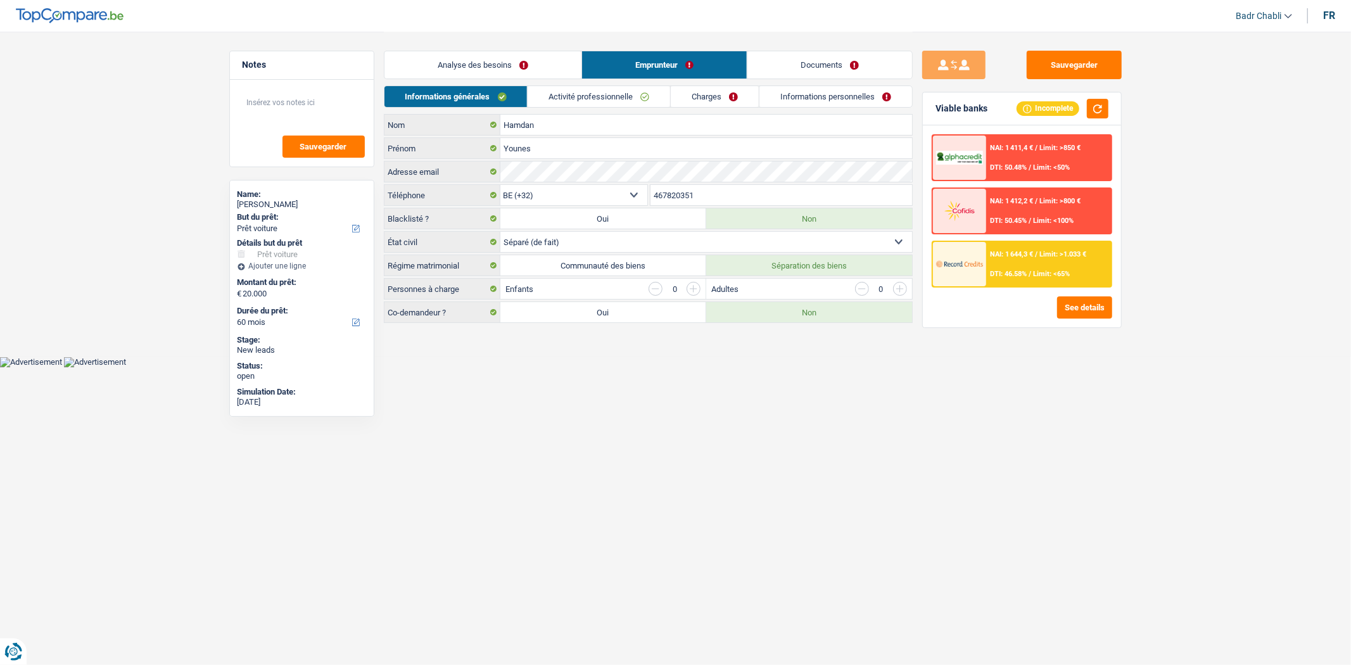
click at [716, 96] on link "Charges" at bounding box center [715, 96] width 88 height 21
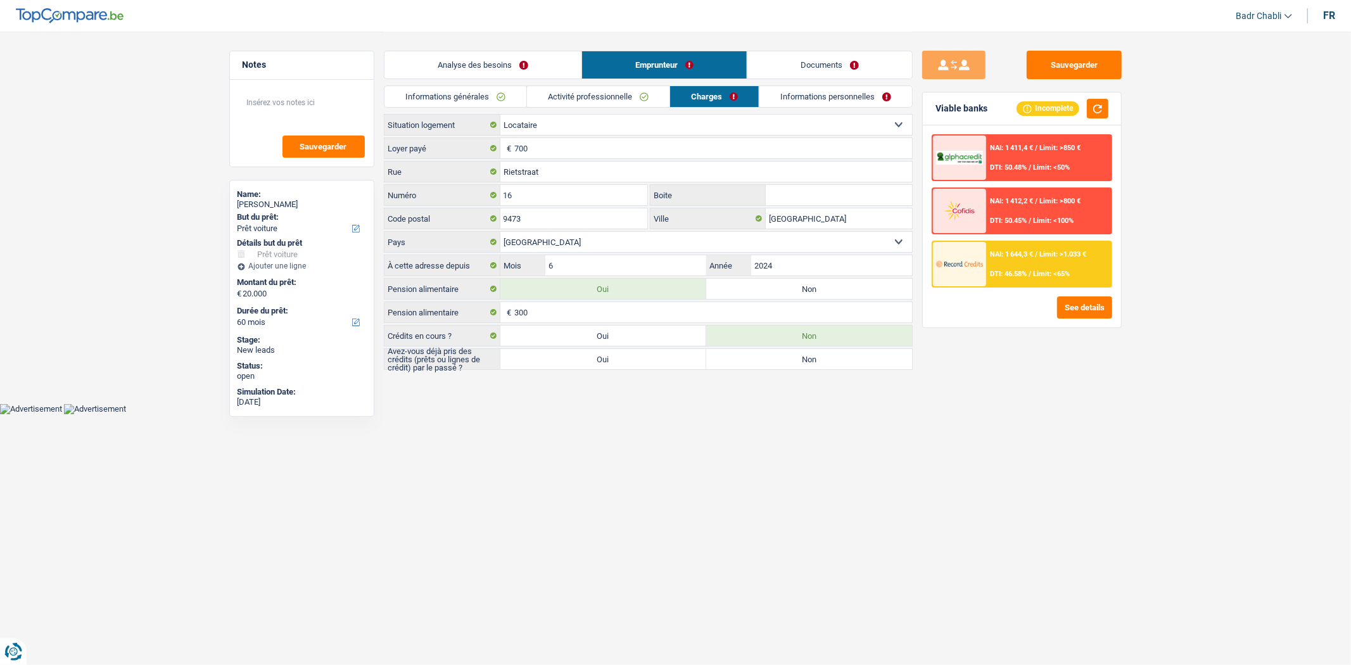
click at [631, 357] on label "Oui" at bounding box center [603, 359] width 206 height 20
click at [631, 357] on input "Oui" at bounding box center [603, 359] width 206 height 20
radio input "true"
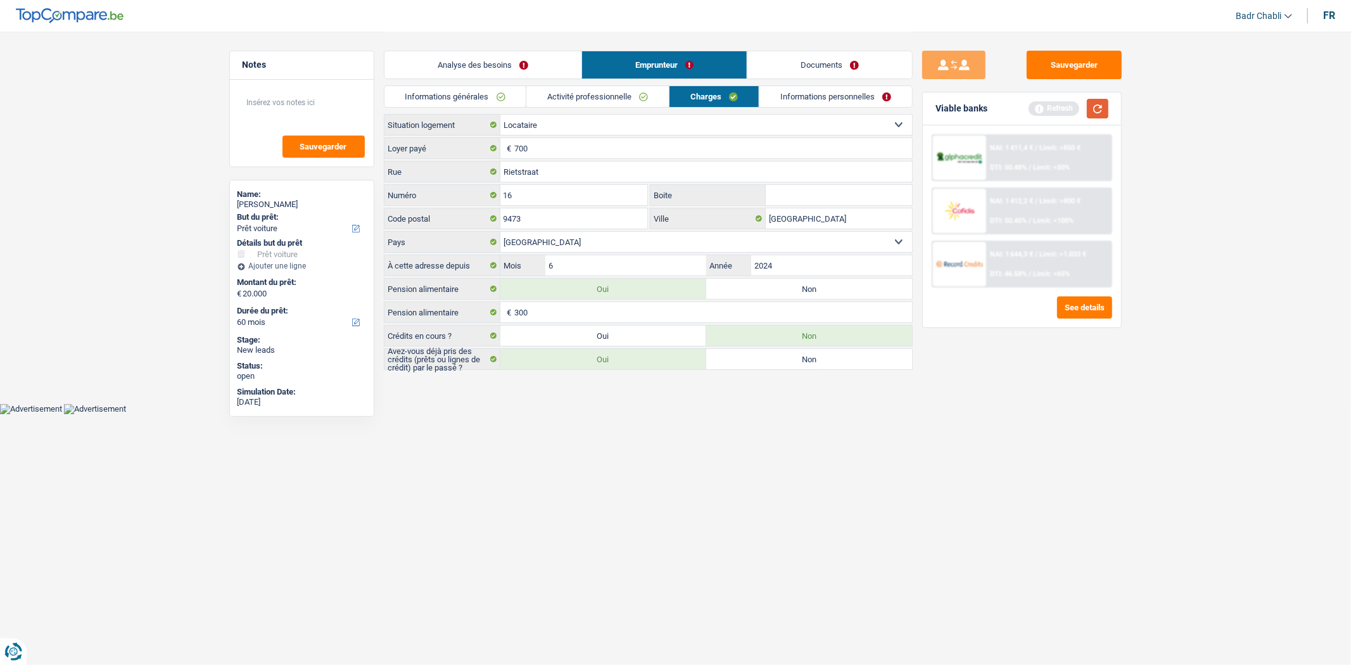
click at [1092, 110] on button "button" at bounding box center [1098, 109] width 22 height 20
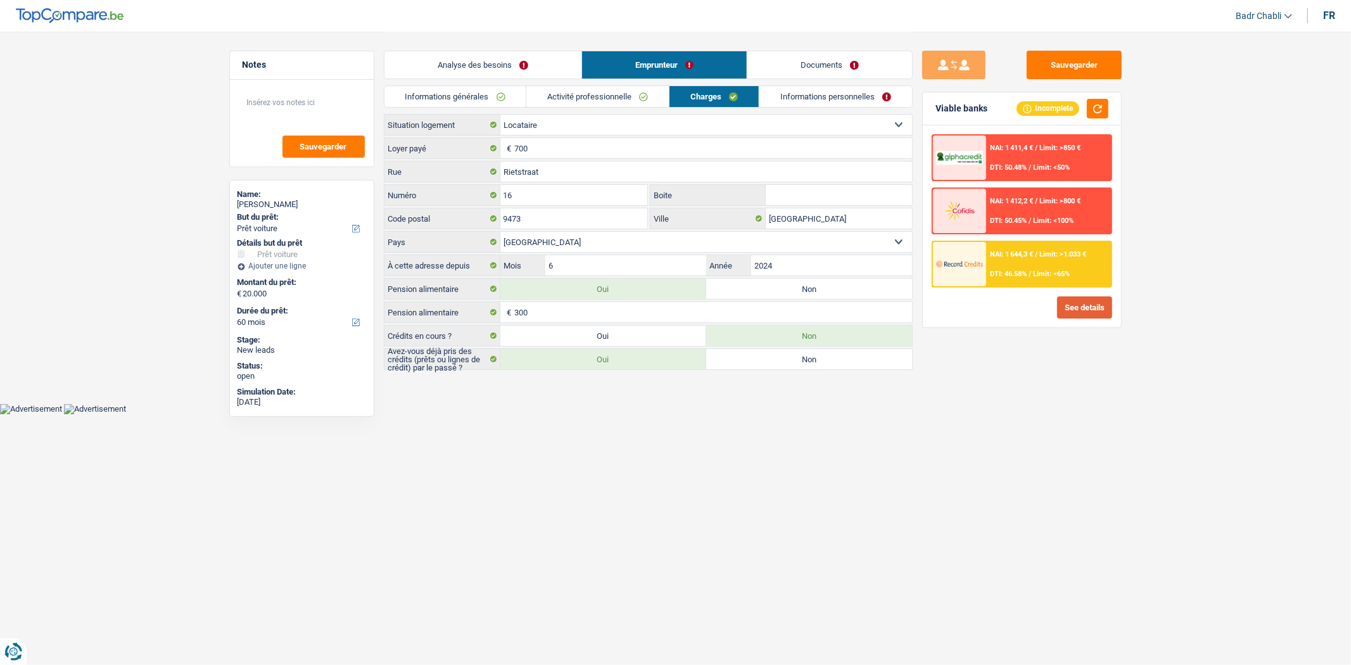
click at [1091, 304] on button "See details" at bounding box center [1084, 307] width 55 height 22
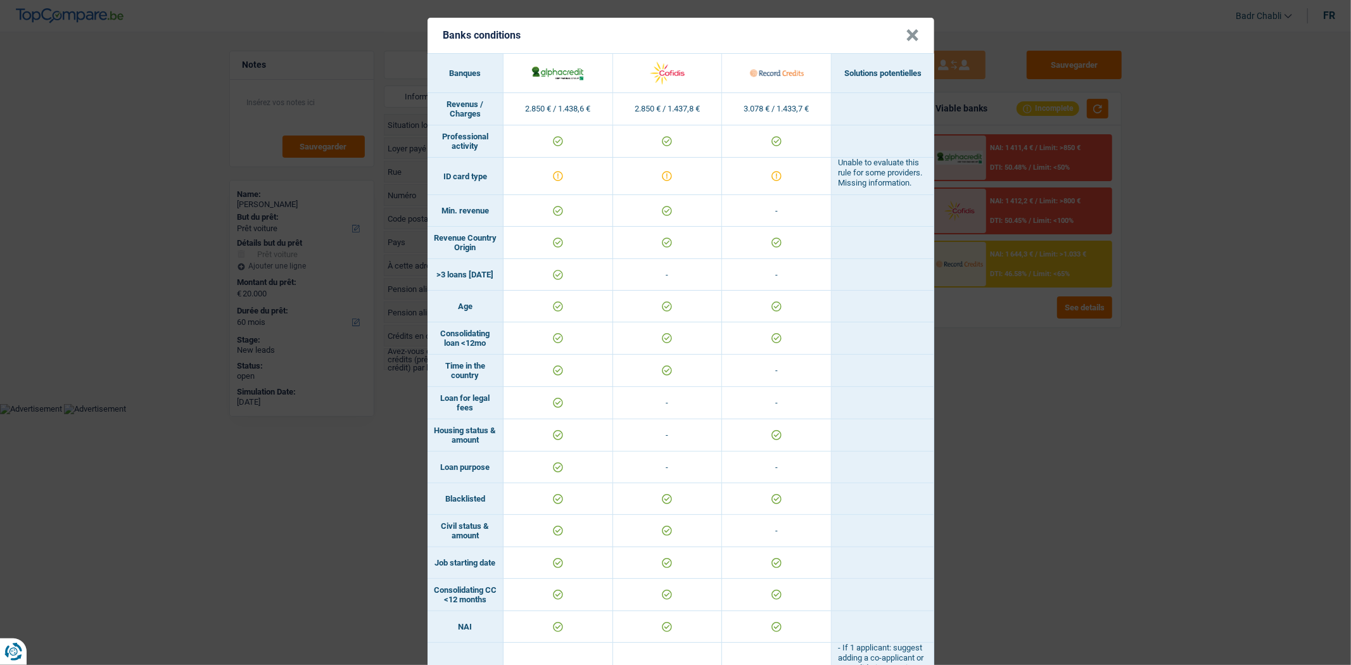
click at [907, 29] on button "×" at bounding box center [912, 35] width 13 height 13
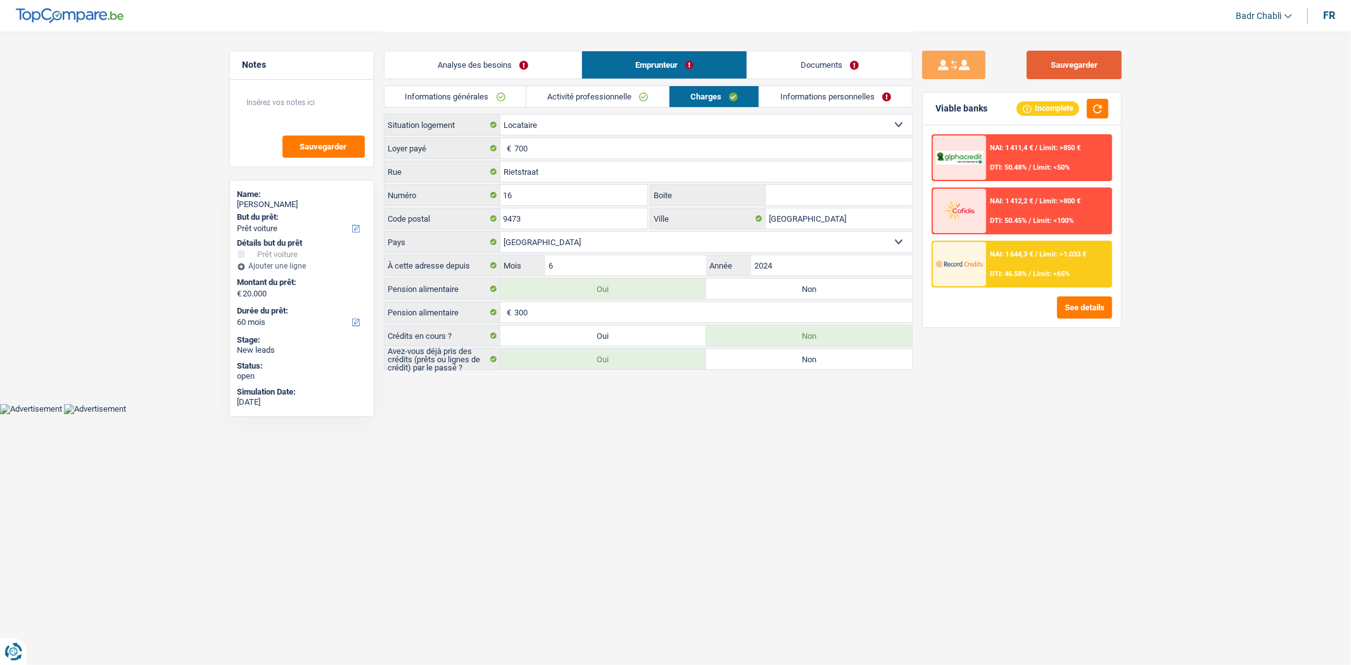
click at [1066, 61] on button "Sauvegarder" at bounding box center [1074, 65] width 95 height 28
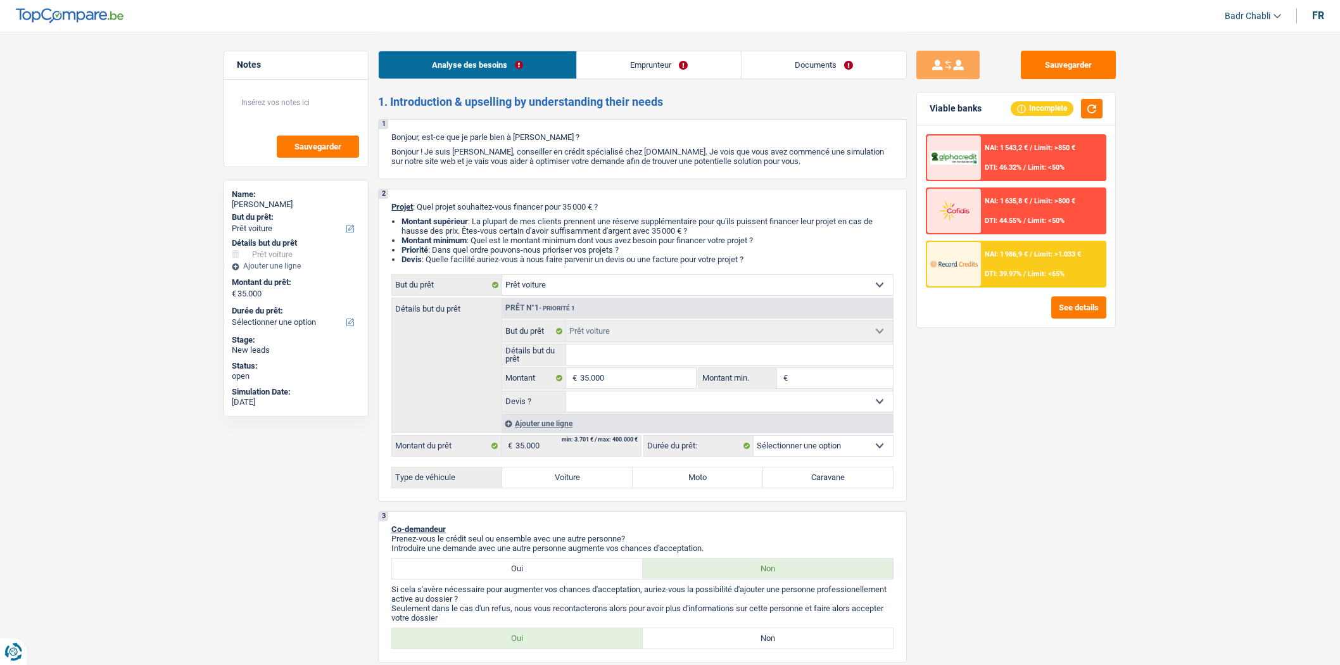
select select "car"
select select "worker"
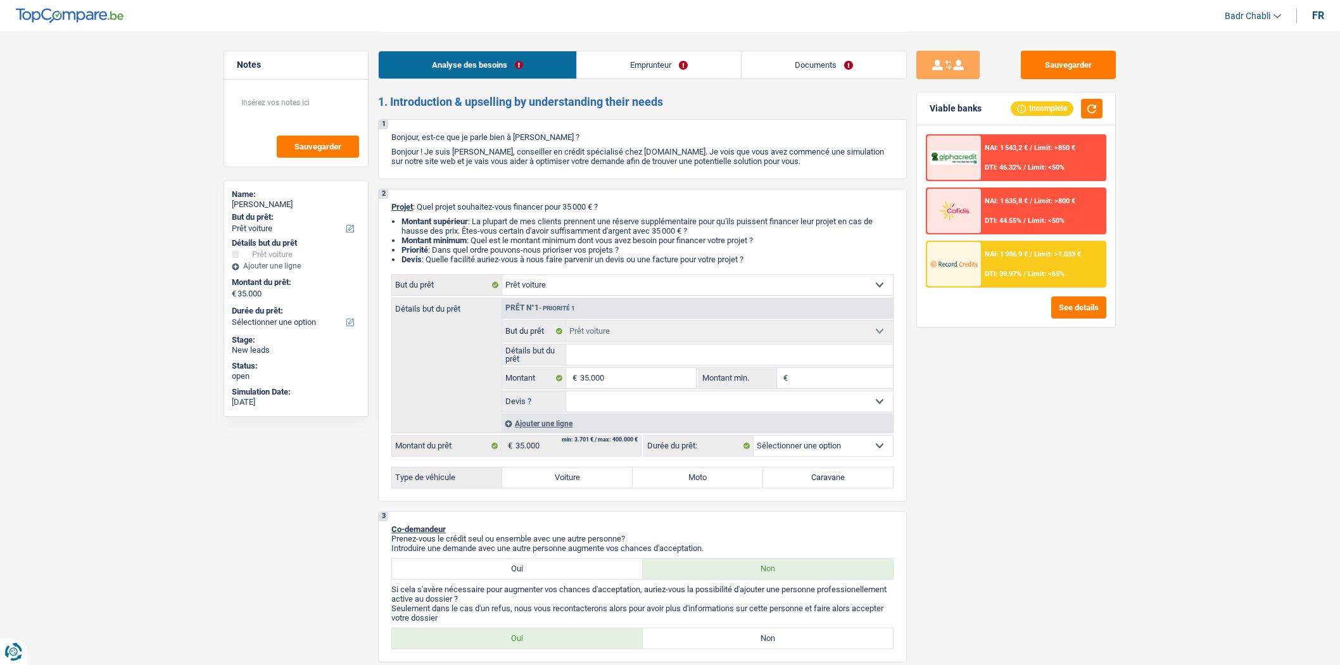
select select "familyAllowances"
select select "netSalary"
select select "rents"
select select "car"
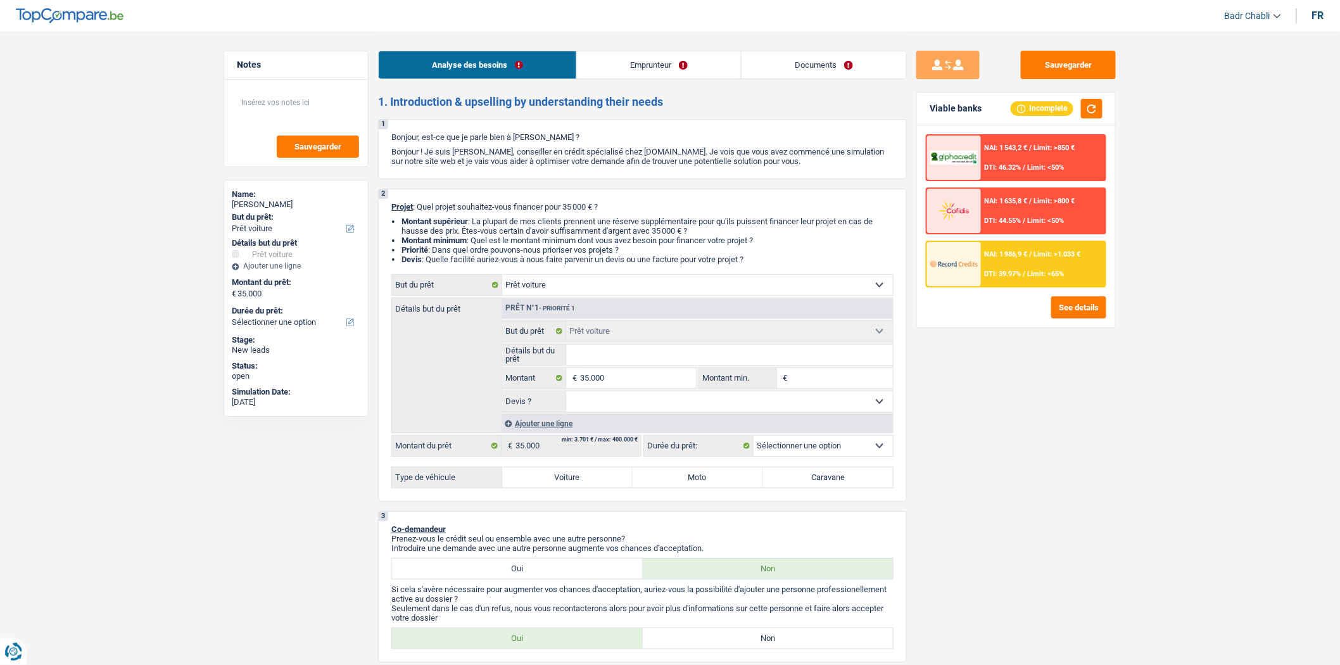
click at [604, 399] on select "Oui Non Non répondu Sélectionner une option" at bounding box center [729, 401] width 327 height 20
select select "false"
click at [566, 395] on select "Oui Non Non répondu Sélectionner une option" at bounding box center [729, 401] width 327 height 20
select select "false"
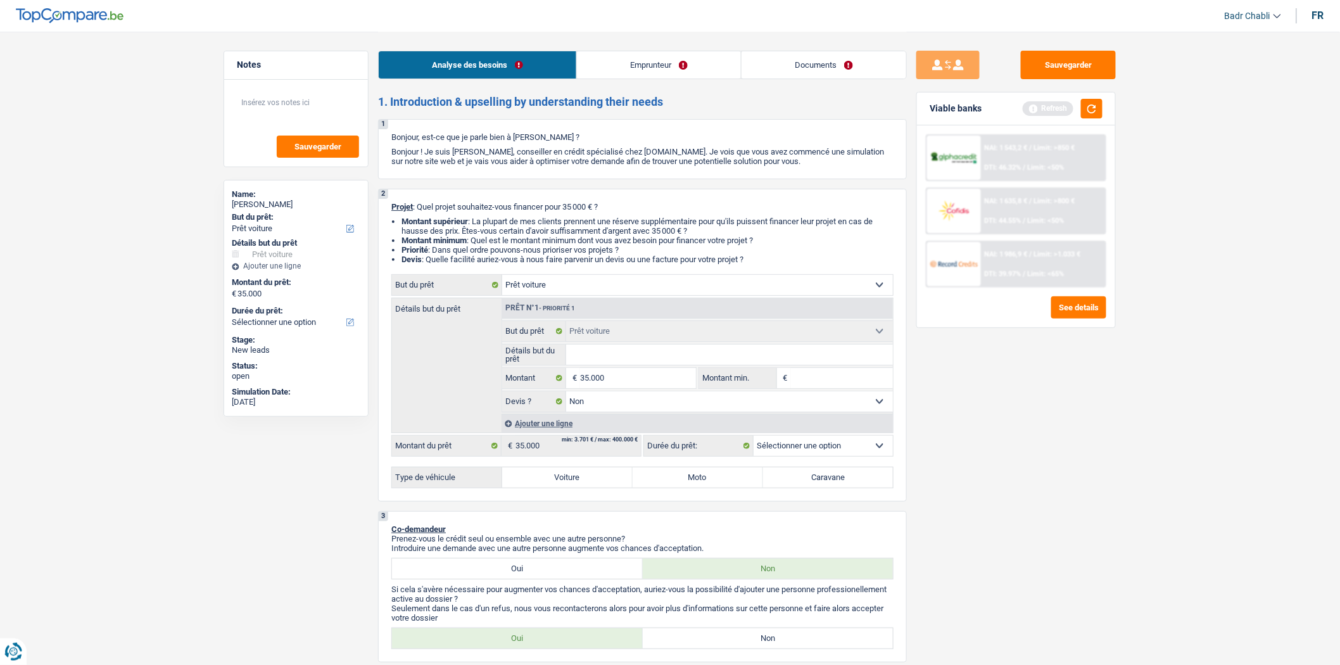
click at [828, 72] on link "Documents" at bounding box center [824, 64] width 165 height 27
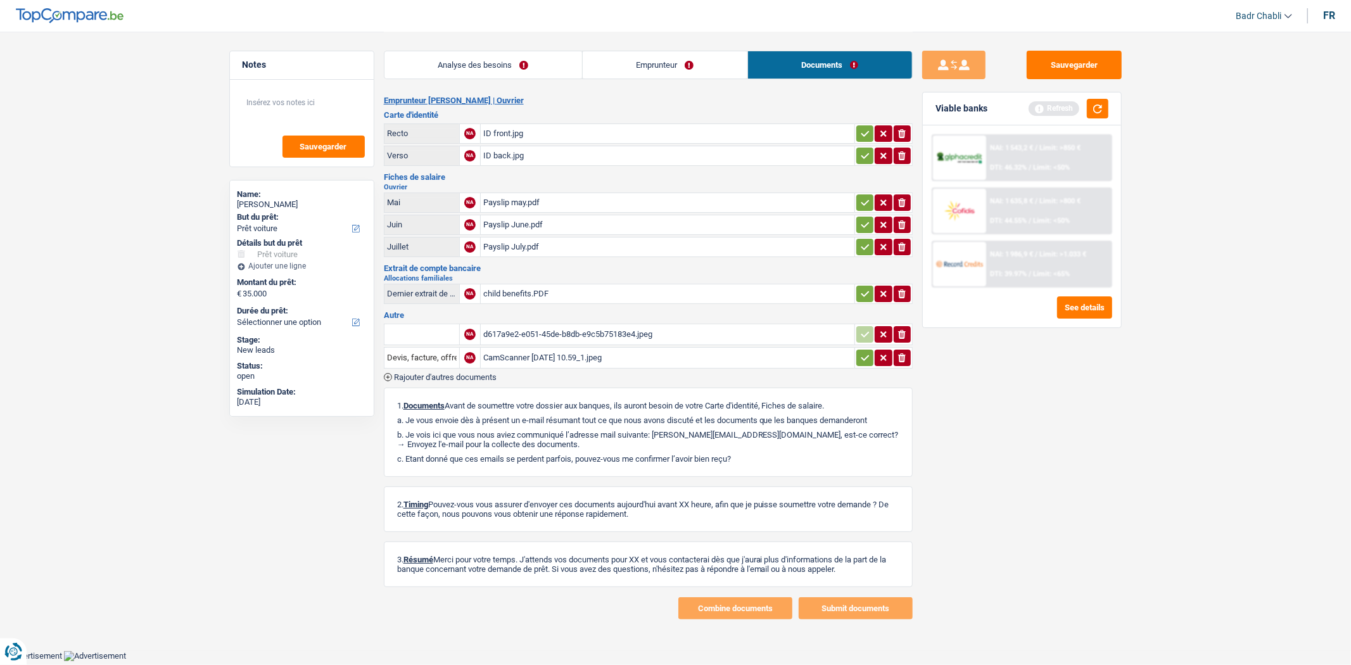
click at [672, 65] on link "Emprunteur" at bounding box center [665, 64] width 165 height 27
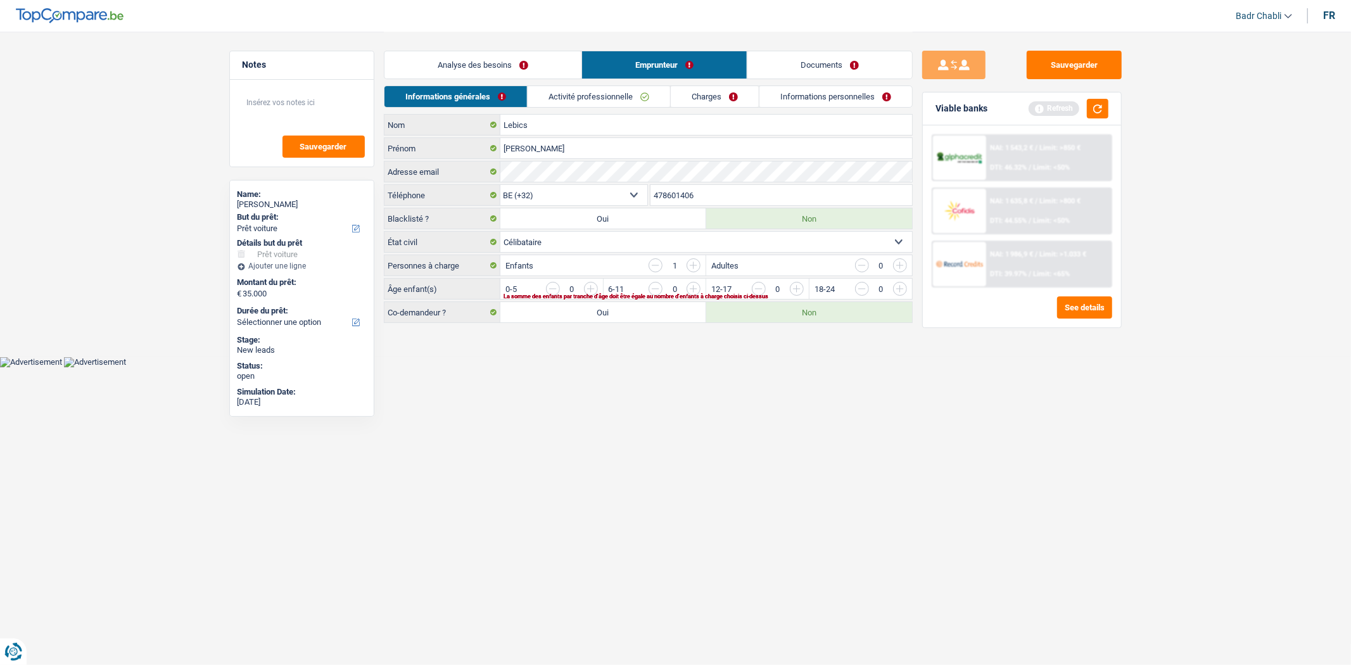
click at [503, 58] on link "Analyse des besoins" at bounding box center [482, 64] width 197 height 27
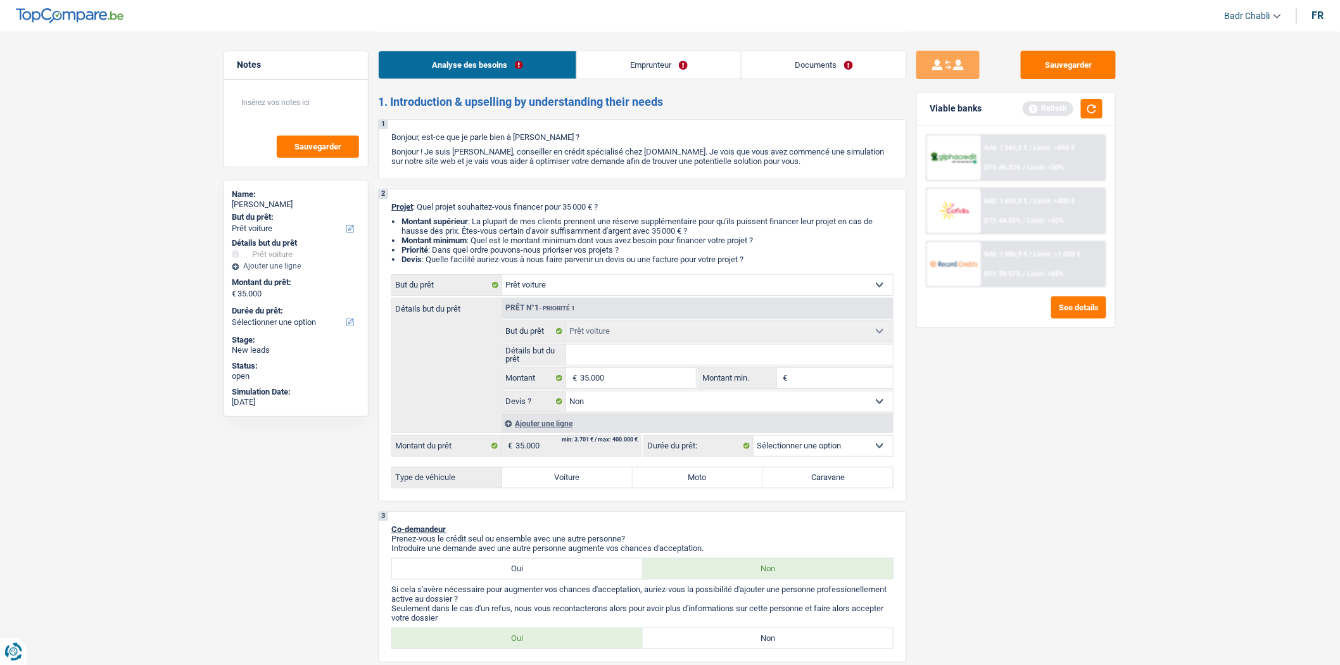
click at [649, 352] on input "Détails but du prêt" at bounding box center [729, 354] width 327 height 20
click at [855, 49] on div "Analyse des besoins Emprunteur Documents" at bounding box center [642, 59] width 529 height 54
click at [850, 60] on link "Documents" at bounding box center [824, 64] width 165 height 27
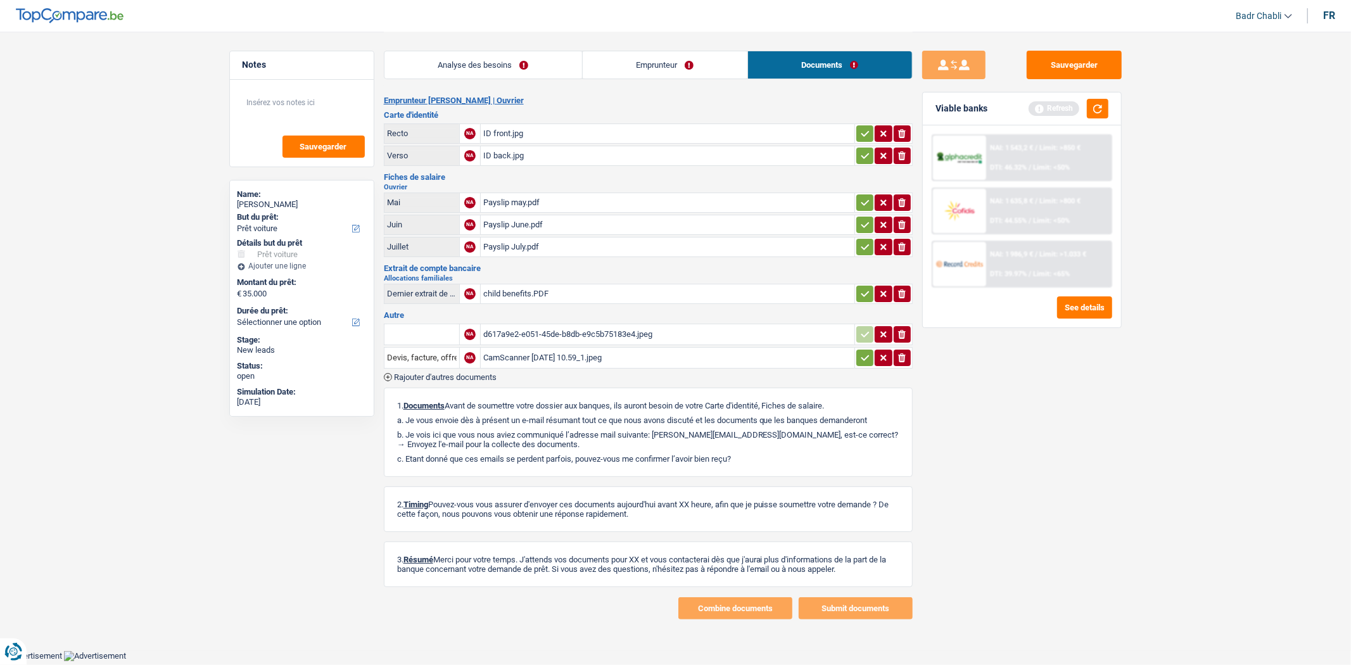
click at [551, 327] on div "d617a9e2-e051-45de-b8db-e9c5b75183e4.jpeg" at bounding box center [667, 334] width 369 height 19
click at [473, 54] on link "Analyse des besoins" at bounding box center [483, 64] width 198 height 27
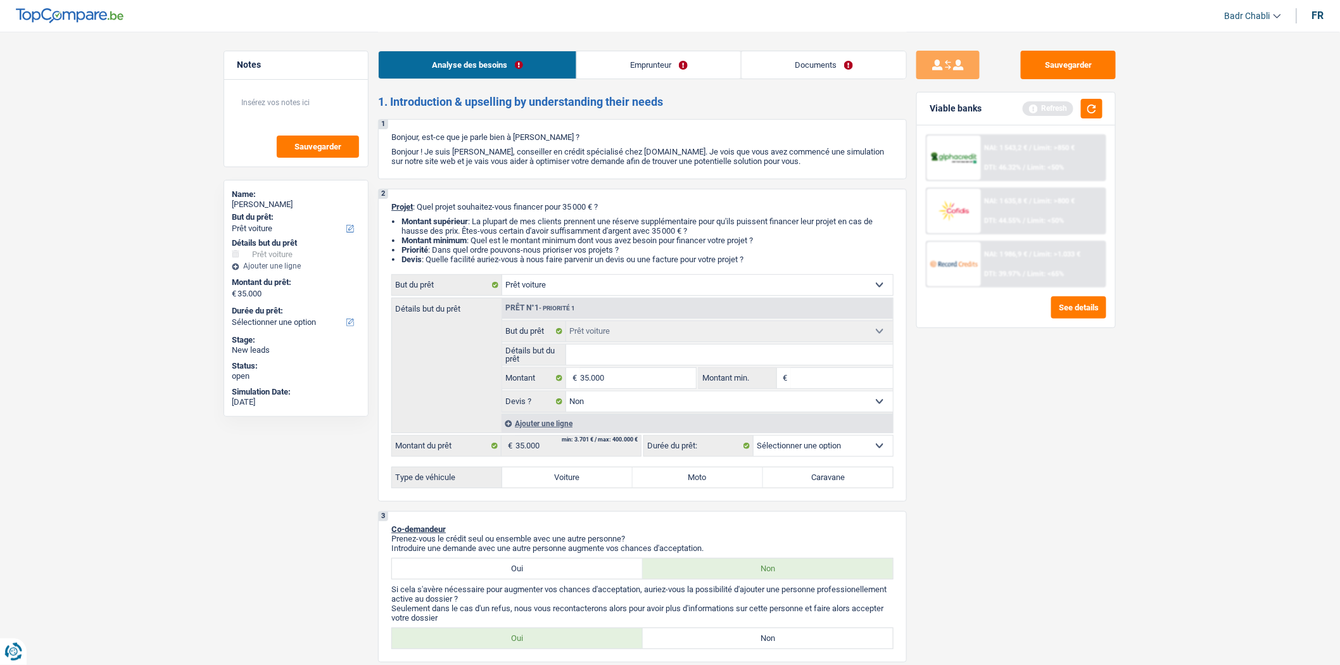
click at [695, 361] on input "Détails but du prêt" at bounding box center [729, 354] width 327 height 20
type input "A"
type input "Au"
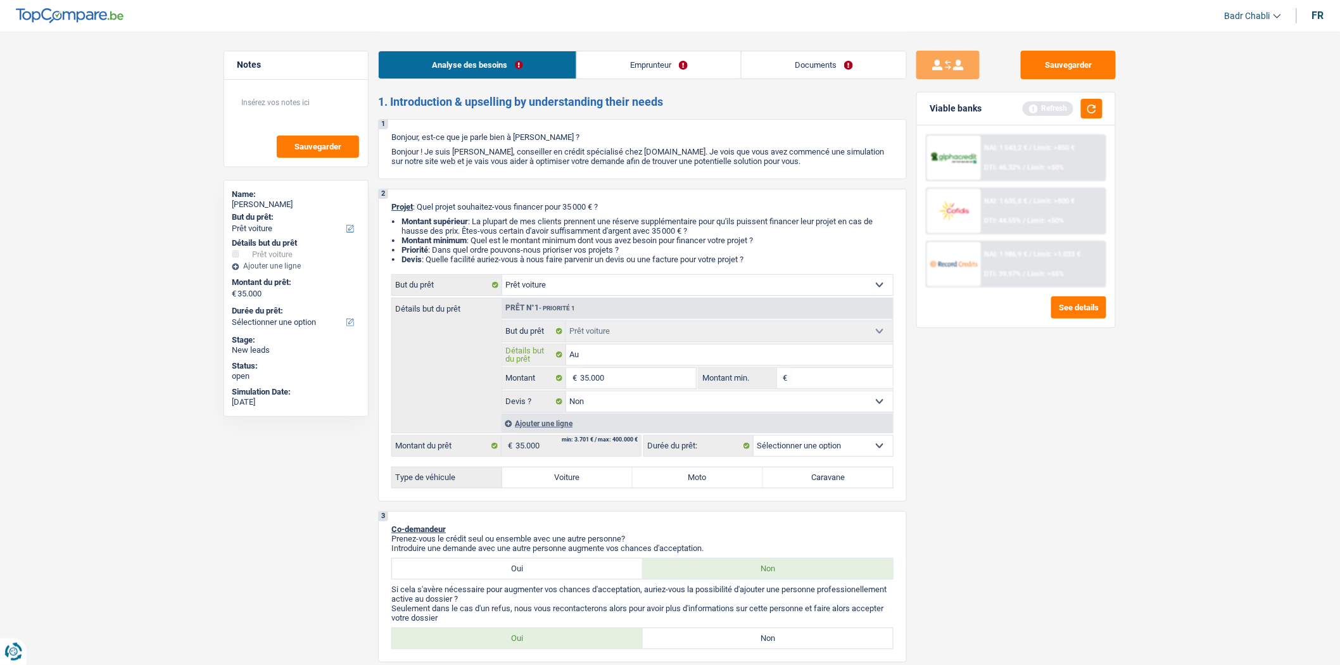
type input "Aud"
type input "Audi"
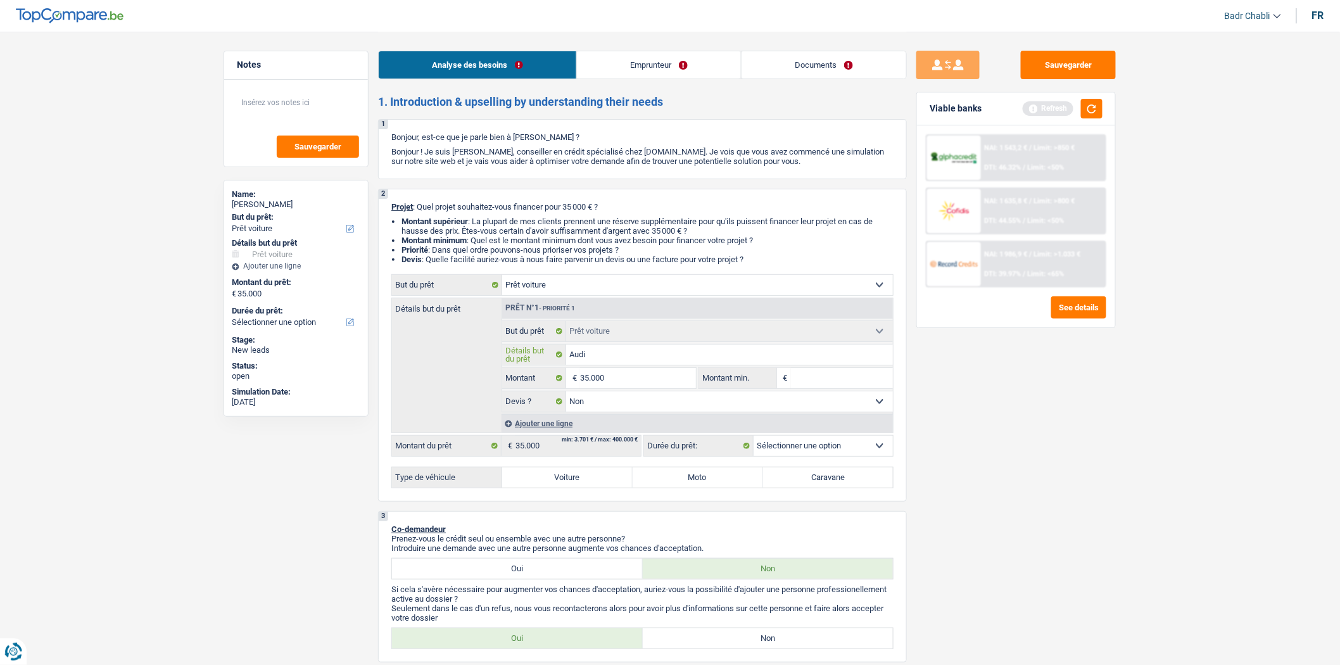
type input "Audi"
type input "Audi A"
type input "Audi A4"
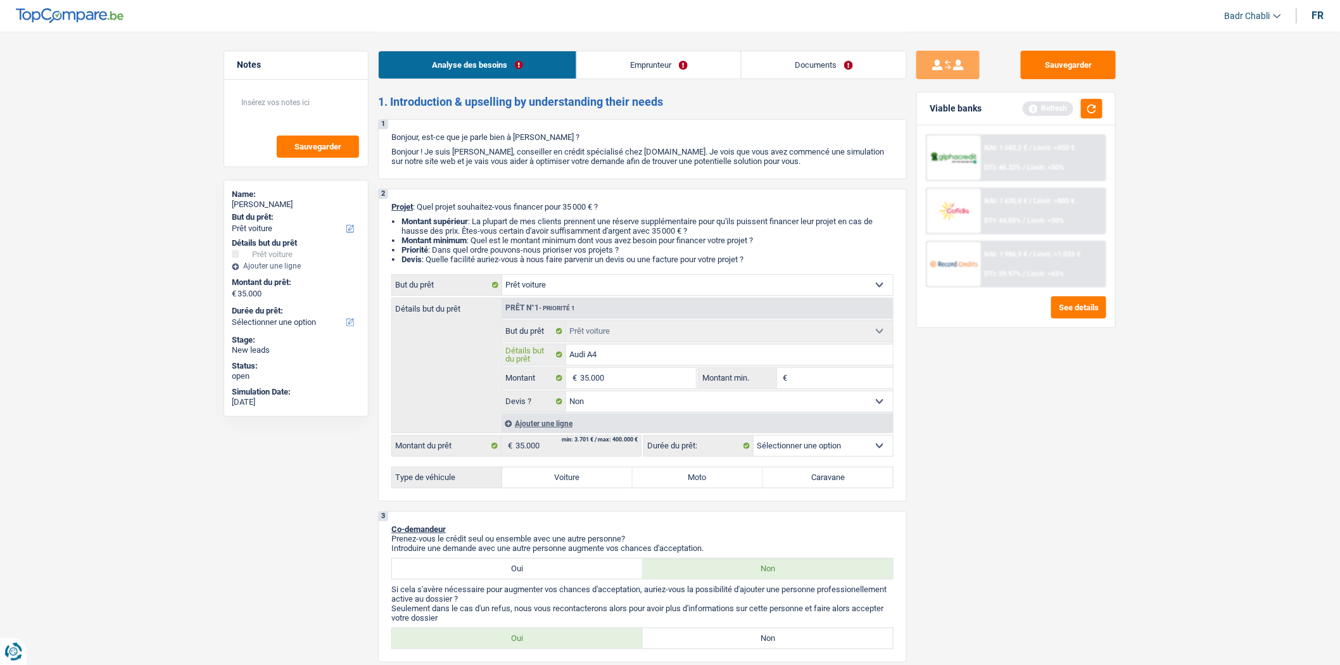
type input "Audi A4"
type input "Audi A4 2"
type input "Audi A4 20"
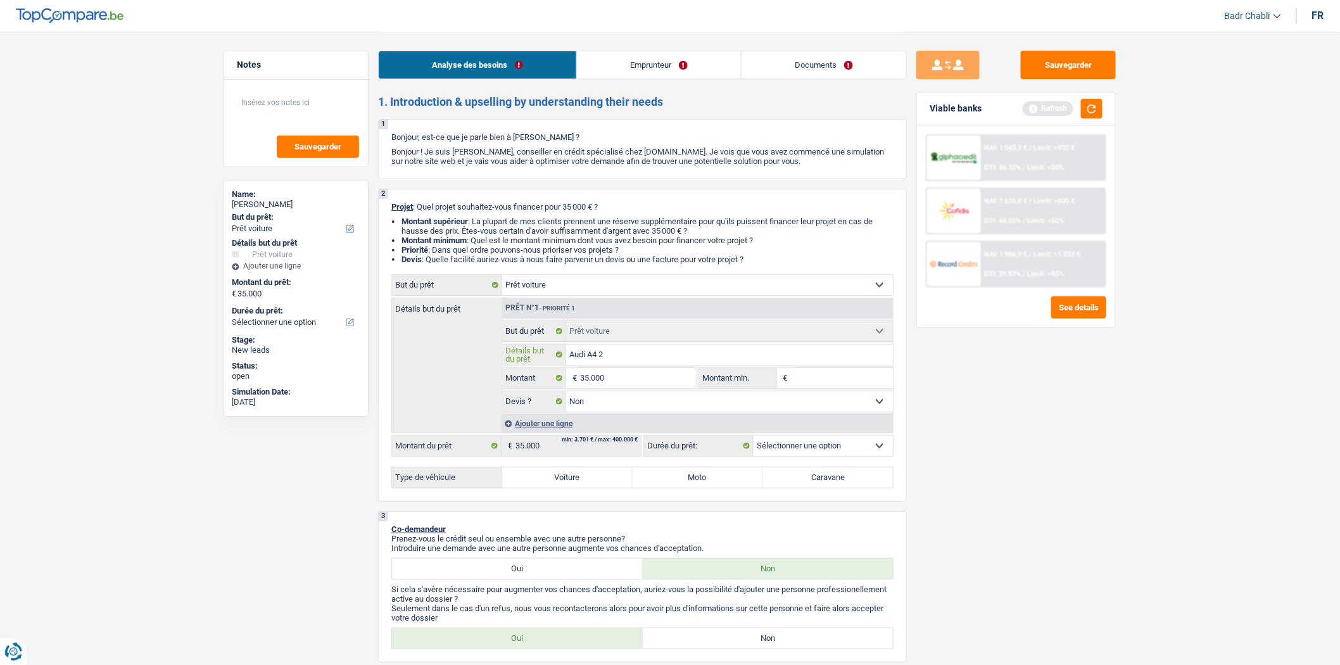
type input "Audi A4 20"
type input "Audi A4 202"
type input "Audi A4 2023"
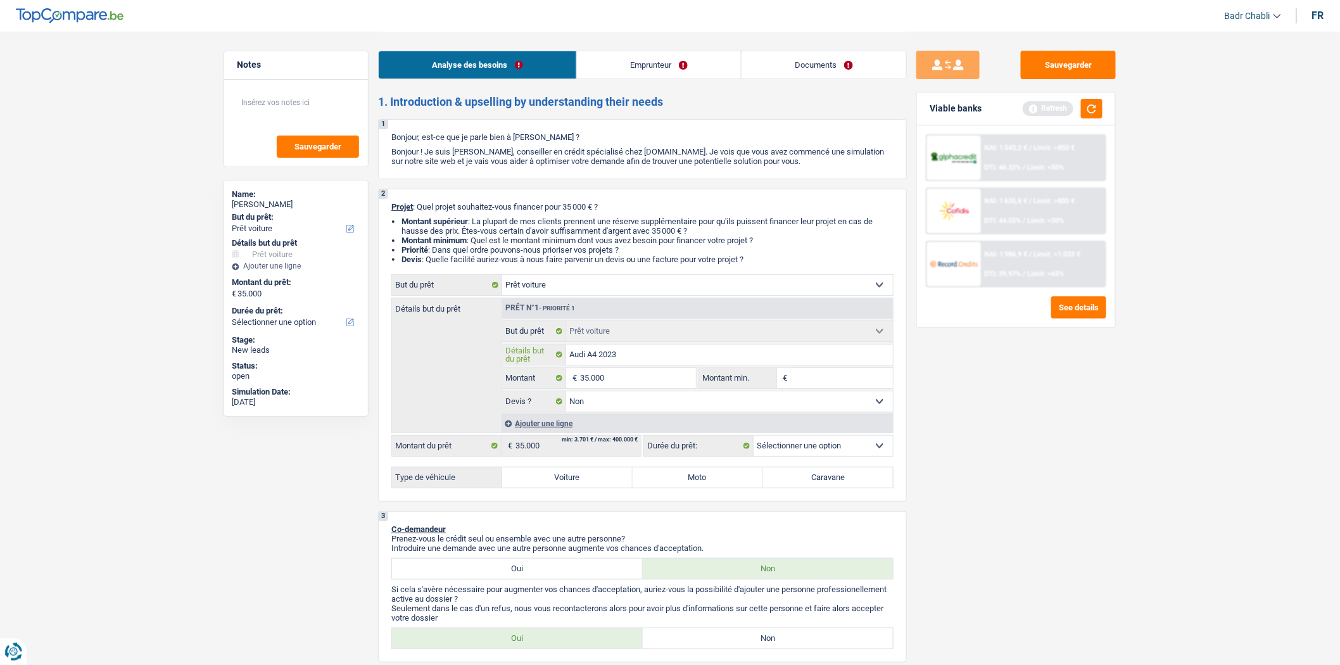
type input "Audi A4 2023"
click at [641, 384] on input "35.000" at bounding box center [638, 378] width 116 height 20
click at [856, 382] on input "Montant min." at bounding box center [842, 378] width 103 height 20
paste input "35.000"
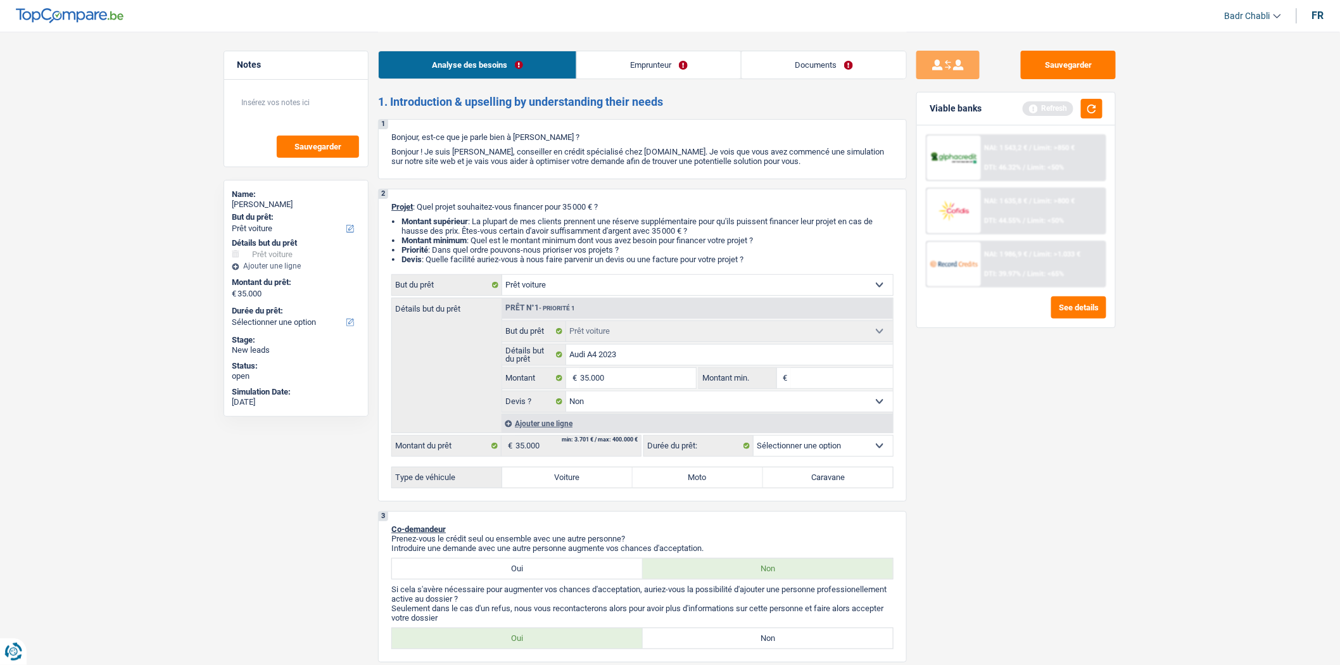
type input "35.000"
click at [621, 408] on select "Oui Non Non répondu Sélectionner une option" at bounding box center [729, 401] width 327 height 20
select select "yes"
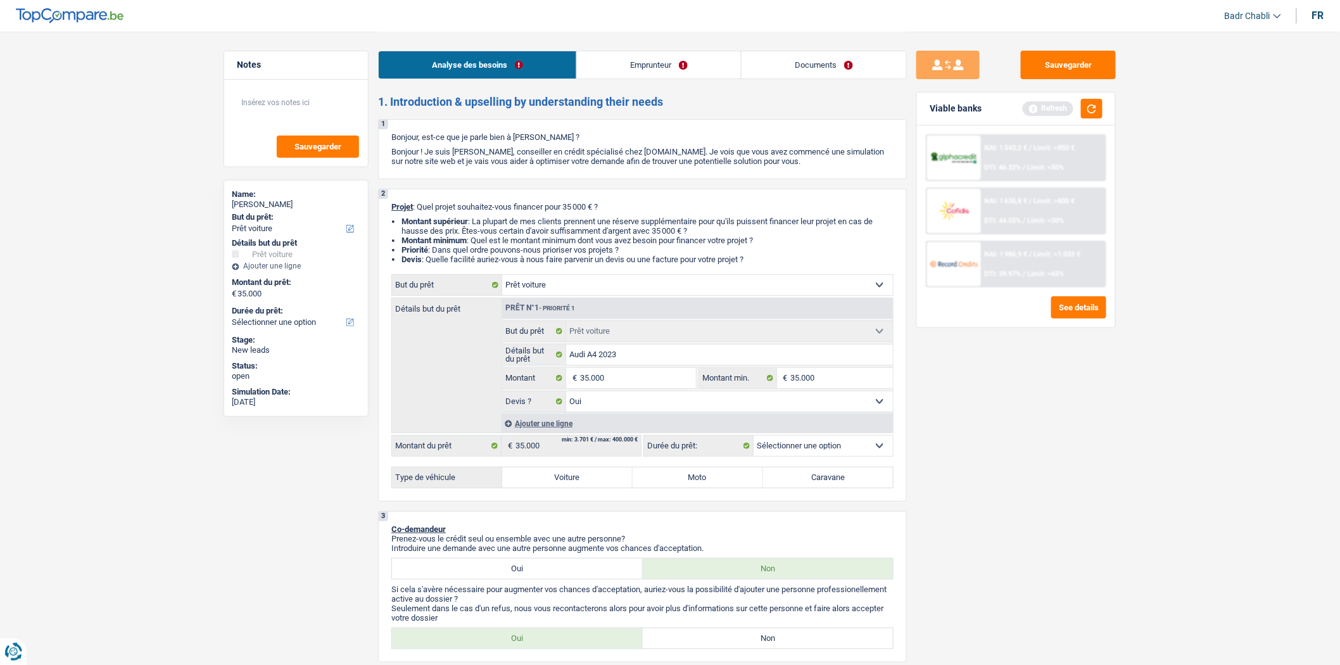
click at [566, 395] on select "Oui Non Non répondu Sélectionner une option" at bounding box center [729, 401] width 327 height 20
select select "yes"
click at [597, 484] on label "Voiture" at bounding box center [567, 477] width 130 height 20
click at [597, 484] on input "Voiture" at bounding box center [567, 477] width 130 height 20
radio input "true"
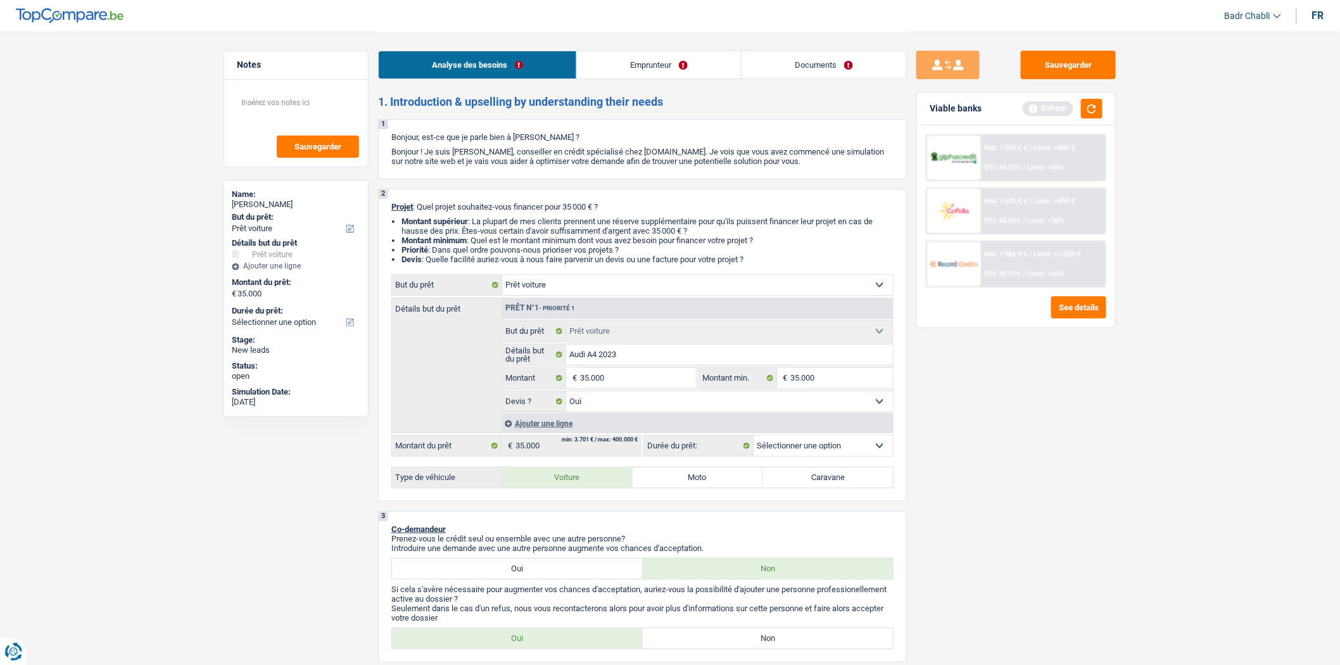
select select "60"
radio input "true"
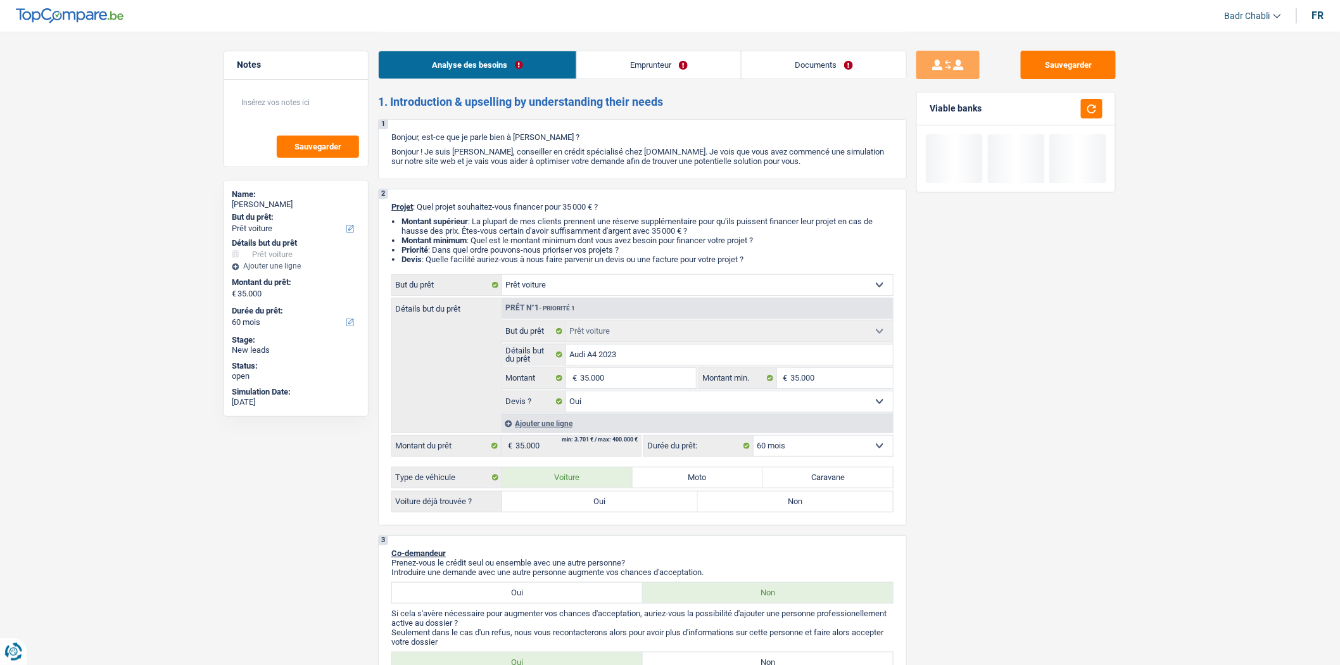
click at [590, 493] on div "Type de véhicule Voiture Moto Caravane Voiture déjà trouvée ? Oui Non Tous les …" at bounding box center [642, 490] width 502 height 46
click at [592, 507] on label "Oui" at bounding box center [600, 501] width 196 height 20
click at [592, 507] on input "Oui" at bounding box center [600, 501] width 196 height 20
radio input "true"
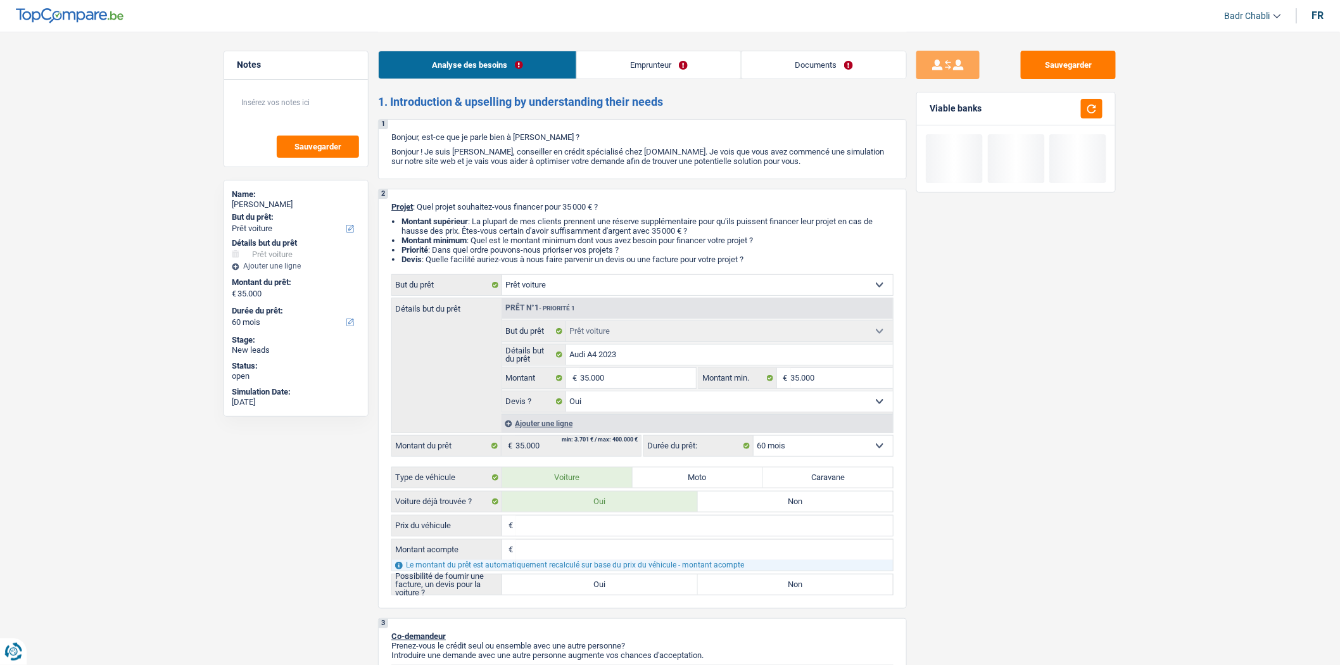
click at [564, 584] on label "Oui" at bounding box center [600, 584] width 196 height 20
click at [564, 584] on input "Oui" at bounding box center [600, 584] width 196 height 20
radio input "true"
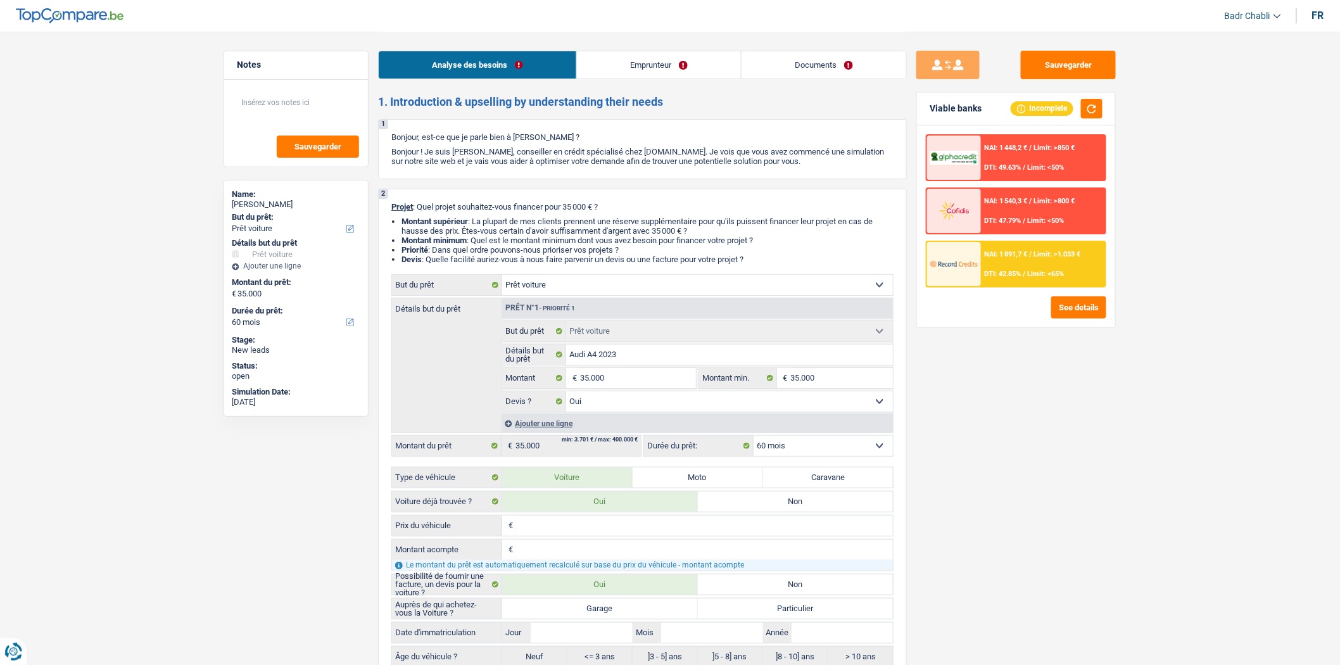
click at [555, 614] on label "Garage" at bounding box center [600, 608] width 196 height 20
click at [555, 614] on input "Garage" at bounding box center [600, 608] width 196 height 20
radio input "true"
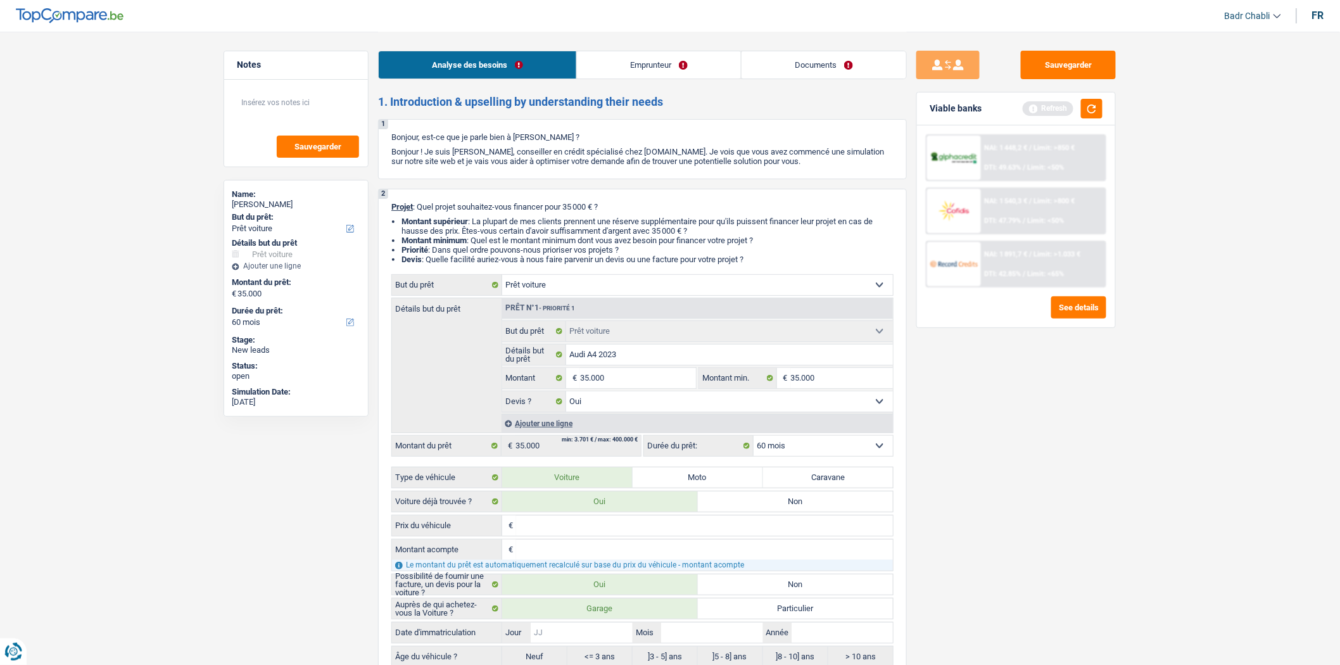
click at [573, 638] on input "Jour" at bounding box center [581, 632] width 101 height 20
type input "0"
type input "01"
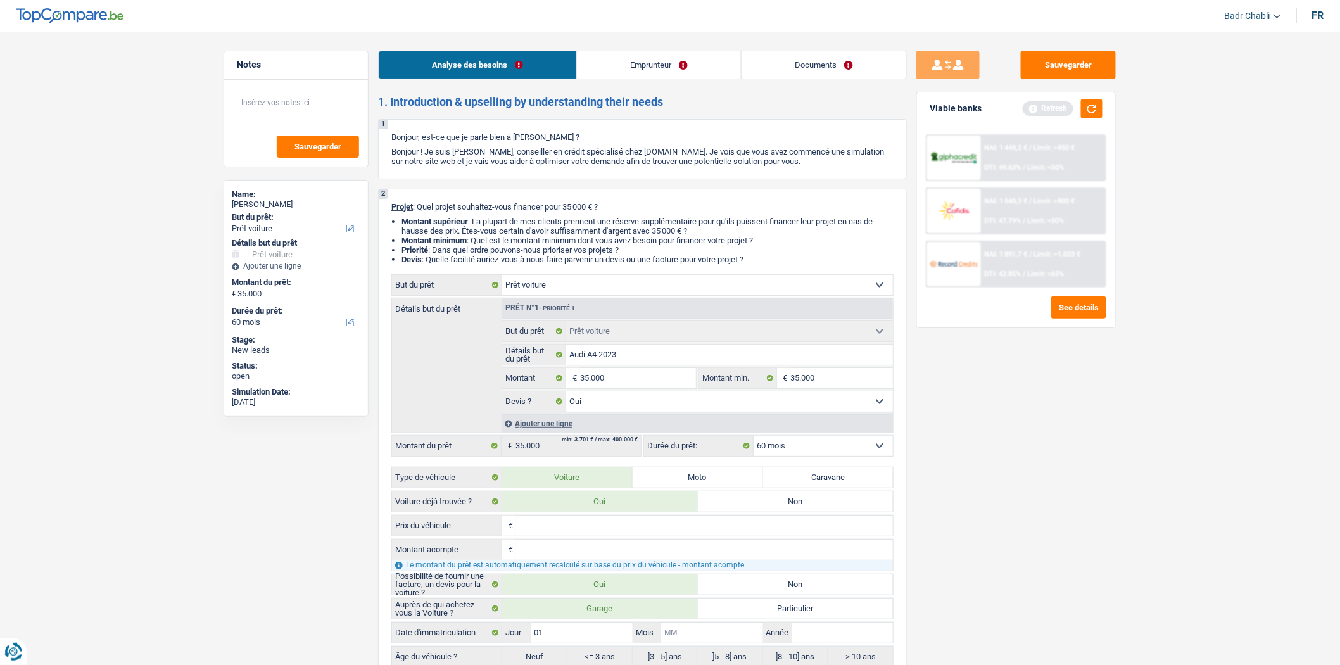
type input "0"
type input "01"
type input "2"
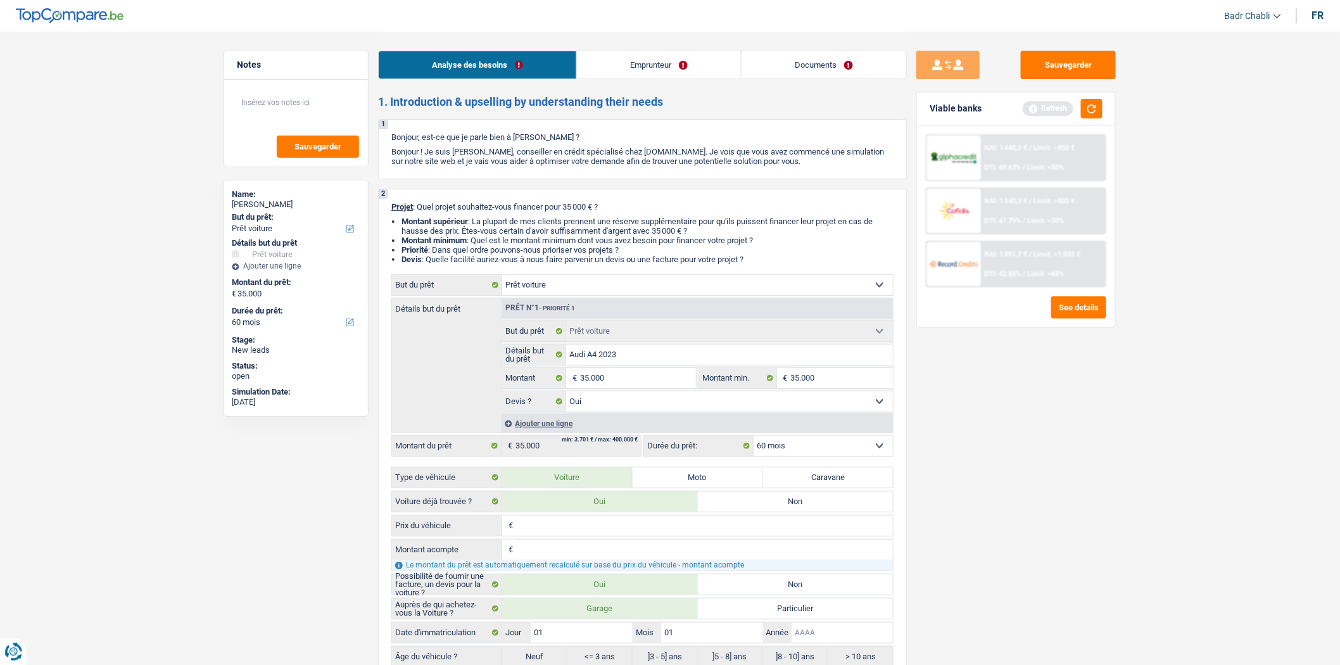
type input "2"
type input "20"
type input "202"
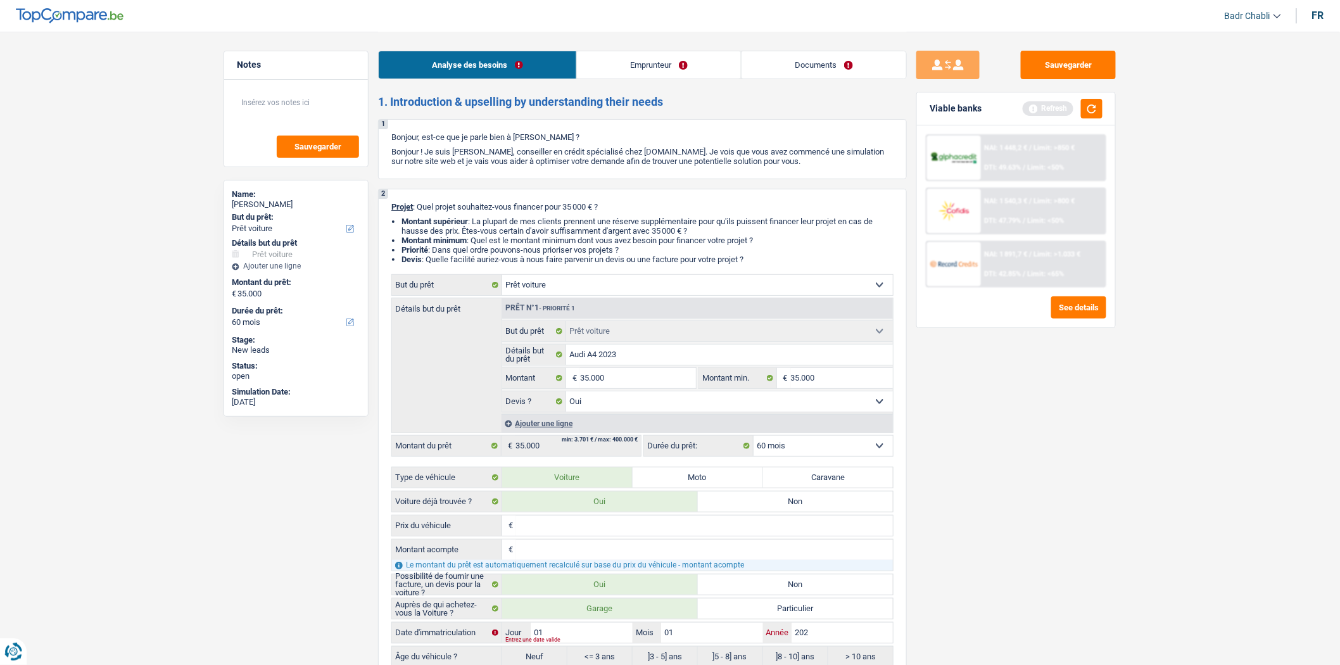
type input "2023"
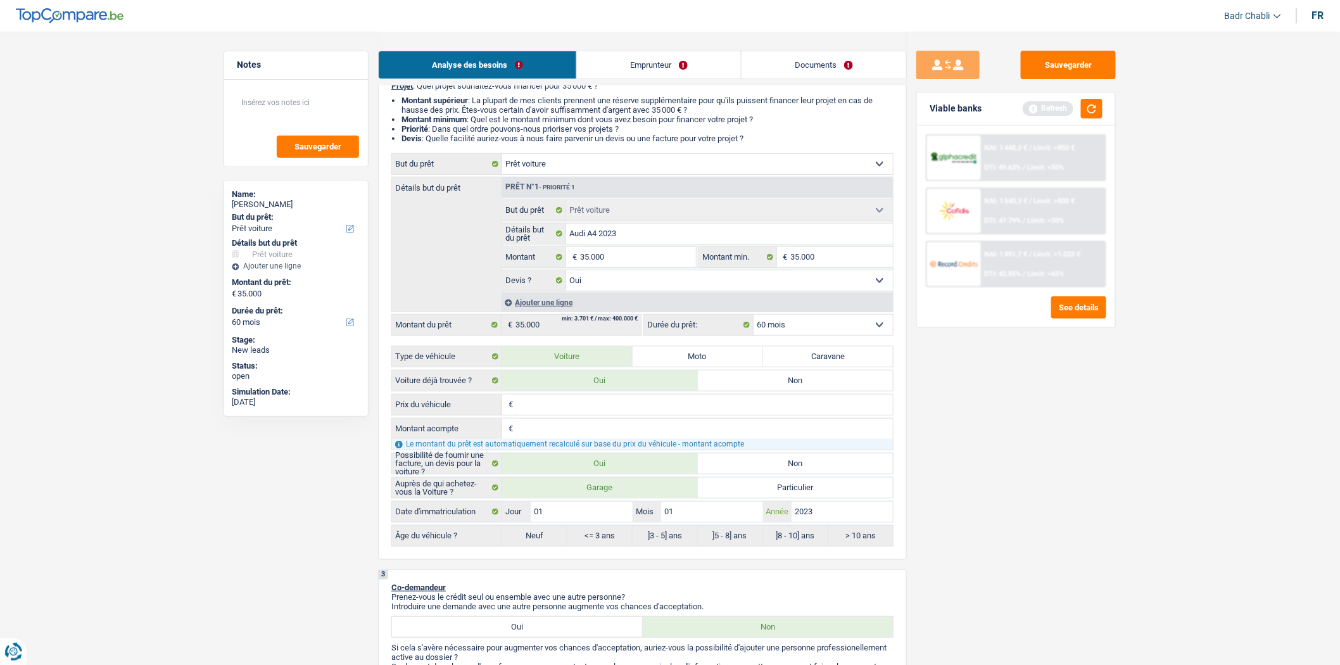
scroll to position [422, 0]
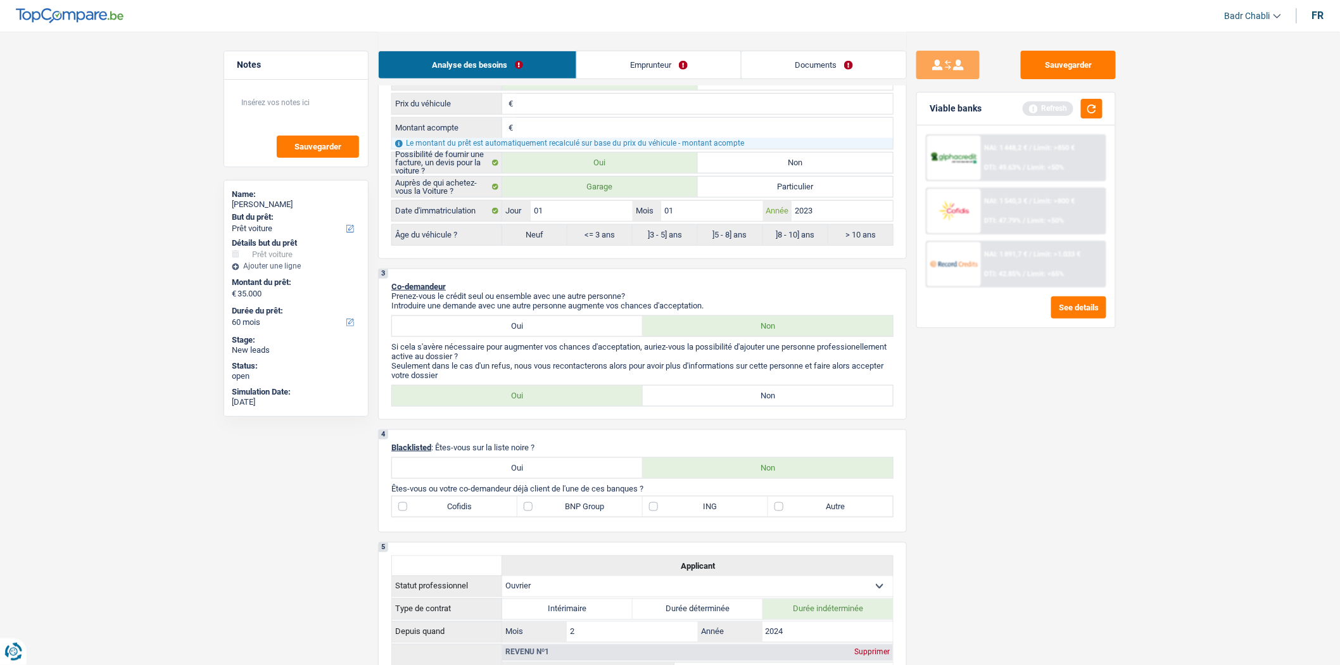
type input "2023"
radio input "false"
radio input "true"
click at [726, 396] on label "Non" at bounding box center [768, 396] width 251 height 20
click at [726, 396] on input "Non" at bounding box center [768, 396] width 251 height 20
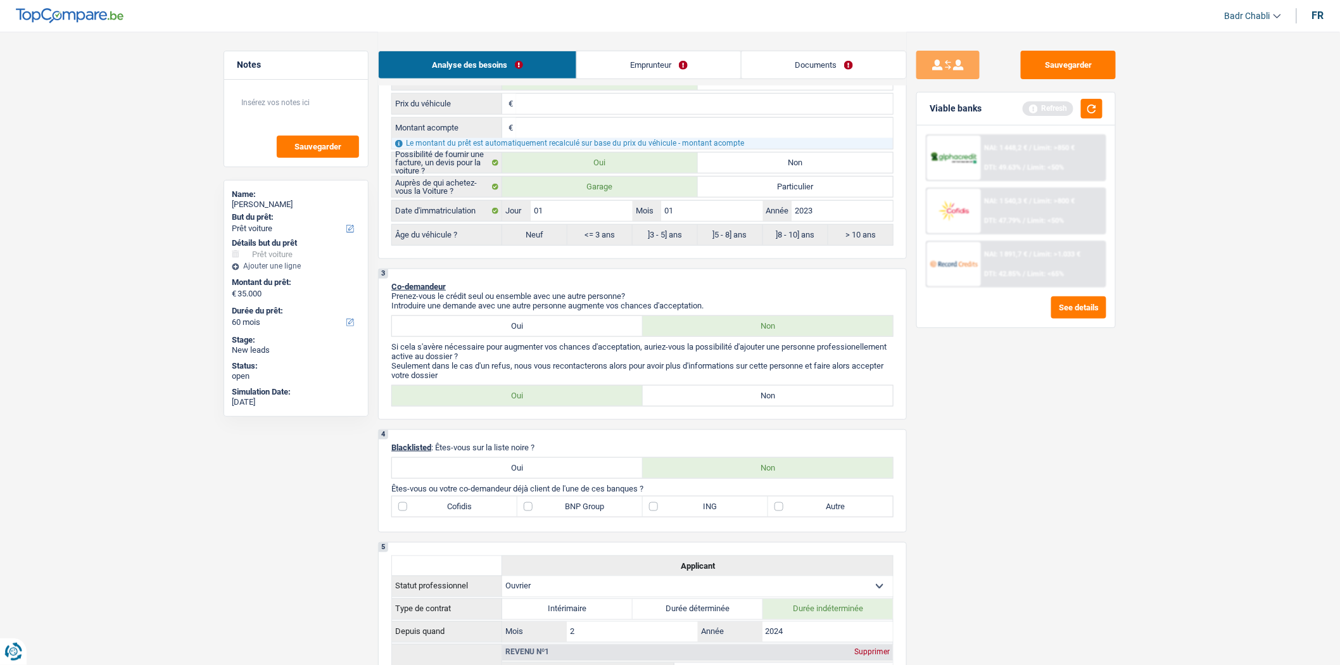
radio input "true"
select select "84"
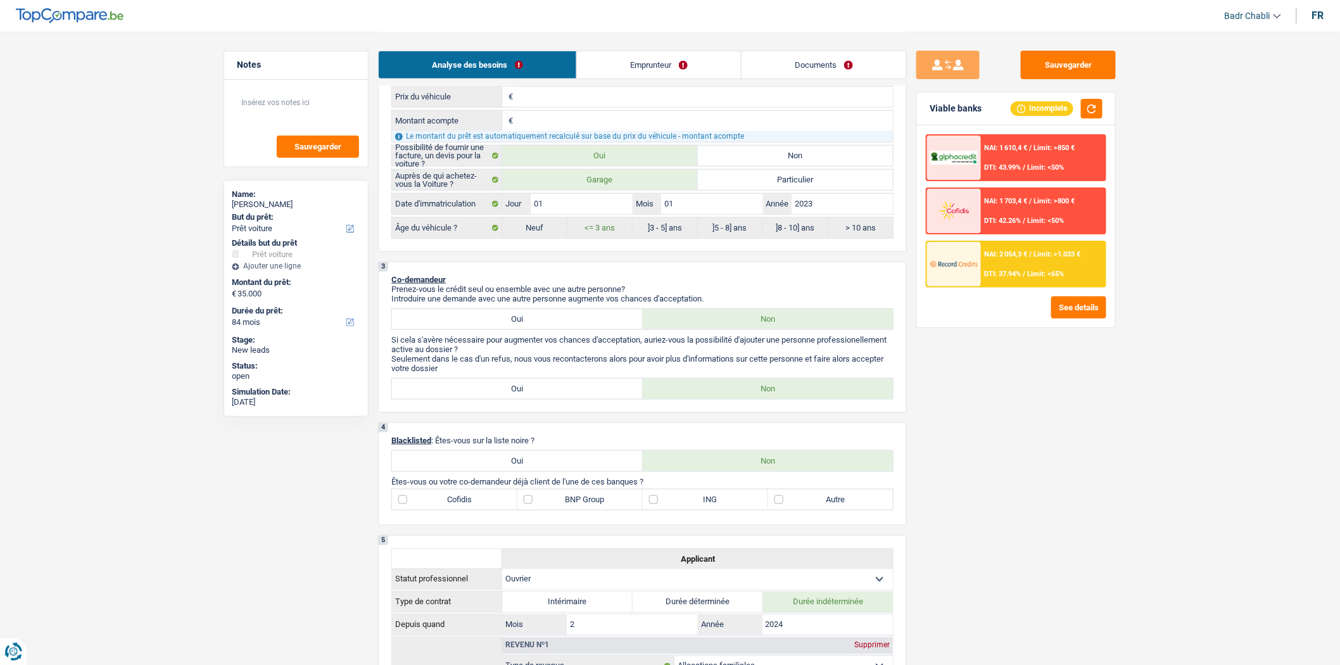
scroll to position [211, 0]
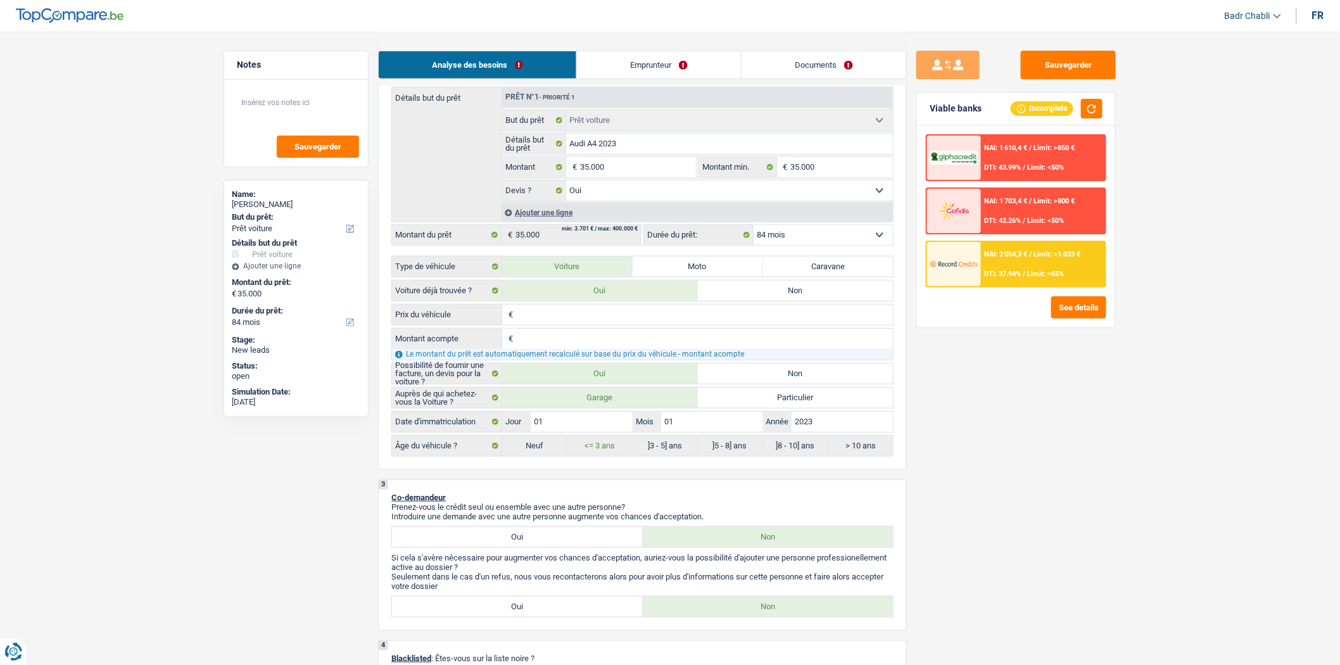
click at [655, 55] on link "Emprunteur" at bounding box center [659, 64] width 164 height 27
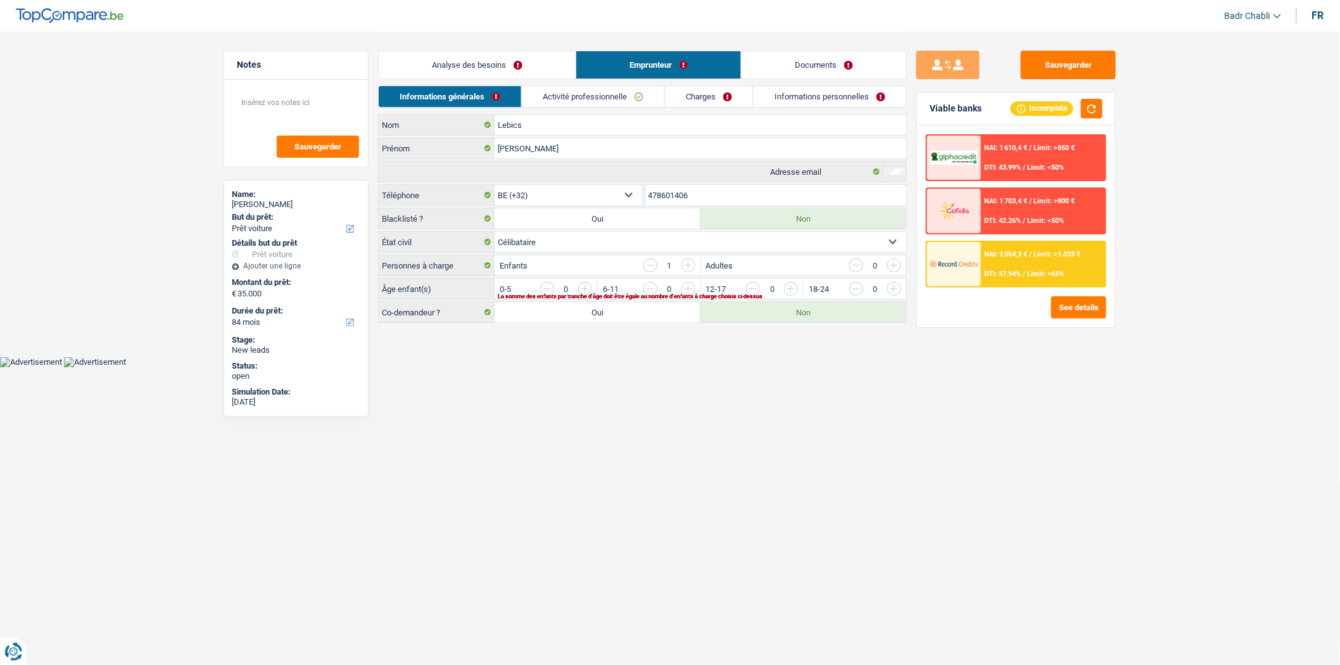
scroll to position [0, 0]
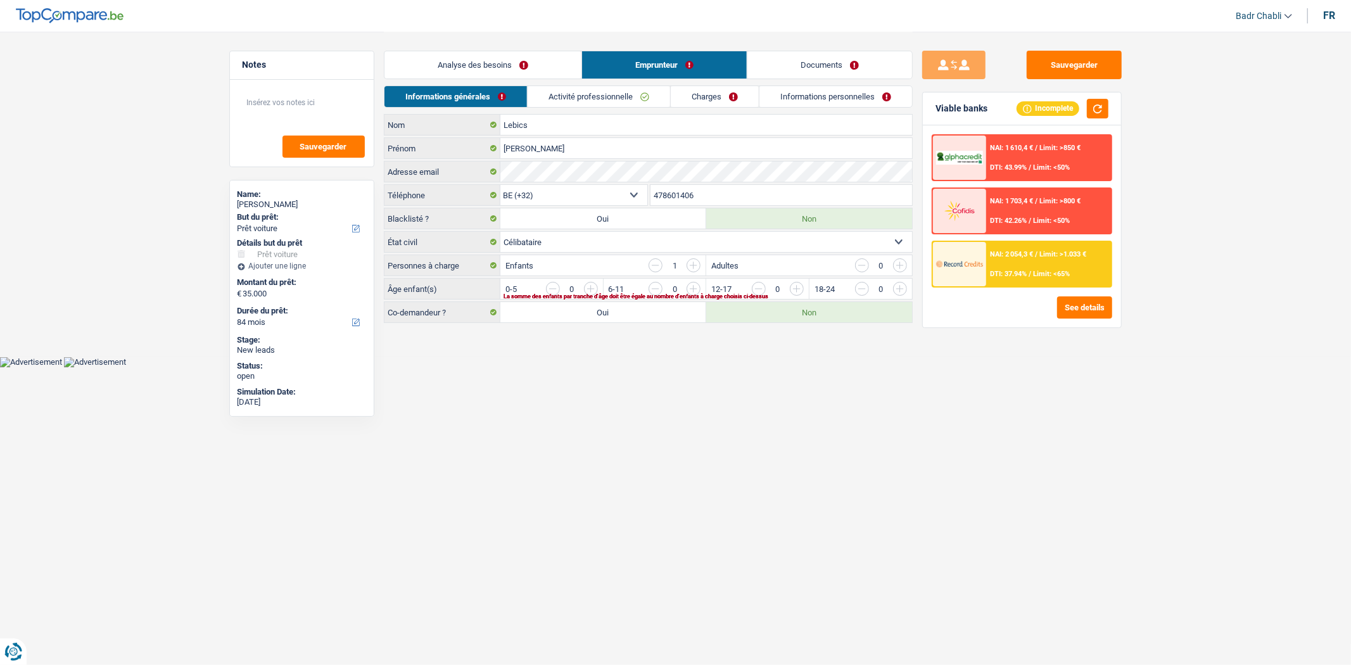
click at [800, 289] on input "button" at bounding box center [1054, 292] width 528 height 20
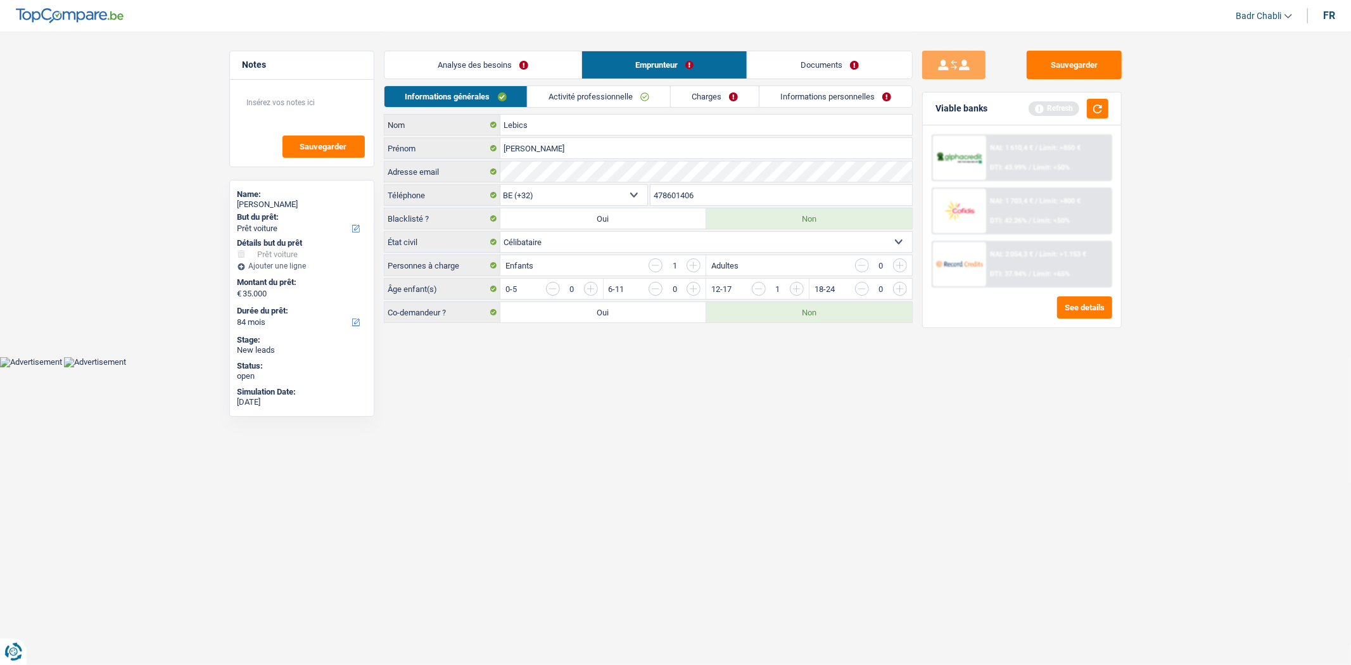
click at [497, 65] on link "Analyse des besoins" at bounding box center [482, 64] width 197 height 27
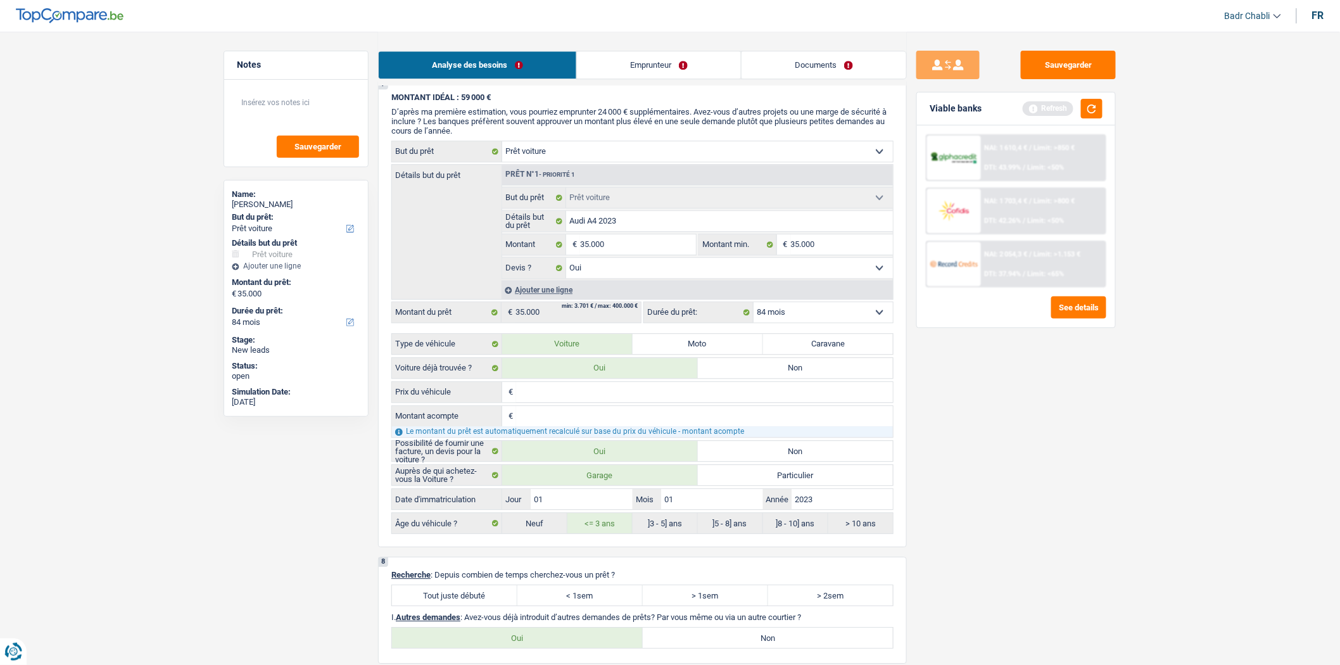
scroll to position [1548, 0]
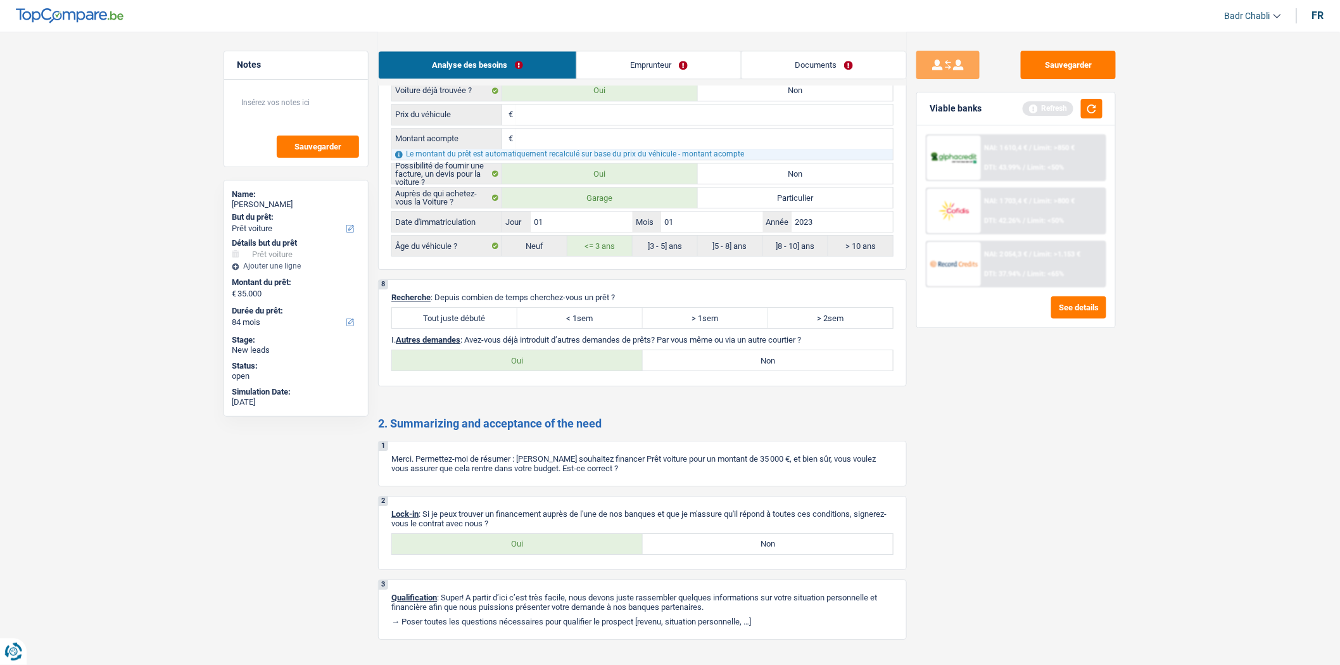
click at [484, 328] on label "Tout juste débuté" at bounding box center [454, 318] width 125 height 20
click at [484, 328] on input "Tout juste débuté" at bounding box center [454, 318] width 125 height 20
radio input "true"
click at [783, 370] on label "Non" at bounding box center [768, 360] width 251 height 20
click at [783, 370] on input "Non" at bounding box center [768, 360] width 251 height 20
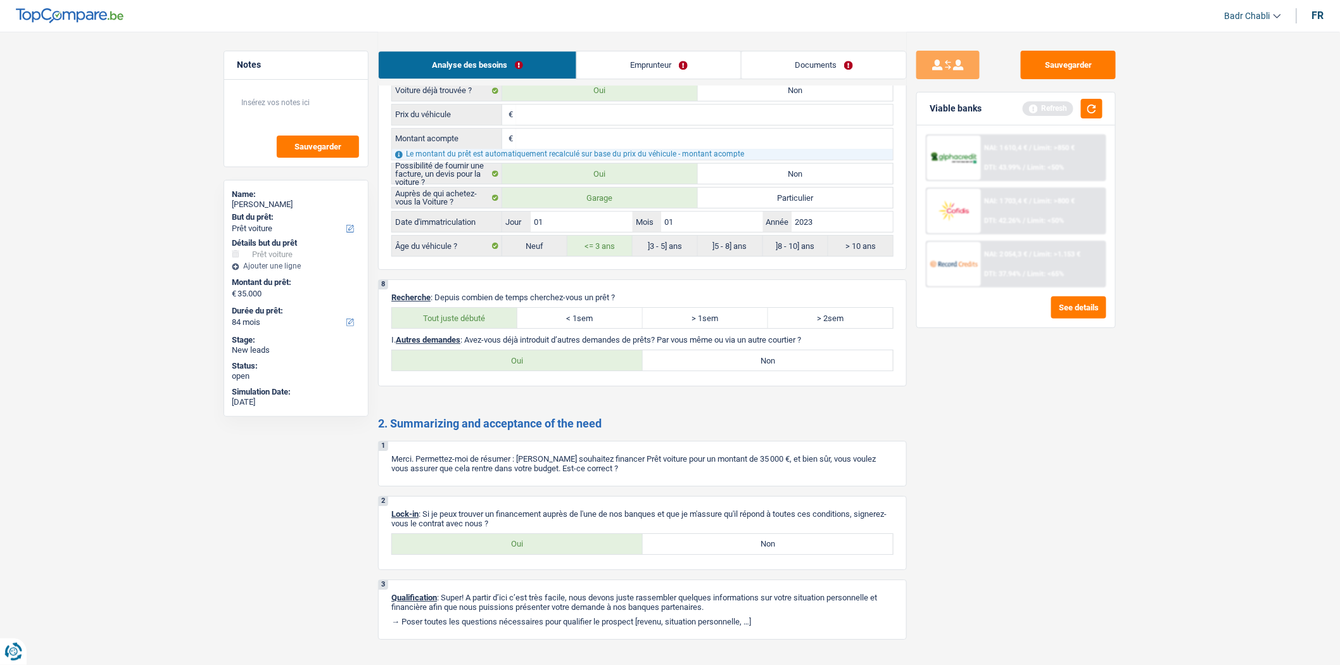
radio input "true"
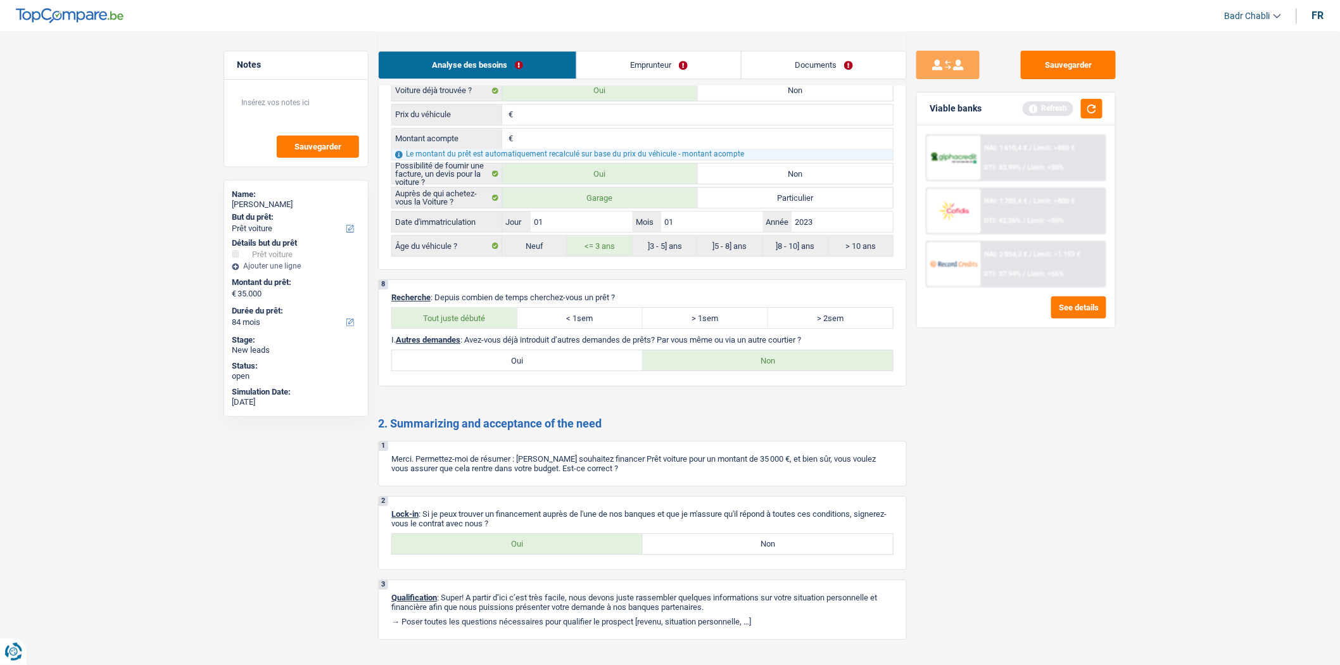
click at [529, 554] on label "Oui" at bounding box center [517, 544] width 251 height 20
click at [529, 554] on input "Oui" at bounding box center [517, 544] width 251 height 20
radio input "true"
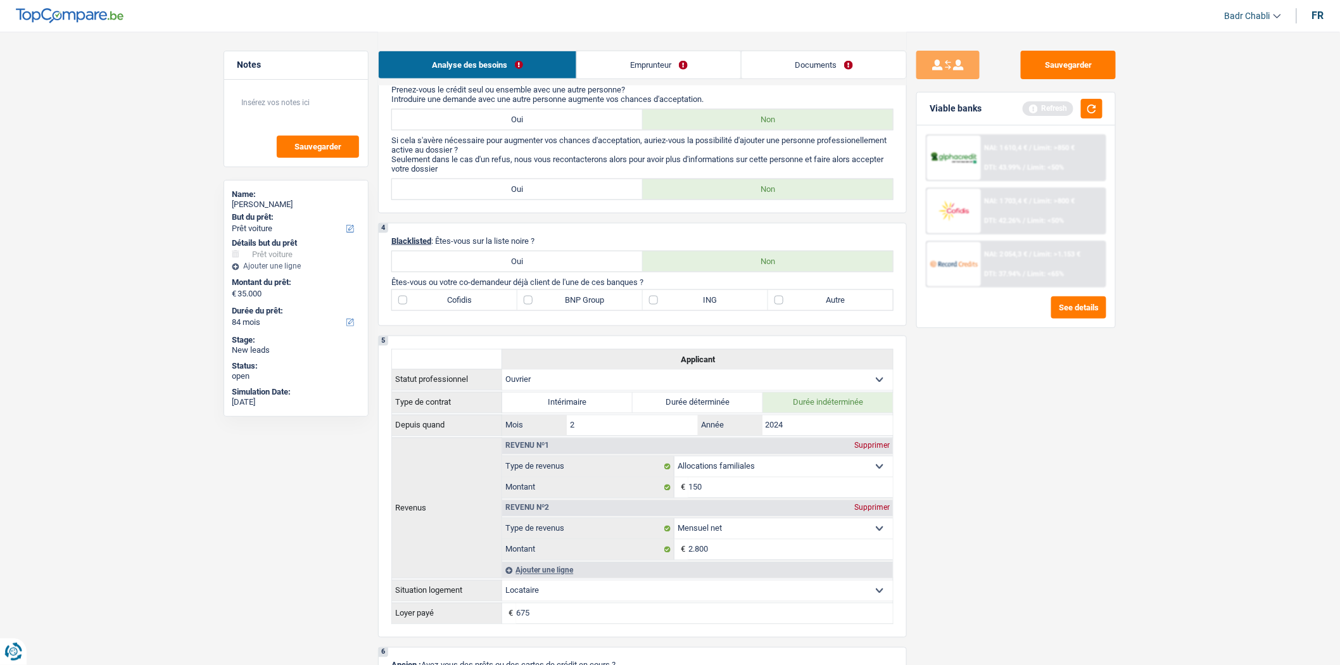
scroll to position [633, 0]
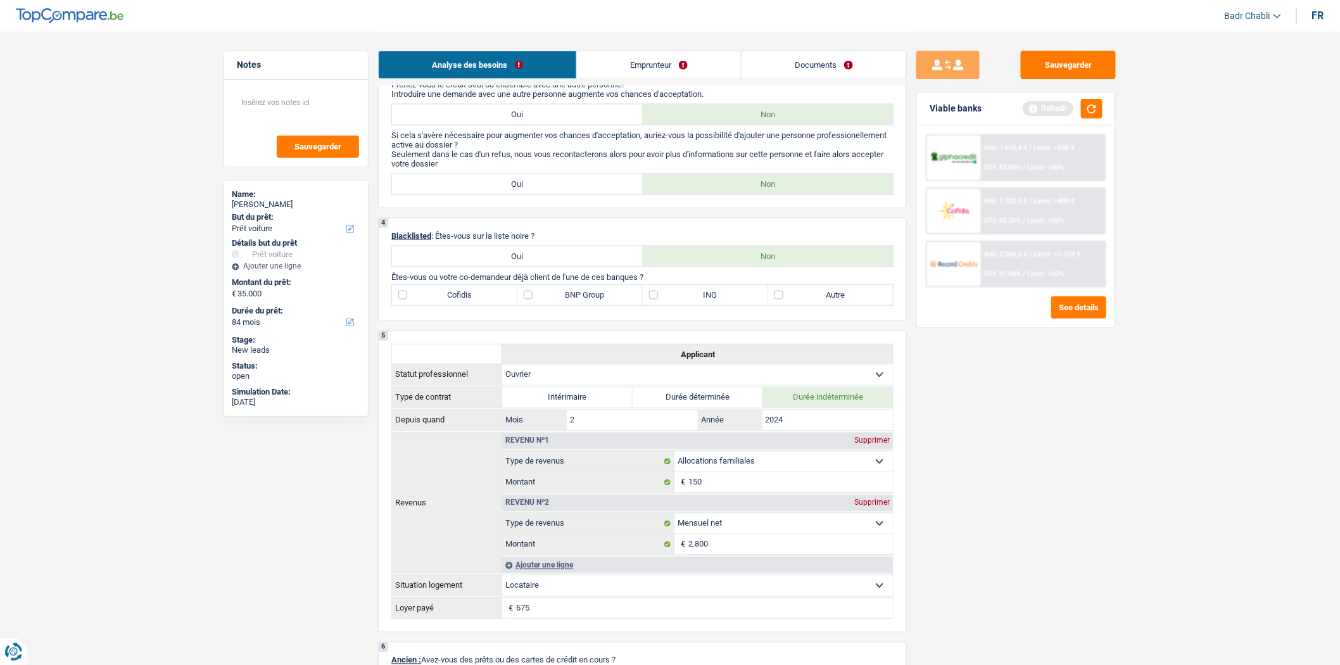
click at [529, 305] on label "BNP Group" at bounding box center [579, 295] width 125 height 20
click at [529, 305] on input "BNP Group" at bounding box center [579, 295] width 125 height 20
checkbox input "true"
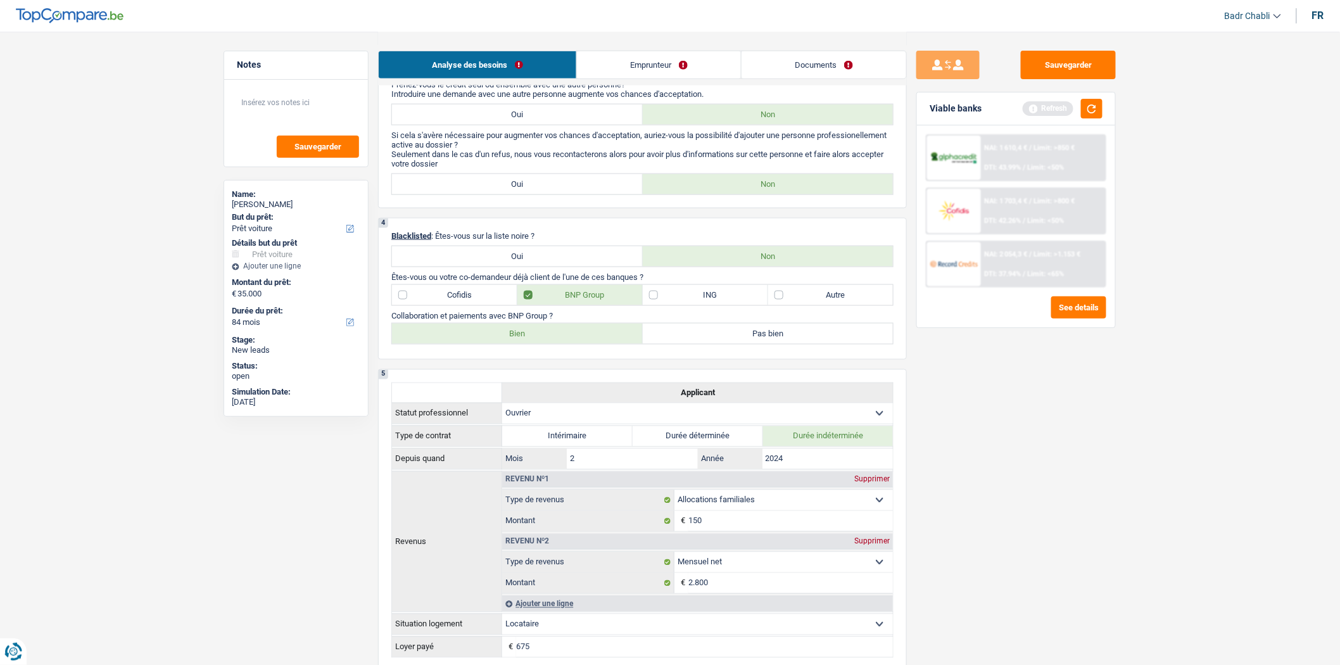
click at [539, 337] on label "Bien" at bounding box center [517, 334] width 251 height 20
click at [539, 337] on input "Bien" at bounding box center [517, 334] width 251 height 20
radio input "true"
click at [653, 305] on label "ING" at bounding box center [705, 295] width 125 height 20
click at [653, 305] on input "ING" at bounding box center [705, 295] width 125 height 20
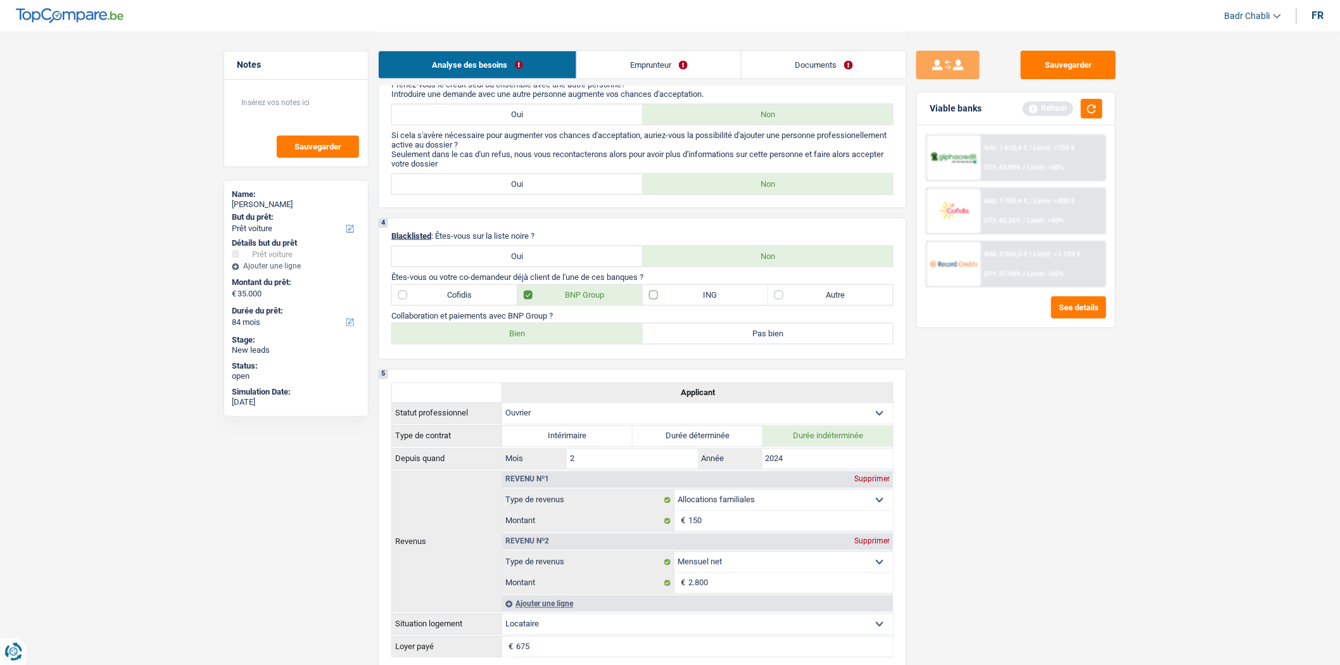
checkbox input "true"
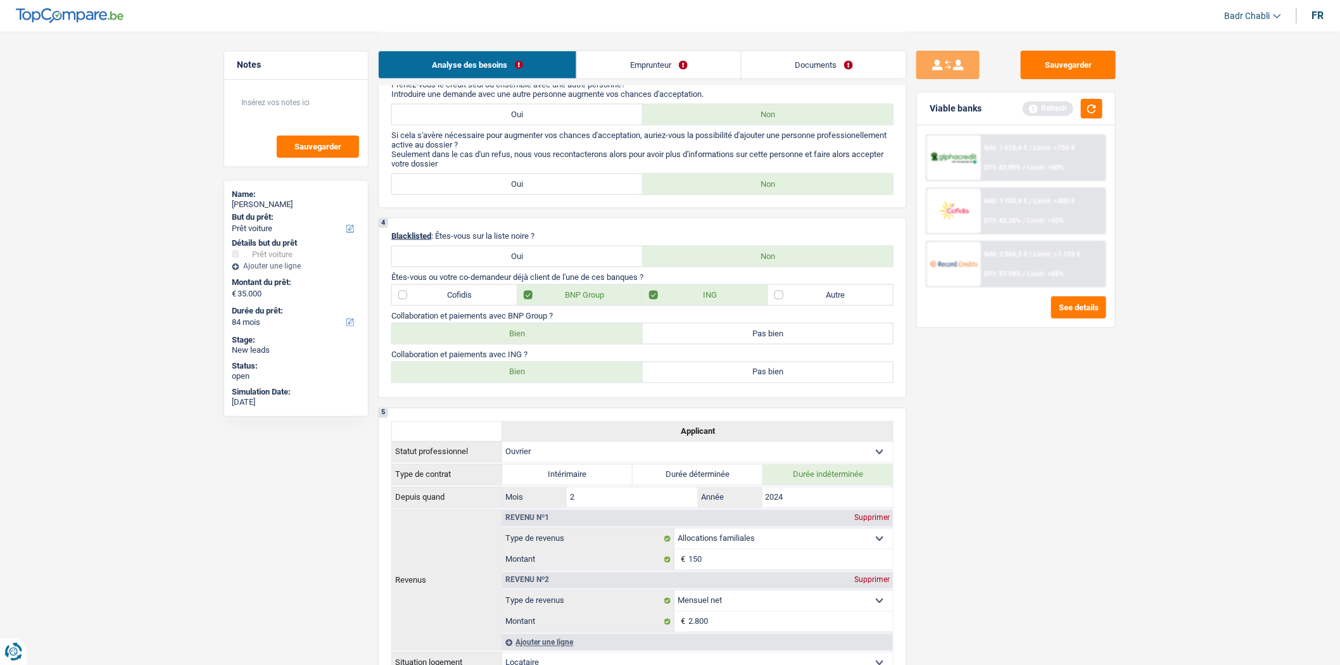
click at [553, 382] on label "Bien" at bounding box center [517, 372] width 251 height 20
click at [553, 382] on input "Bien" at bounding box center [517, 372] width 251 height 20
radio input "true"
click at [1101, 105] on button "button" at bounding box center [1092, 109] width 22 height 20
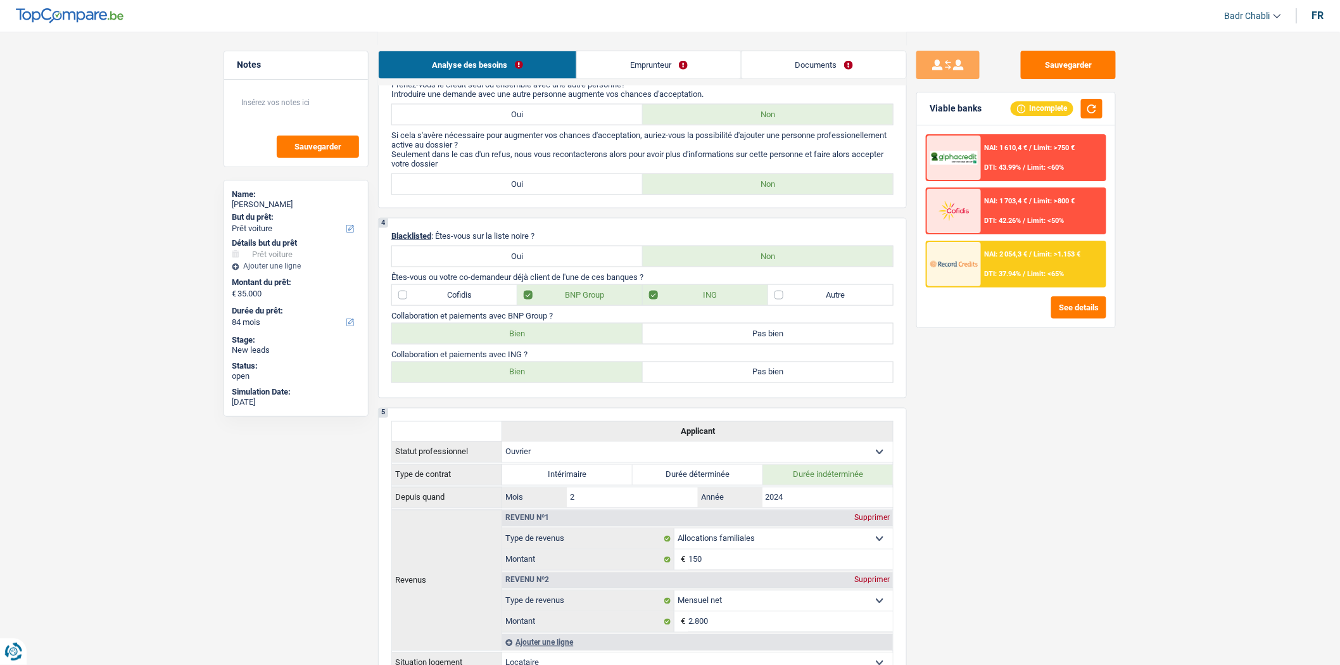
click at [1223, 241] on main "Notes Sauvegarder Name: Istvan Steve Lebics But du prêt: Confort maison: meuble…" at bounding box center [670, 520] width 1340 height 2306
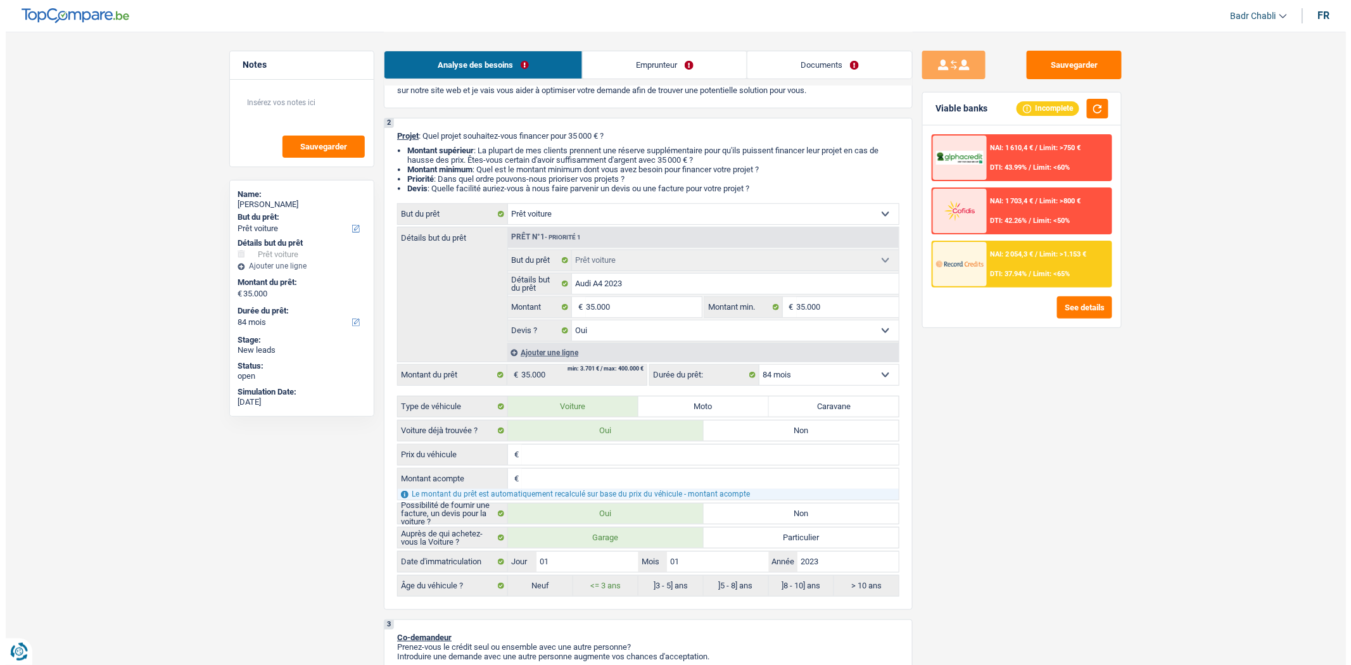
scroll to position [70, 0]
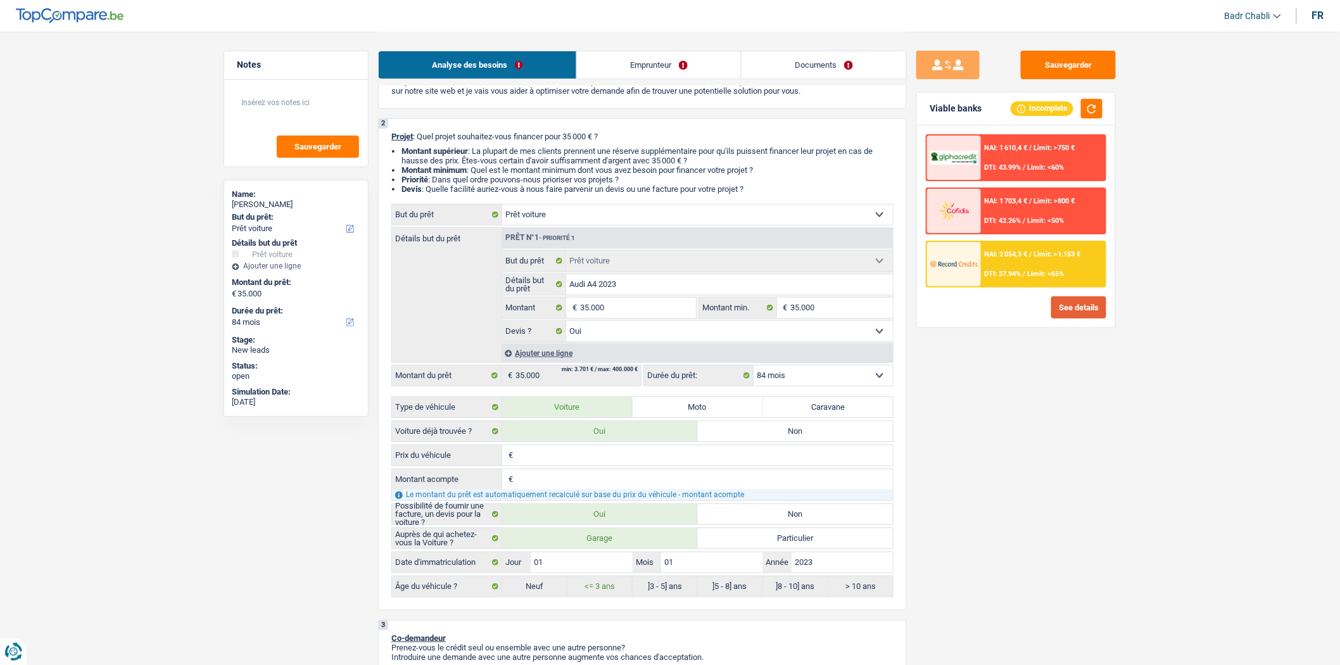
click at [1089, 304] on button "See details" at bounding box center [1078, 307] width 55 height 22
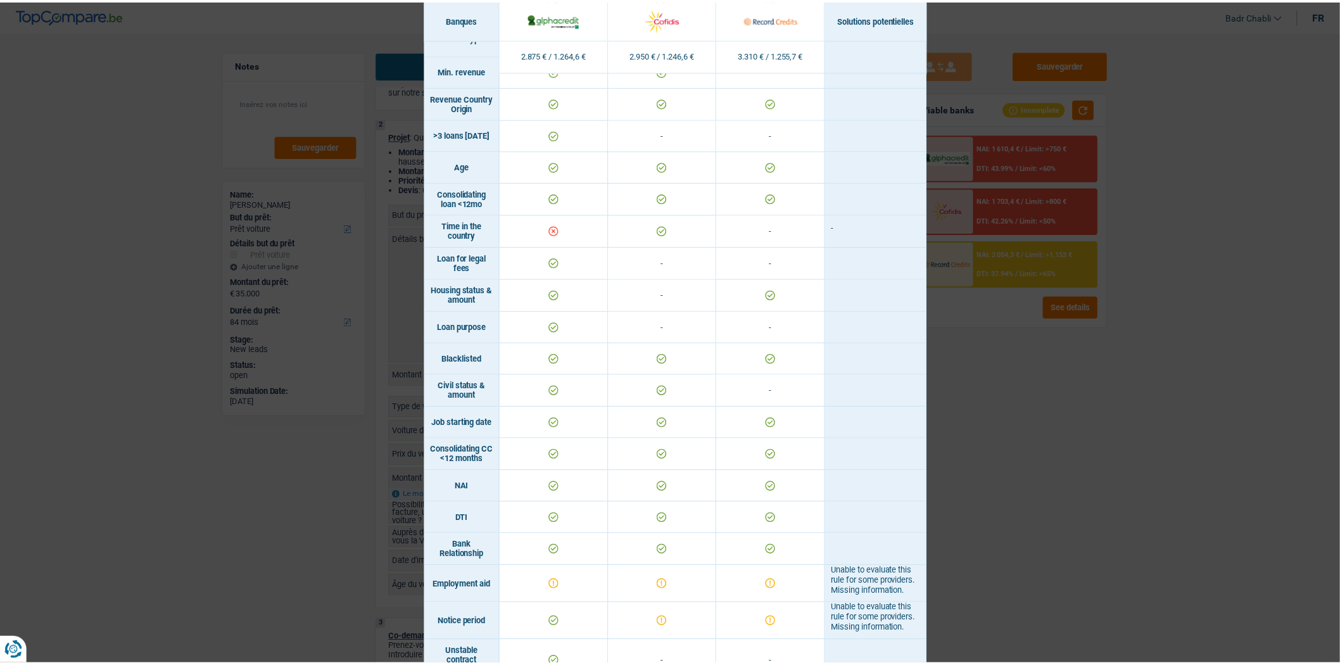
scroll to position [0, 0]
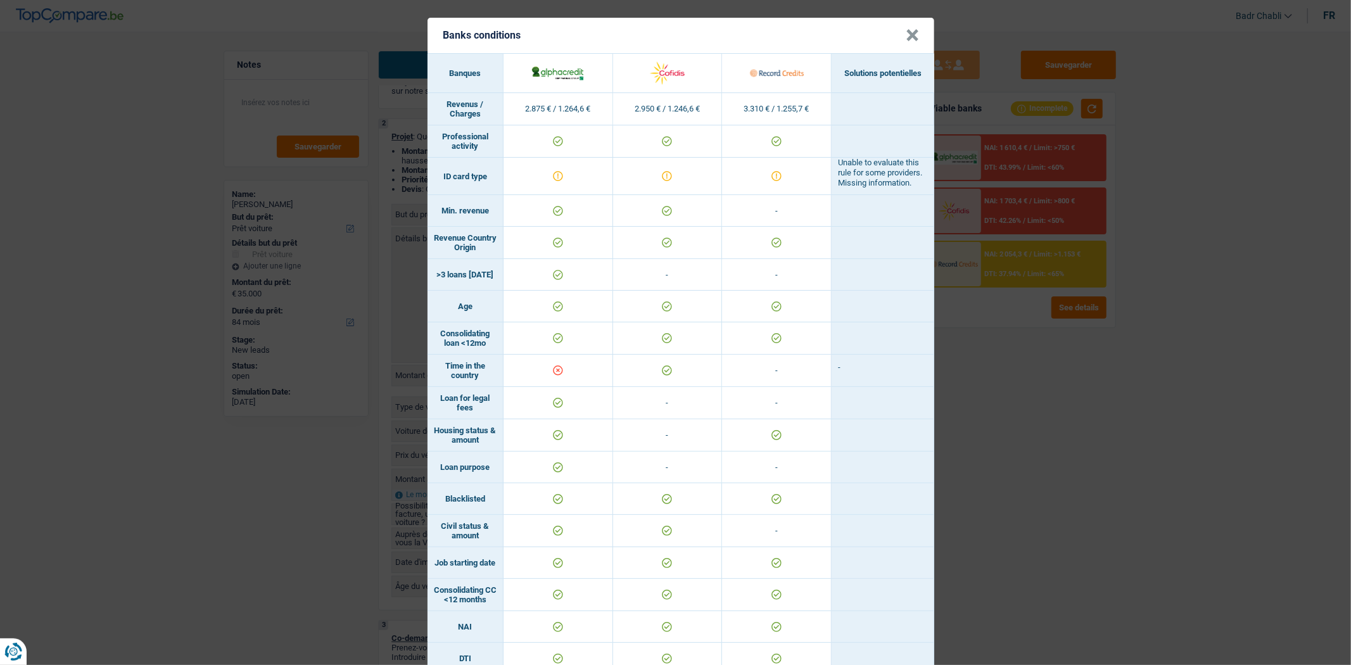
click at [899, 35] on header "Banks conditions ×" at bounding box center [680, 35] width 507 height 35
click at [906, 36] on button "×" at bounding box center [912, 35] width 13 height 13
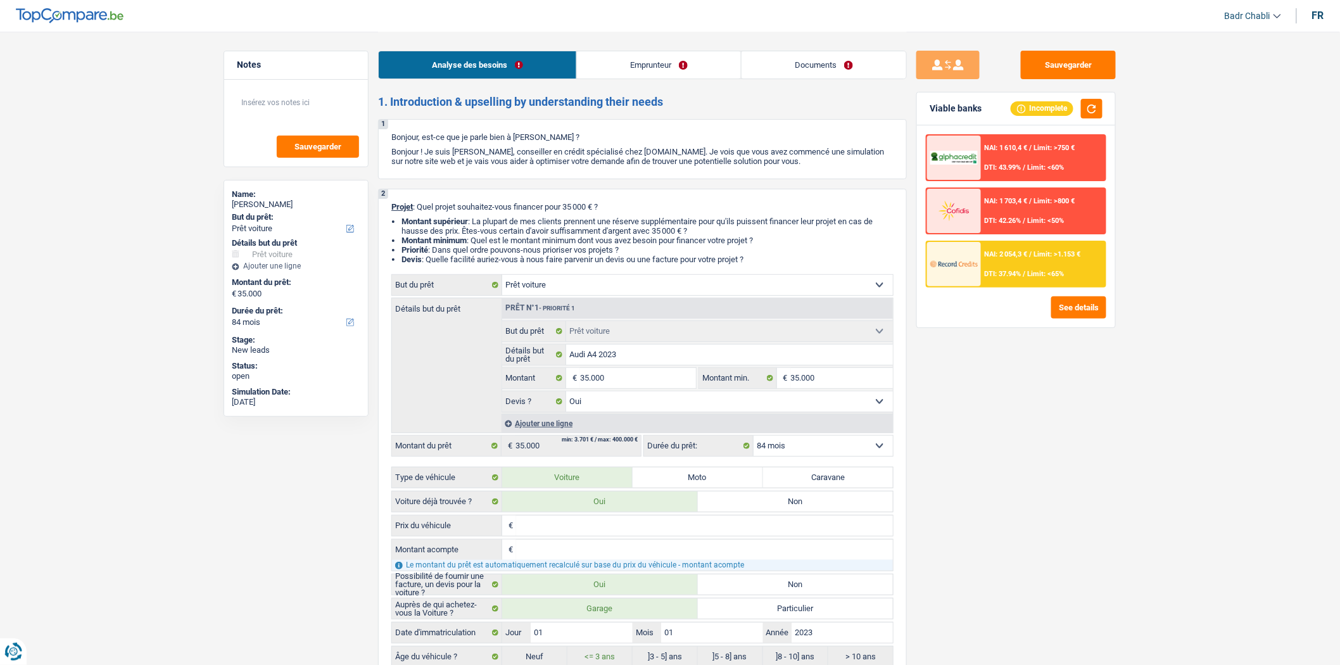
click at [693, 52] on link "Emprunteur" at bounding box center [659, 64] width 164 height 27
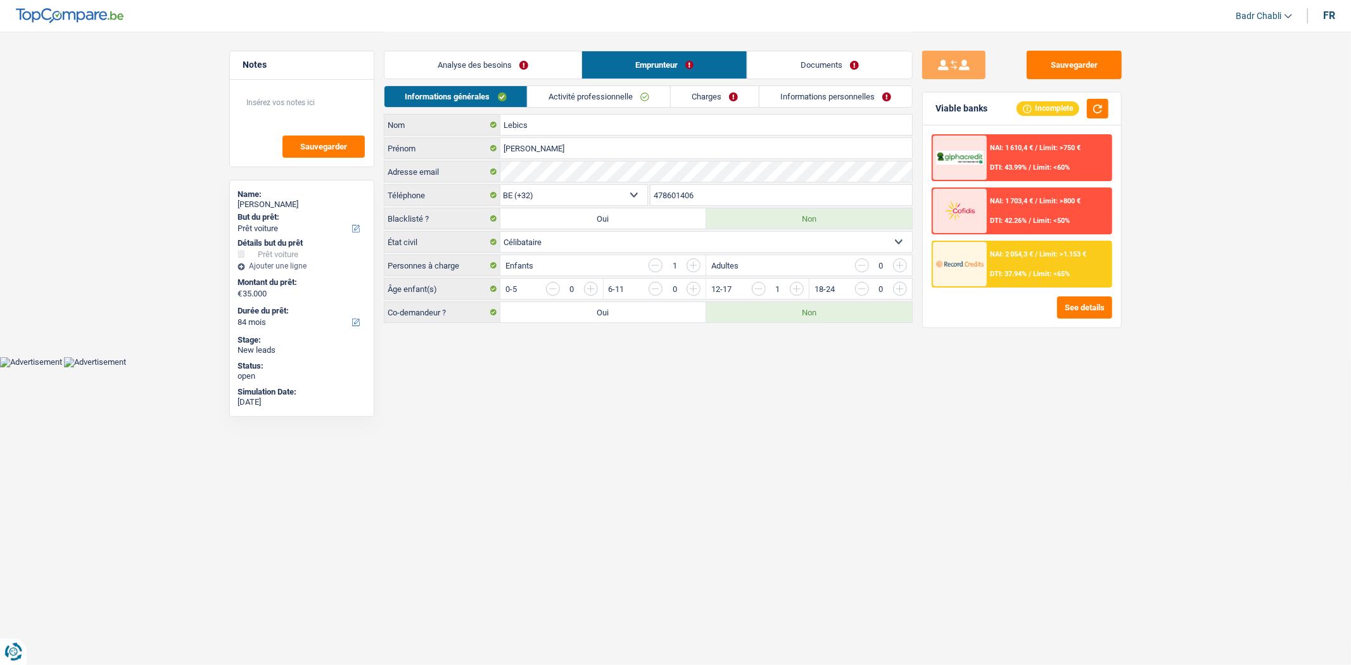
click at [738, 104] on link "Charges" at bounding box center [715, 96] width 88 height 21
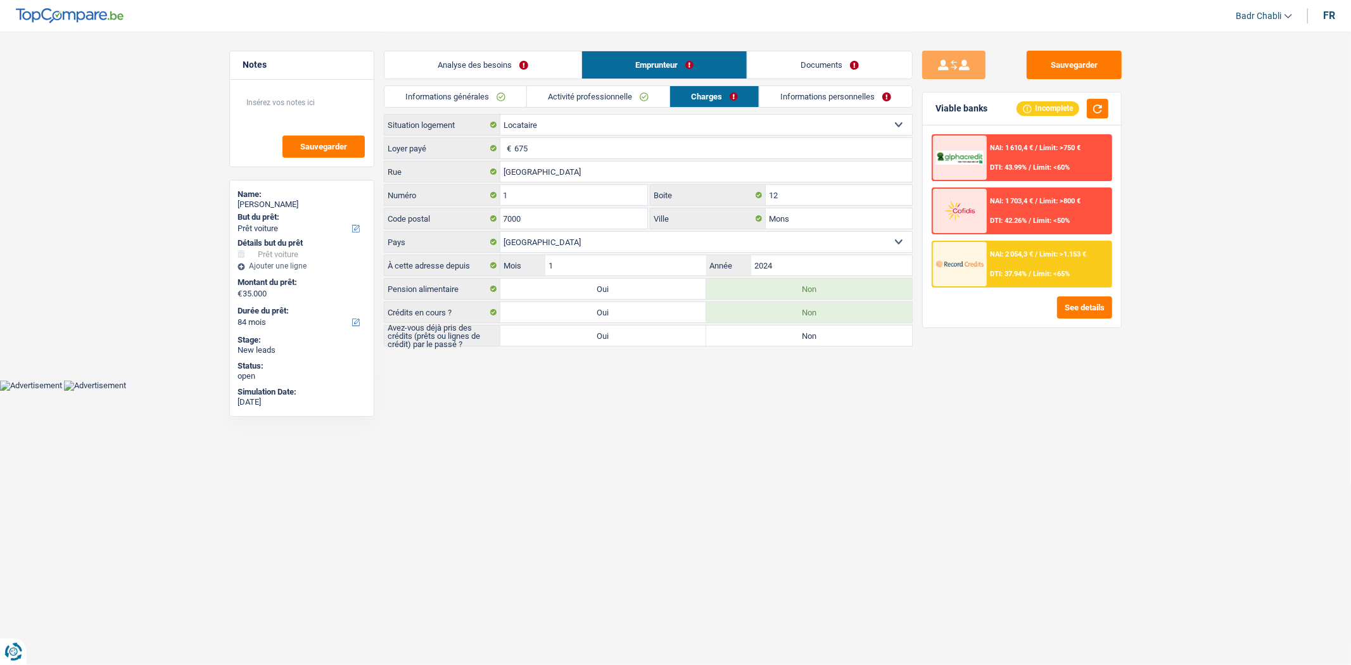
click at [802, 102] on link "Informations personnelles" at bounding box center [835, 96] width 153 height 21
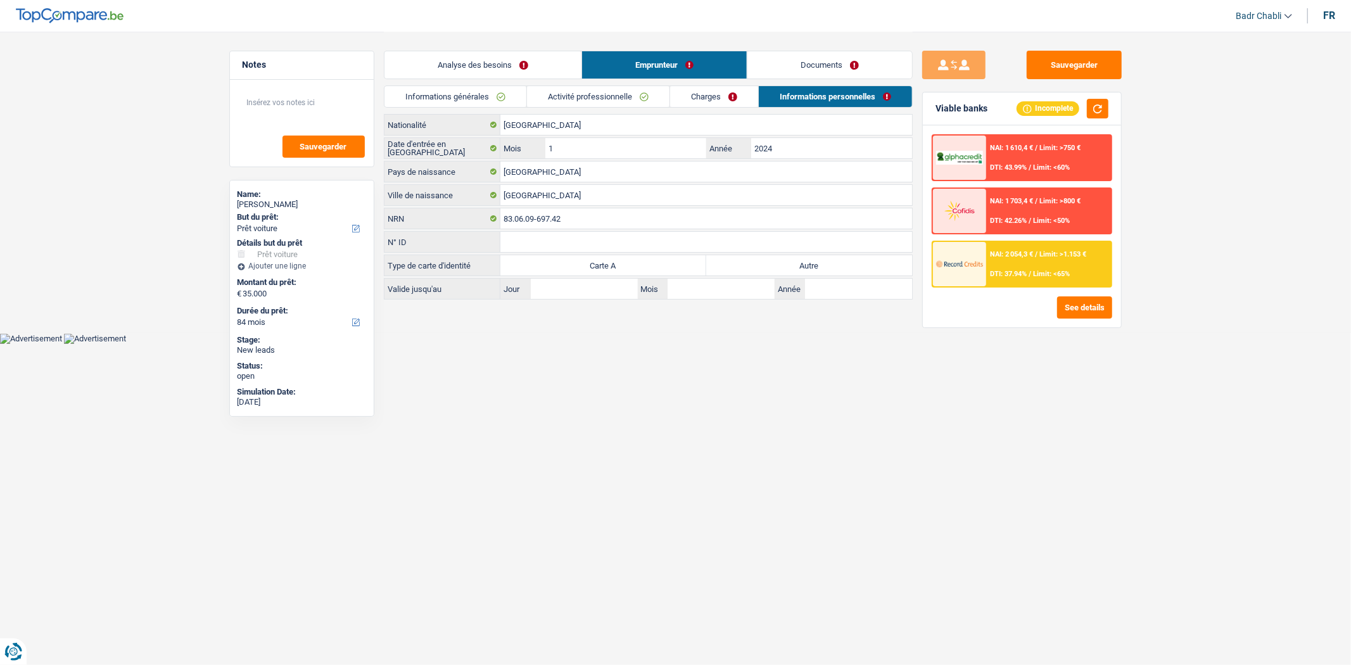
click at [796, 260] on label "Autre" at bounding box center [809, 265] width 206 height 20
click at [796, 260] on input "Autre" at bounding box center [809, 265] width 206 height 20
radio input "true"
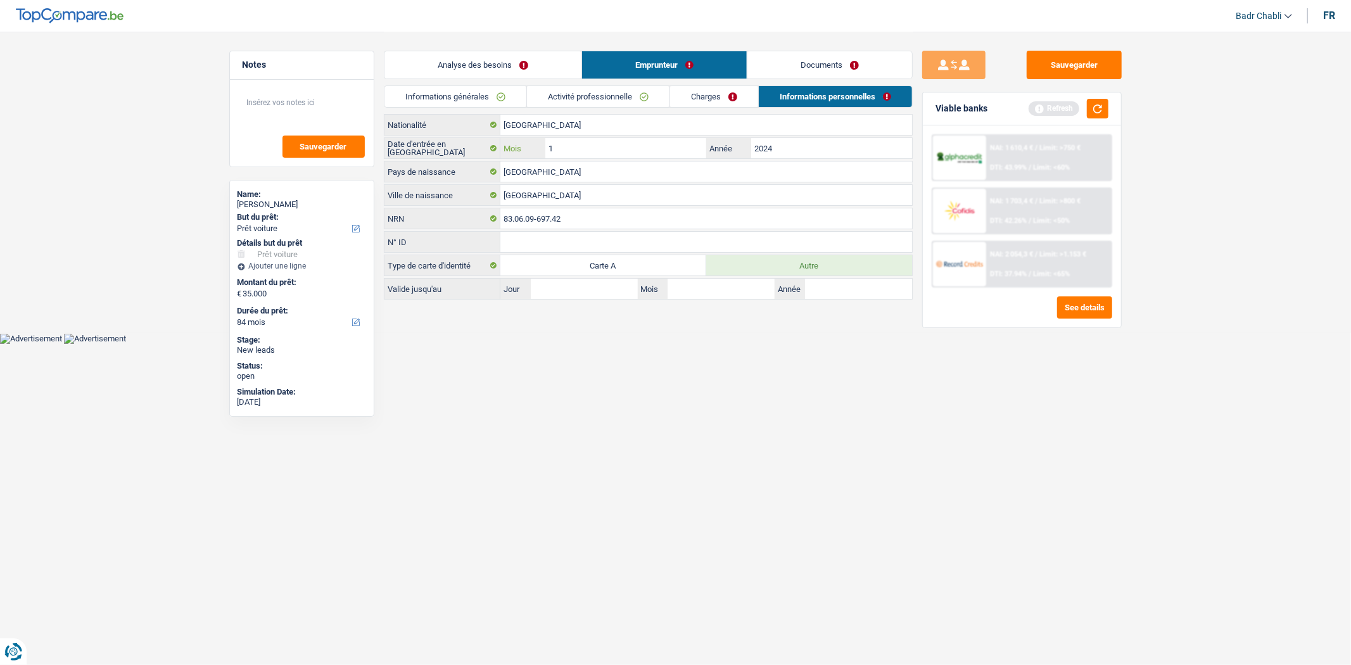
click at [666, 144] on input "1" at bounding box center [625, 148] width 160 height 20
click at [813, 146] on input "2024" at bounding box center [831, 148] width 160 height 20
type input "2023"
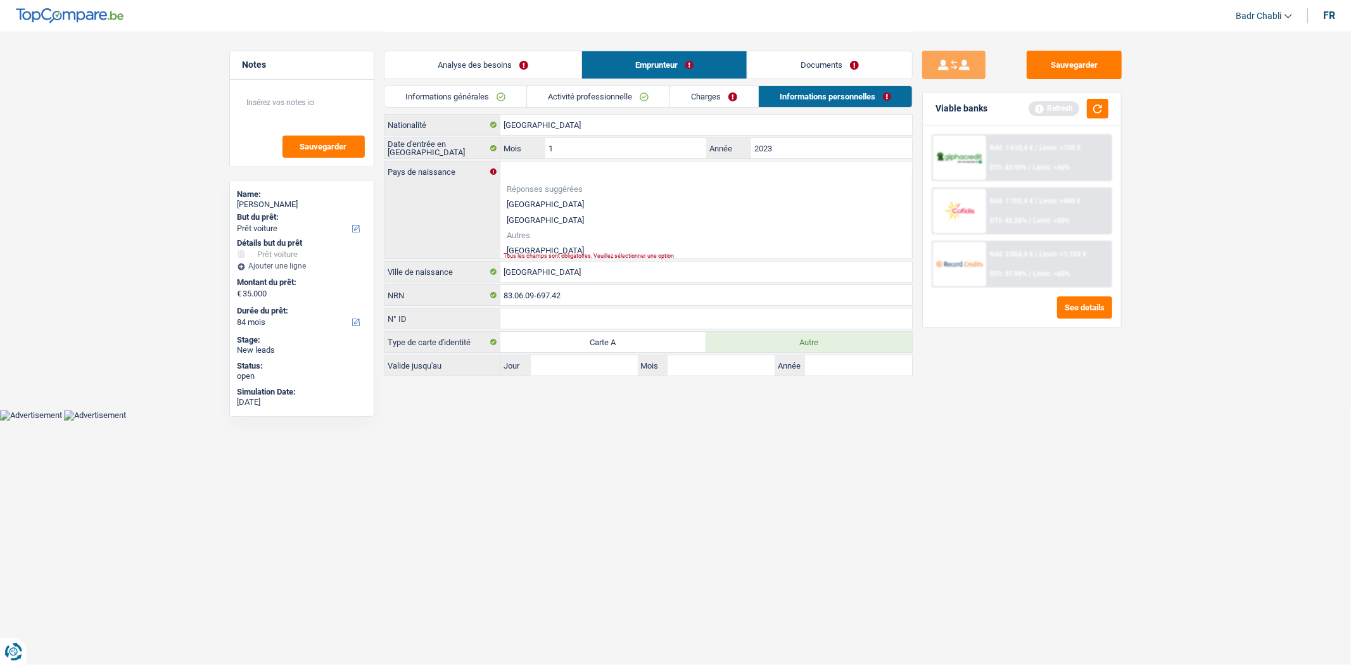
click at [526, 250] on li "Hongrie" at bounding box center [706, 251] width 412 height 16
type input "Hongrie"
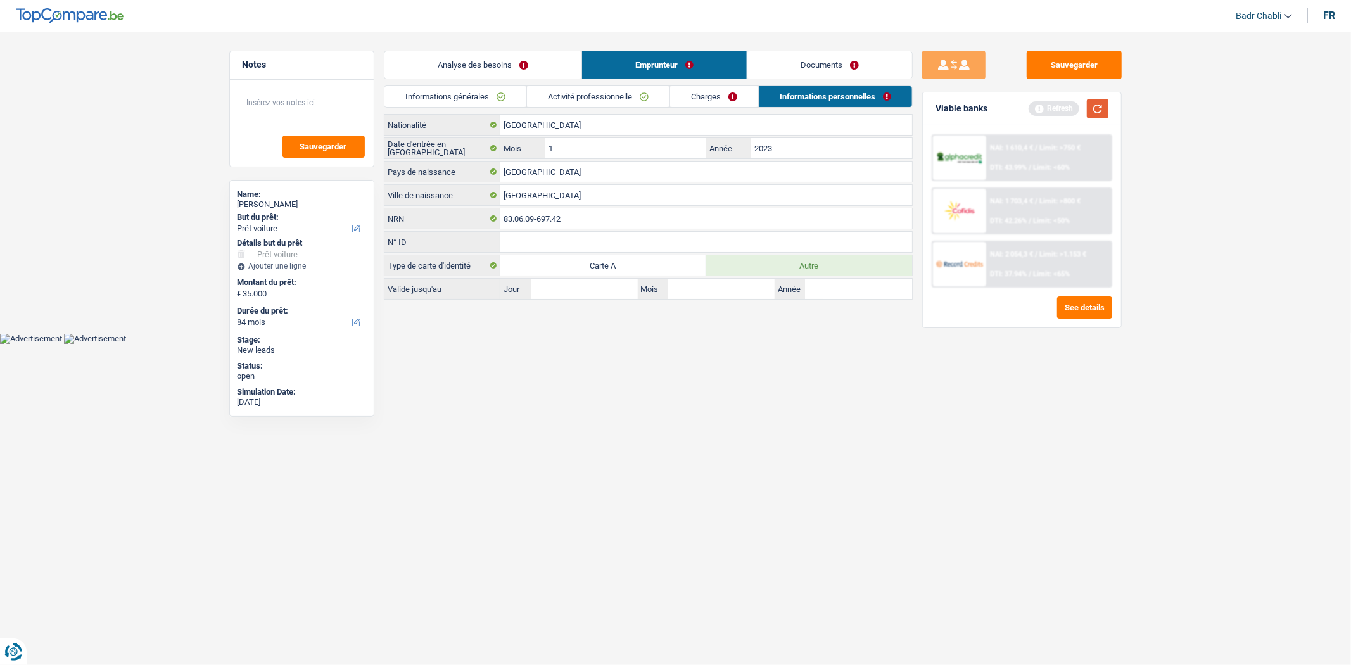
click at [1088, 104] on button "button" at bounding box center [1098, 109] width 22 height 20
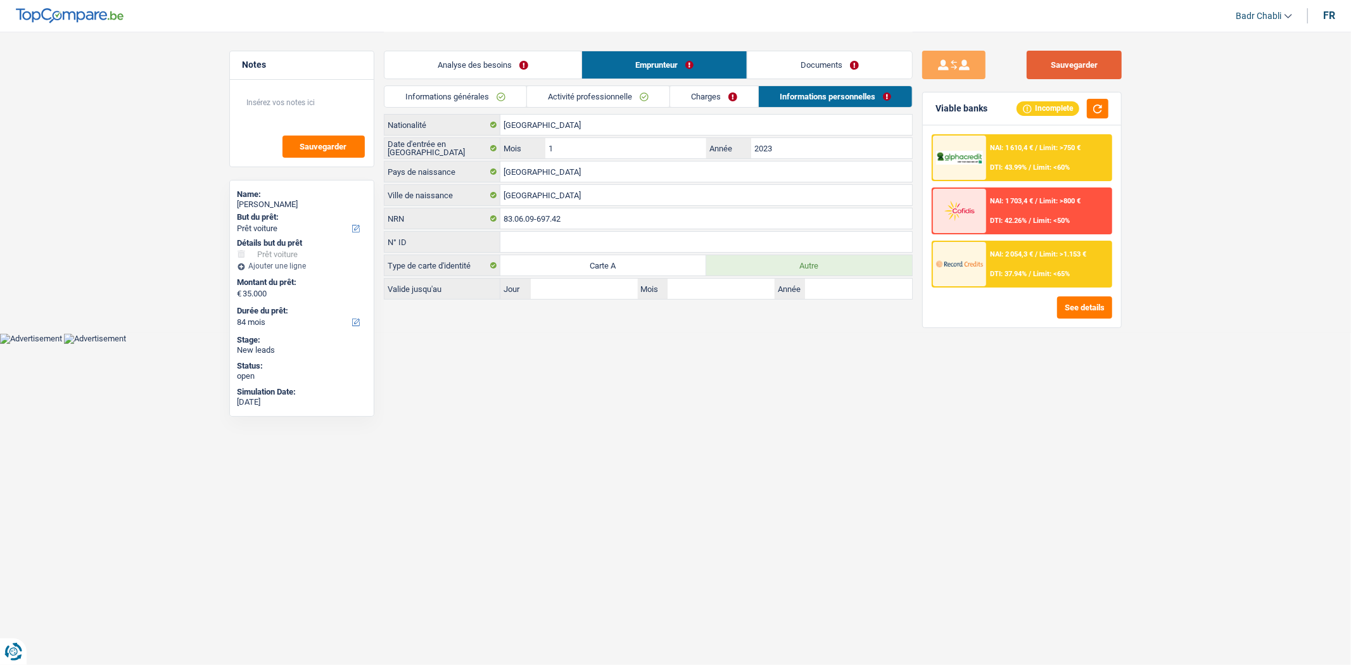
click at [1077, 51] on button "Sauvegarder" at bounding box center [1074, 65] width 95 height 28
click at [319, 100] on textarea at bounding box center [302, 108] width 126 height 38
click at [1173, 226] on main "Notes Sauvegarder Name: Istvan Steve Lebics But du prêt: Confort maison: meuble…" at bounding box center [675, 166] width 1351 height 333
click at [1054, 260] on div "NAI: 2 054,3 € / Limit: >1.153 € DTI: 37.94% / Limit: <65%" at bounding box center [1048, 264] width 125 height 44
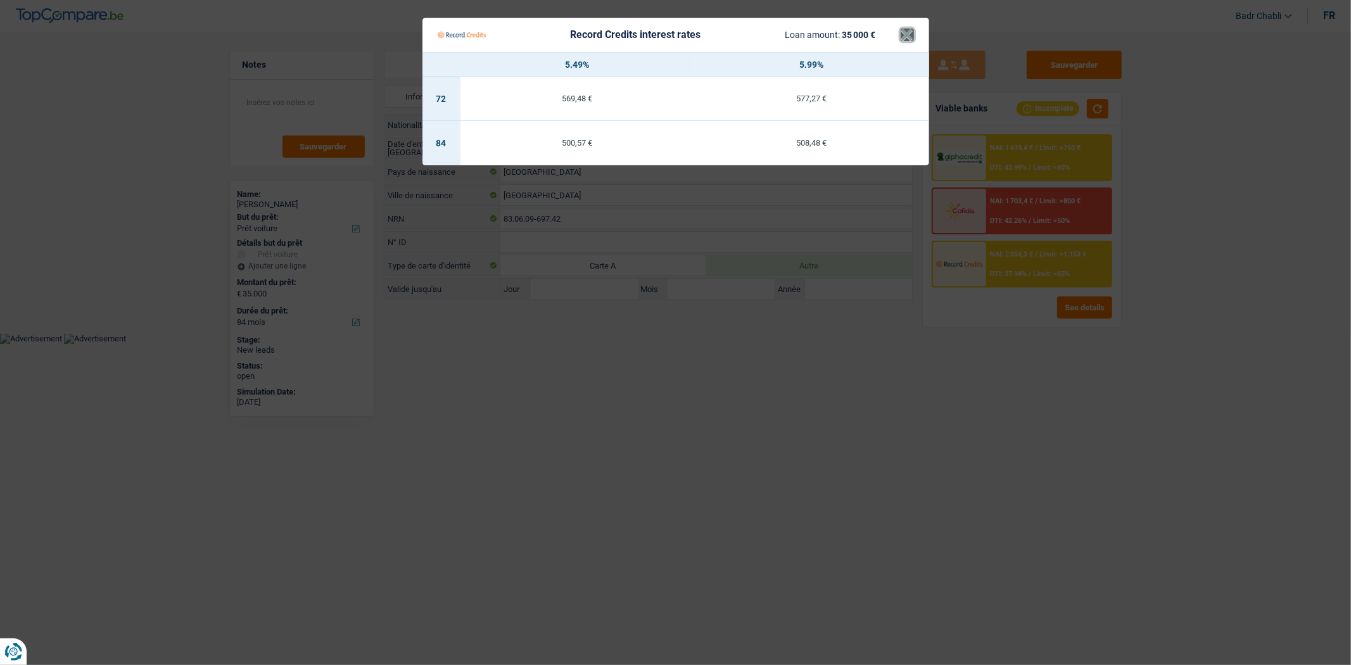
click at [910, 32] on button "×" at bounding box center [906, 34] width 13 height 13
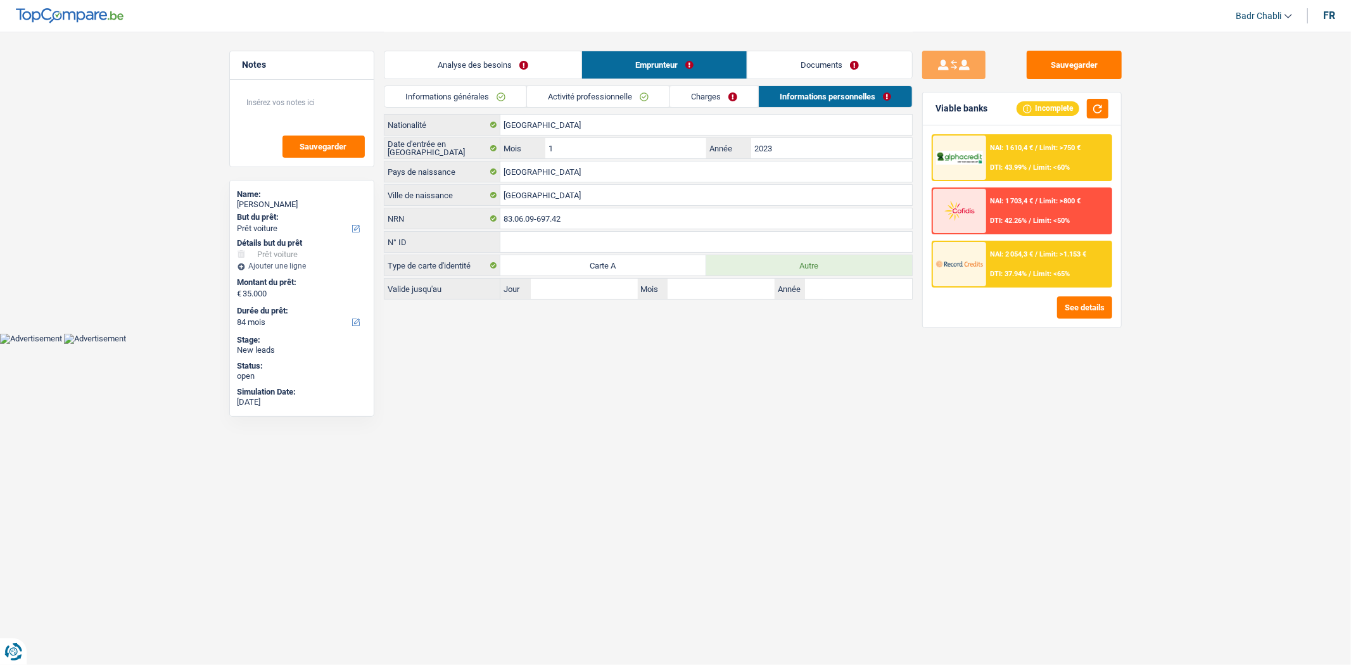
click at [1256, 234] on main "Notes Sauvegarder Name: Istvan Steve Lebics But du prêt: Confort maison: meuble…" at bounding box center [675, 166] width 1351 height 333
click at [1051, 270] on span "Limit: <65%" at bounding box center [1051, 274] width 37 height 8
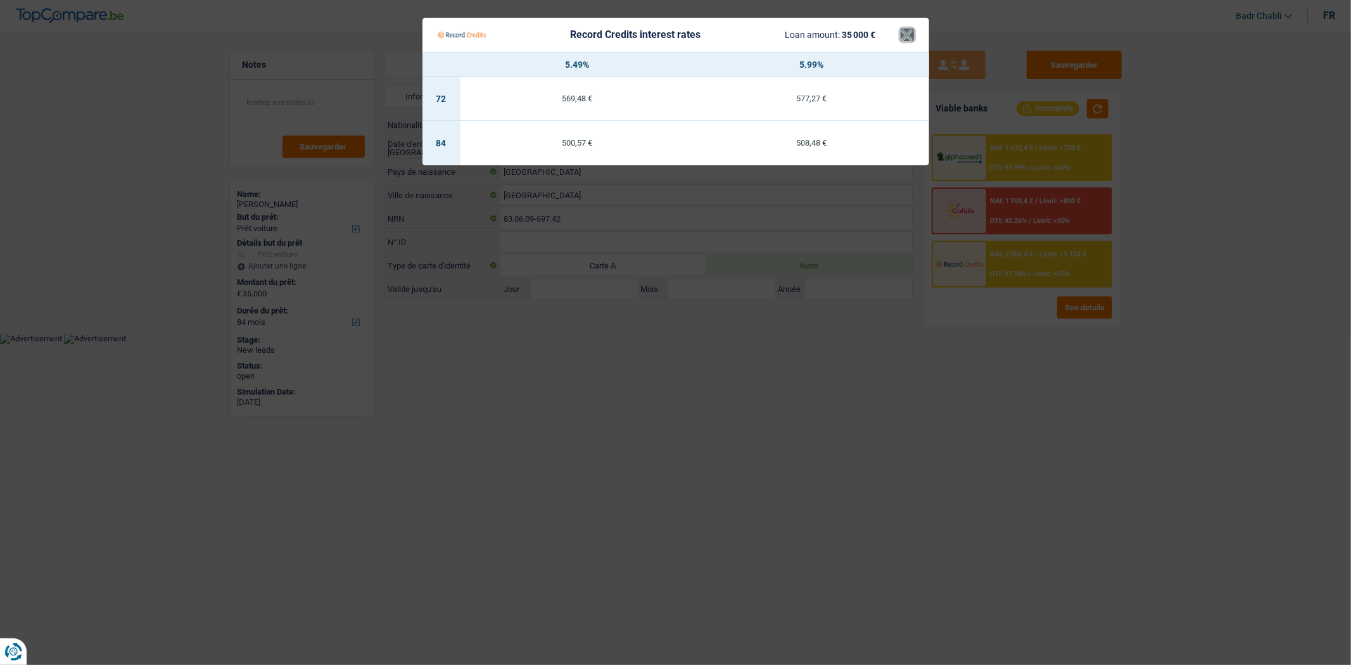
click at [902, 35] on button "×" at bounding box center [906, 34] width 13 height 13
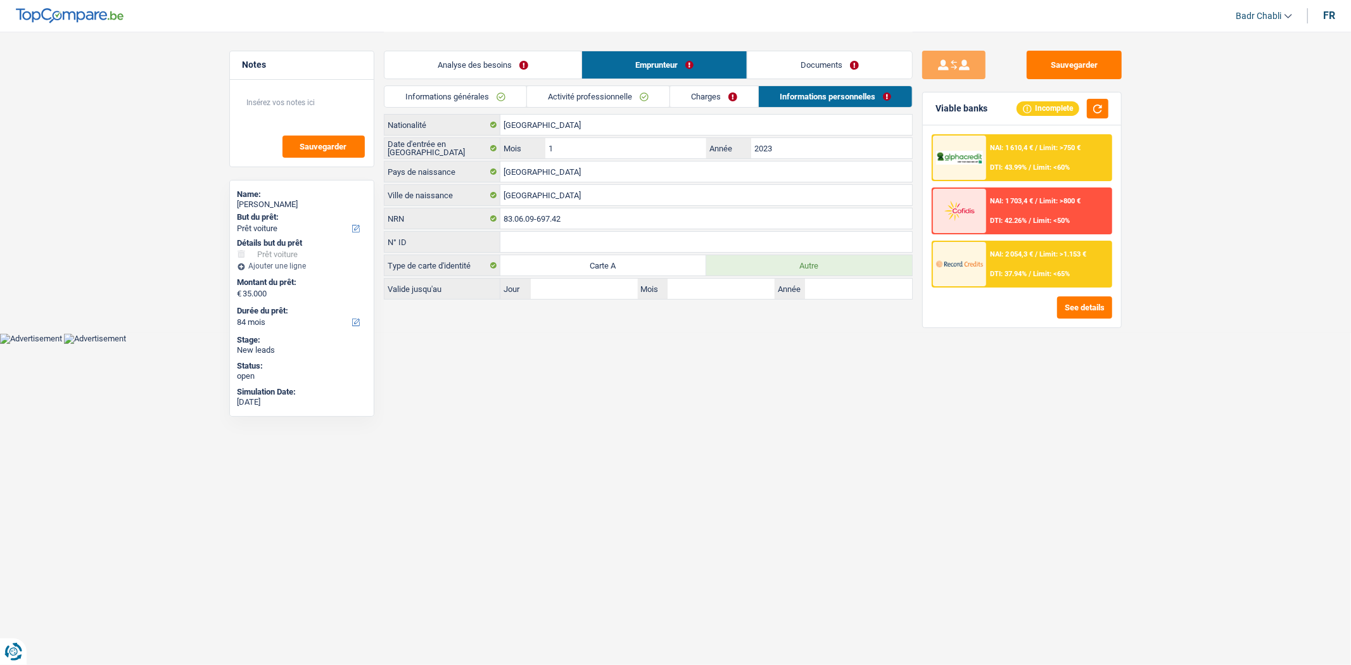
click at [583, 99] on link "Activité professionnelle" at bounding box center [598, 96] width 142 height 21
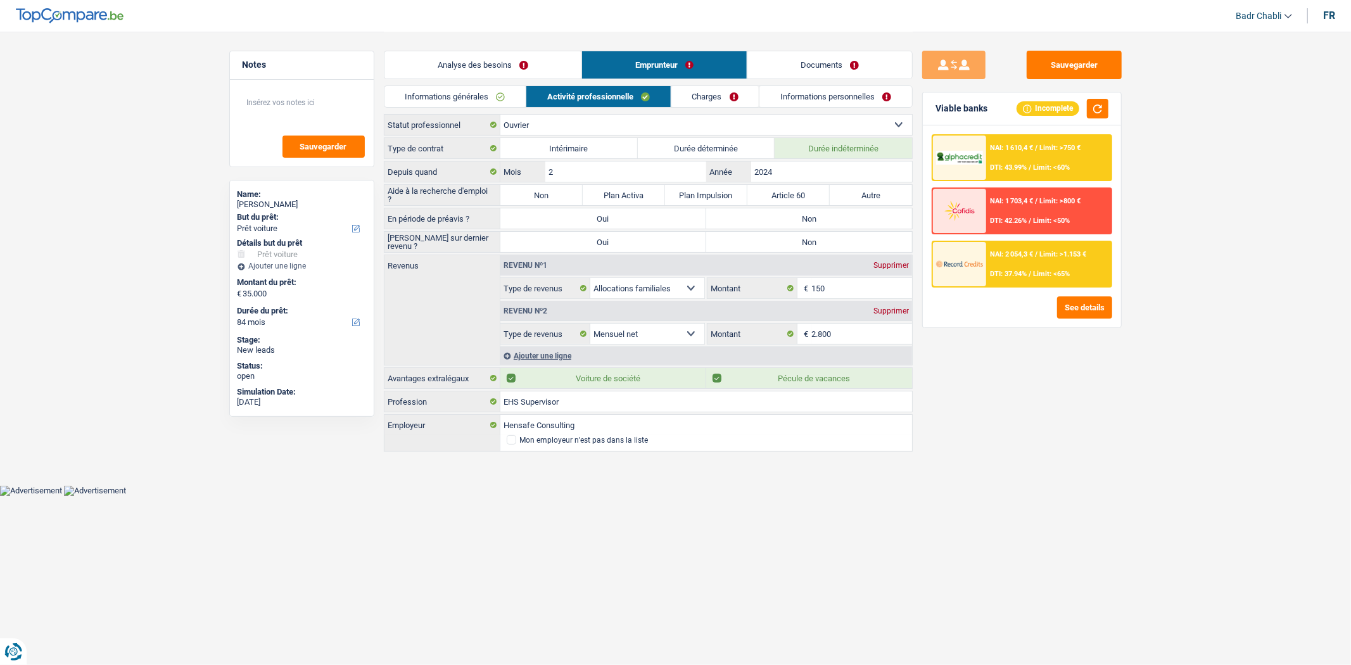
click at [539, 193] on label "Non" at bounding box center [541, 195] width 82 height 20
click at [539, 193] on input "Non" at bounding box center [541, 195] width 82 height 20
radio input "true"
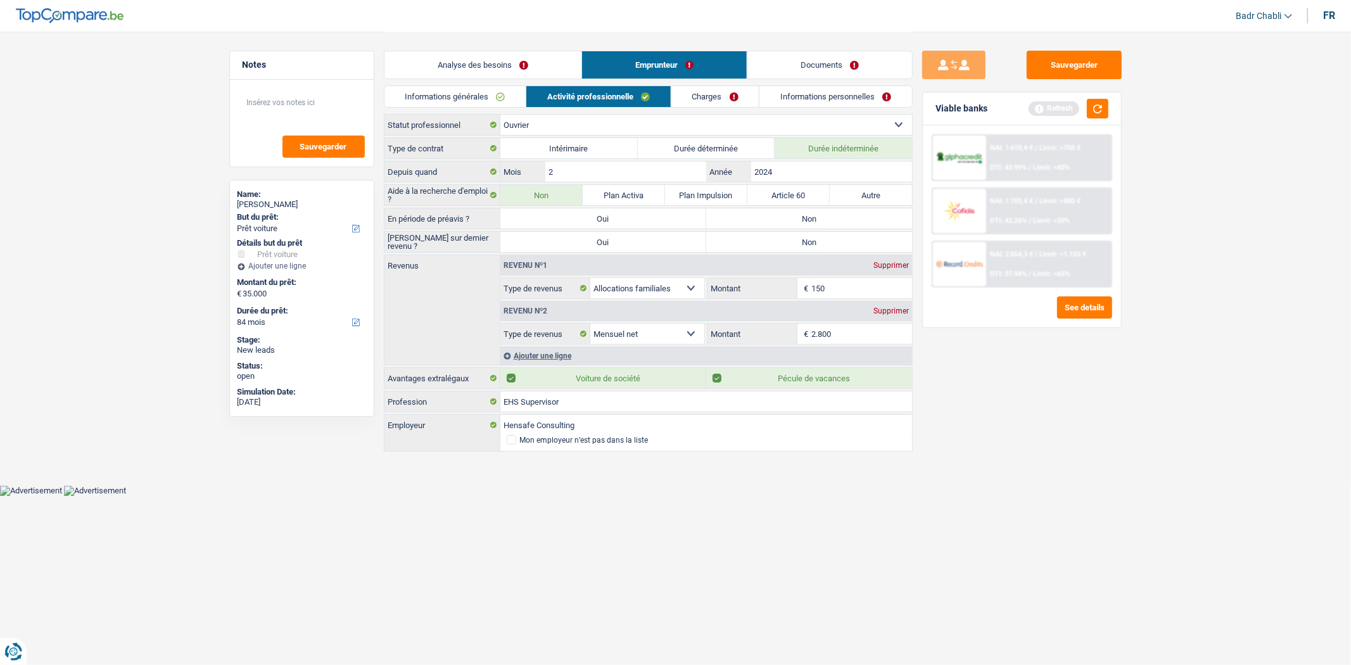
click at [820, 222] on label "Non" at bounding box center [809, 218] width 206 height 20
click at [820, 222] on input "Non" at bounding box center [809, 218] width 206 height 20
radio input "true"
click at [820, 244] on label "Non" at bounding box center [809, 242] width 206 height 20
click at [820, 244] on input "Non" at bounding box center [809, 242] width 206 height 20
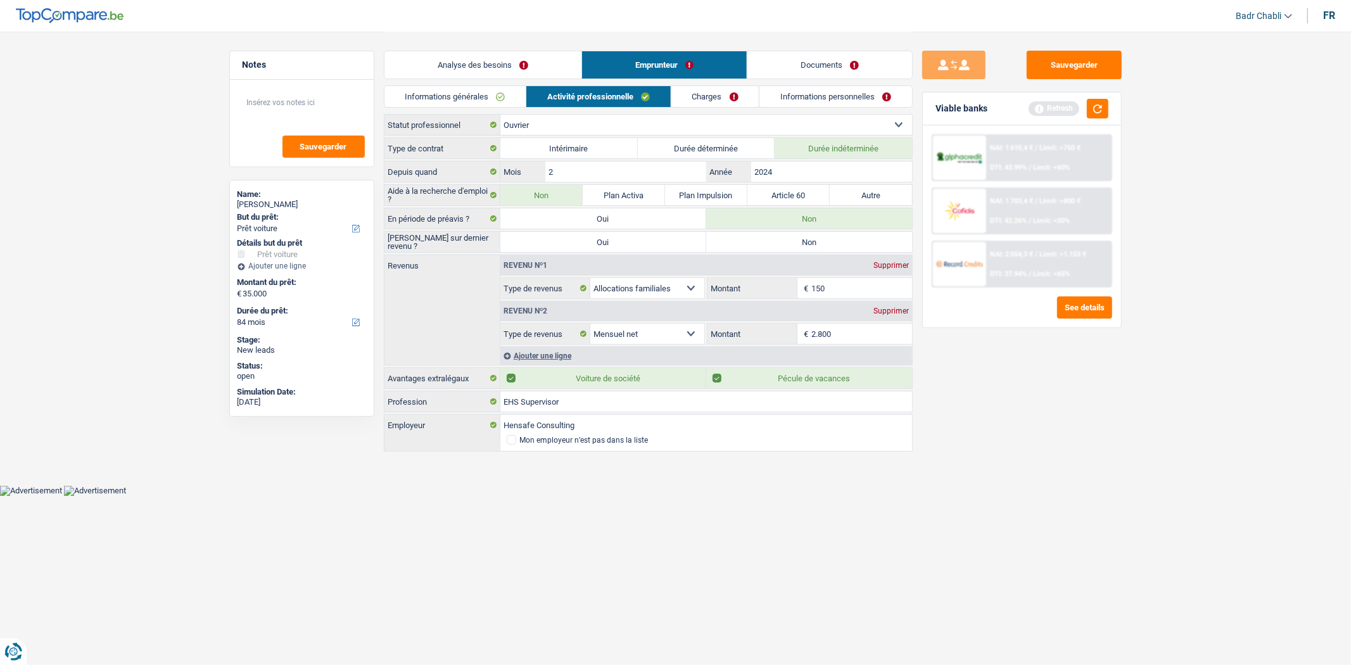
radio input "true"
click at [340, 109] on textarea at bounding box center [302, 108] width 126 height 38
type textarea "Faire demande chez Record a (,45"
click at [712, 92] on link "Charges" at bounding box center [715, 96] width 88 height 21
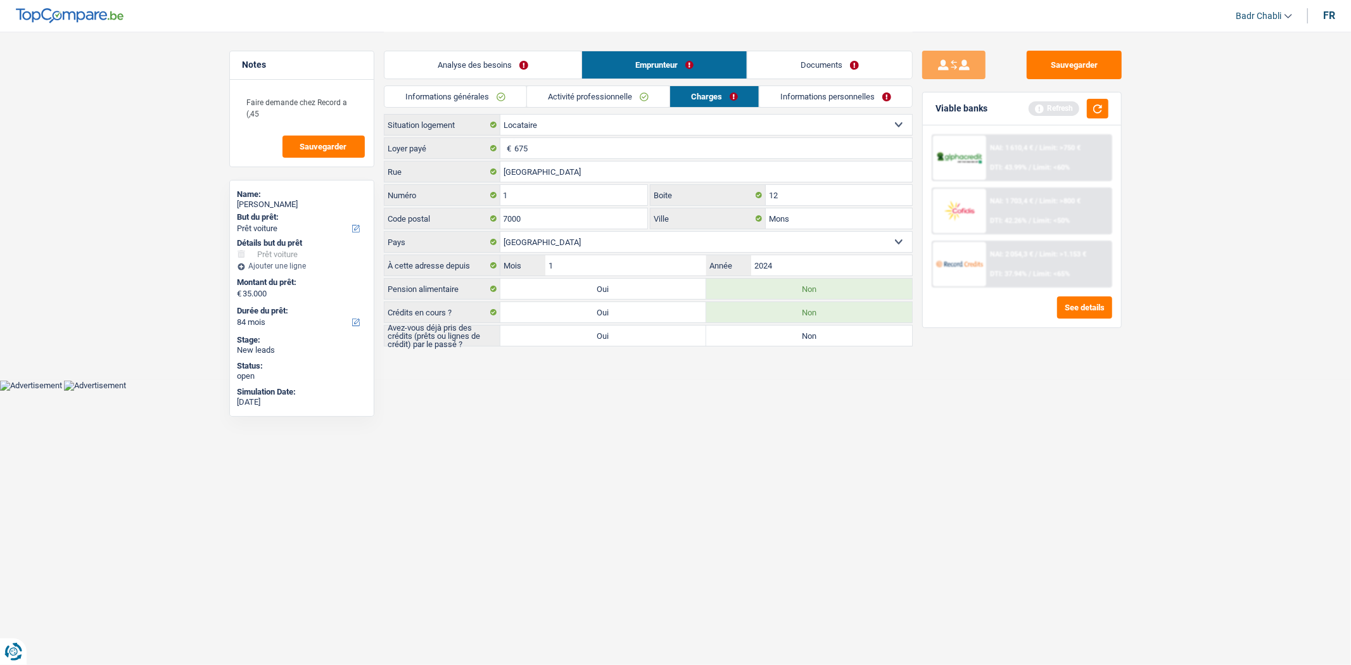
click at [756, 333] on label "Non" at bounding box center [809, 335] width 206 height 20
click at [756, 333] on input "Non" at bounding box center [809, 335] width 206 height 20
radio input "true"
click at [1098, 109] on button "button" at bounding box center [1098, 109] width 22 height 20
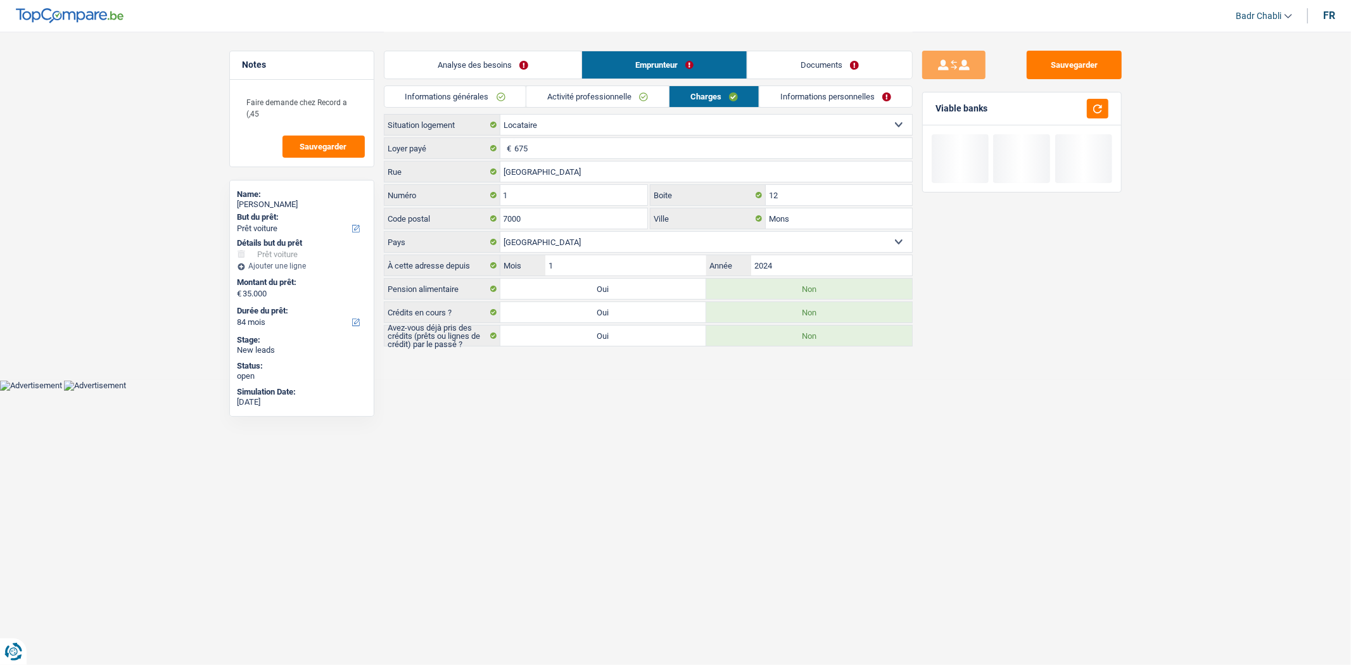
click at [832, 83] on div "Analyse des besoins Emprunteur Documents" at bounding box center [648, 59] width 529 height 54
click at [836, 92] on link "Informations personnelles" at bounding box center [835, 96] width 153 height 21
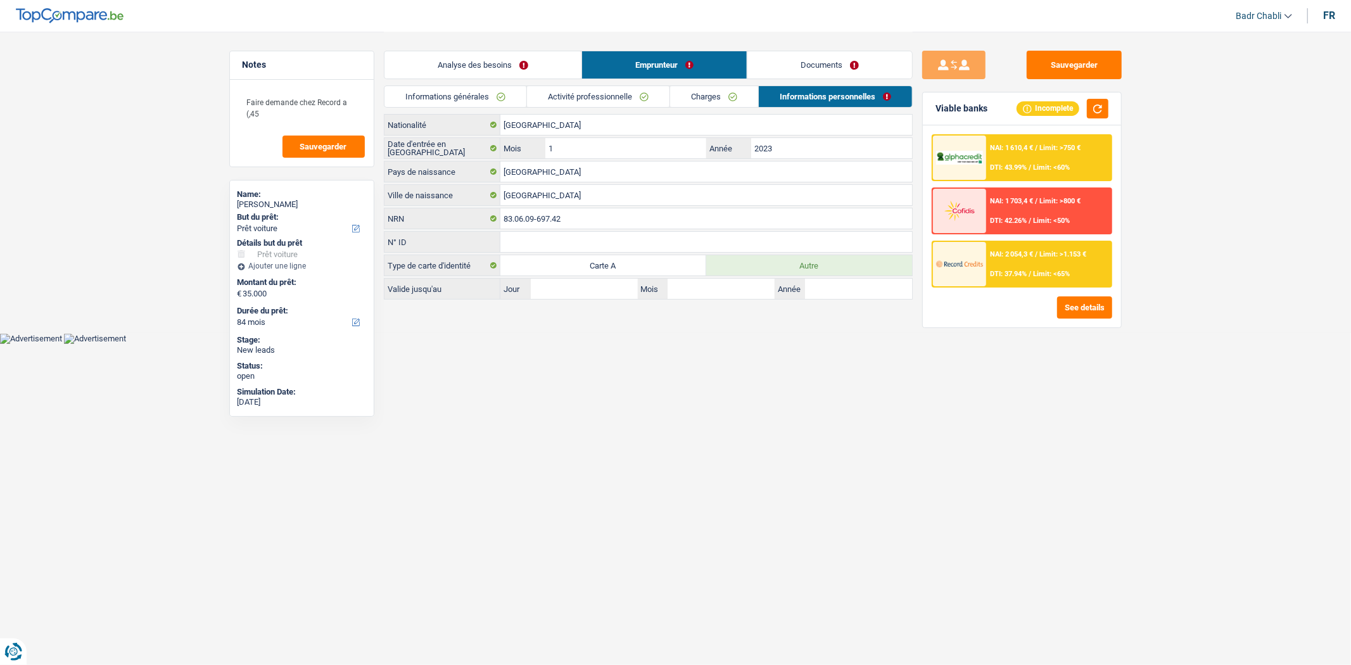
click at [843, 62] on link "Documents" at bounding box center [829, 64] width 165 height 27
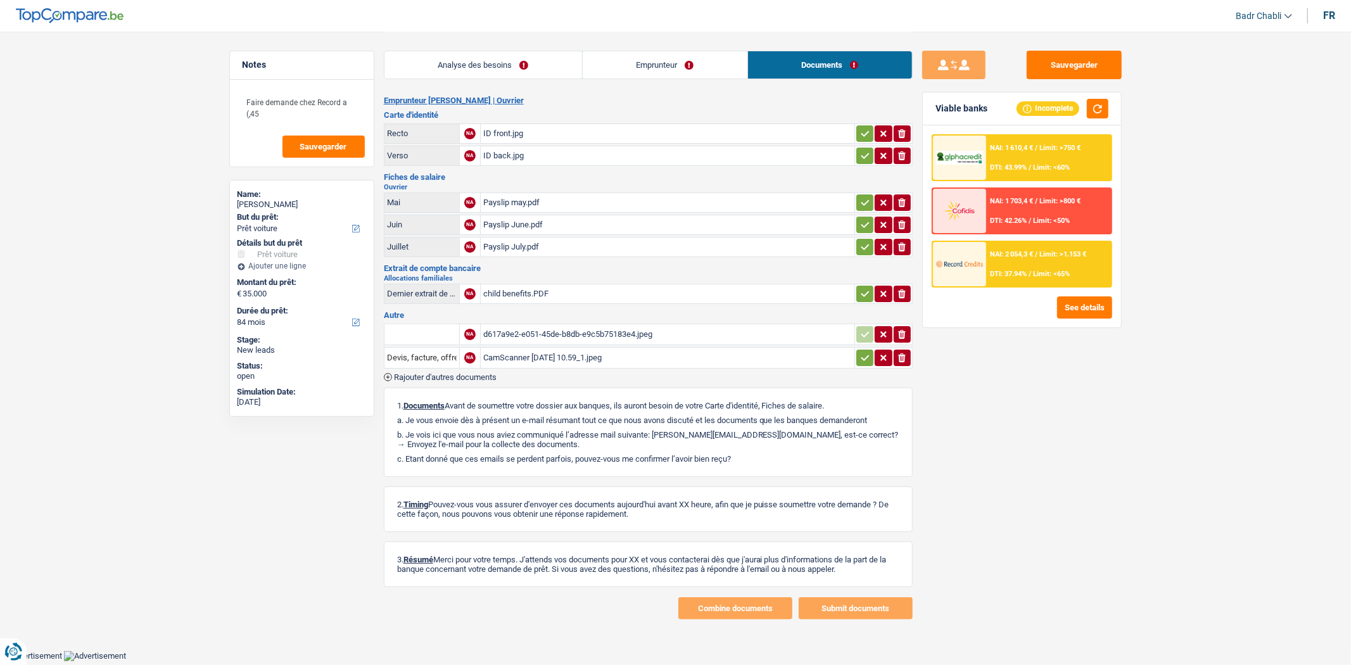
click at [493, 125] on div "ID front.jpg" at bounding box center [667, 133] width 369 height 19
click at [676, 68] on link "Emprunteur" at bounding box center [665, 64] width 165 height 27
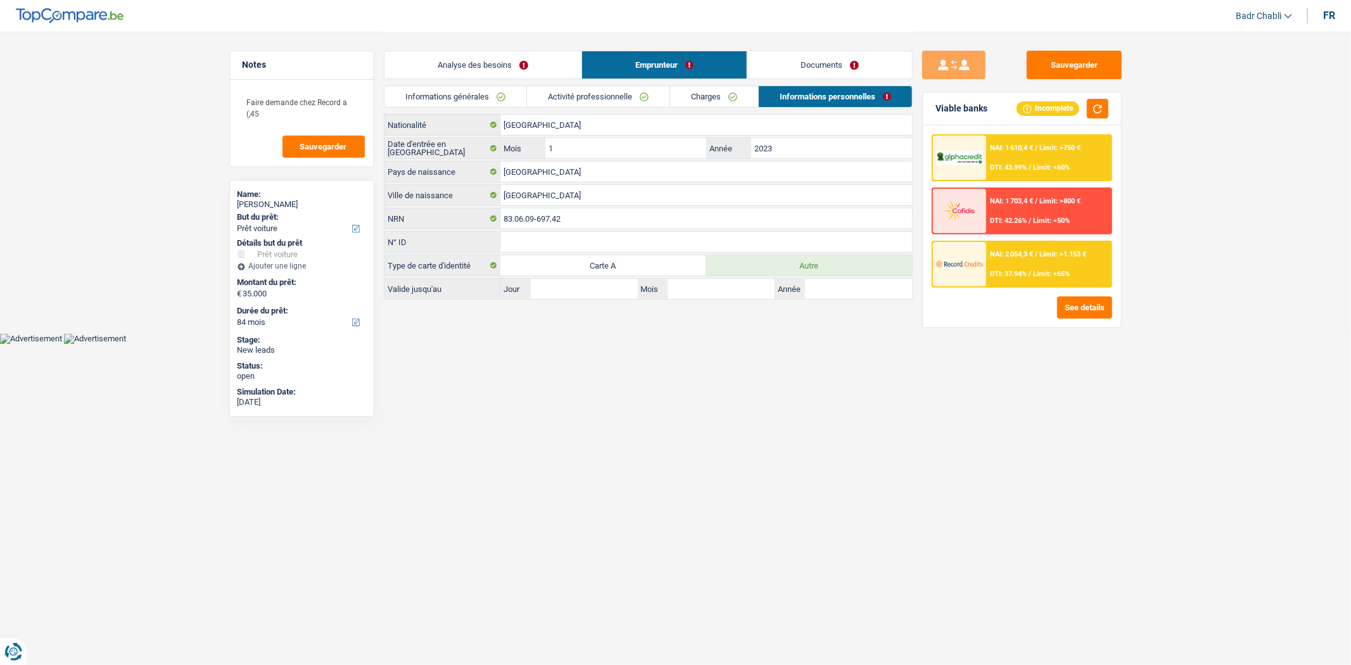
click at [726, 98] on link "Charges" at bounding box center [714, 96] width 88 height 21
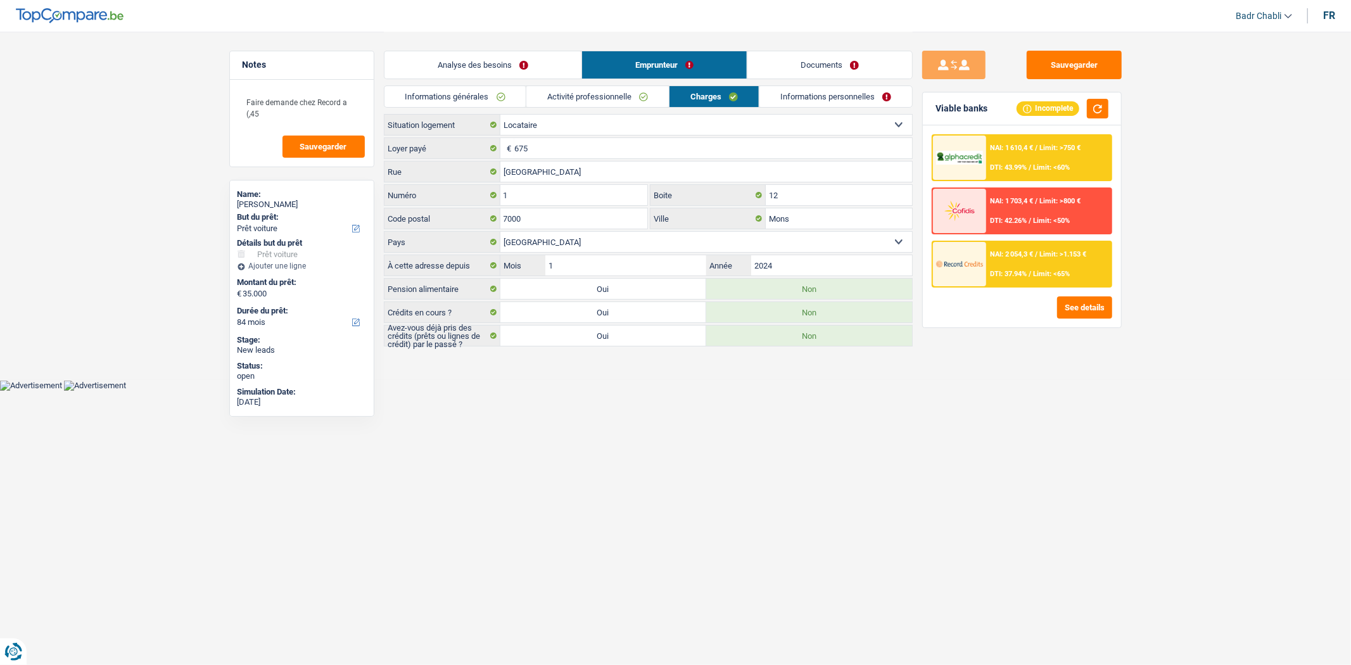
click at [584, 342] on label "Oui" at bounding box center [603, 335] width 206 height 20
click at [584, 342] on input "Oui" at bounding box center [603, 335] width 206 height 20
radio input "true"
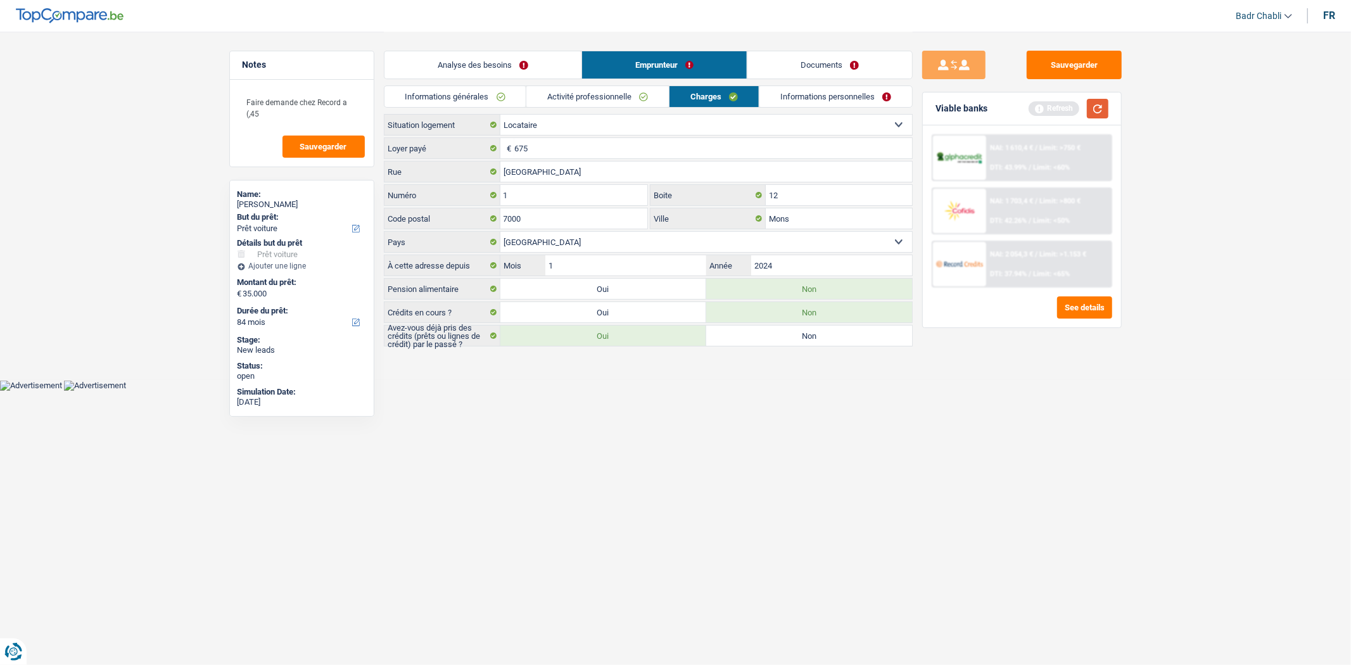
click at [1092, 111] on button "button" at bounding box center [1098, 109] width 22 height 20
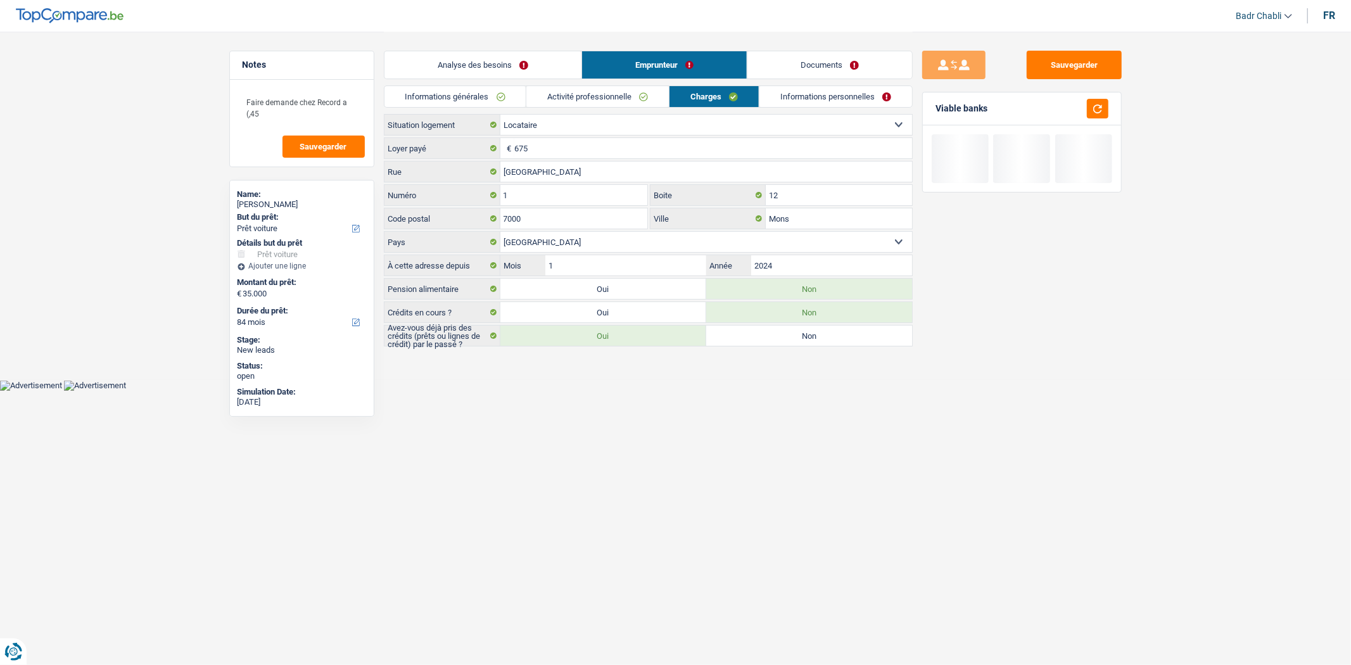
click at [794, 97] on link "Informations personnelles" at bounding box center [835, 96] width 153 height 21
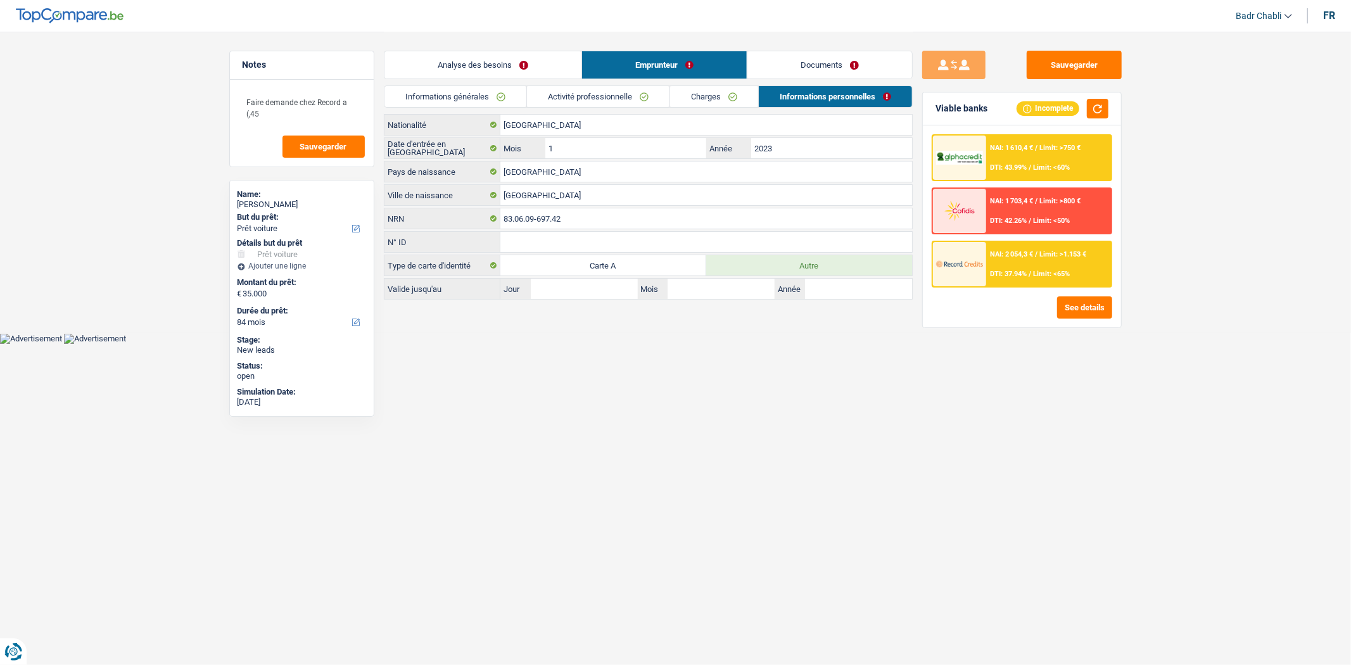
click at [841, 67] on link "Documents" at bounding box center [829, 64] width 165 height 27
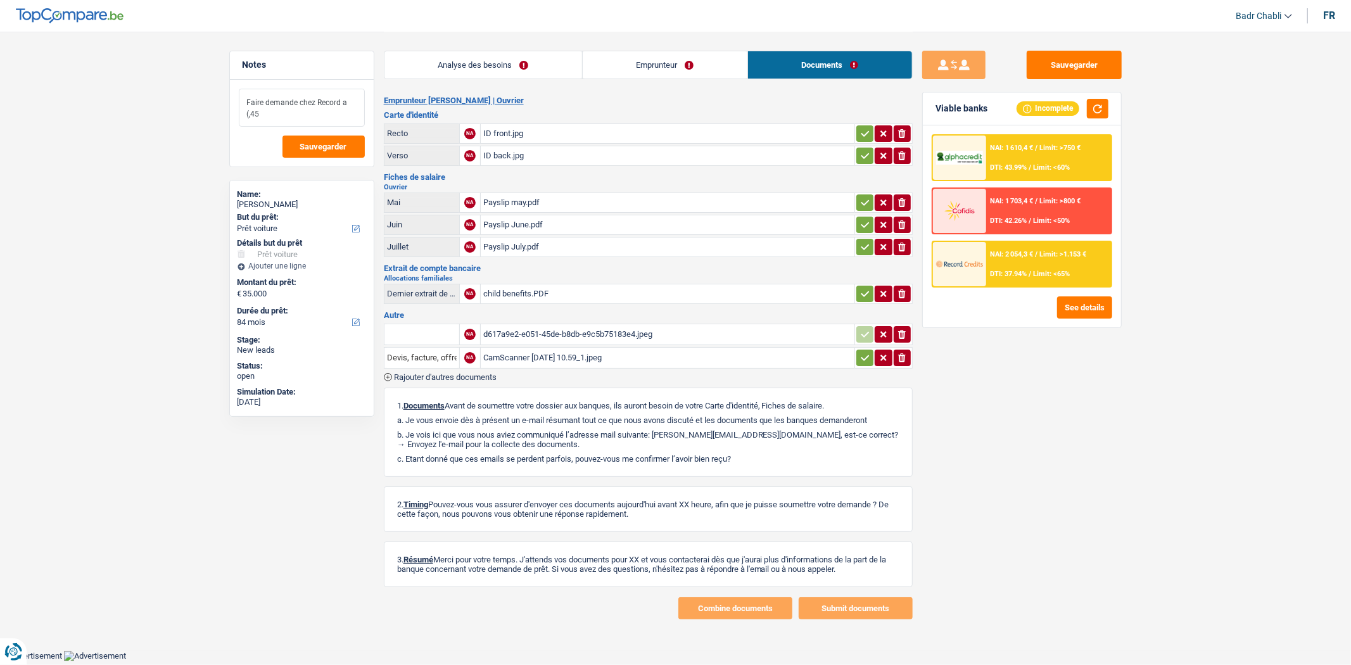
click at [318, 114] on textarea "Faire demande chez Record a (,45" at bounding box center [302, 108] width 126 height 38
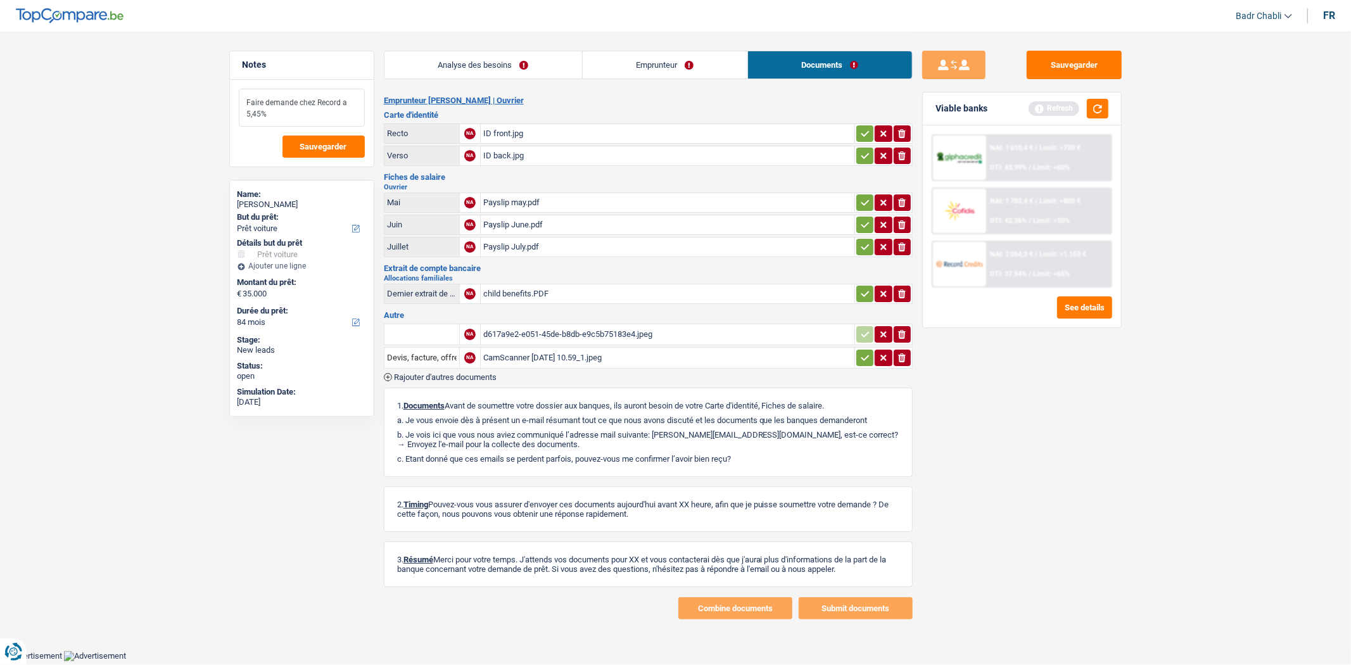
click at [318, 114] on textarea "Faire demande chez Record a 5,45%" at bounding box center [302, 108] width 126 height 38
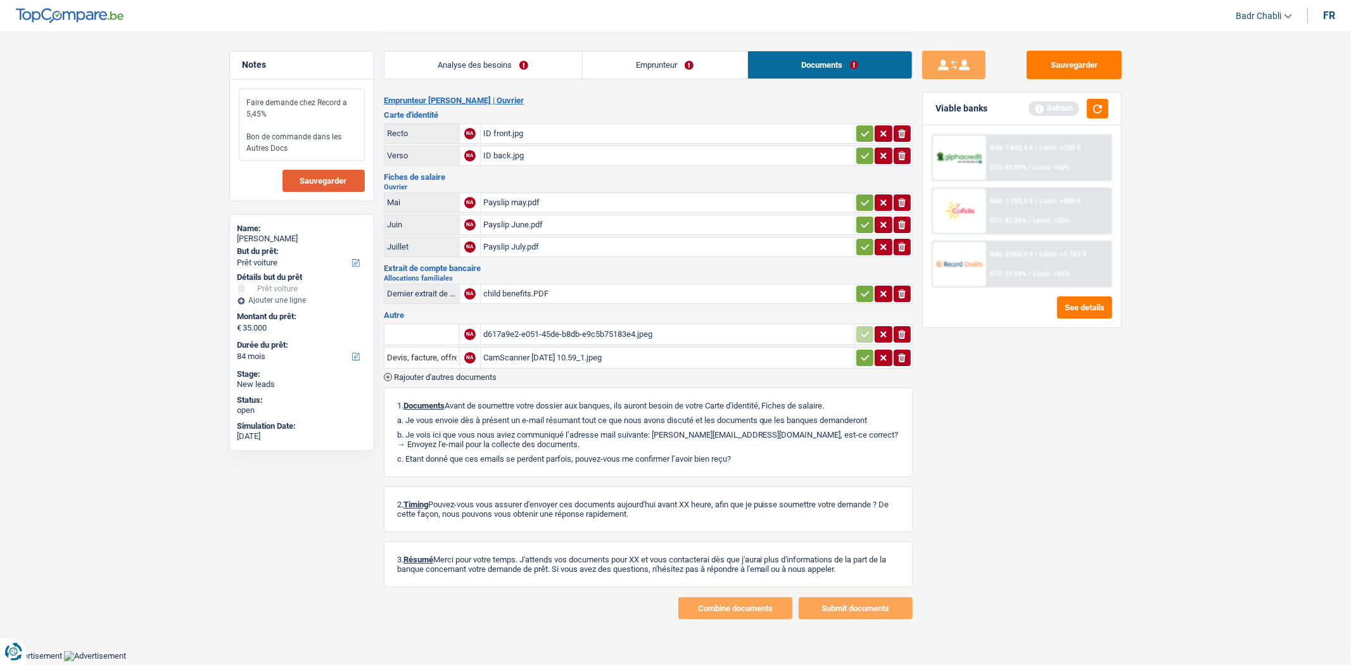
type textarea "Faire demande chez Record a 5,45% Bon de commande dans les Autres Docs"
click at [319, 174] on button "Sauvegarder" at bounding box center [323, 181] width 82 height 22
click at [1065, 70] on button "Sauvegarder" at bounding box center [1074, 65] width 95 height 28
click at [1097, 106] on button "button" at bounding box center [1098, 109] width 22 height 20
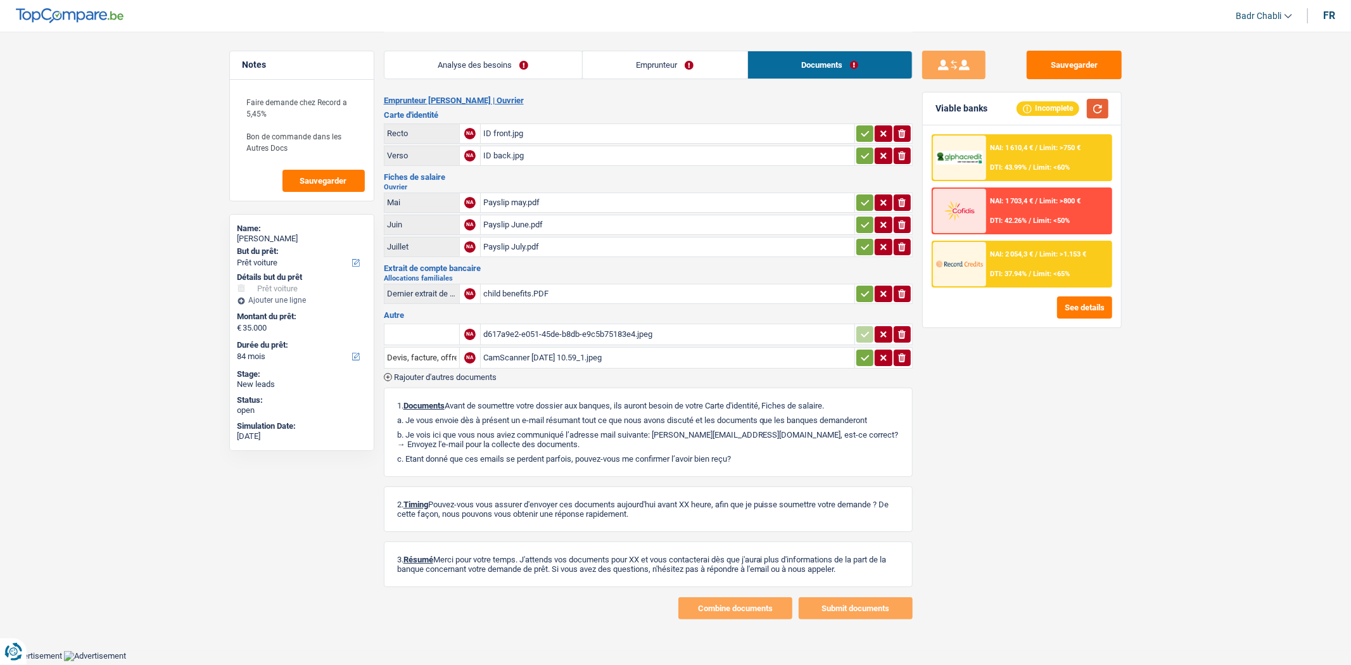
click at [1101, 108] on button "button" at bounding box center [1098, 109] width 22 height 20
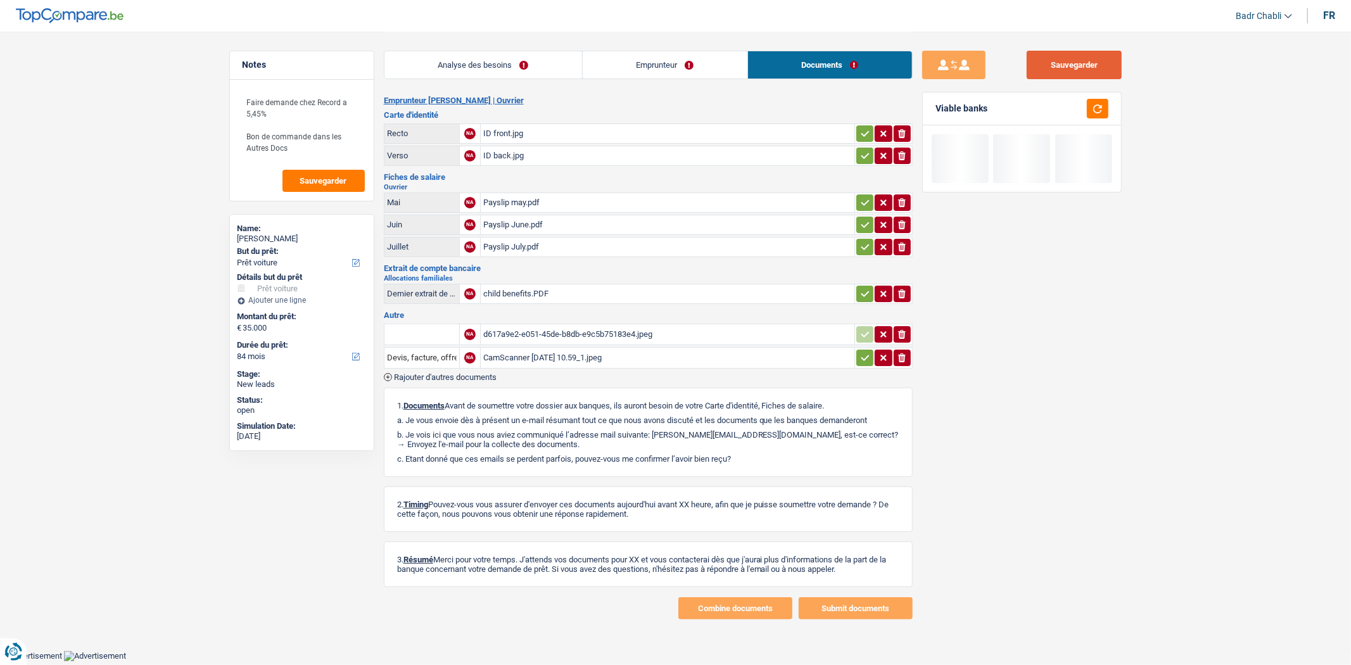
click at [1077, 59] on button "Sauvegarder" at bounding box center [1074, 65] width 95 height 28
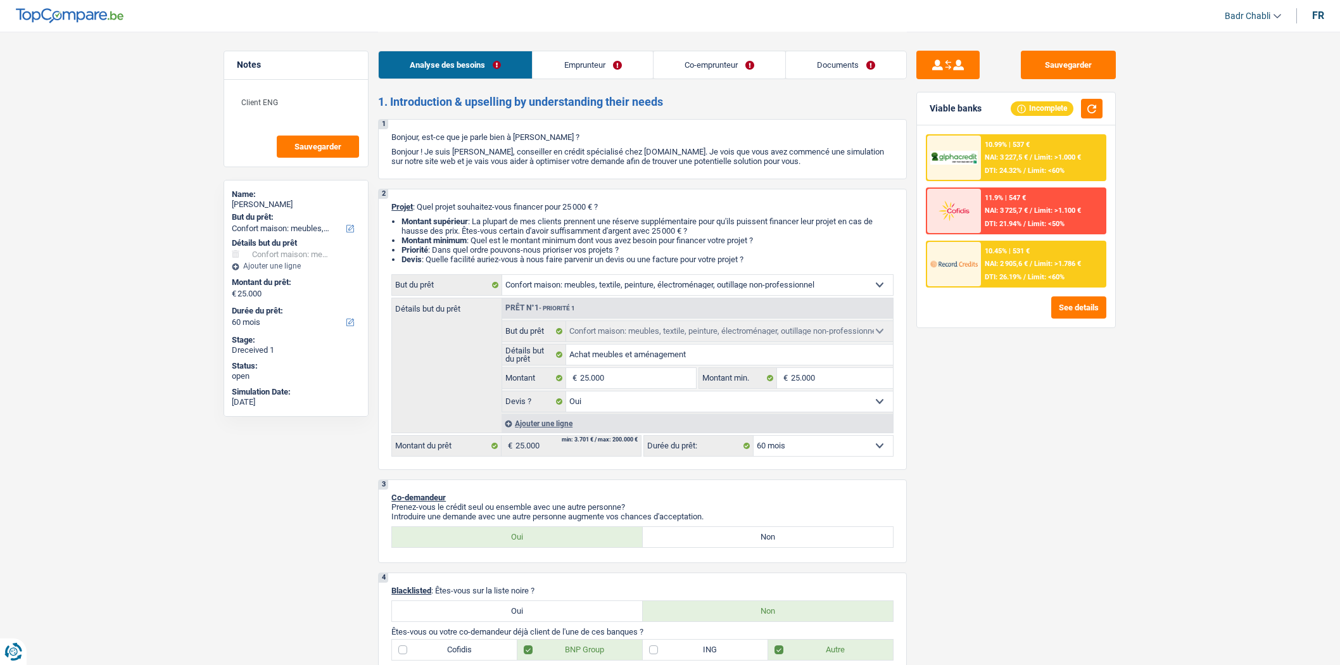
select select "household"
select select "60"
select select "household"
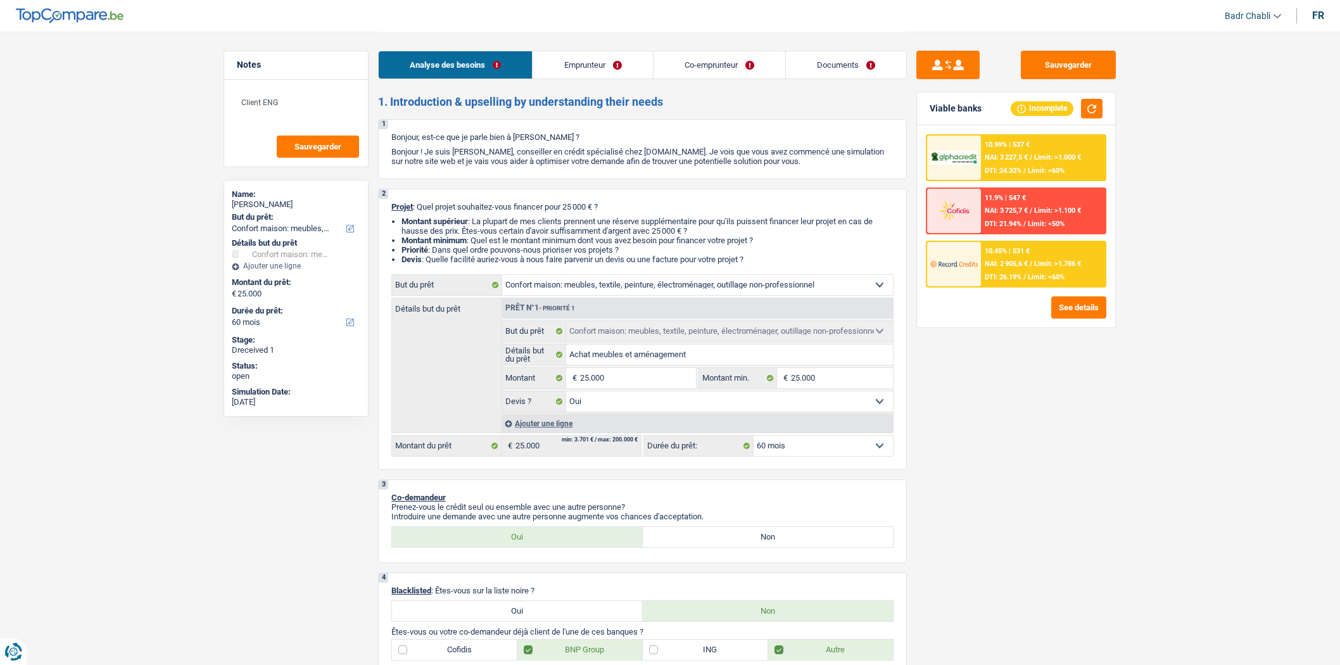
select select "yes"
select select "60"
select select "independent"
select select "privateEmployee"
select select "netSalary"
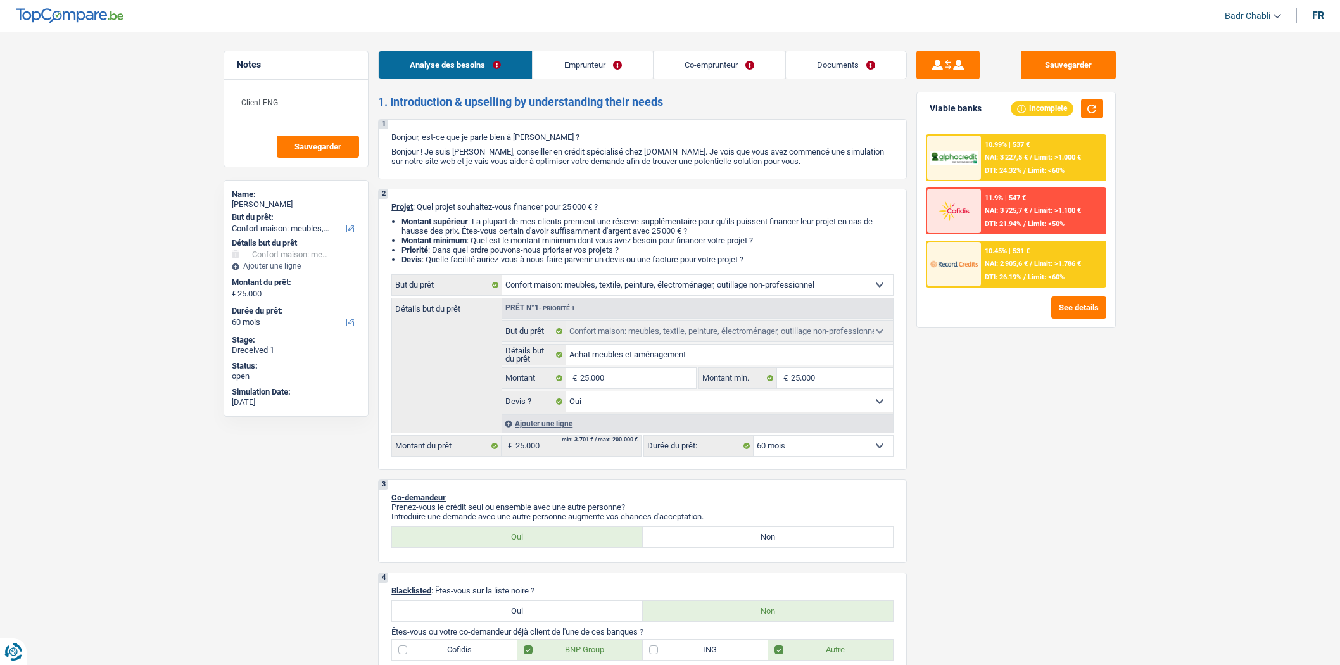
select select "familyAllowances"
select select "netSalary"
select select "familyAllowances"
select select "mealVouchers"
select select "rents"
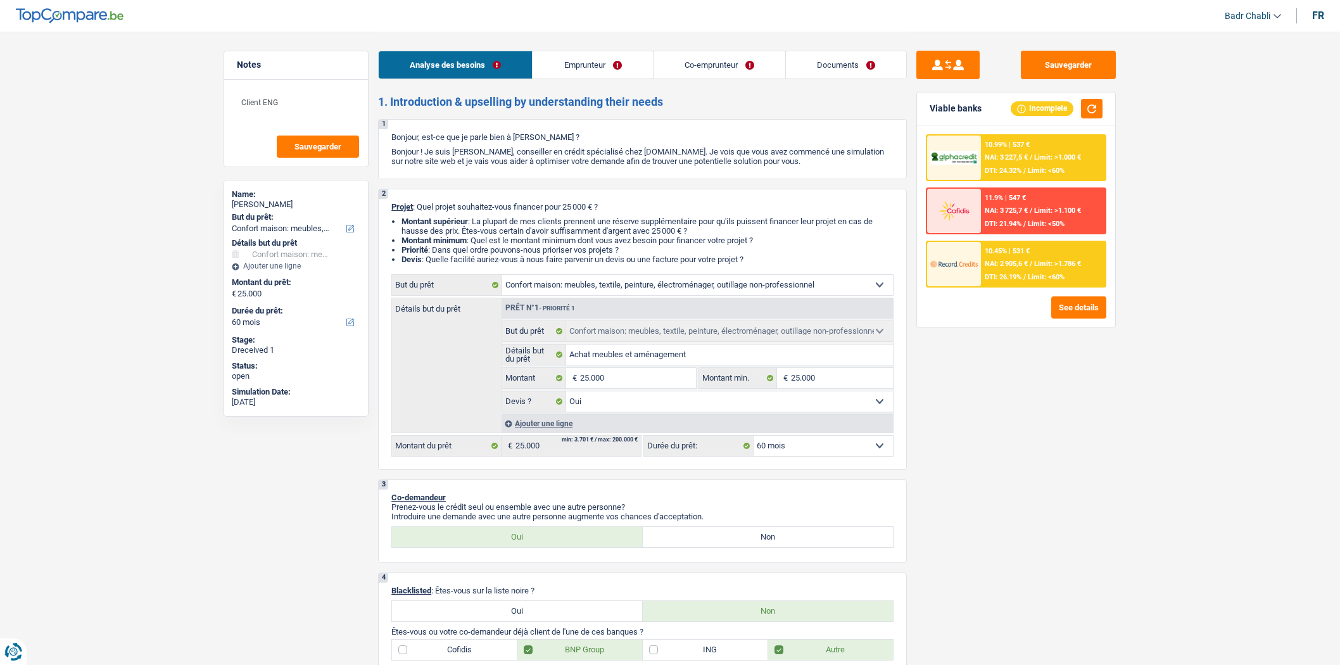
select select "household"
select select "yes"
select select "60"
click at [870, 70] on link "Documents" at bounding box center [846, 64] width 120 height 27
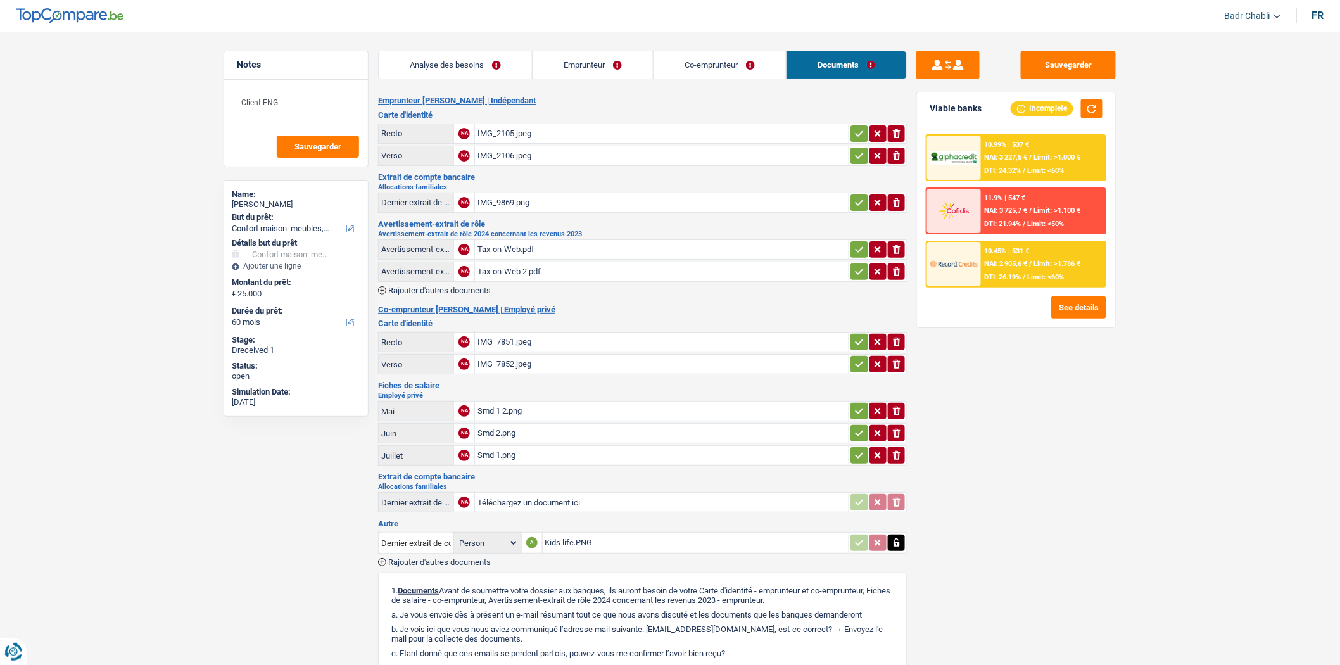
click at [500, 251] on div "Tax-on-Web.pdf" at bounding box center [661, 249] width 369 height 19
click at [522, 268] on div "Tax-on-Web 2.pdf" at bounding box center [661, 271] width 369 height 19
click at [1159, 464] on main "Notes Client ENG Sauvegarder Name: [PERSON_NAME] But du prêt: Confort maison: m…" at bounding box center [670, 422] width 1340 height 845
click at [514, 431] on div "Smd 2.png" at bounding box center [661, 433] width 369 height 19
click at [510, 451] on div "Smd 1.png" at bounding box center [661, 455] width 369 height 19
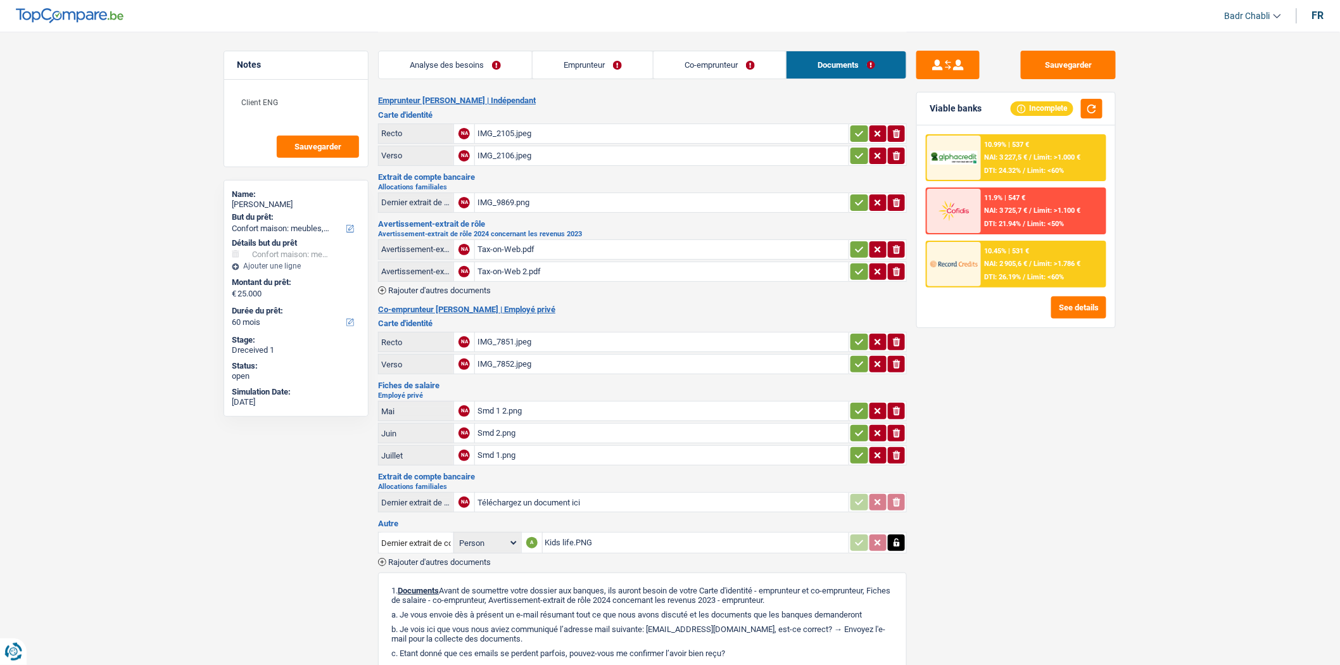
click at [521, 407] on div "Smd 1 2.png" at bounding box center [661, 410] width 369 height 19
click at [600, 72] on link "Emprunteur" at bounding box center [593, 64] width 120 height 27
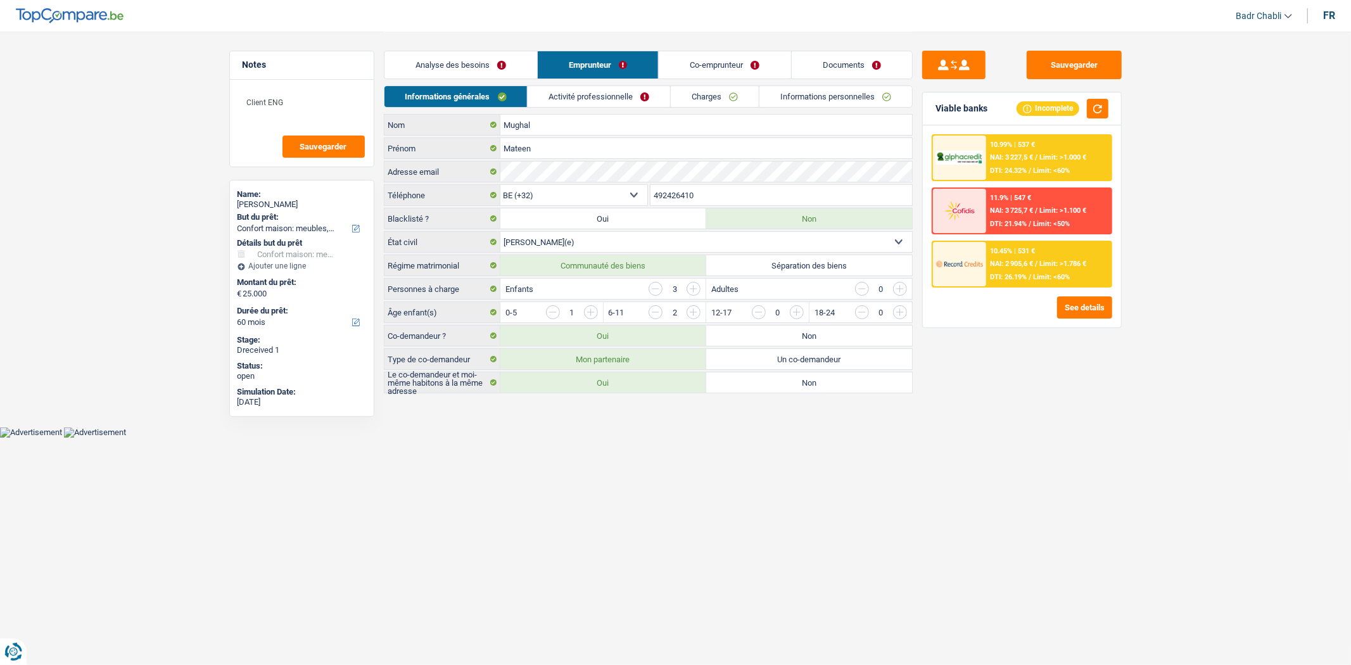
click at [719, 66] on link "Co-emprunteur" at bounding box center [725, 64] width 132 height 27
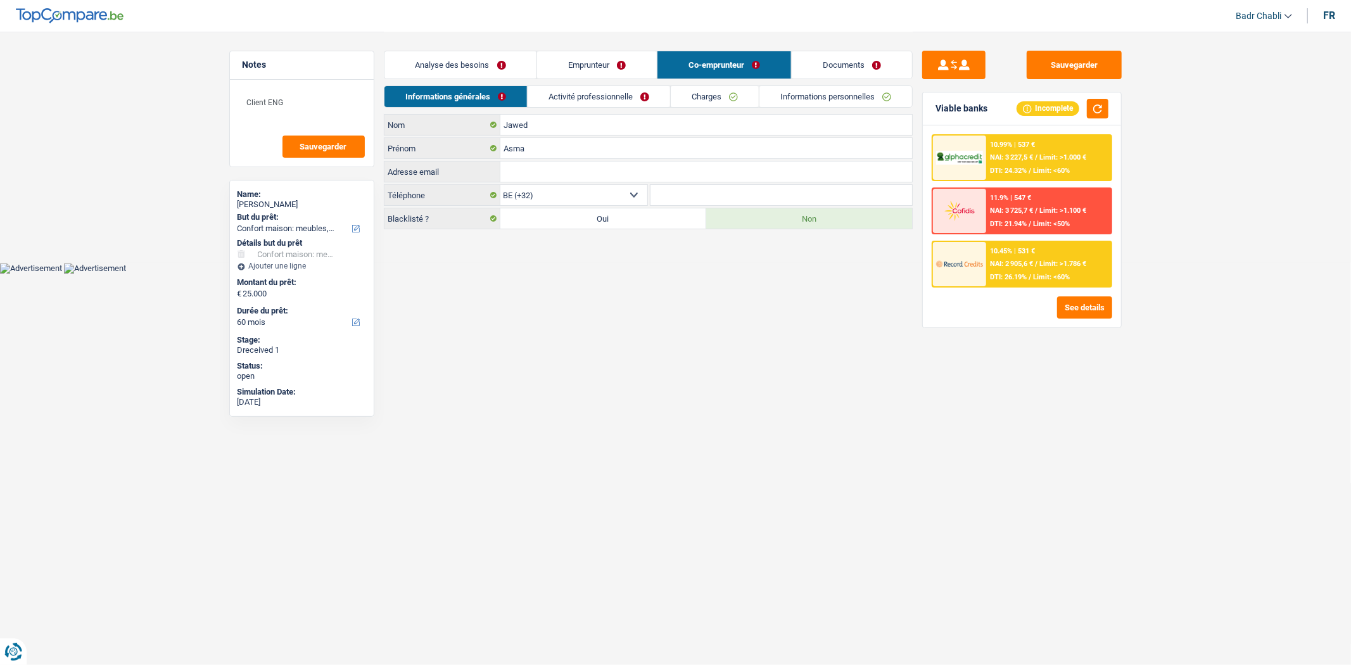
click at [584, 97] on link "Activité professionnelle" at bounding box center [599, 96] width 142 height 21
